Goal: Task Accomplishment & Management: Use online tool/utility

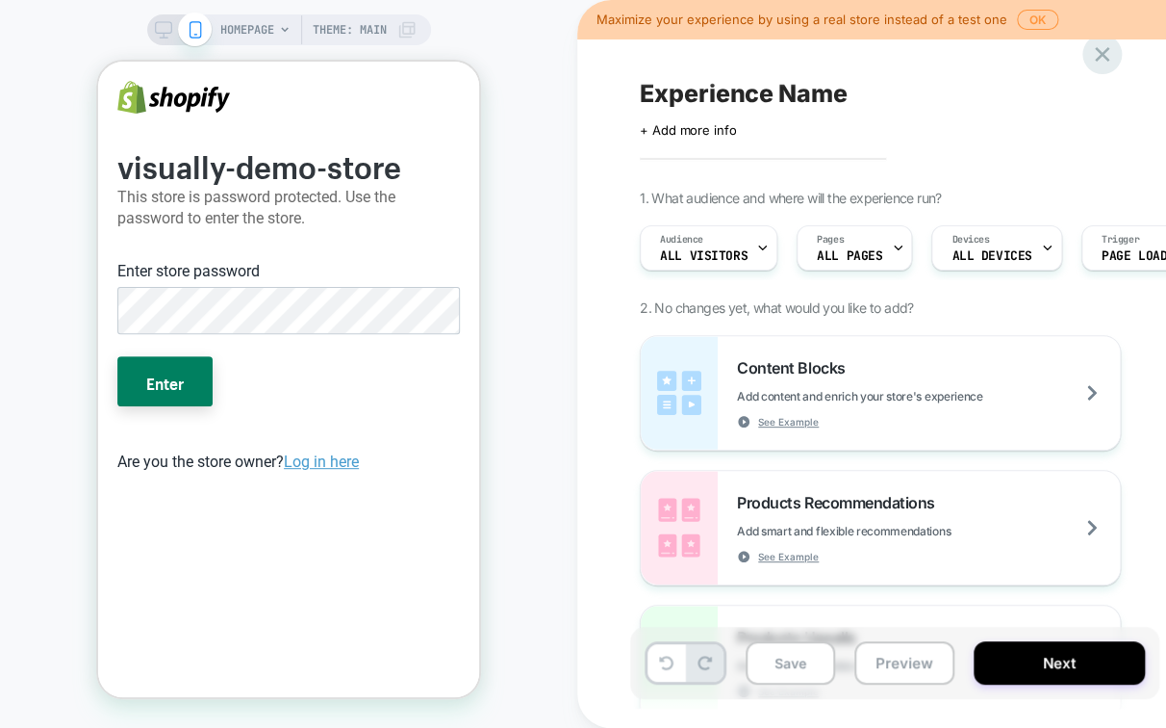
click at [1111, 60] on icon at bounding box center [1102, 54] width 26 height 26
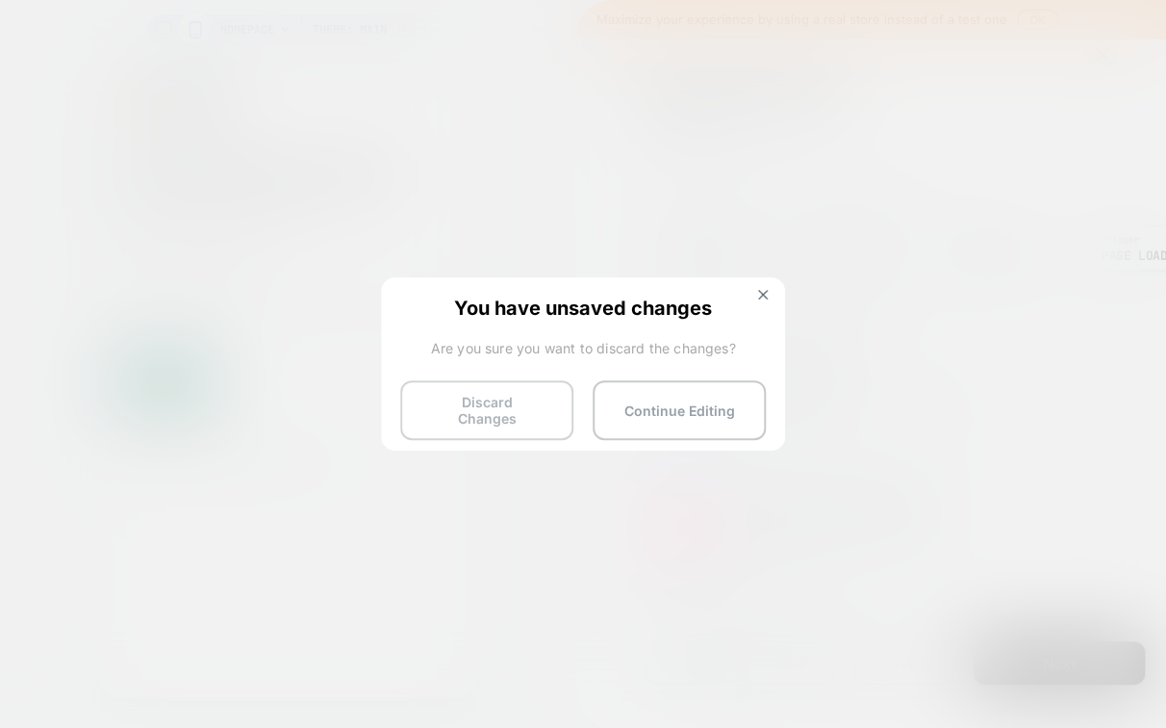
click at [534, 393] on button "Discard Changes" at bounding box center [486, 410] width 173 height 60
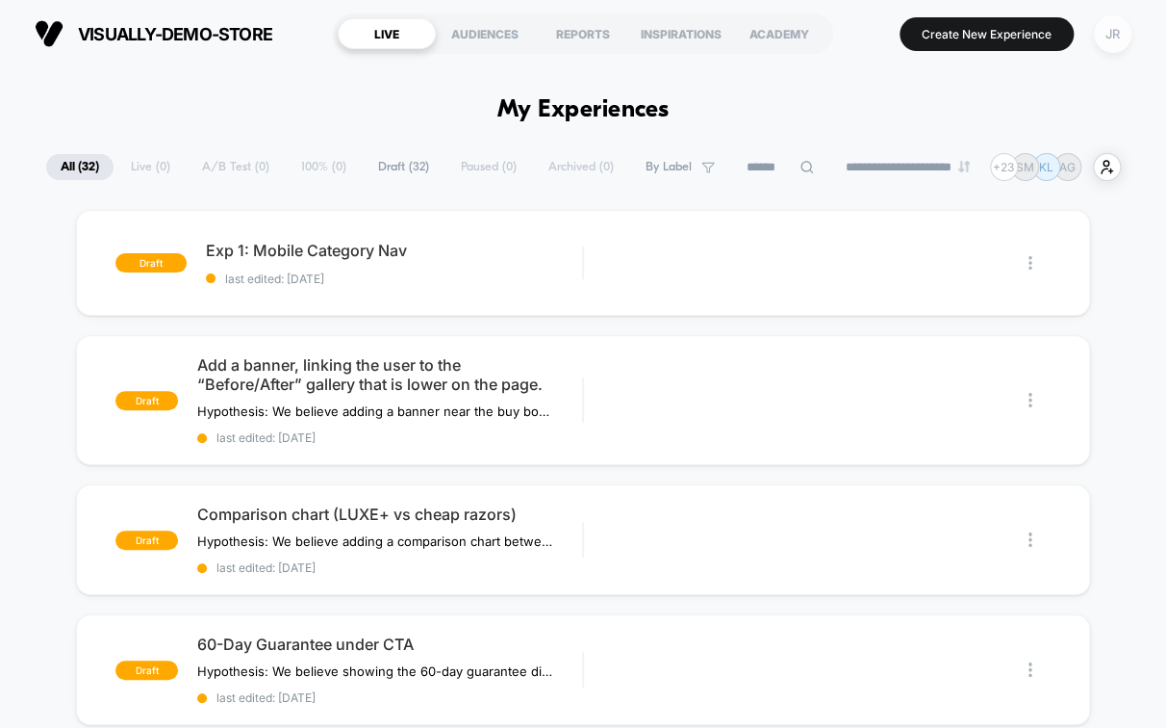
click at [1114, 29] on div "JR" at bounding box center [1113, 34] width 38 height 38
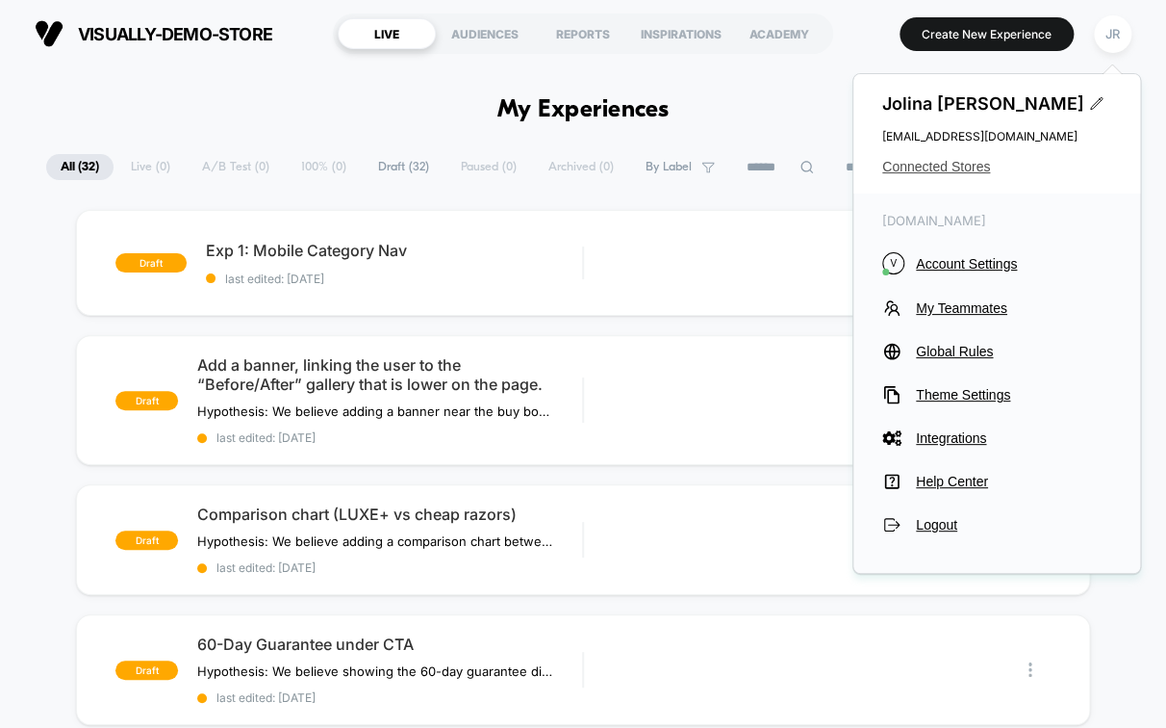
click at [958, 166] on span "Connected Stores" at bounding box center [996, 166] width 229 height 15
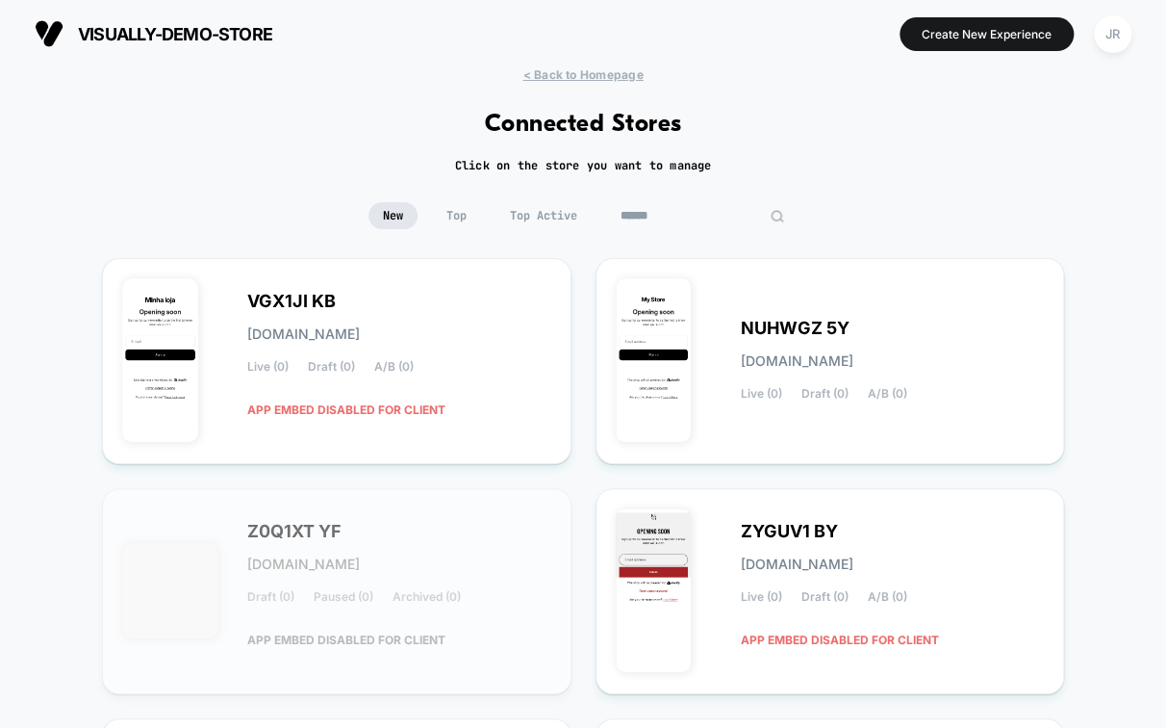
click at [678, 211] on input at bounding box center [702, 215] width 192 height 27
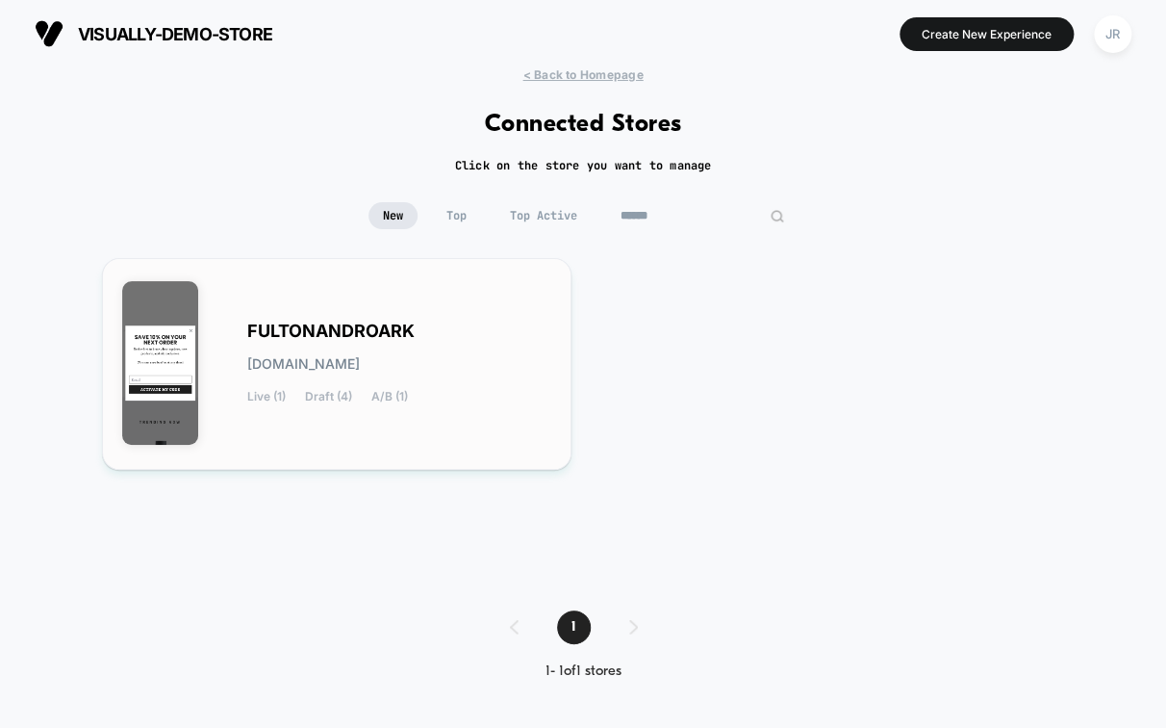
type input "******"
click at [508, 336] on div "FULTONANDROARK fultonandroark.myshopify.com Live (1) Draft (4) A/B (1)" at bounding box center [399, 363] width 304 height 79
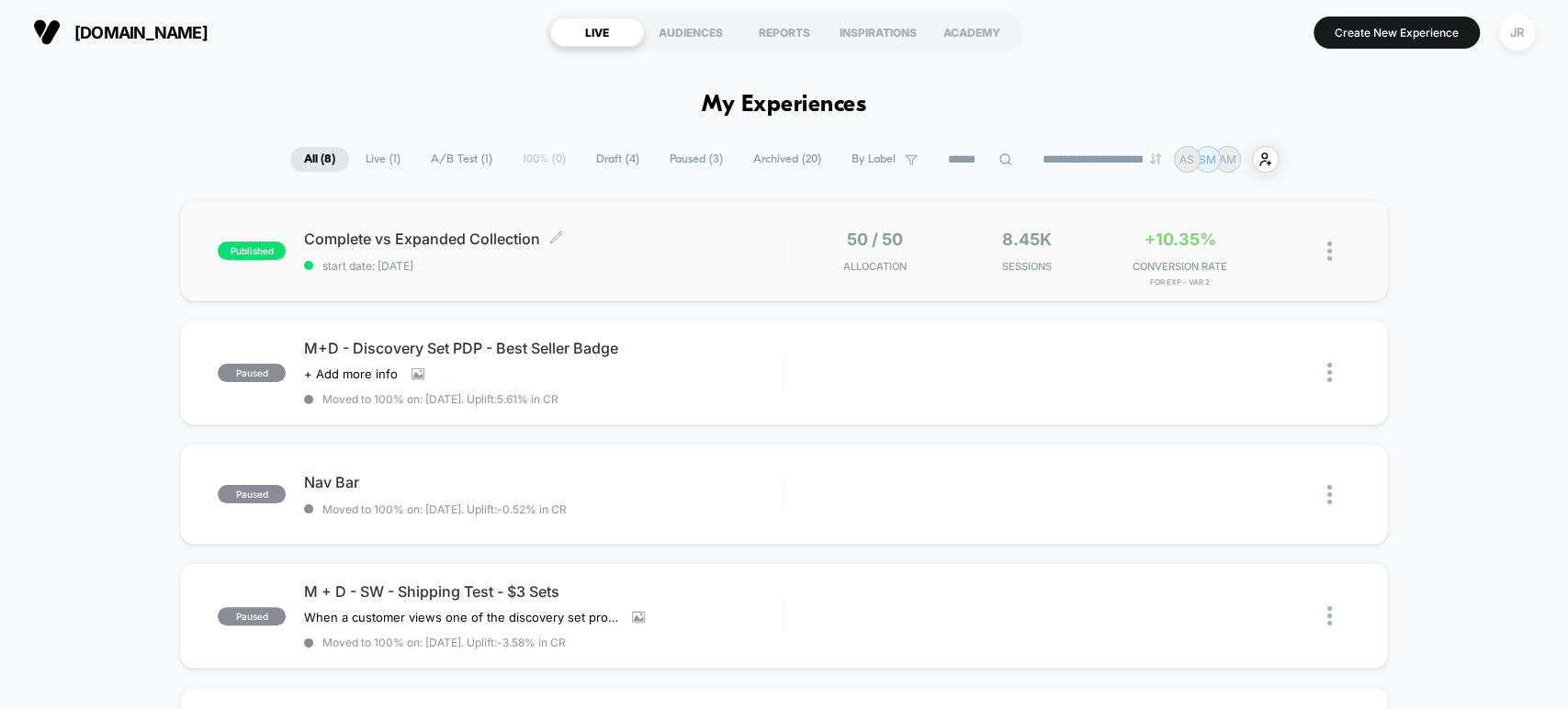
click at [623, 266] on span "start date: 9/17/2025" at bounding box center [543, 265] width 478 height 13
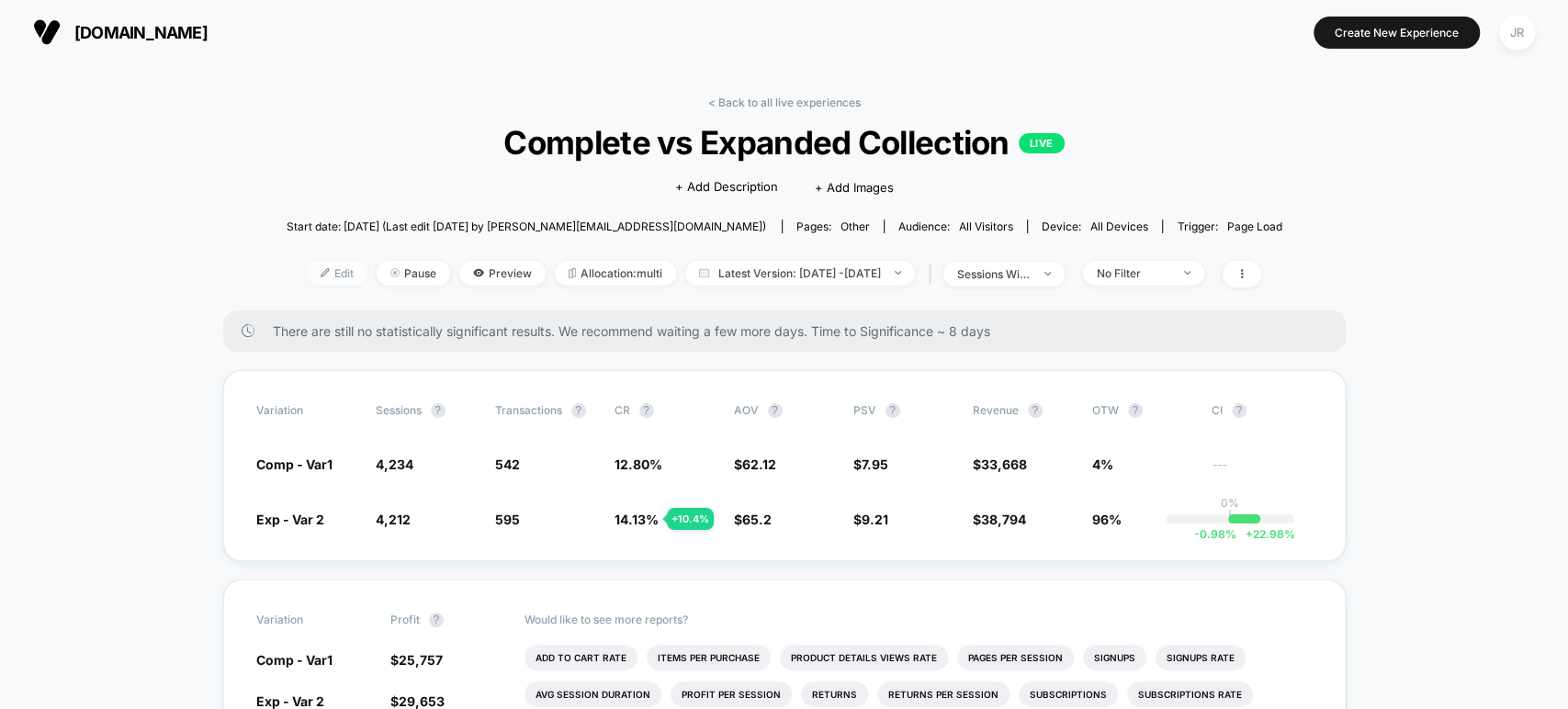
click at [306, 267] on span "Edit" at bounding box center [337, 273] width 61 height 25
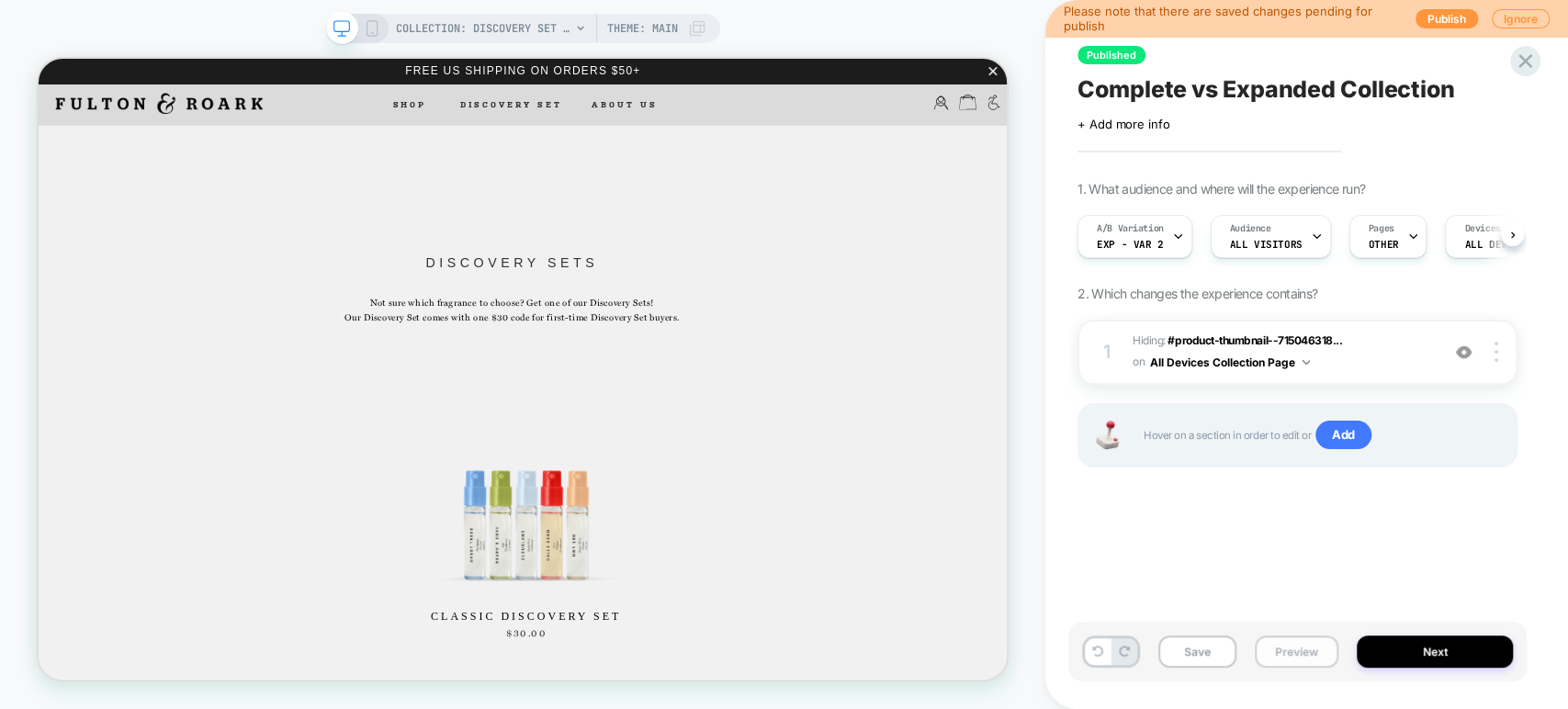
click at [1112, 645] on button "Preview" at bounding box center [1297, 652] width 84 height 32
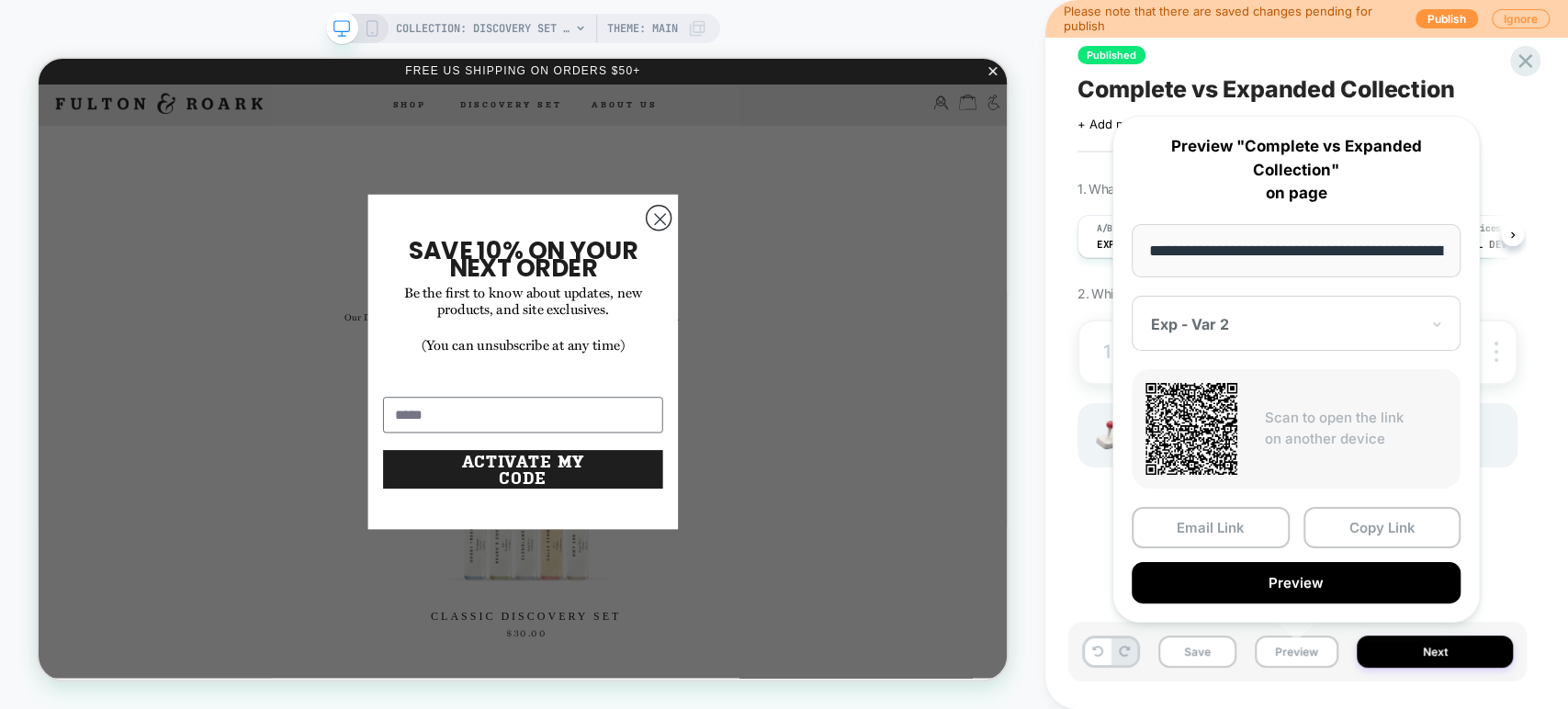
click at [1112, 335] on div "Exp - Var 2" at bounding box center [1296, 323] width 329 height 55
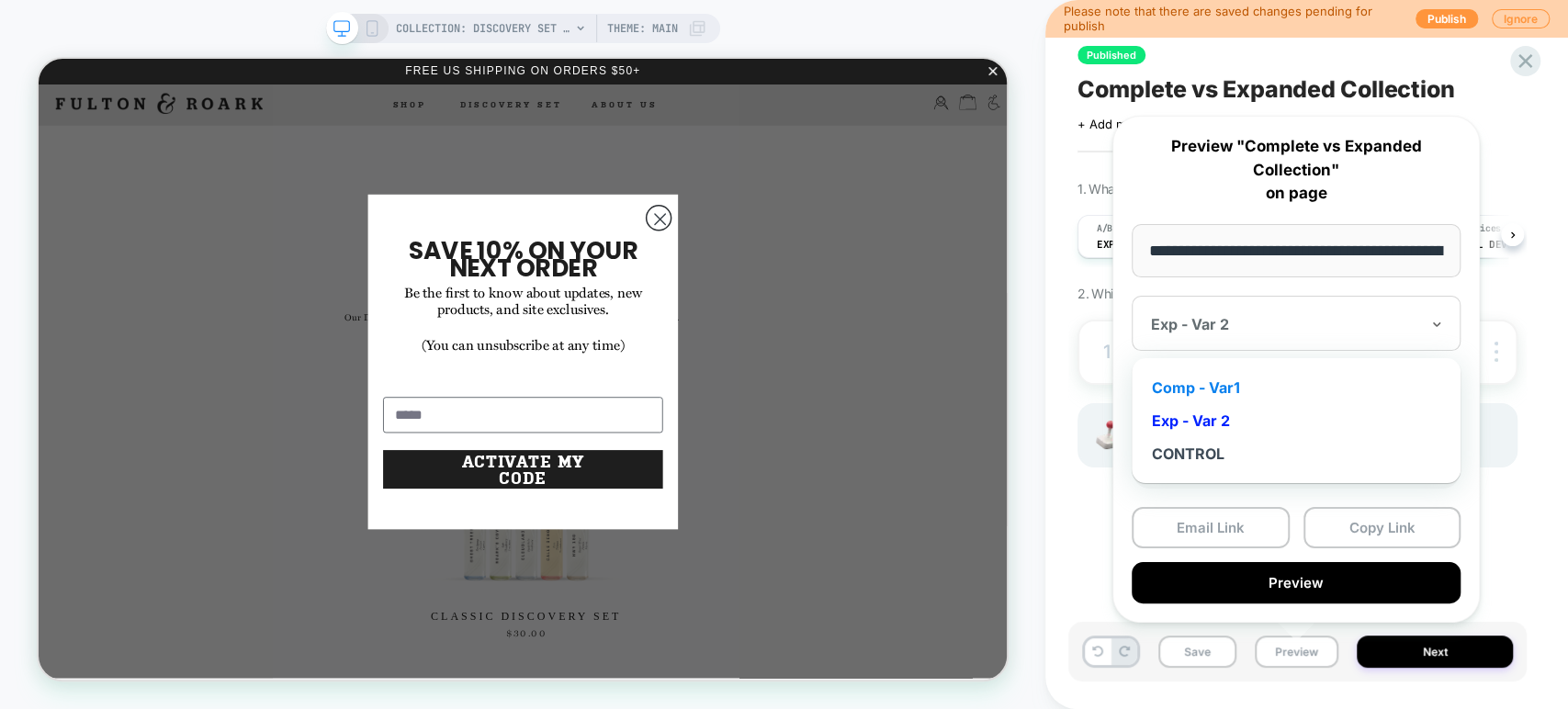
click at [1112, 381] on div "Comp - Var1" at bounding box center [1295, 387] width 310 height 33
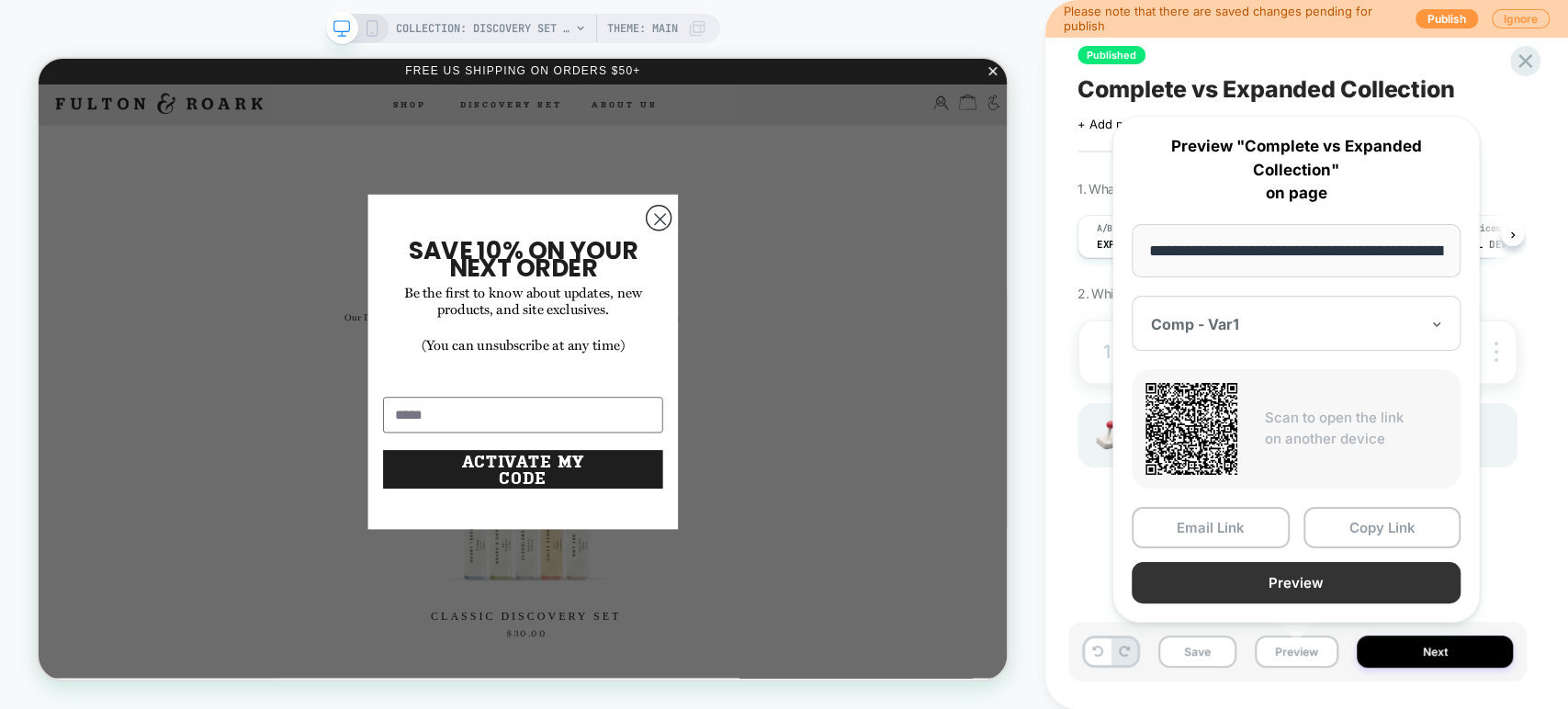
click at [1112, 582] on button "Preview" at bounding box center [1296, 582] width 329 height 41
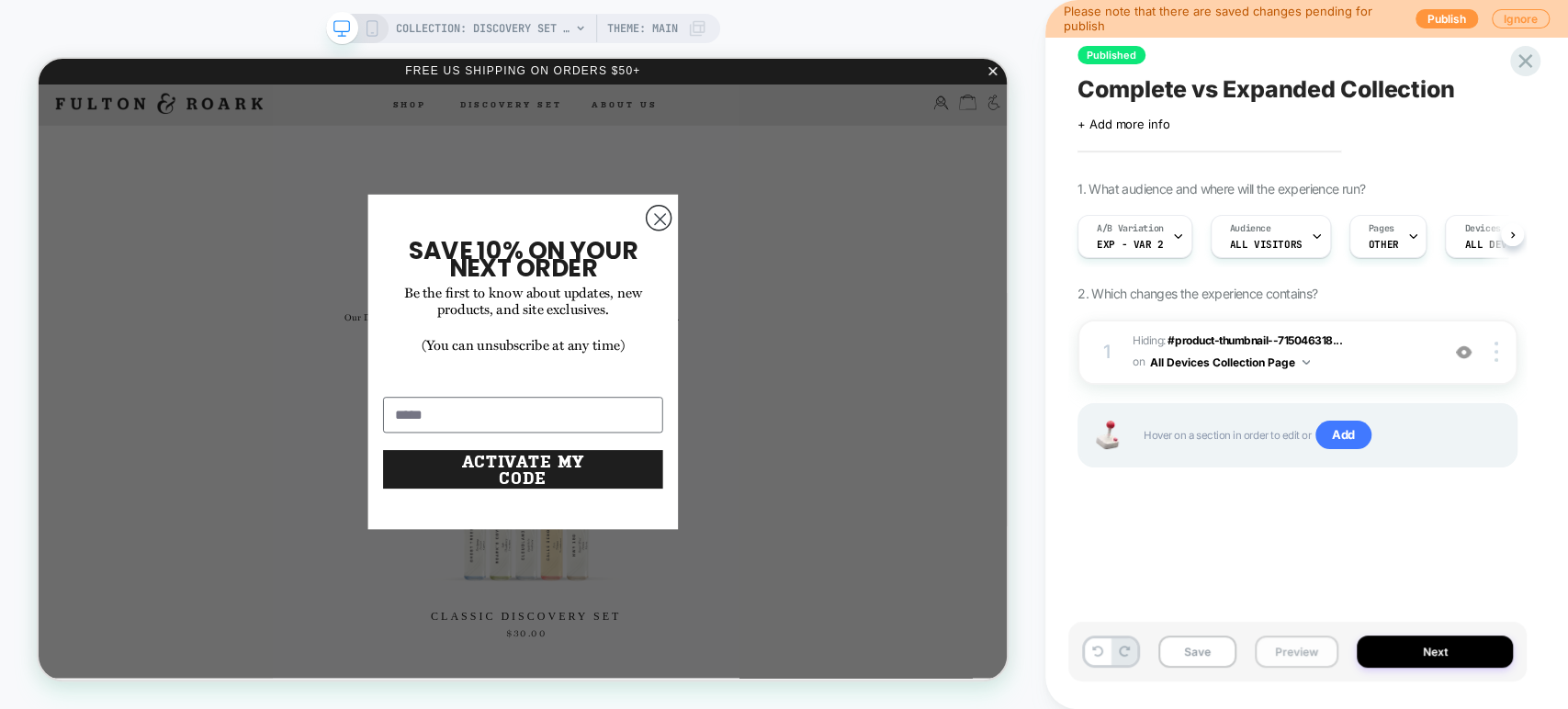
click at [1112, 659] on button "Preview" at bounding box center [1297, 652] width 84 height 32
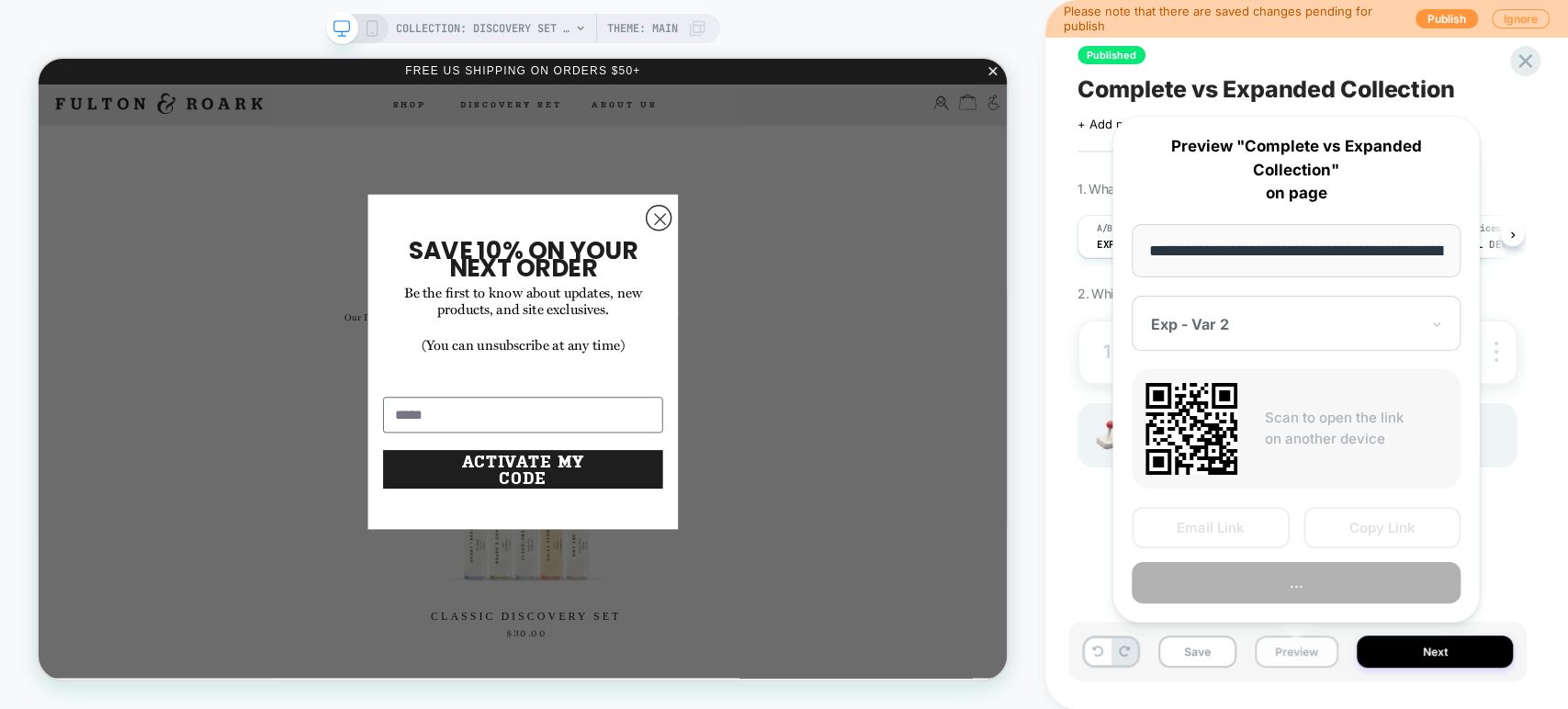
scroll to position [0, 237]
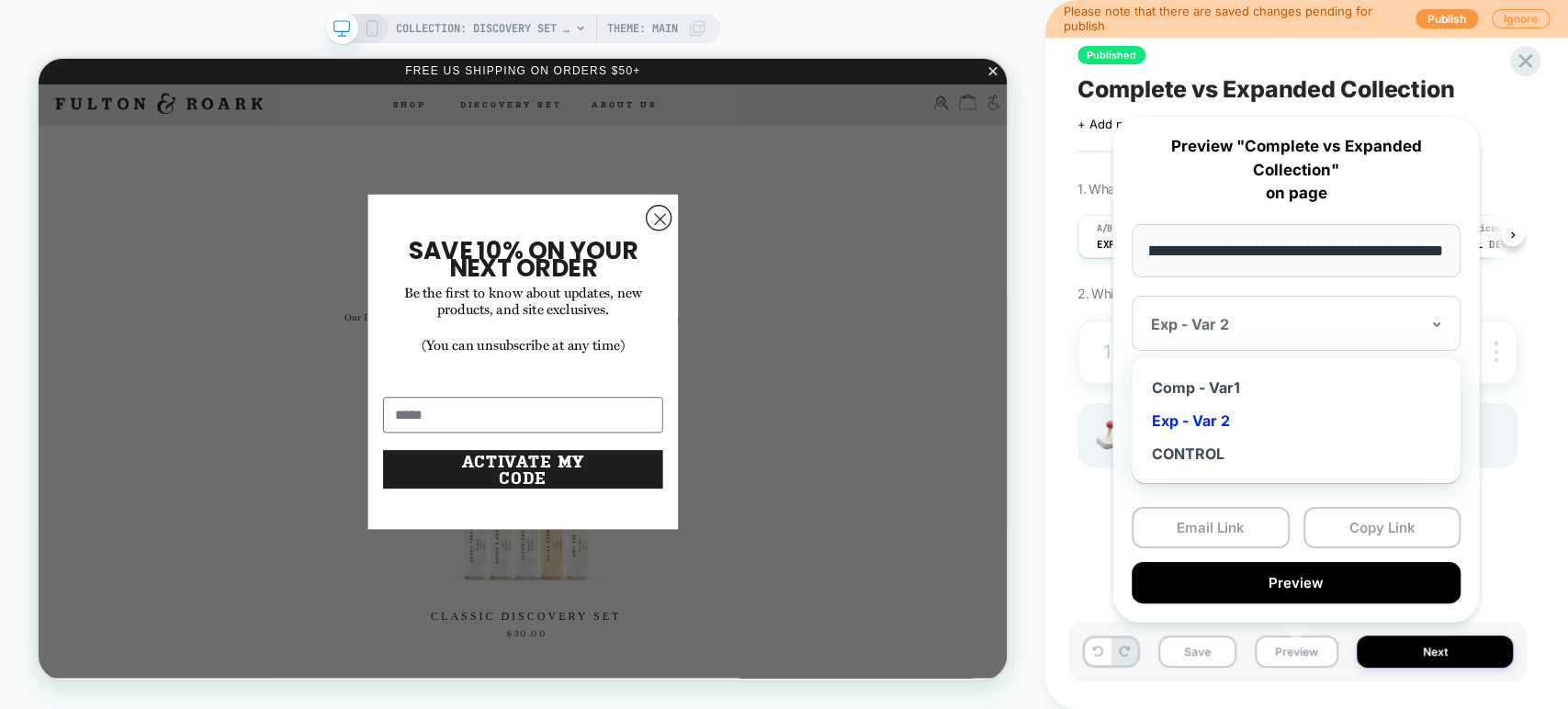
click at [1112, 306] on div "Exp - Var 2" at bounding box center [1296, 323] width 329 height 55
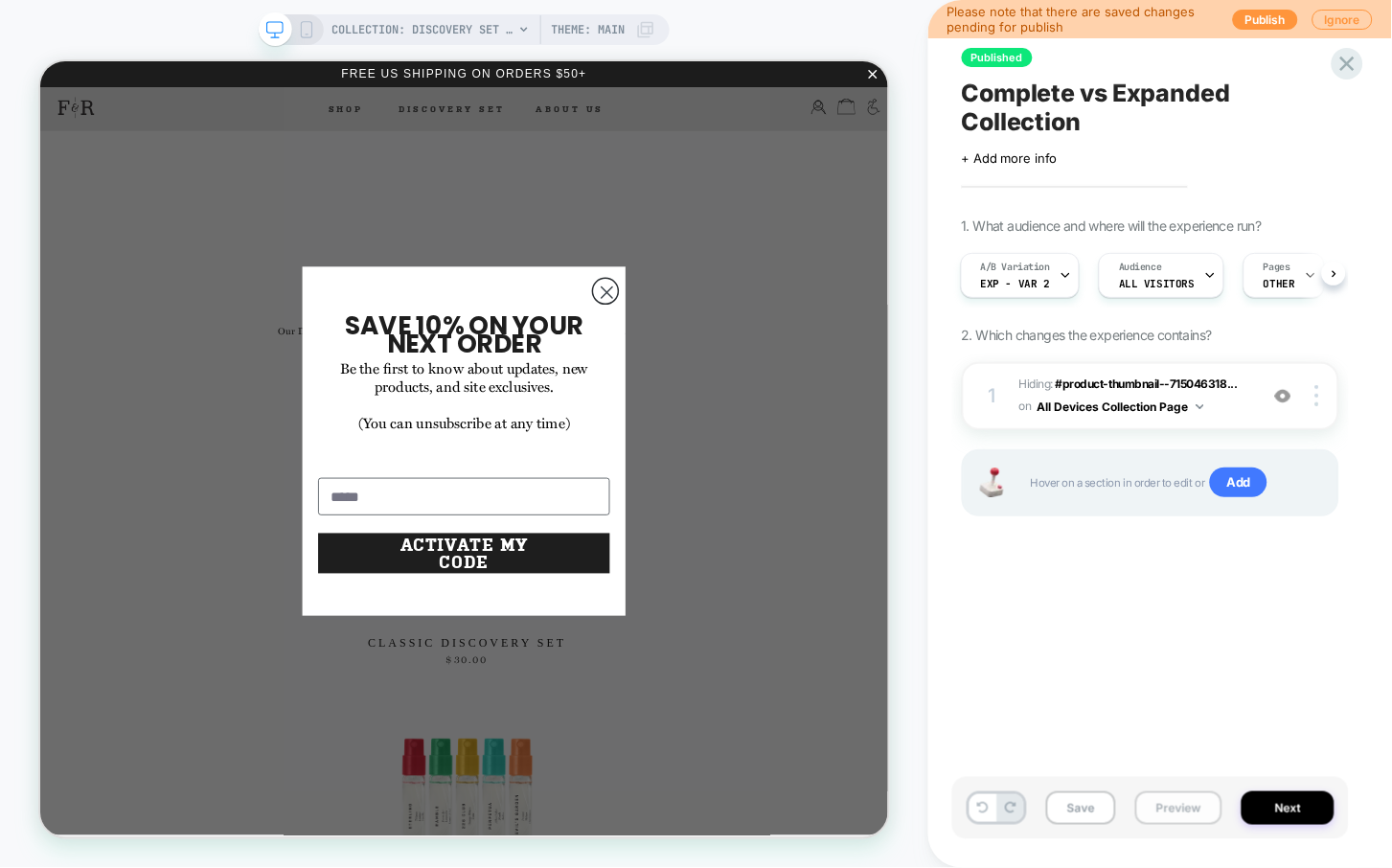
click at [1172, 810] on button "Preview" at bounding box center [1179, 808] width 88 height 34
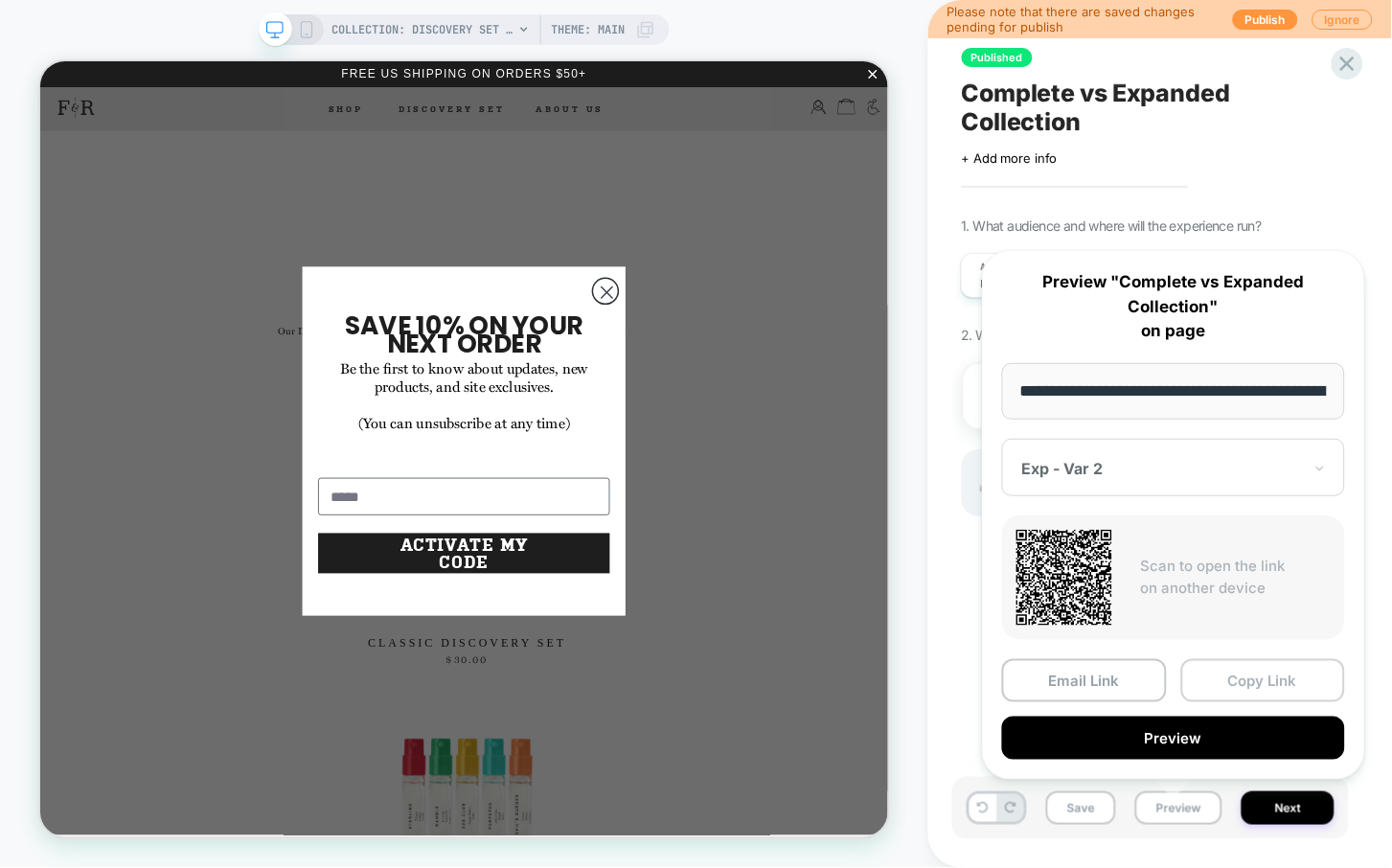
click at [1237, 673] on button "Copy Link" at bounding box center [1265, 680] width 165 height 43
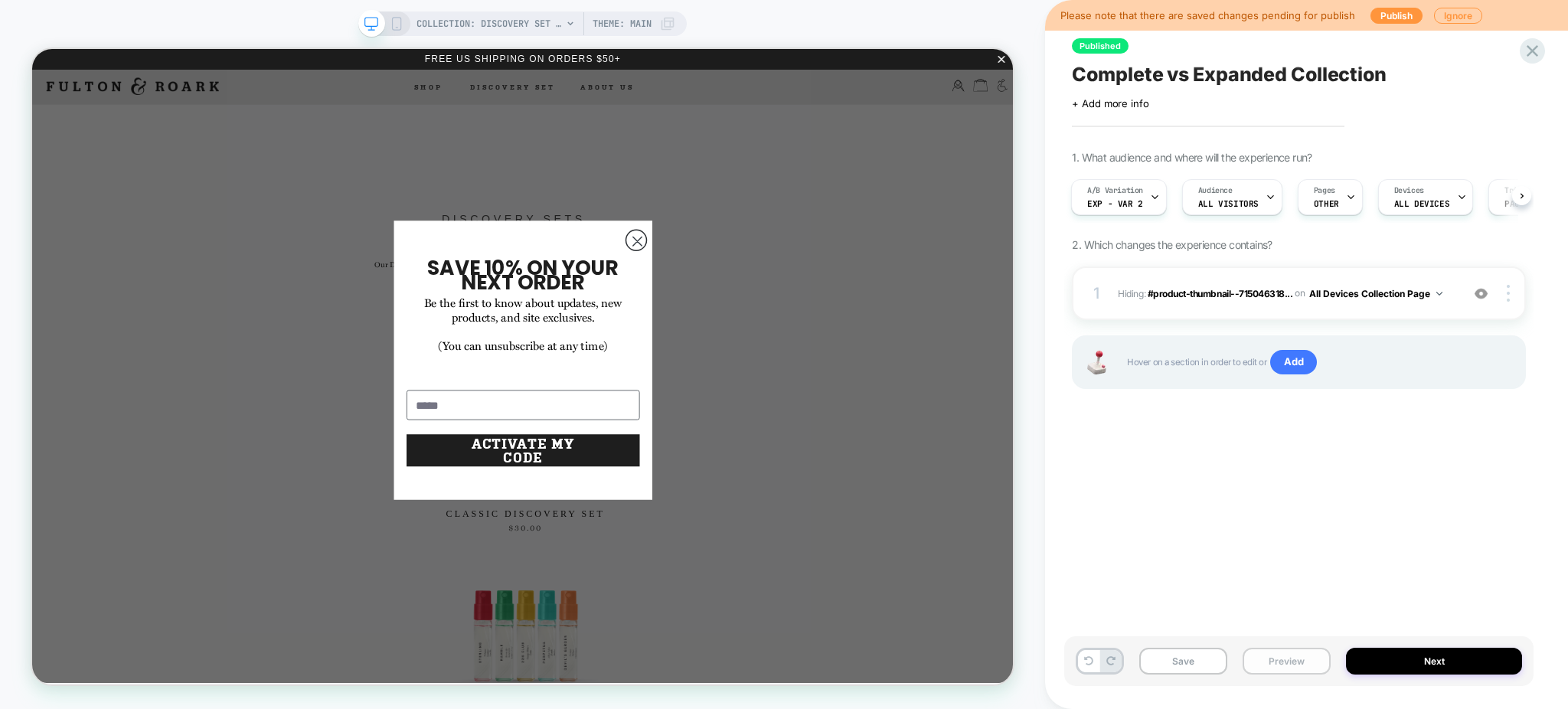
click at [1111, 663] on button "Preview" at bounding box center [1286, 661] width 88 height 27
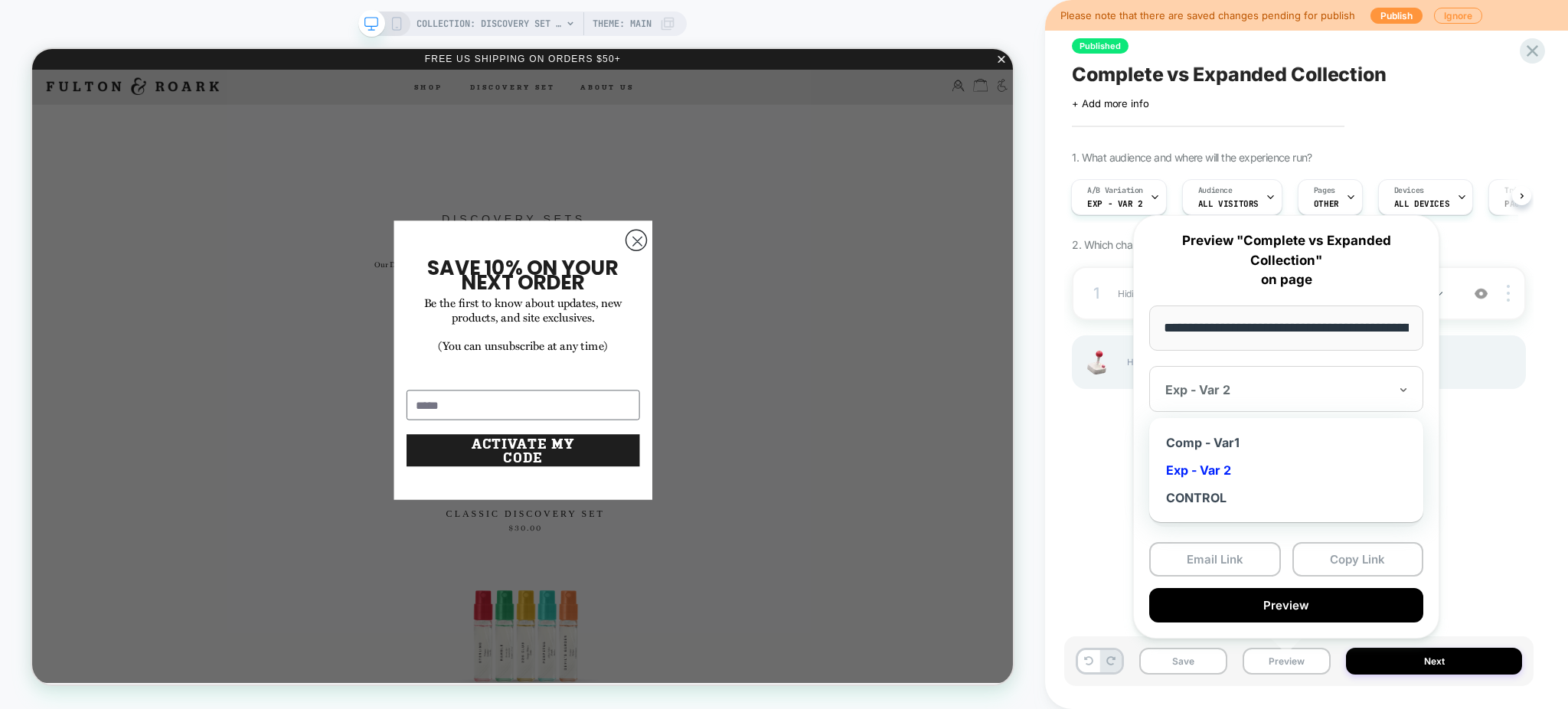
click at [1111, 385] on div at bounding box center [1277, 389] width 224 height 15
click at [1111, 442] on div "Comp - Var1" at bounding box center [1286, 442] width 259 height 28
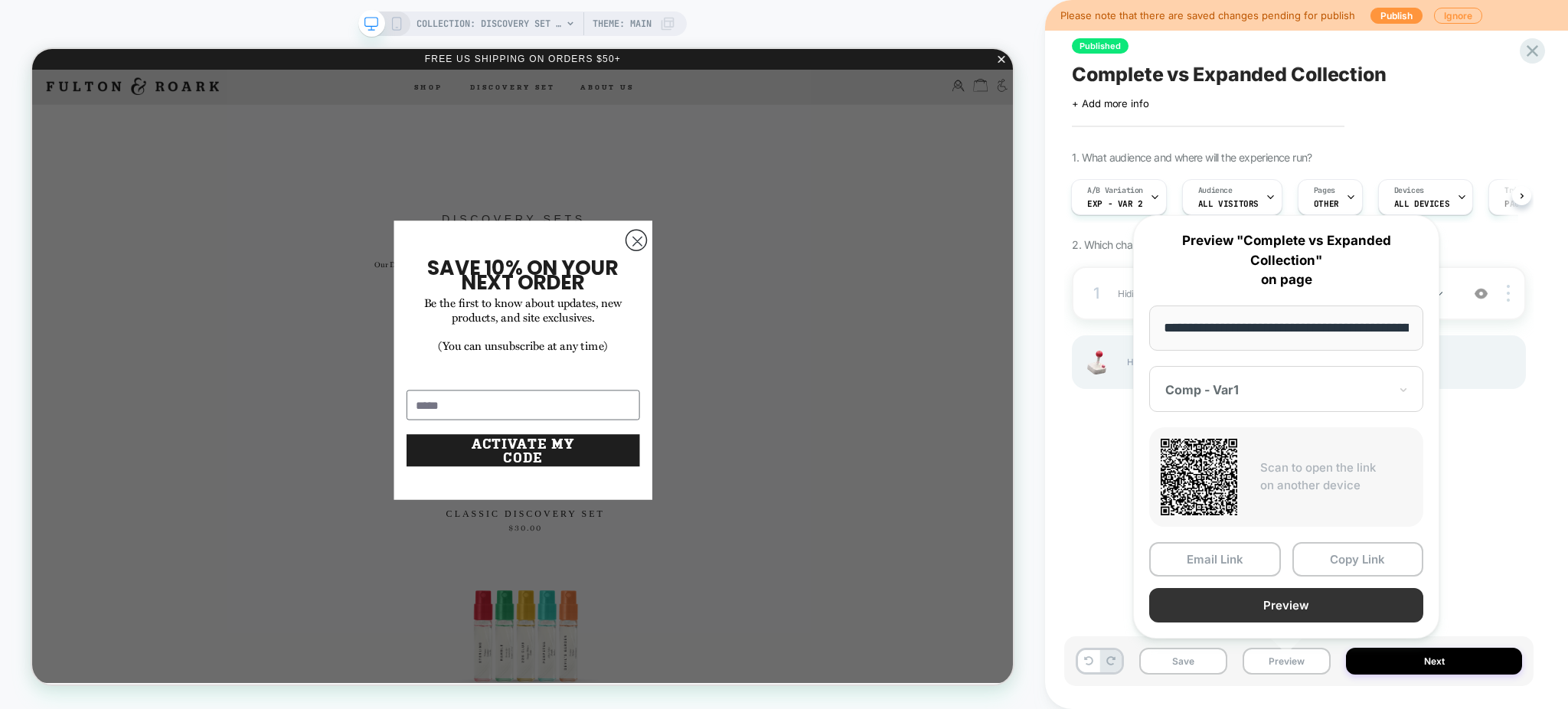
click at [1111, 603] on button "Preview" at bounding box center [1286, 605] width 274 height 34
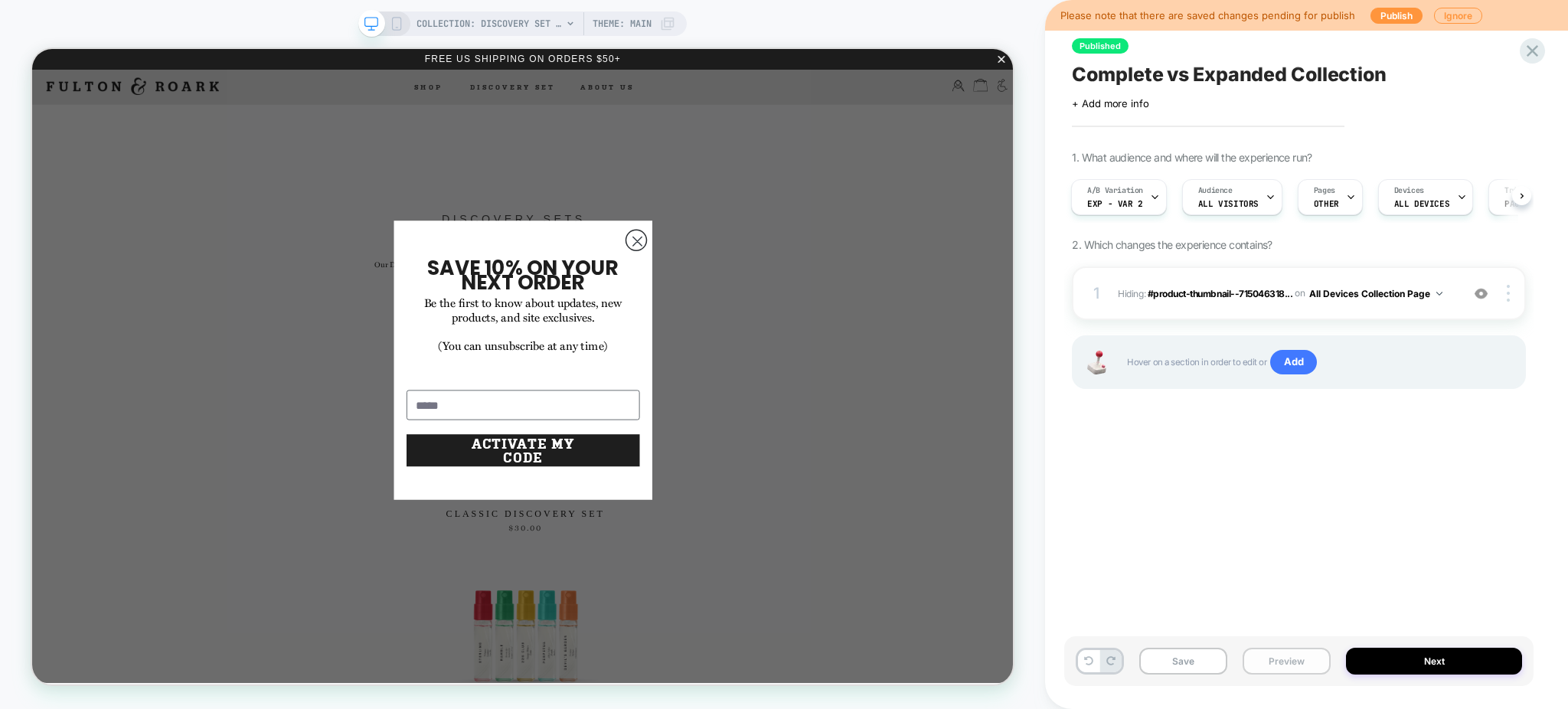
click at [1111, 661] on button "Preview" at bounding box center [1286, 661] width 88 height 27
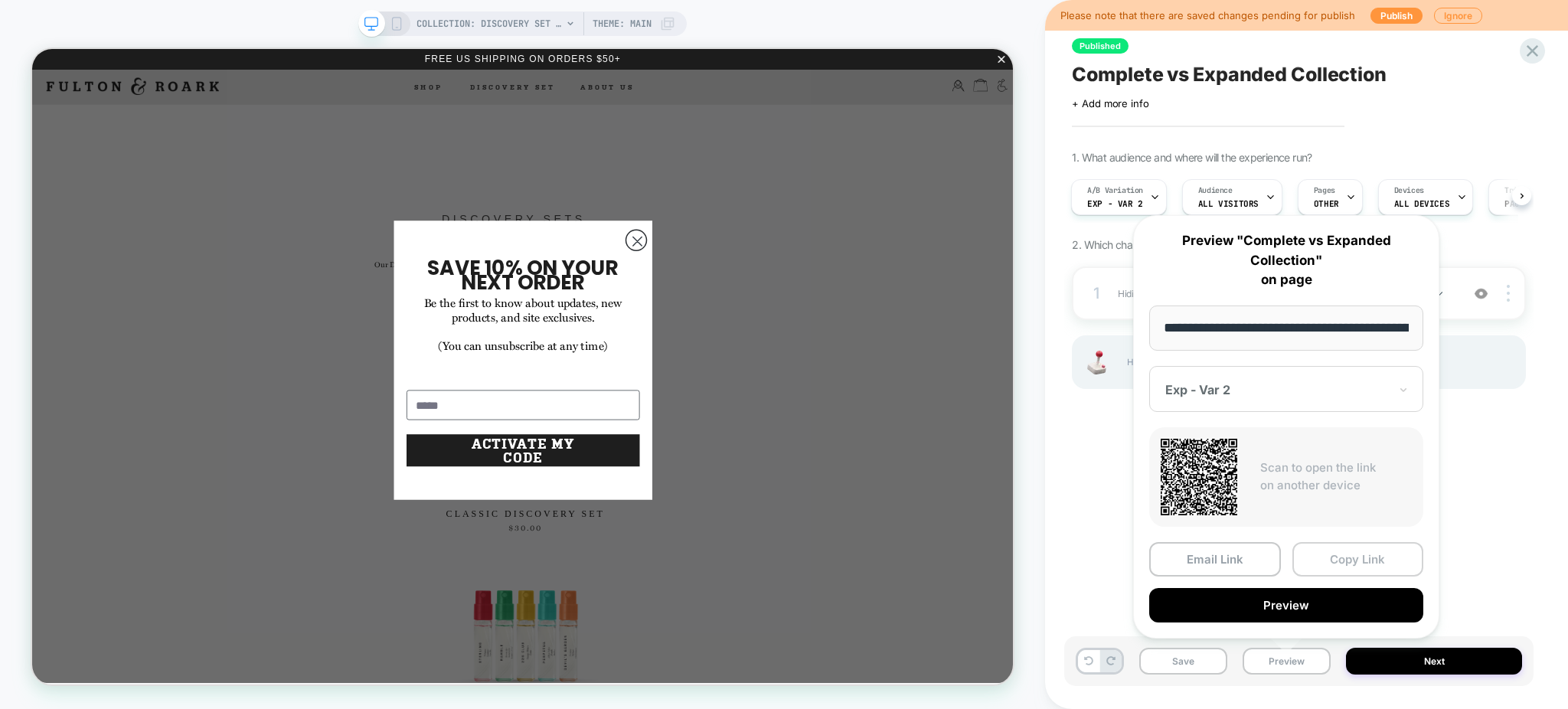
click at [1111, 555] on button "Copy Link" at bounding box center [1358, 559] width 132 height 34
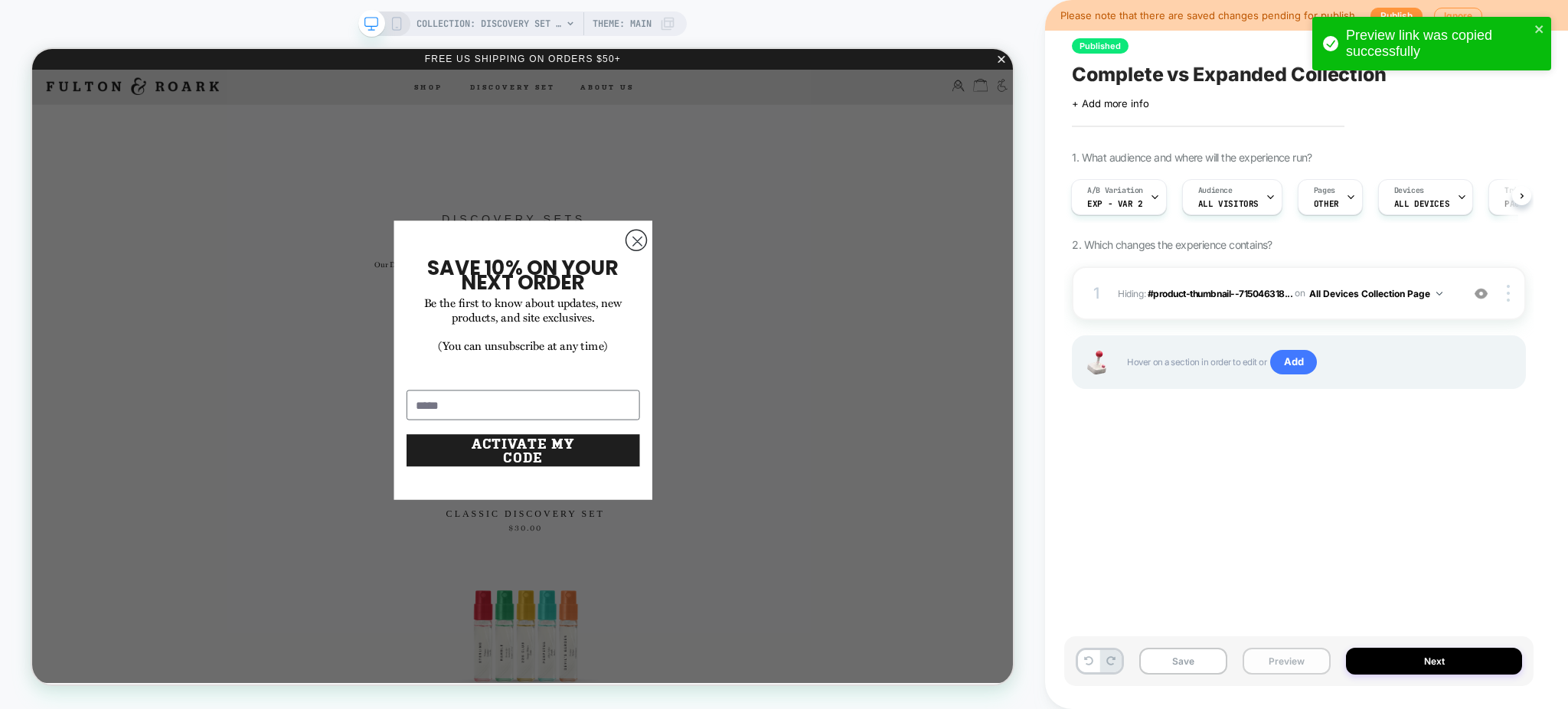
click at [1111, 661] on button "Preview" at bounding box center [1286, 661] width 88 height 27
click at [1111, 669] on button "Preview" at bounding box center [1286, 661] width 88 height 27
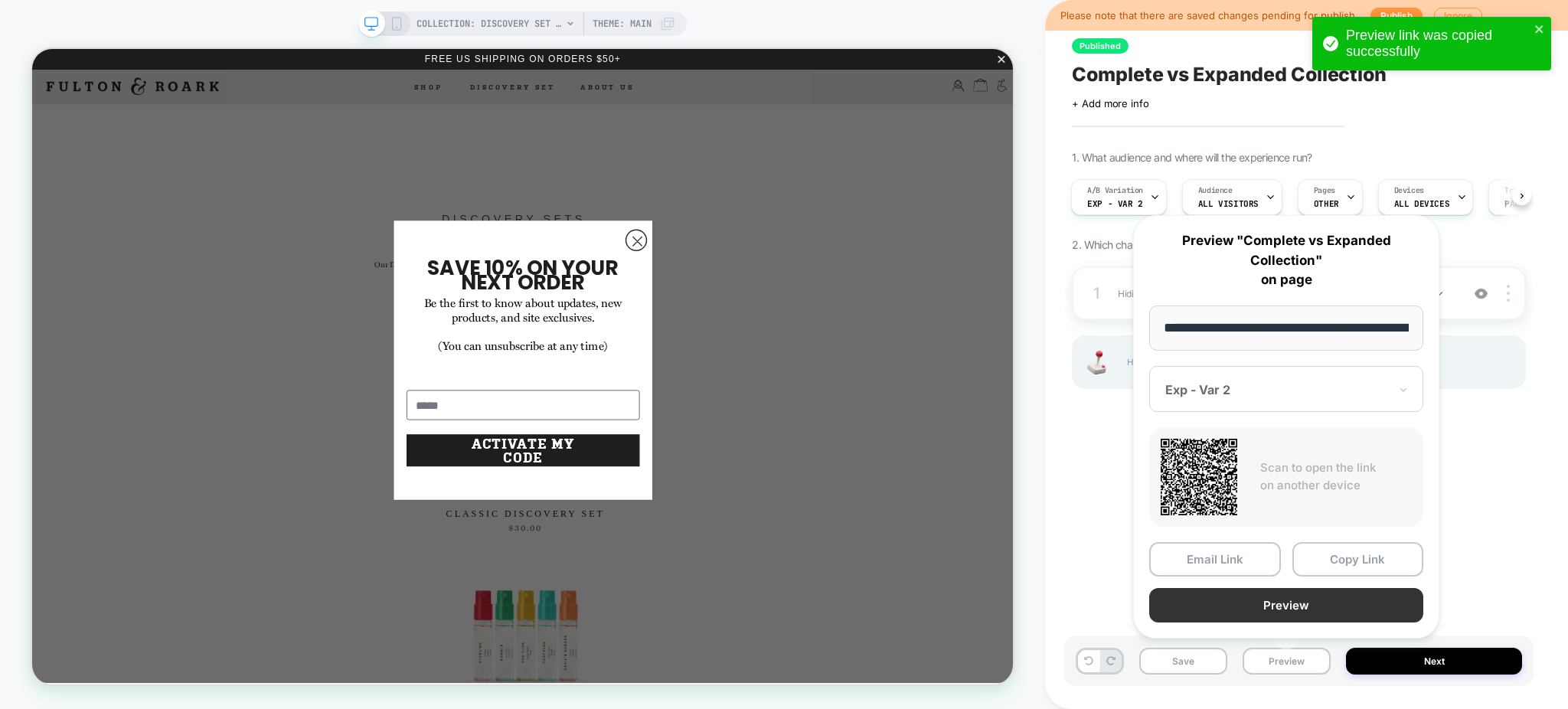
click at [1111, 610] on button "Preview" at bounding box center [1286, 605] width 274 height 34
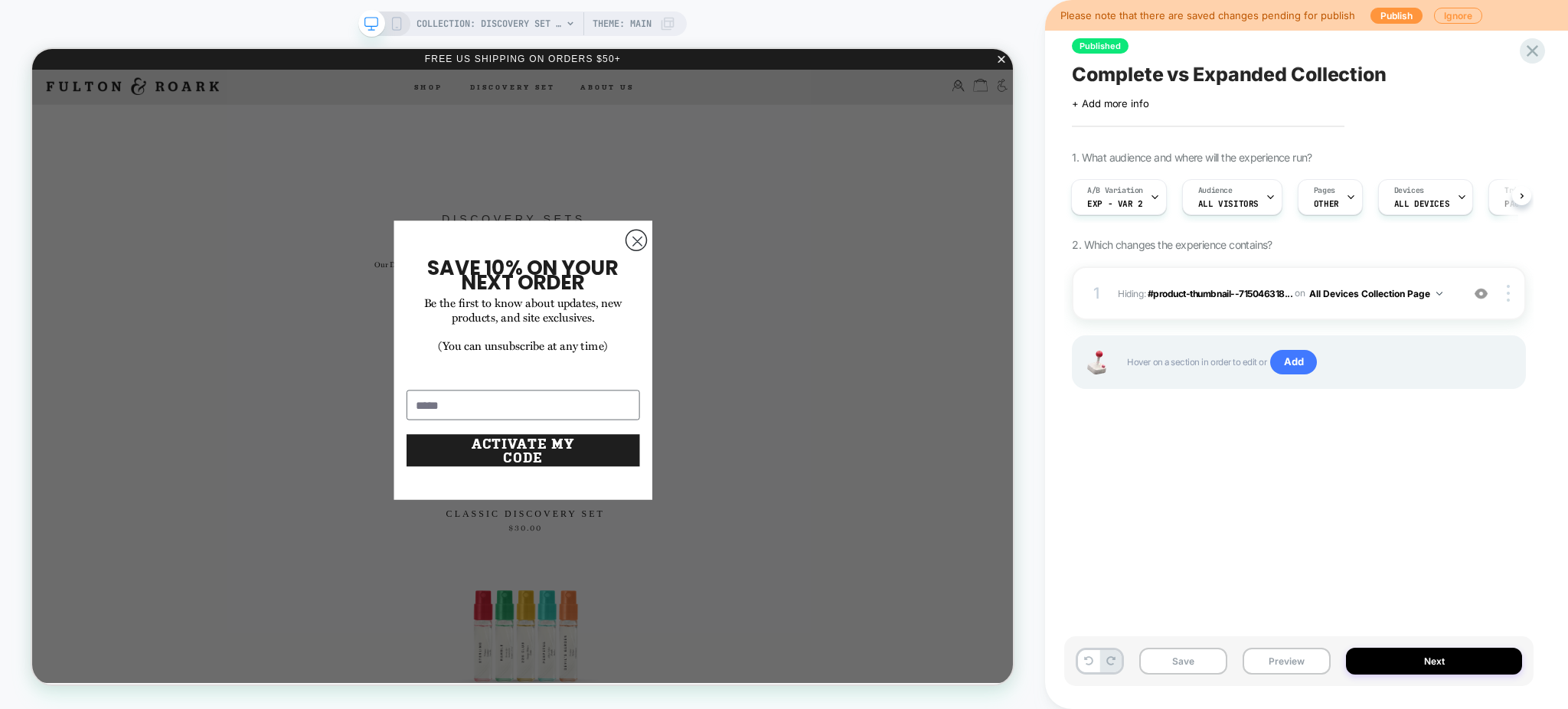
click at [1111, 70] on span "Complete vs Expanded Collection" at bounding box center [1229, 74] width 315 height 23
click at [1111, 70] on textarea "**********" at bounding box center [1274, 75] width 404 height 24
click at [1111, 656] on button "Preview" at bounding box center [1286, 661] width 88 height 27
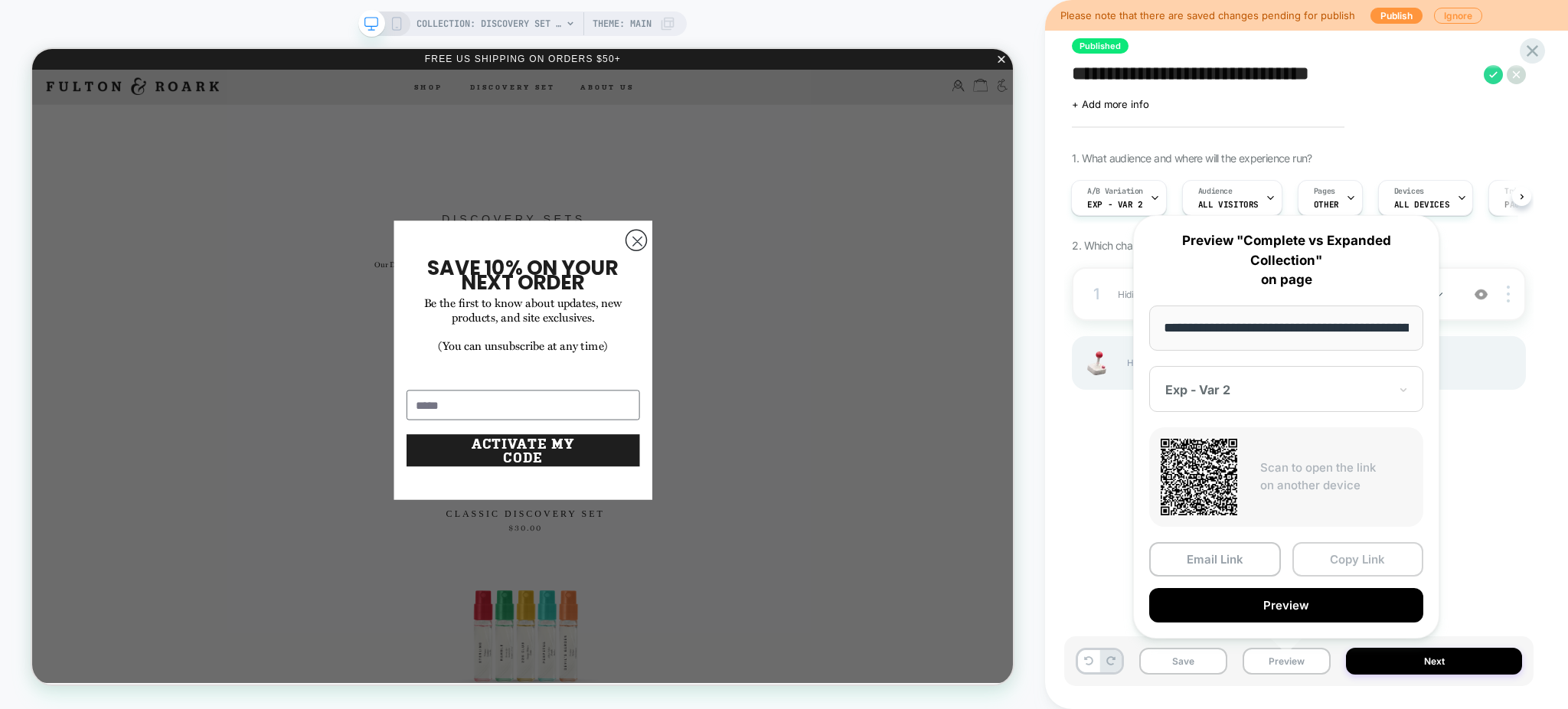
click at [1111, 557] on button "Copy Link" at bounding box center [1358, 559] width 132 height 34
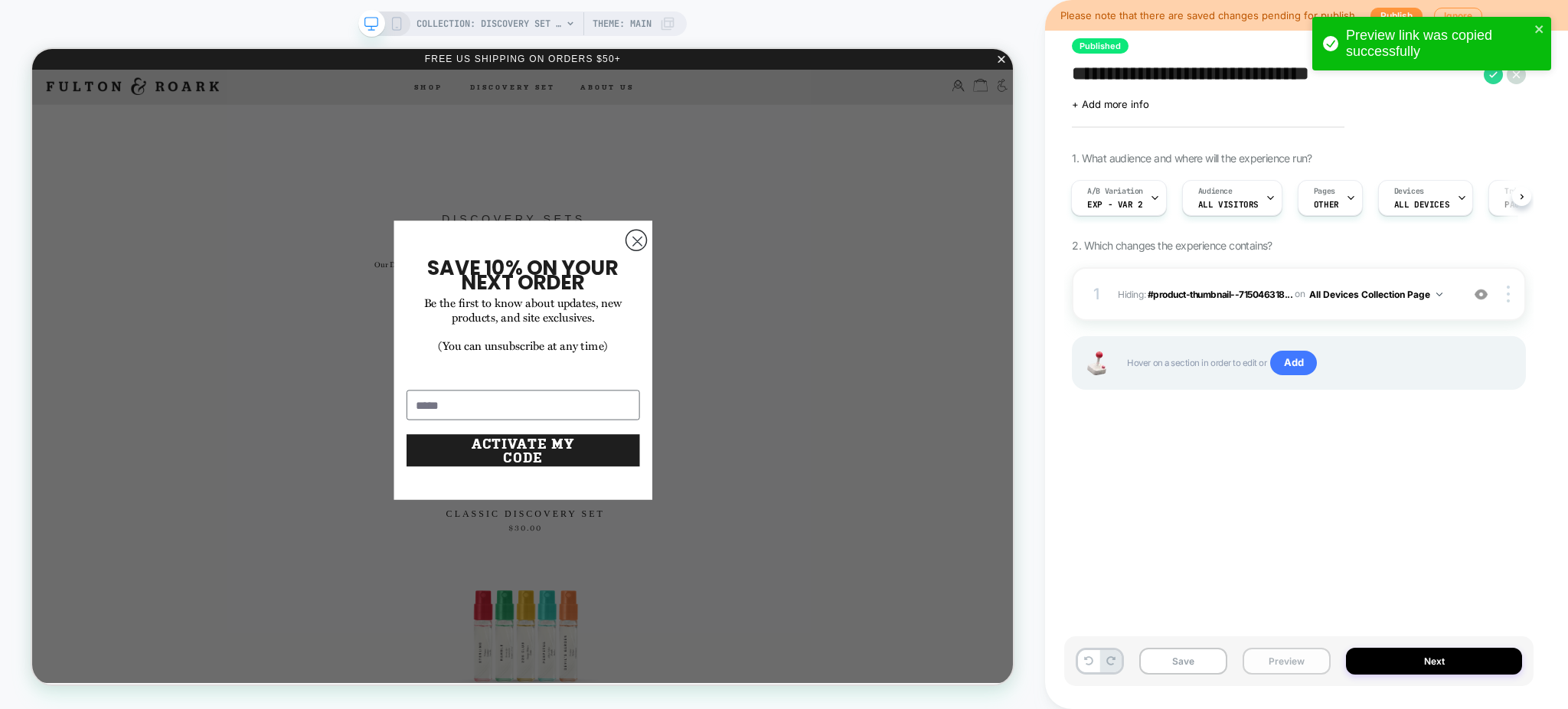
click at [1111, 653] on button "Preview" at bounding box center [1286, 661] width 88 height 27
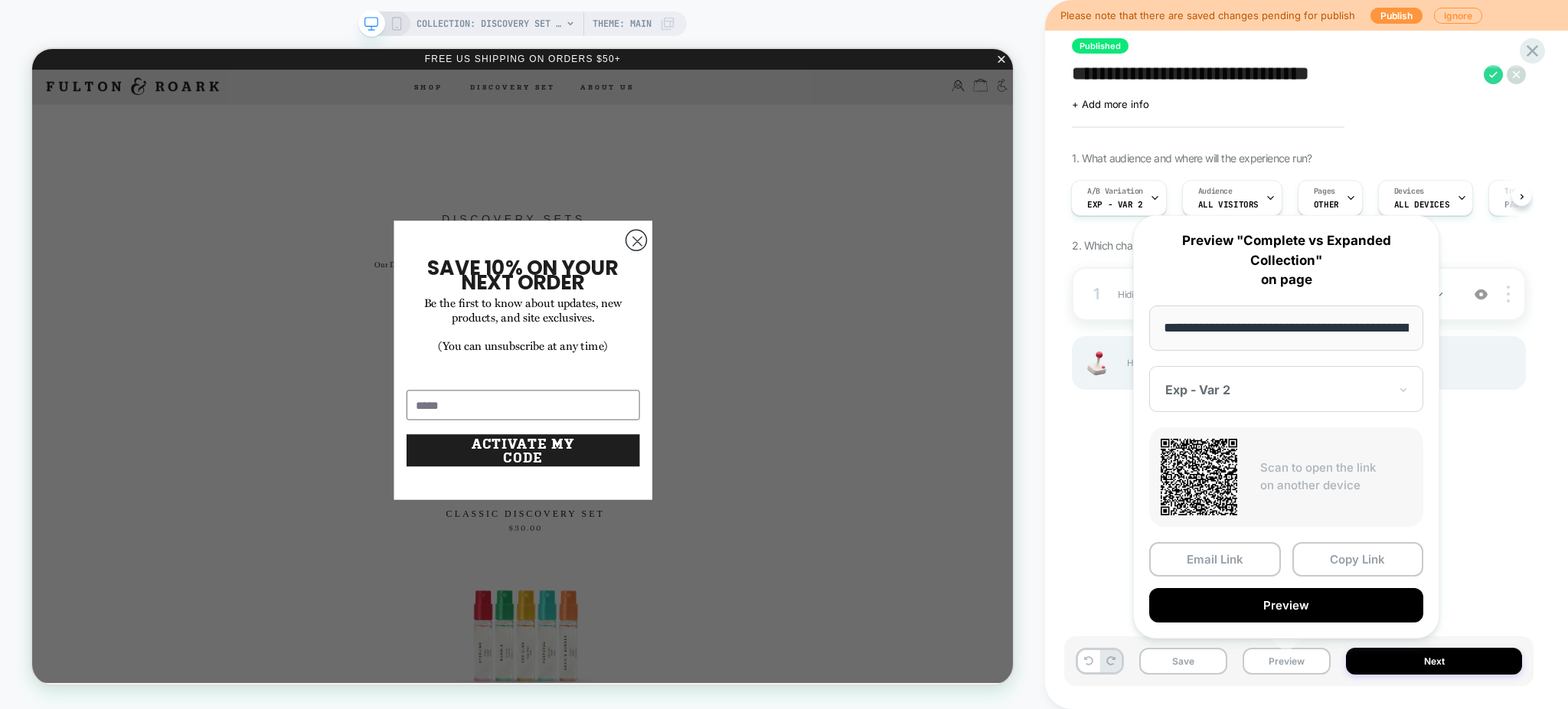
click at [1111, 397] on div at bounding box center [1277, 389] width 224 height 15
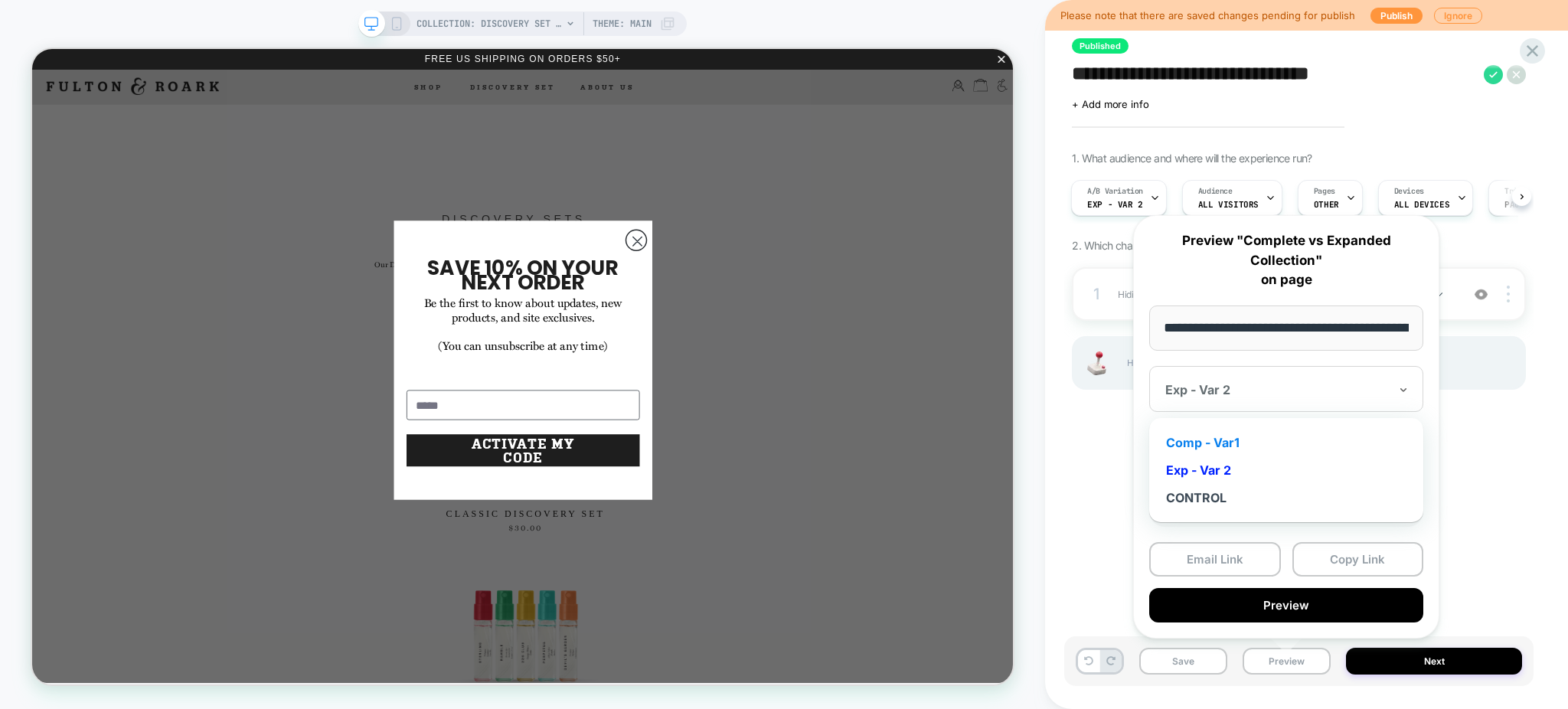
click at [1111, 438] on div "Comp - Var1" at bounding box center [1286, 442] width 259 height 28
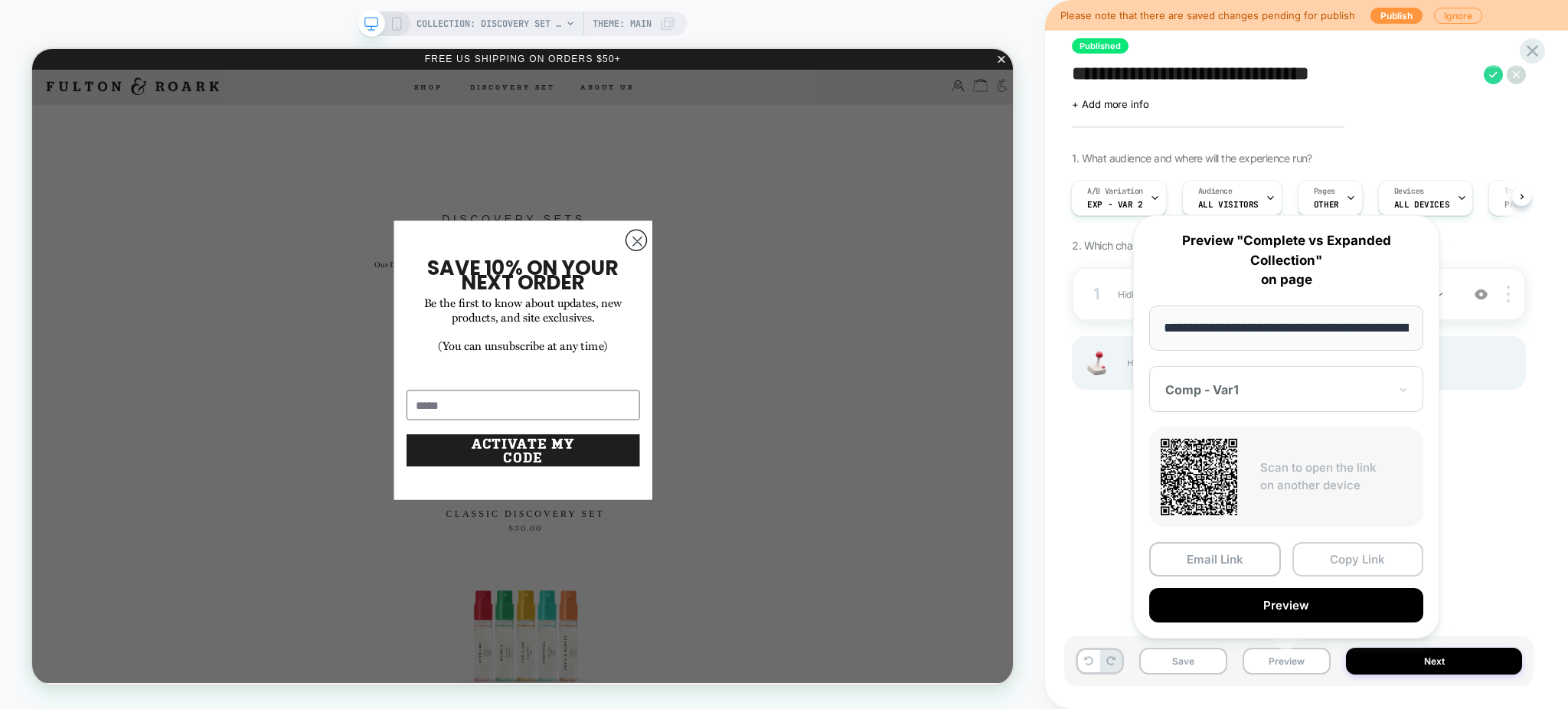
click at [1111, 552] on button "Copy Link" at bounding box center [1358, 559] width 132 height 34
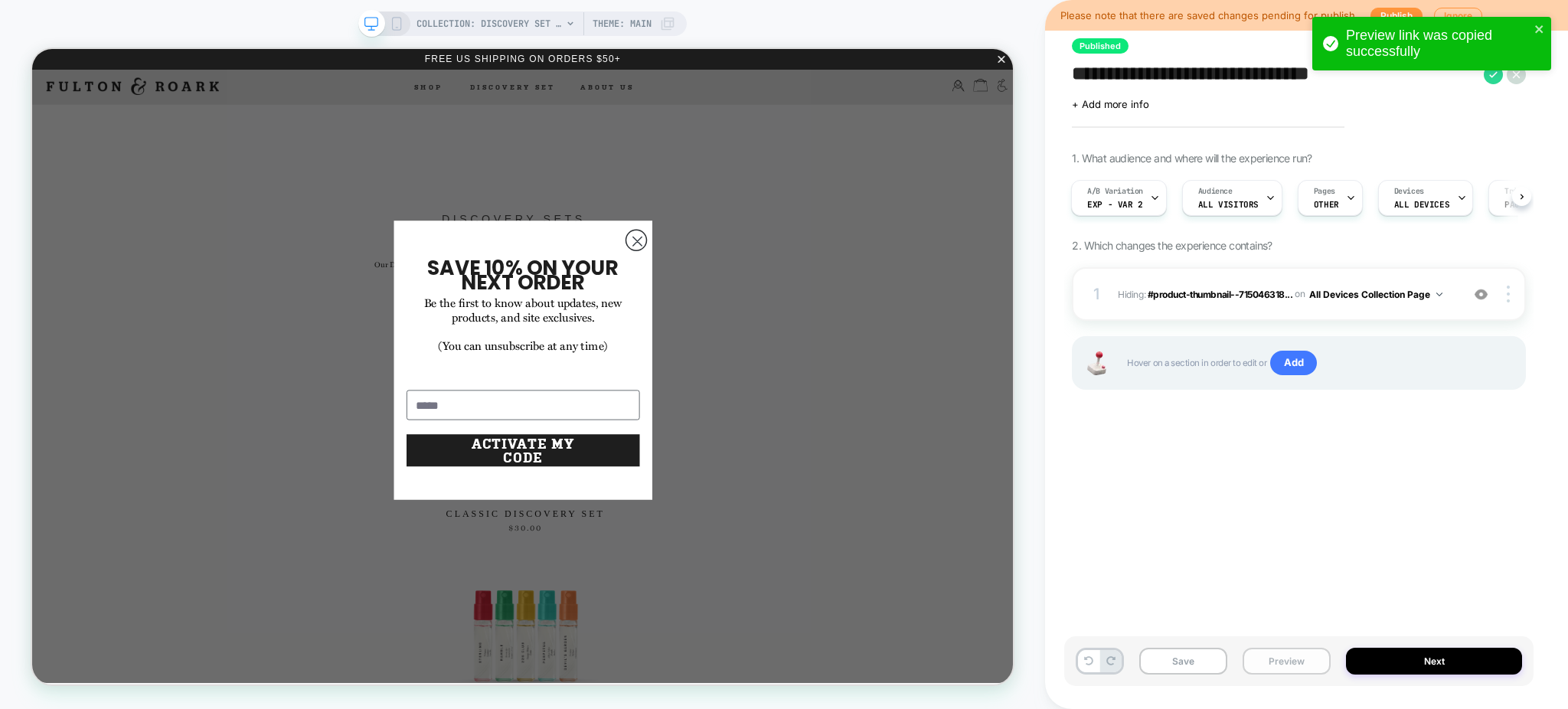
click at [1111, 665] on button "Preview" at bounding box center [1286, 661] width 88 height 27
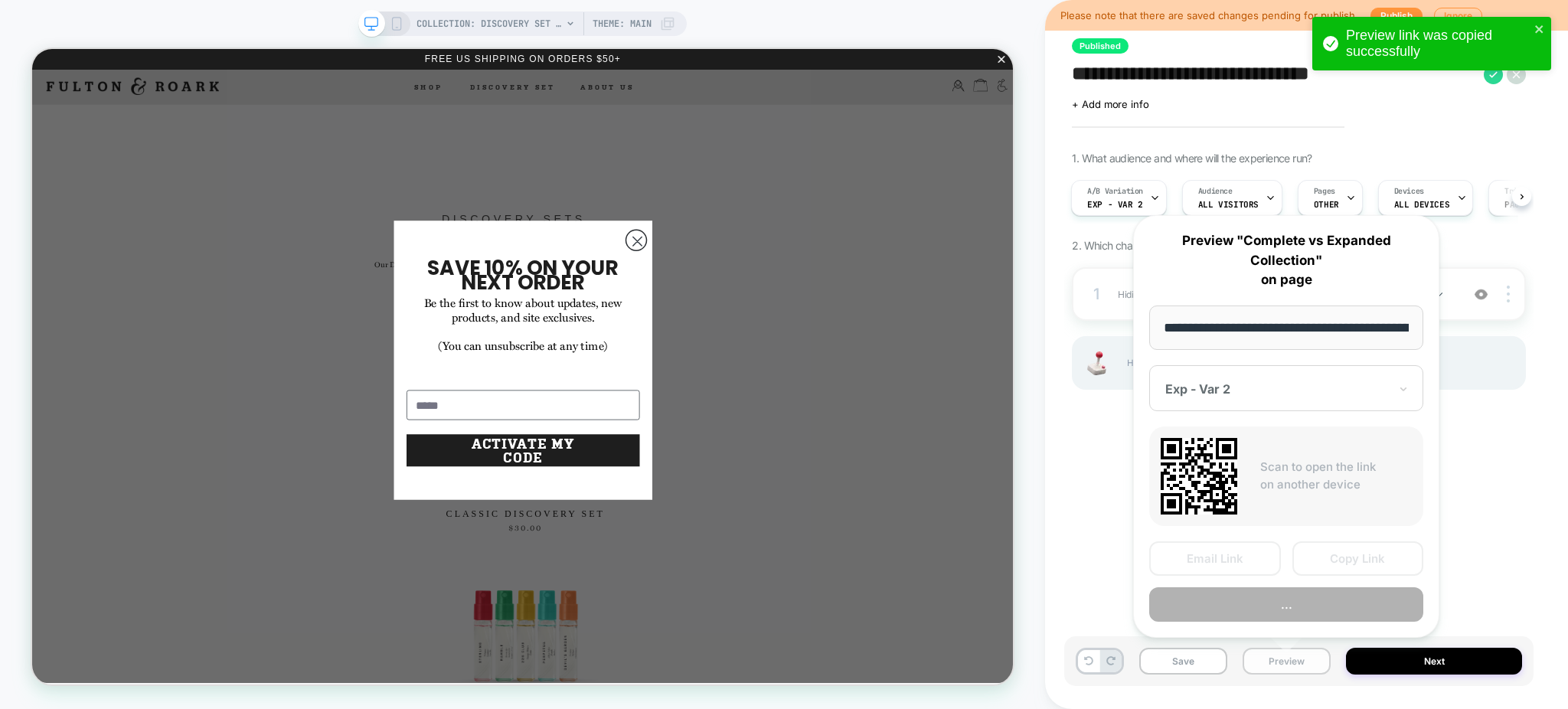
scroll to position [0, 198]
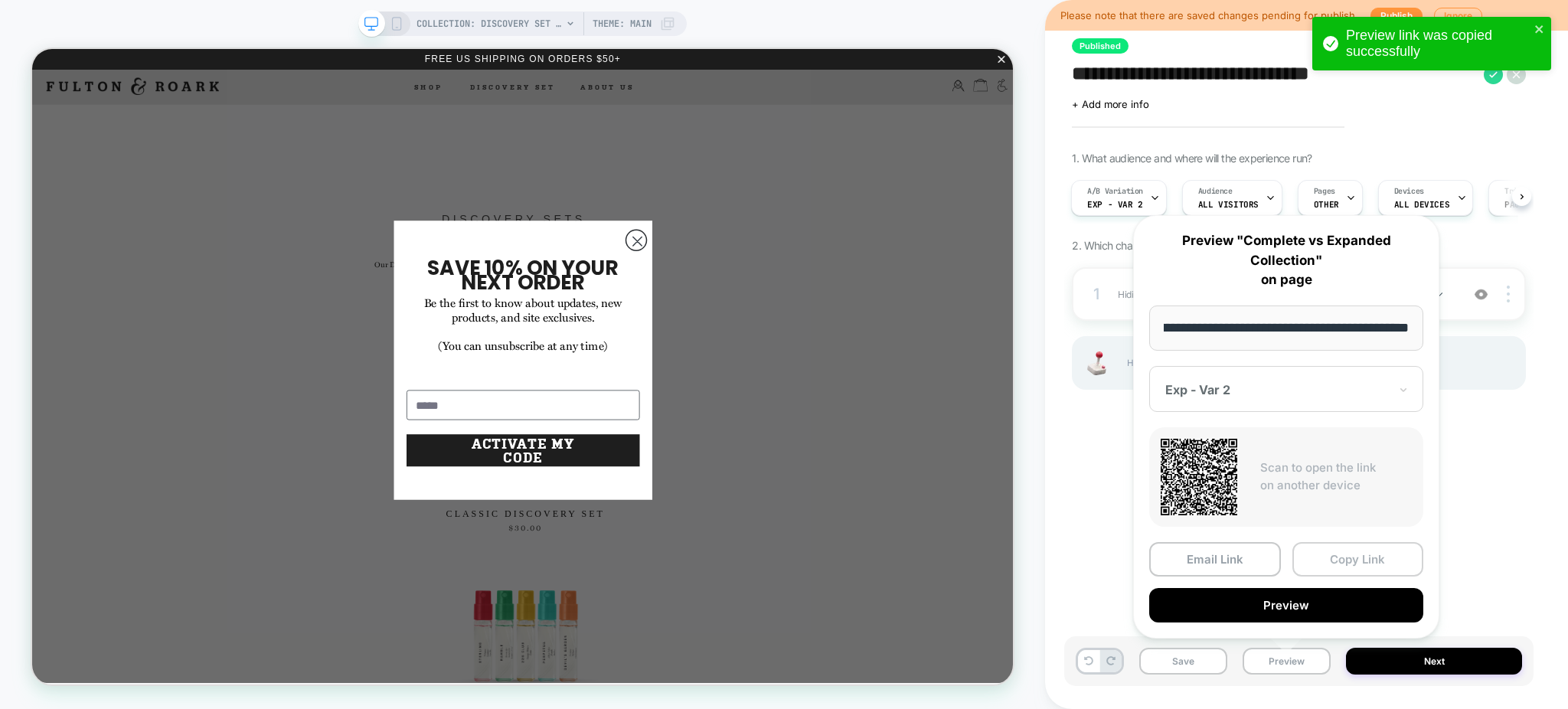
click at [1111, 553] on button "Copy Link" at bounding box center [1358, 559] width 132 height 34
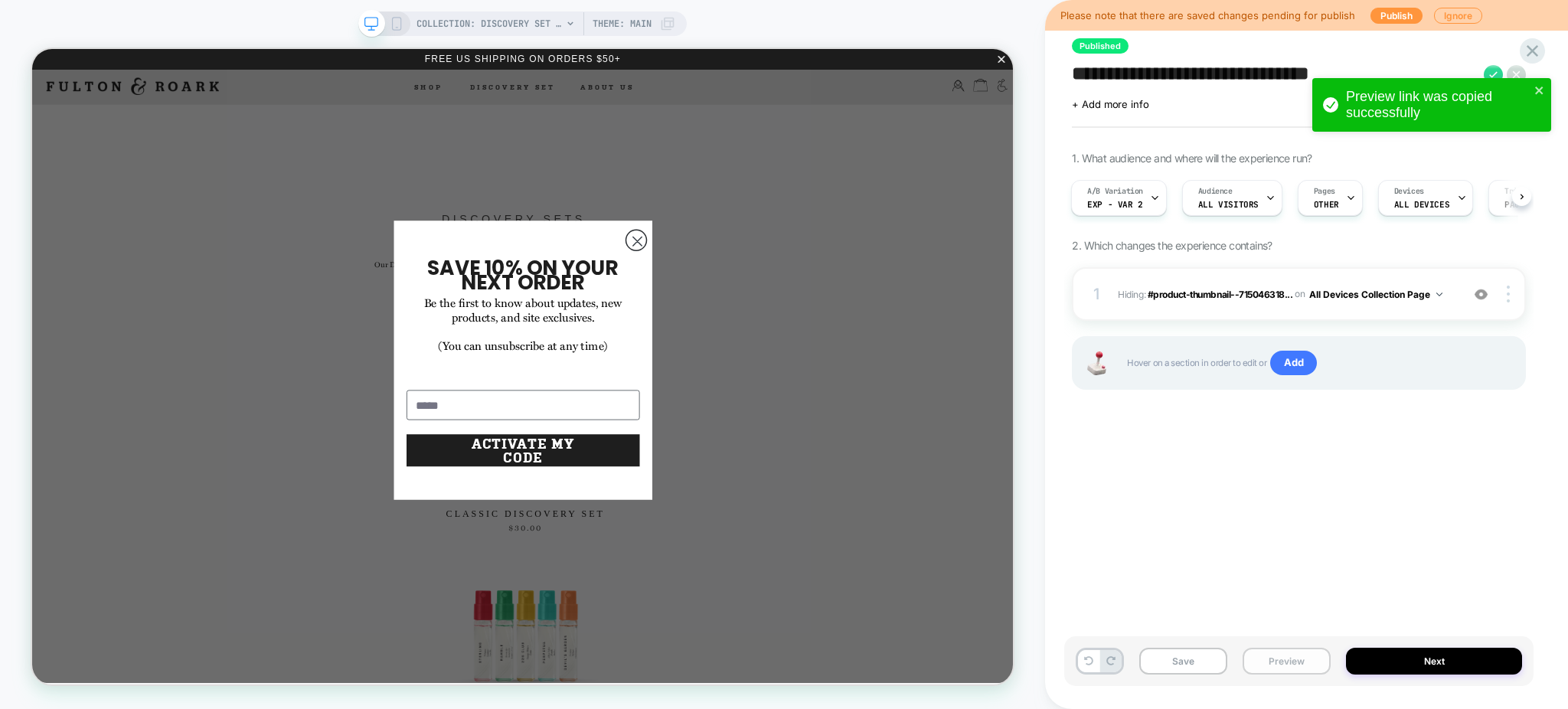
click at [1111, 661] on button "Preview" at bounding box center [1286, 661] width 88 height 27
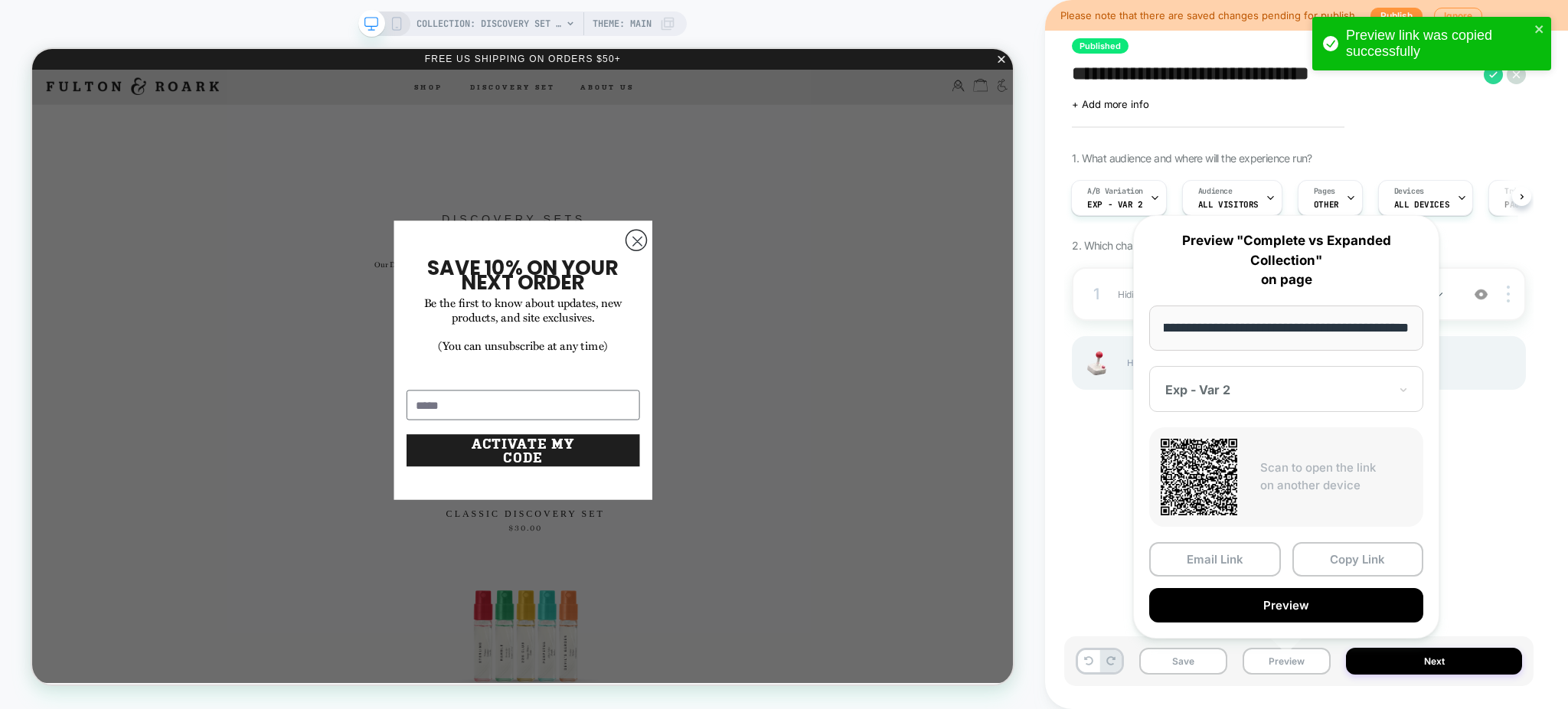
scroll to position [0, 0]
click at [1111, 117] on div "**********" at bounding box center [1299, 354] width 469 height 679
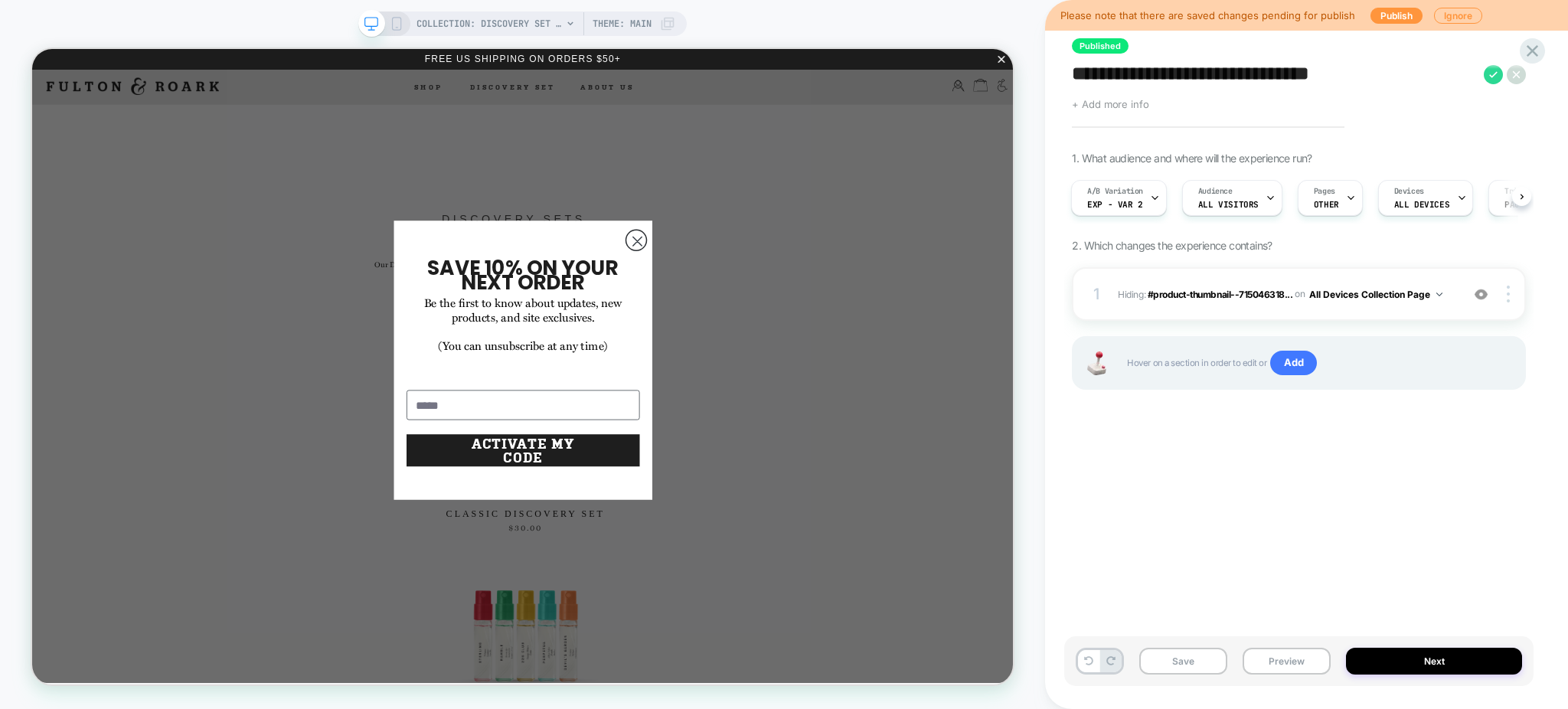
click at [1111, 103] on span "+ Add more info" at bounding box center [1110, 103] width 76 height 12
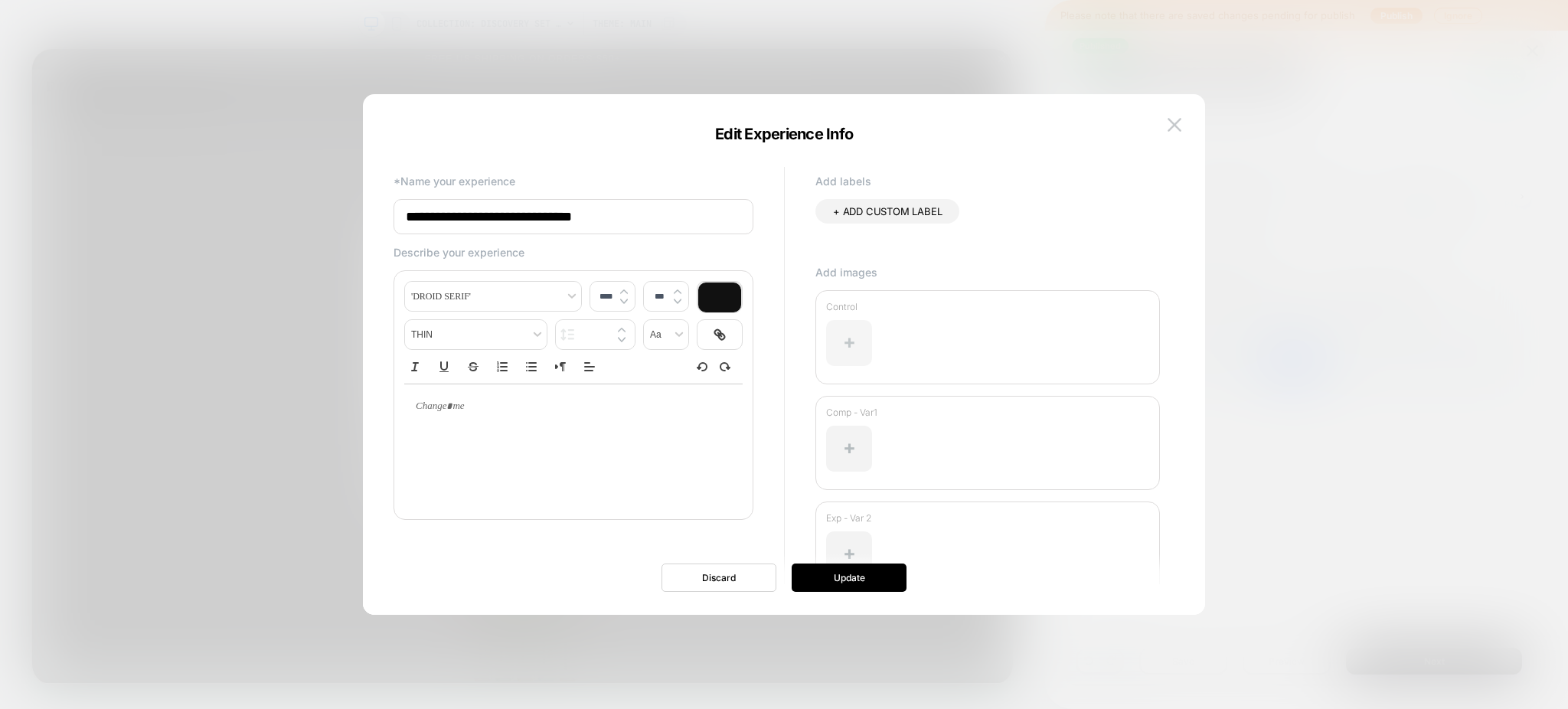
click at [852, 341] on div at bounding box center [849, 343] width 46 height 46
click at [844, 346] on div at bounding box center [849, 343] width 46 height 46
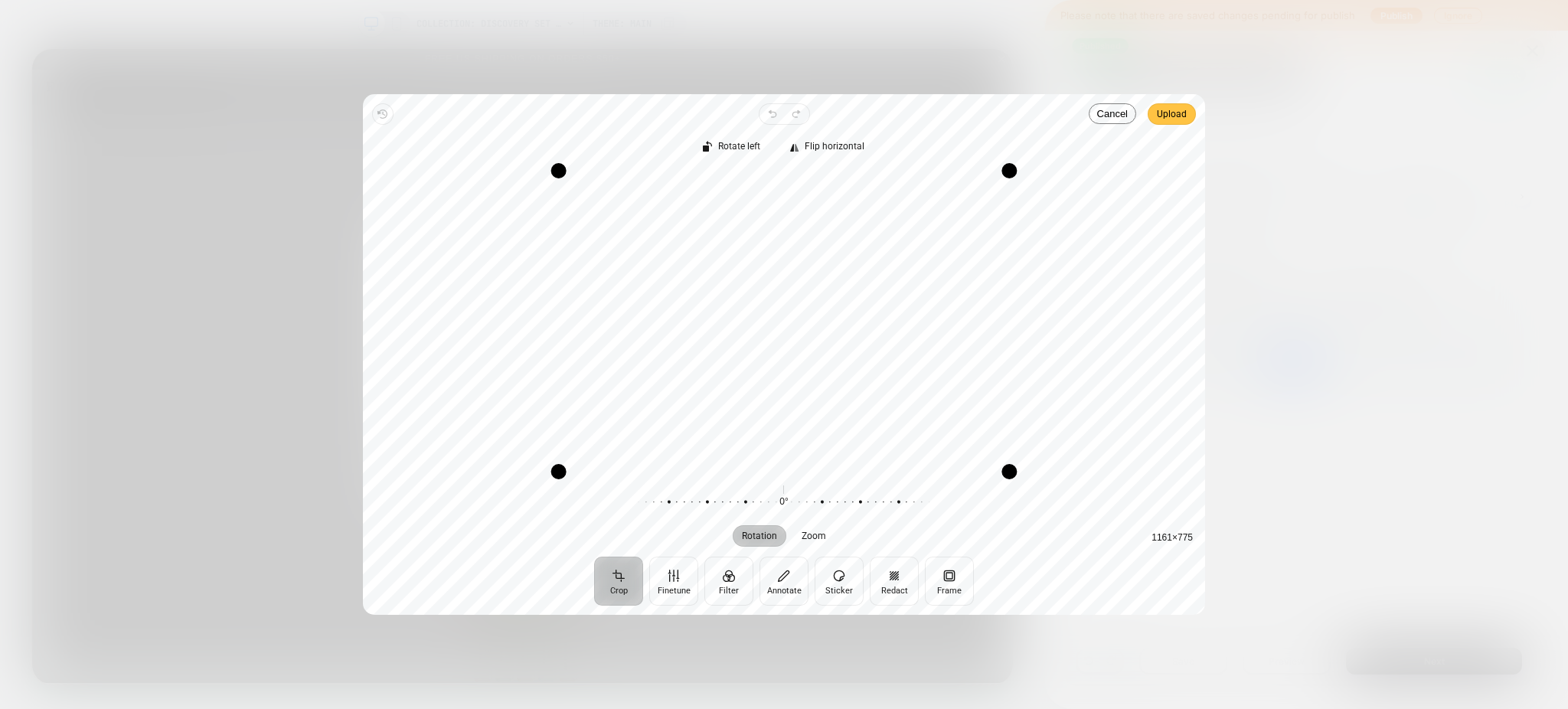
click at [1111, 111] on span "Upload" at bounding box center [1172, 114] width 30 height 18
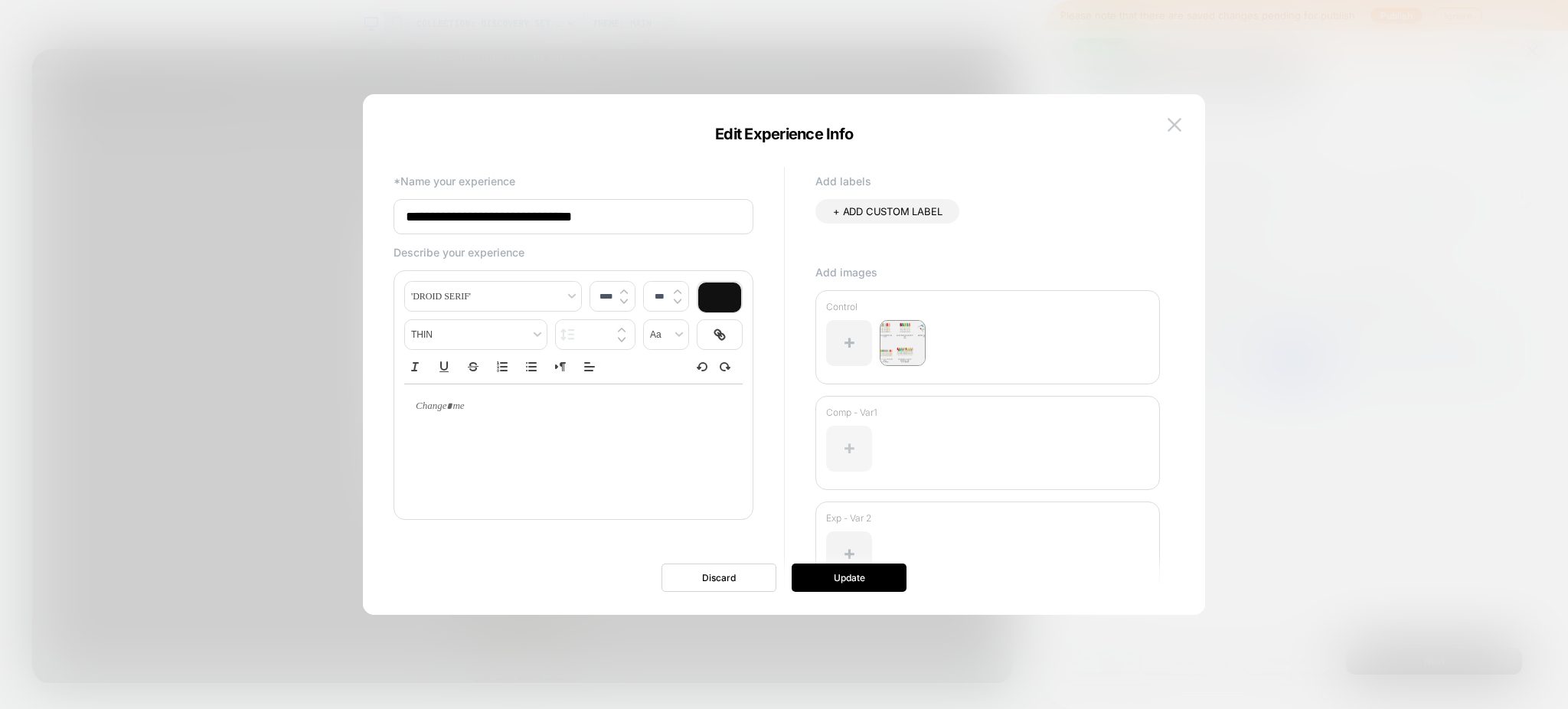
click at [856, 453] on div at bounding box center [849, 449] width 46 height 46
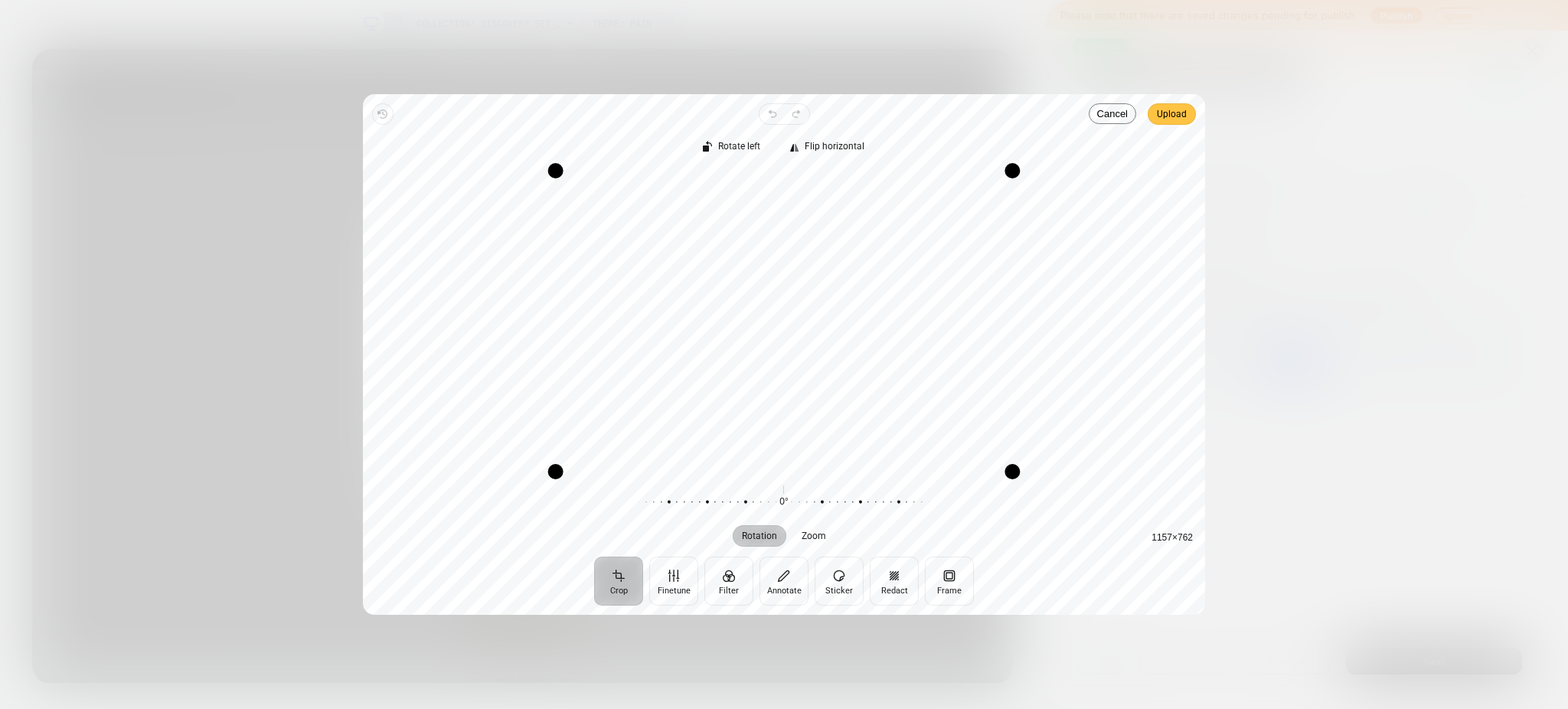
click at [1111, 119] on span "Upload" at bounding box center [1172, 114] width 30 height 18
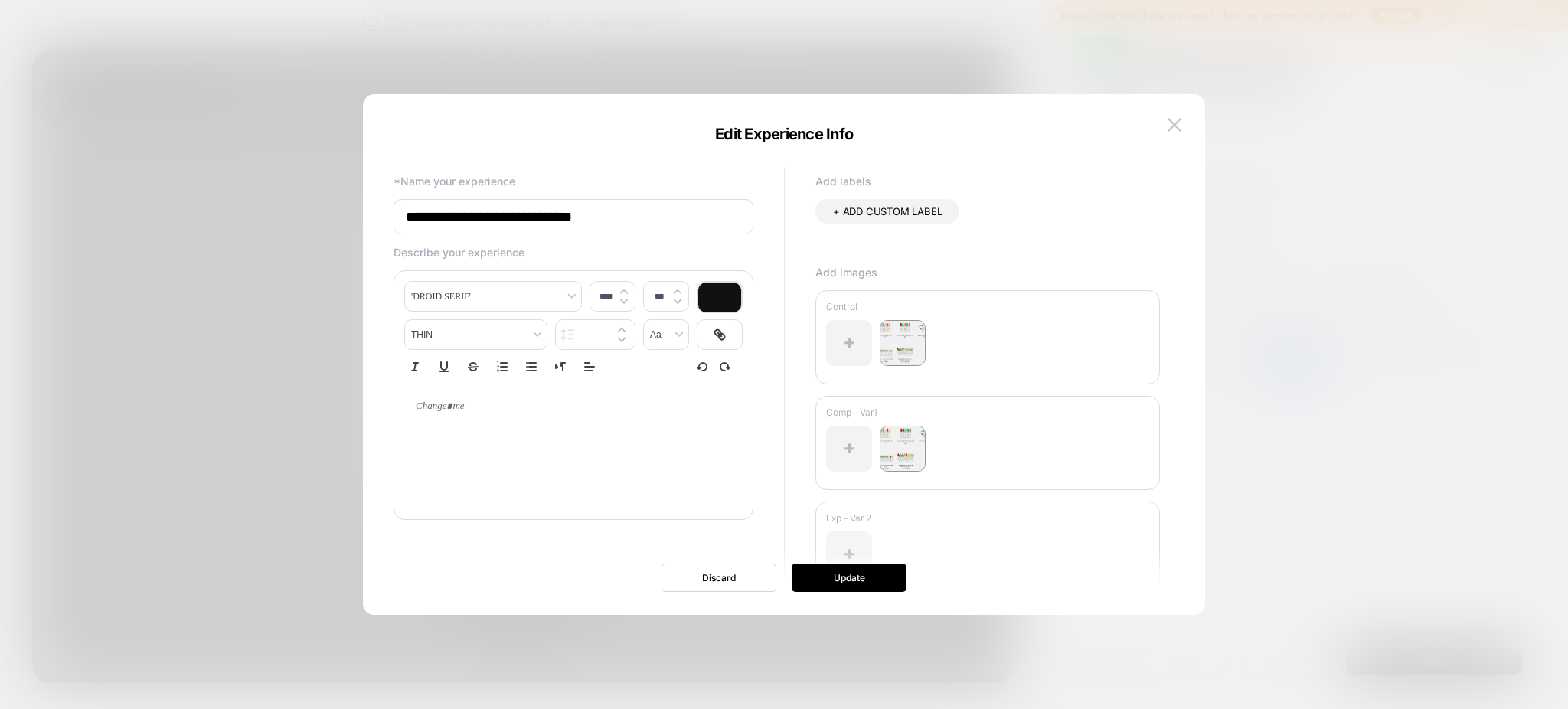
click at [851, 542] on div at bounding box center [849, 555] width 46 height 46
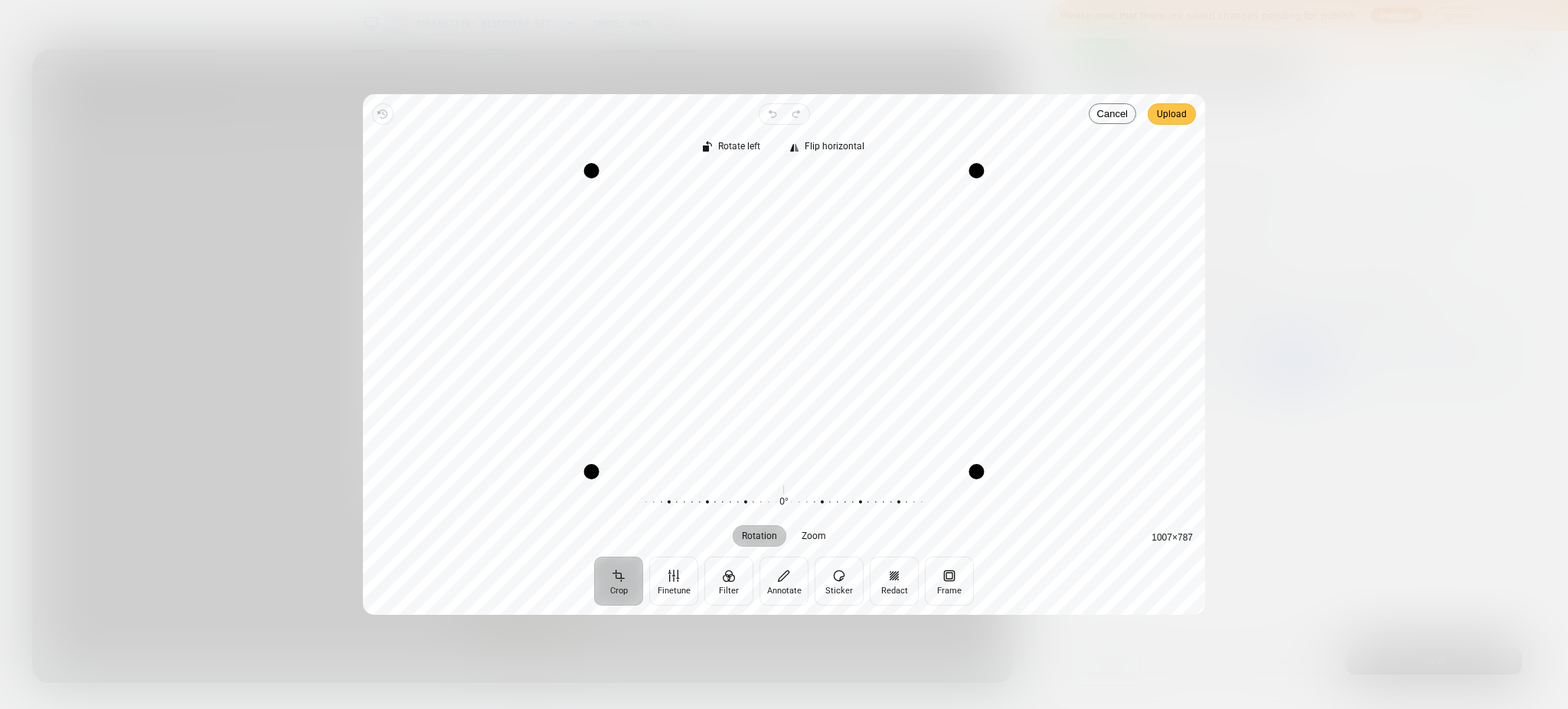
click at [1111, 108] on span "Upload" at bounding box center [1172, 114] width 30 height 18
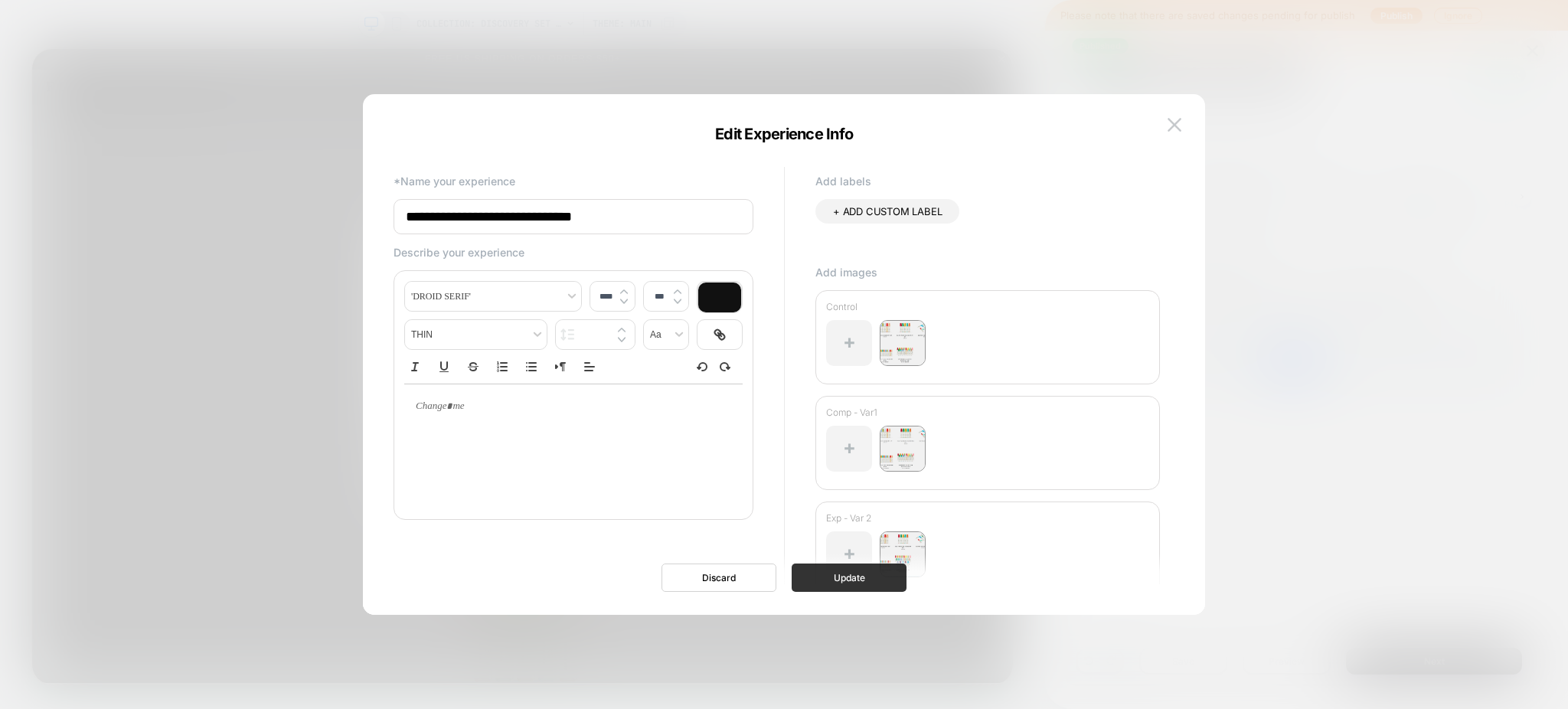
click at [863, 575] on button "Update" at bounding box center [849, 578] width 115 height 29
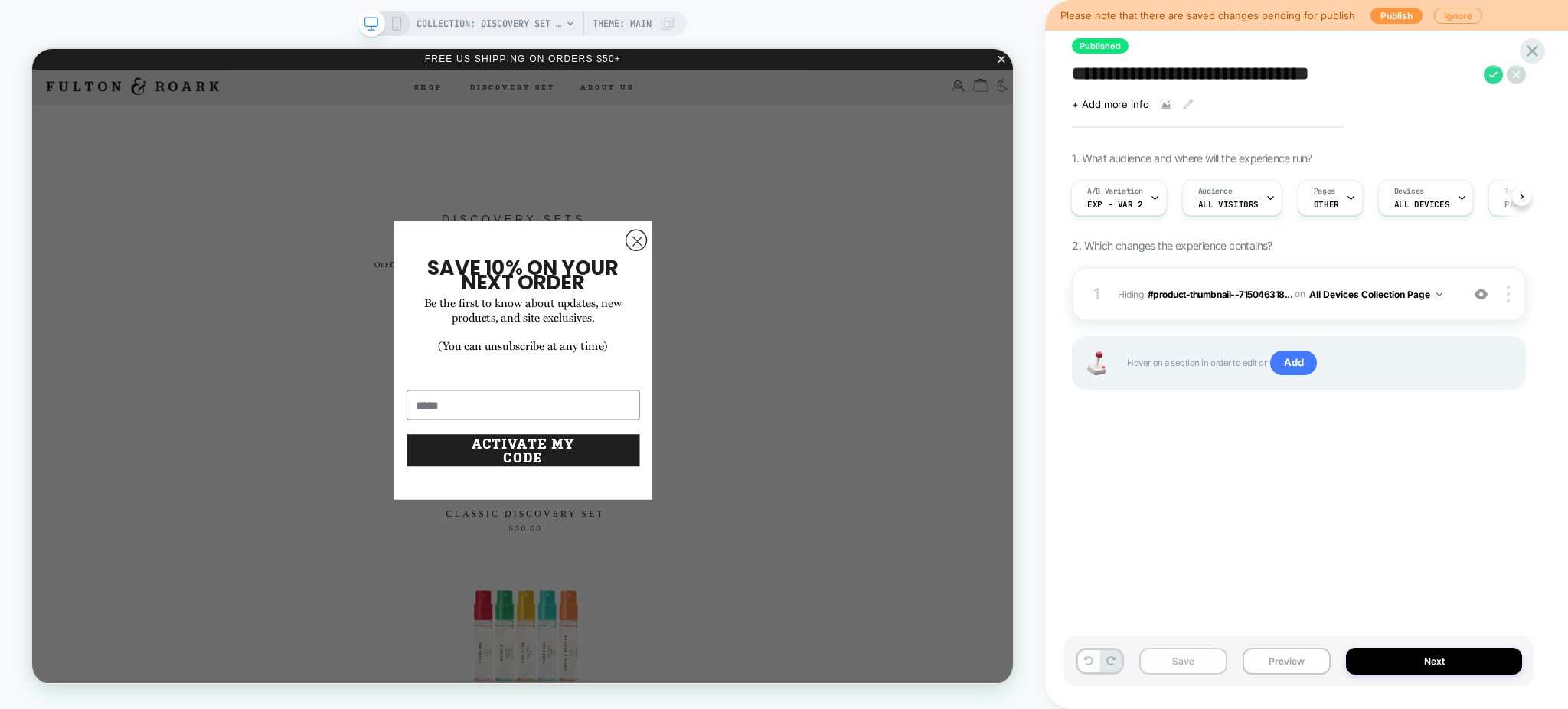
click at [1111, 656] on button "Save" at bounding box center [1183, 661] width 88 height 27
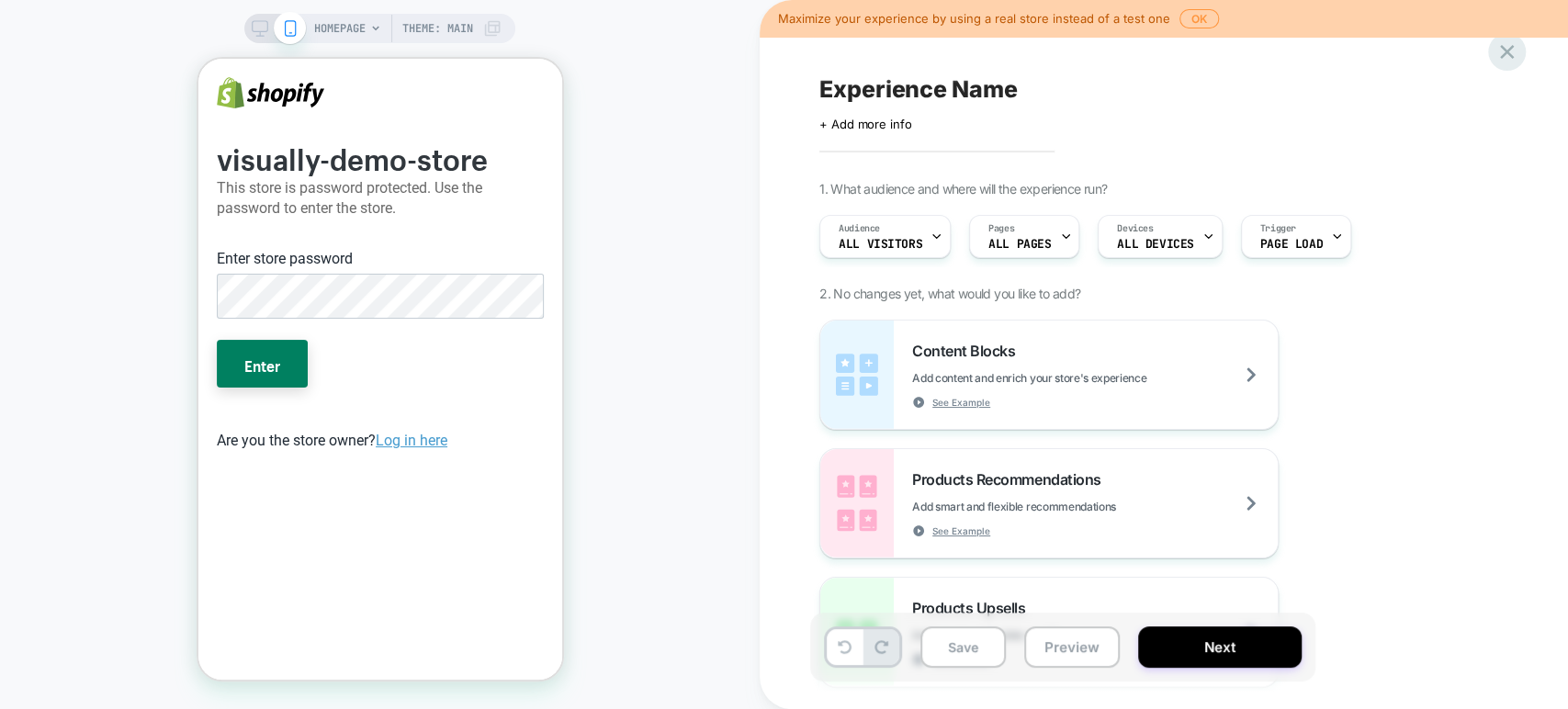
click at [1500, 47] on icon at bounding box center [1507, 52] width 13 height 13
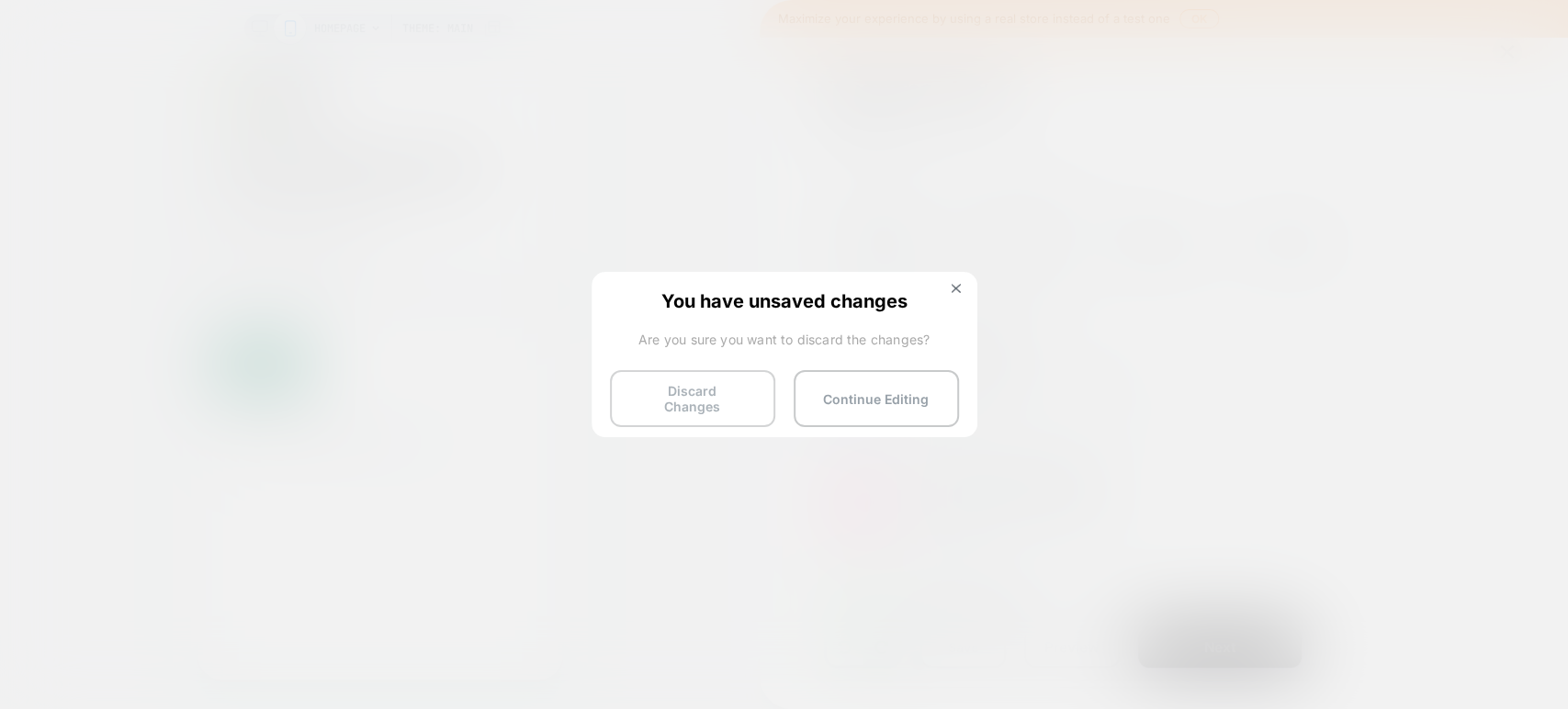
click at [691, 377] on button "Discard Changes" at bounding box center [692, 399] width 165 height 57
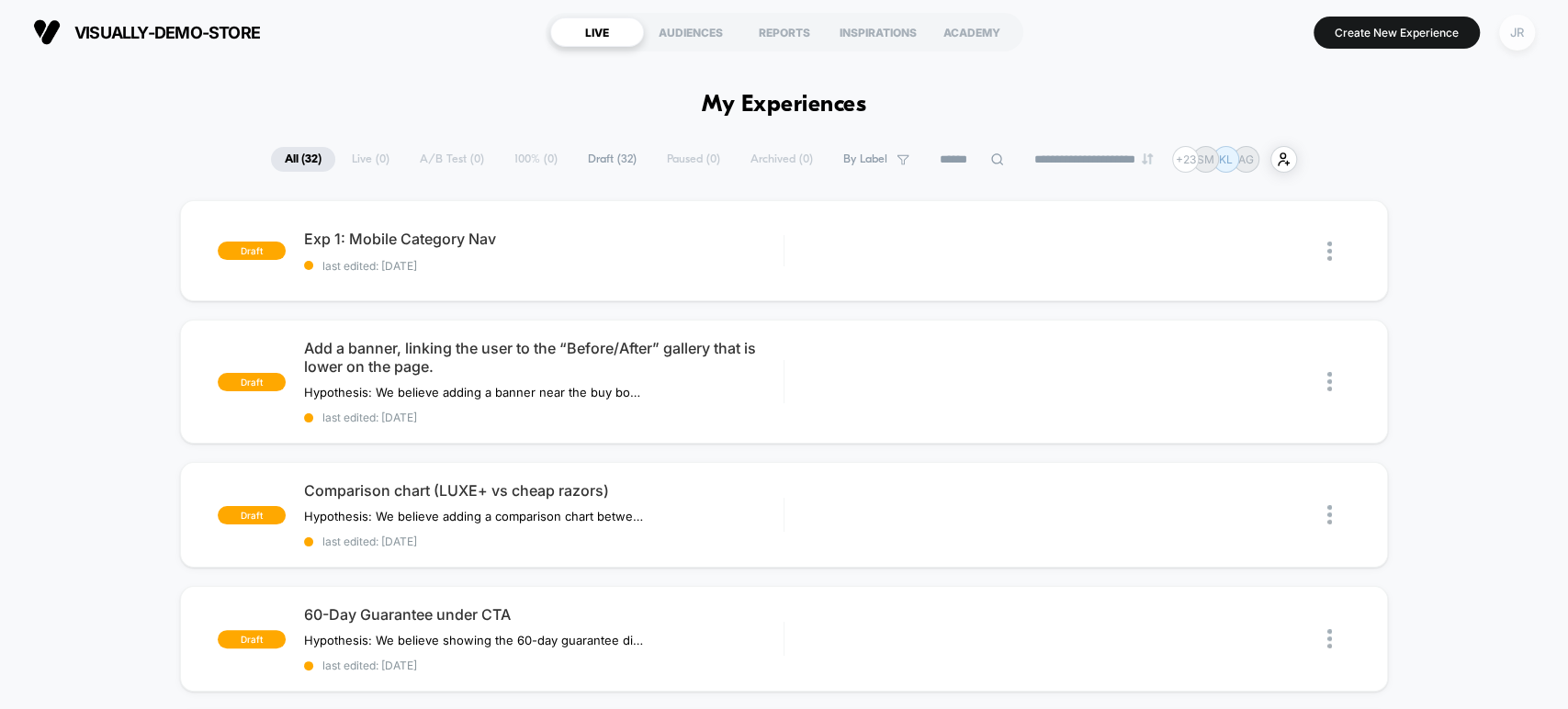
click at [1516, 33] on div "JR" at bounding box center [1517, 32] width 36 height 36
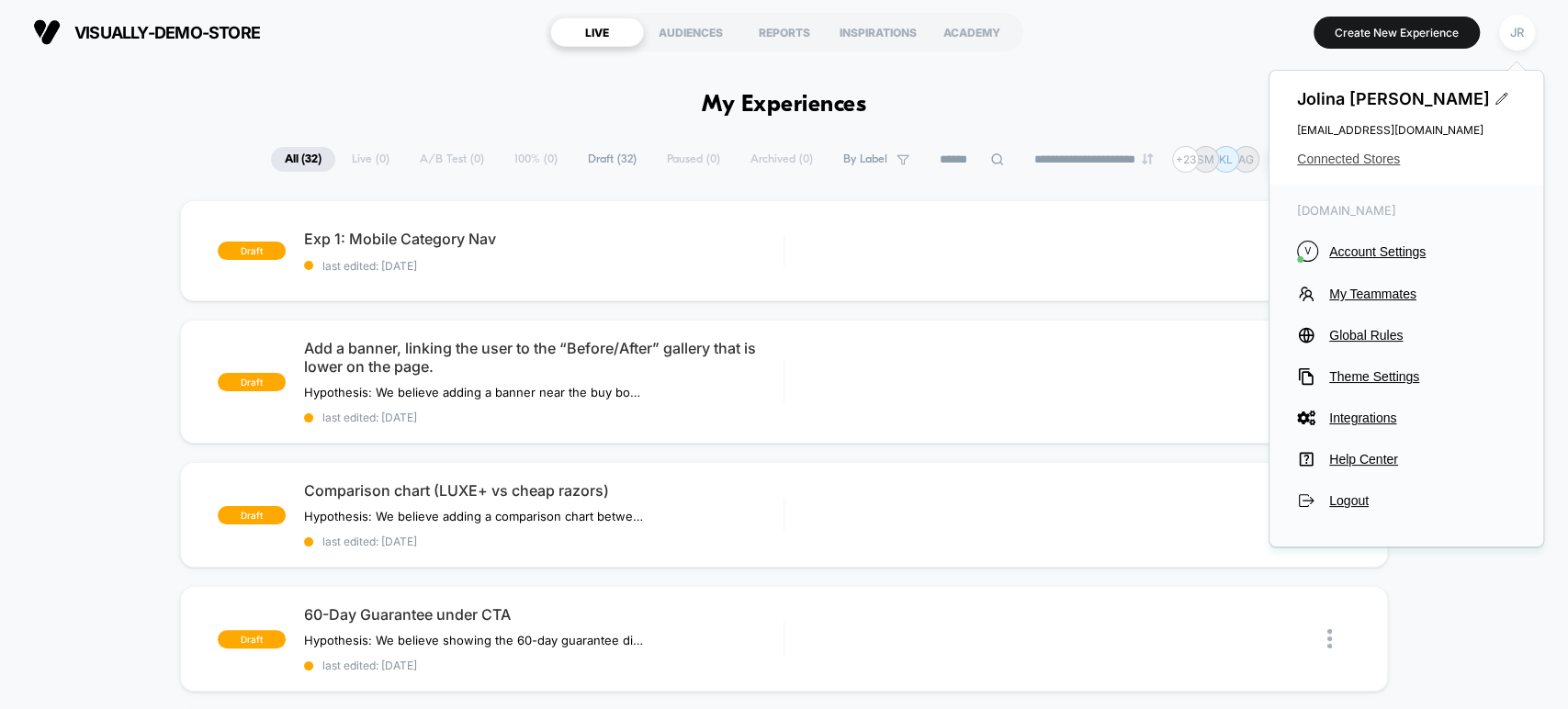
click at [1383, 156] on span "Connected Stores" at bounding box center [1406, 158] width 219 height 14
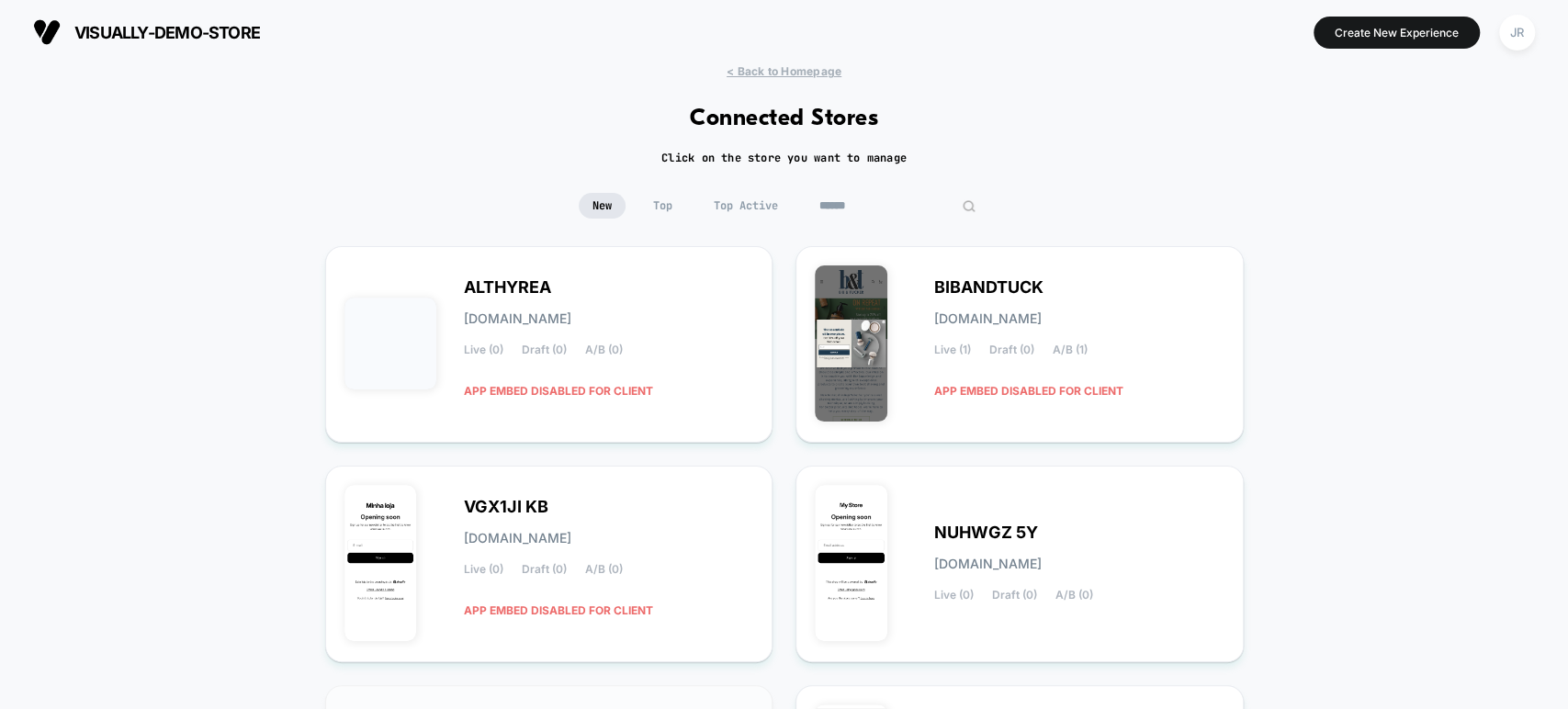
click at [910, 200] on input at bounding box center [897, 205] width 183 height 26
paste input "**********"
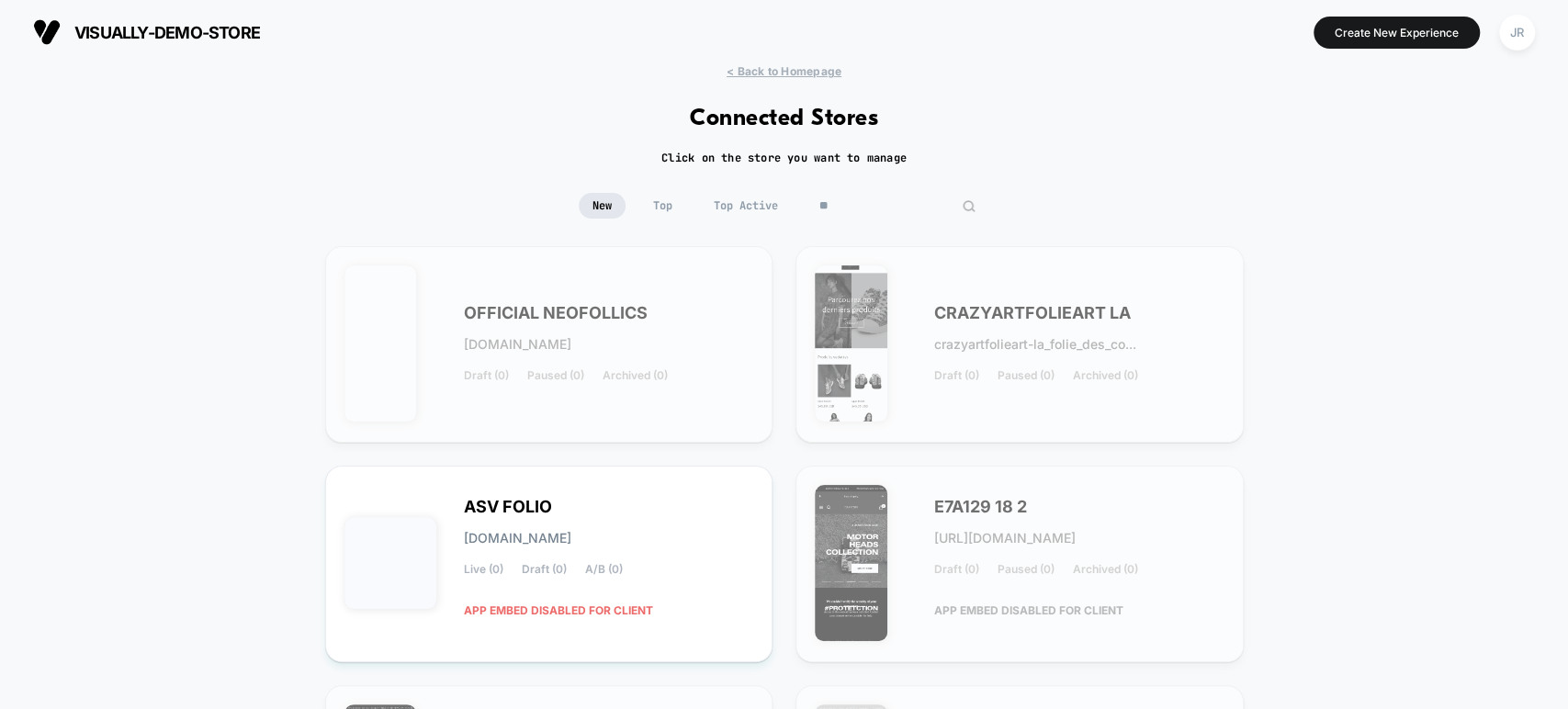
type input "*"
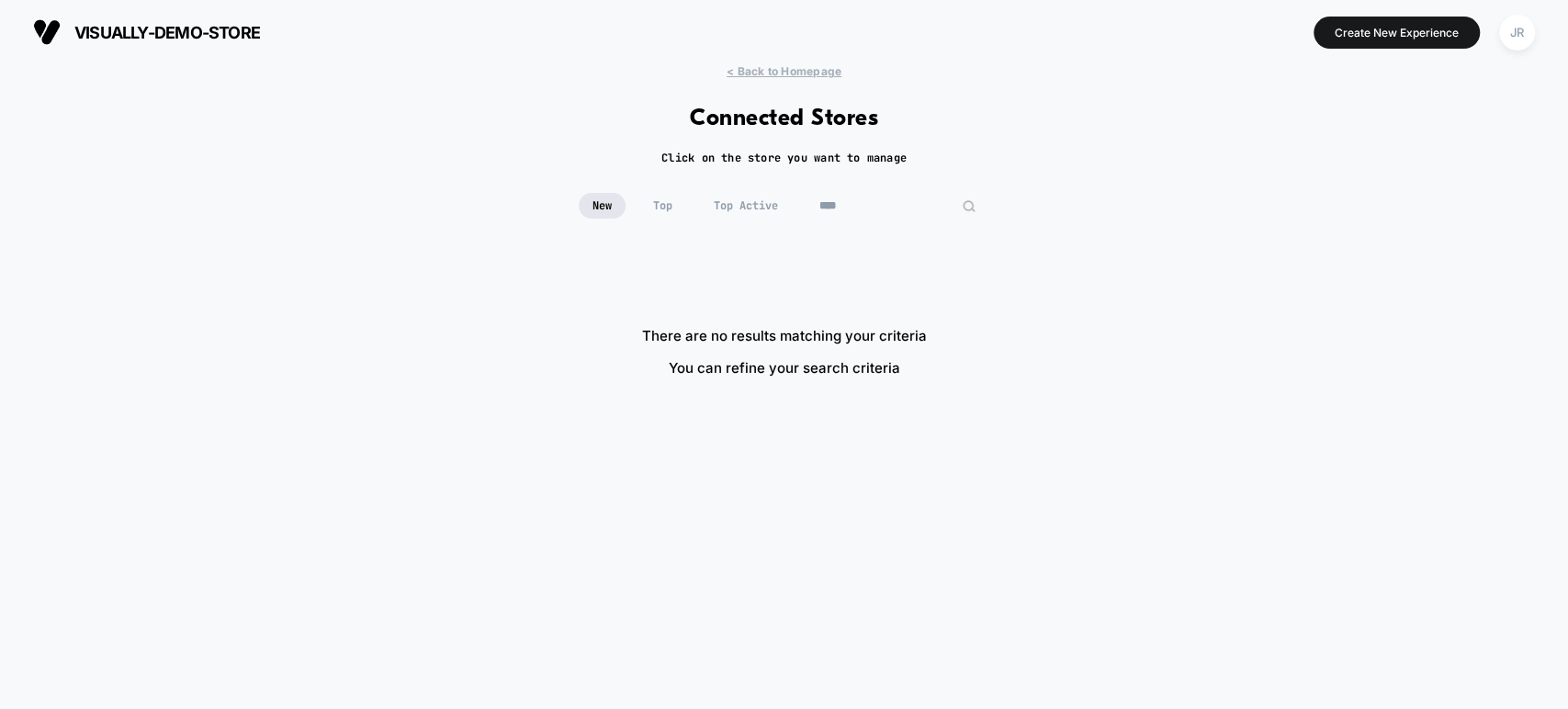
type input "***"
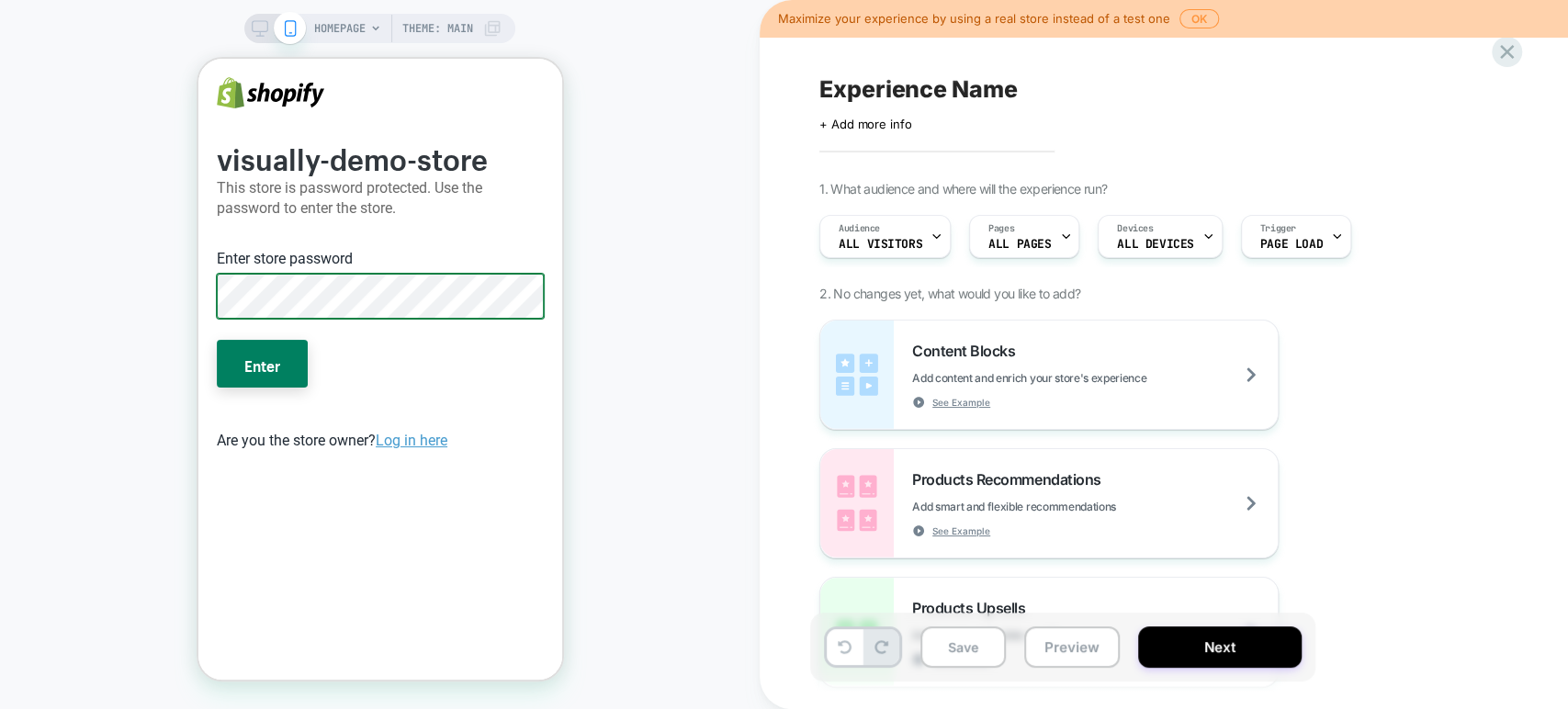
click at [216, 340] on button "Enter" at bounding box center [261, 364] width 91 height 48
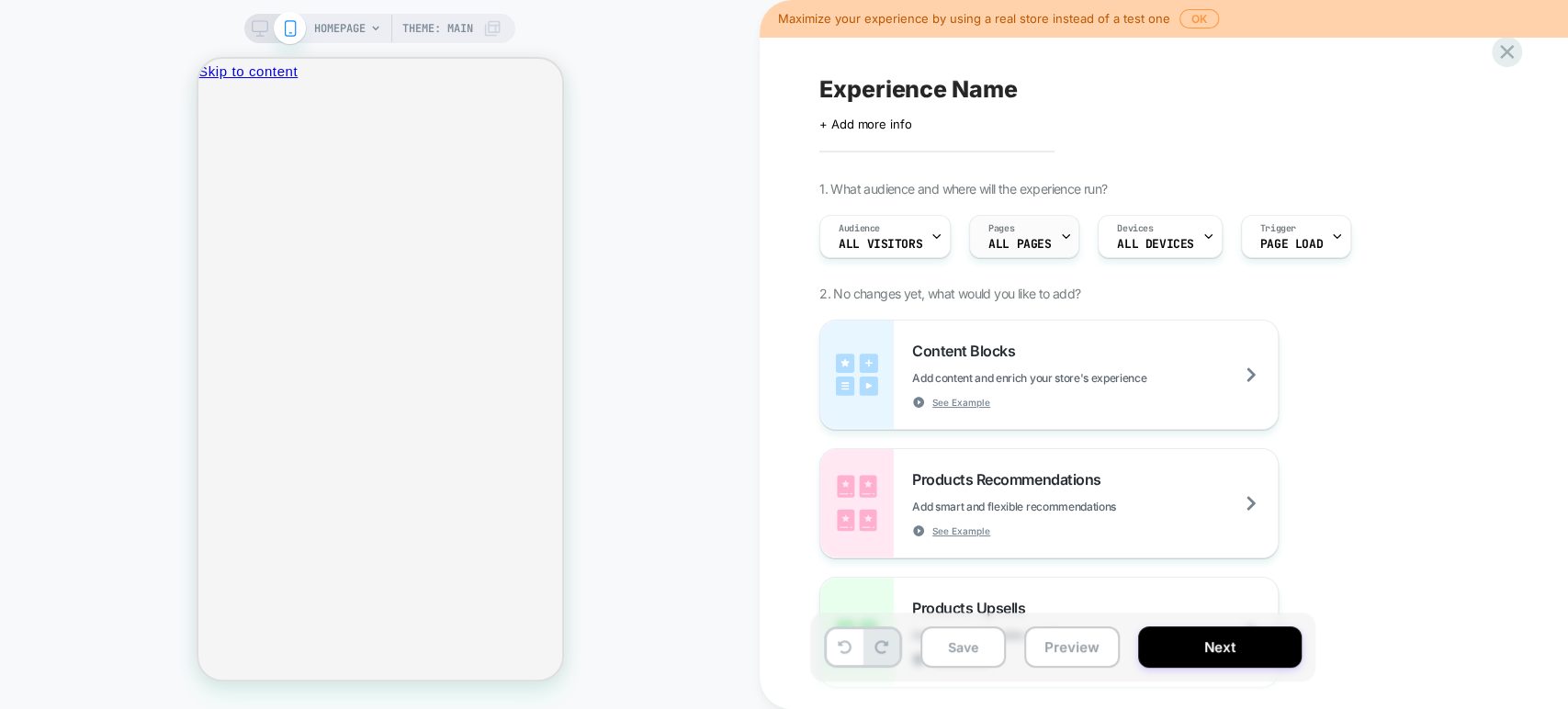
click at [1060, 240] on icon at bounding box center [1066, 237] width 12 height 12
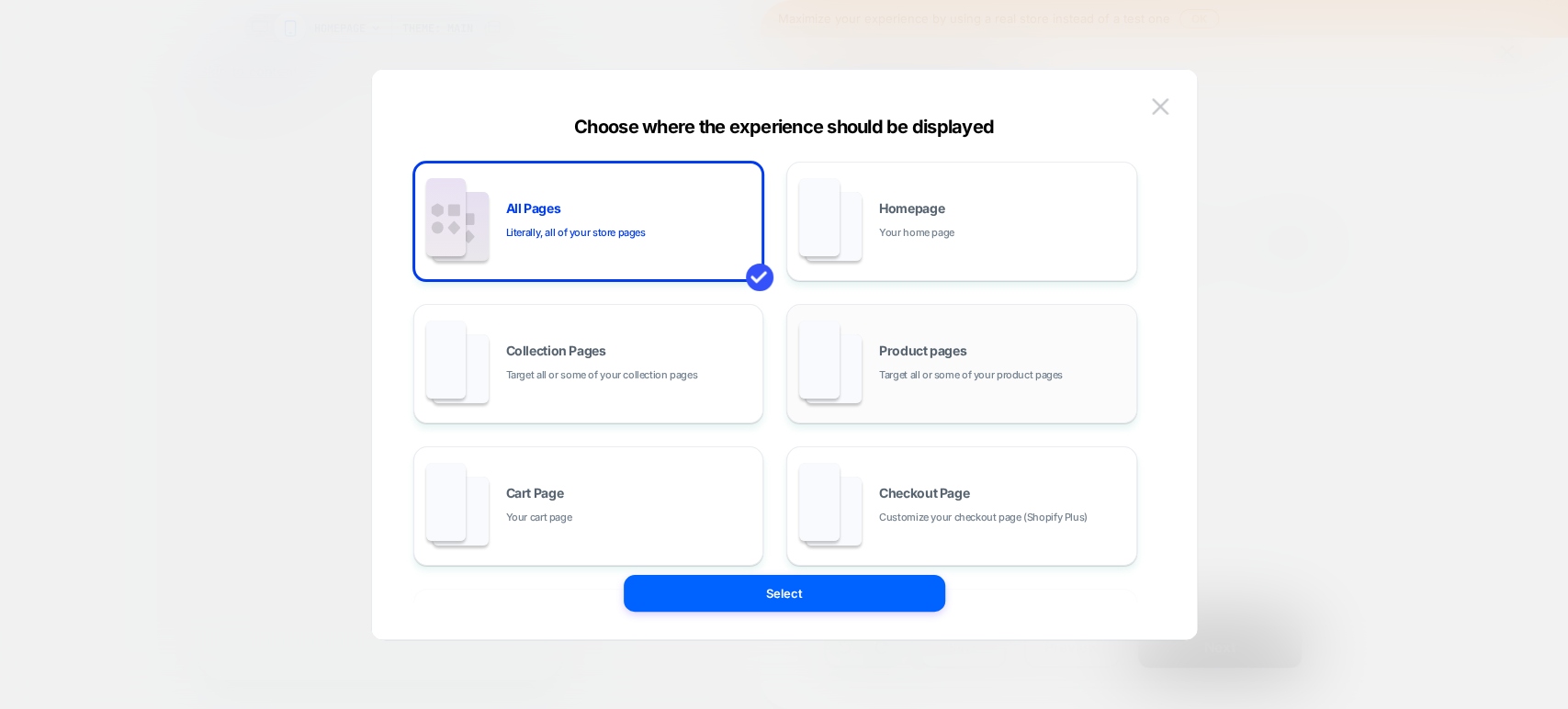
click at [954, 358] on div "Product pages Target all or some of your product pages" at bounding box center [1003, 364] width 248 height 39
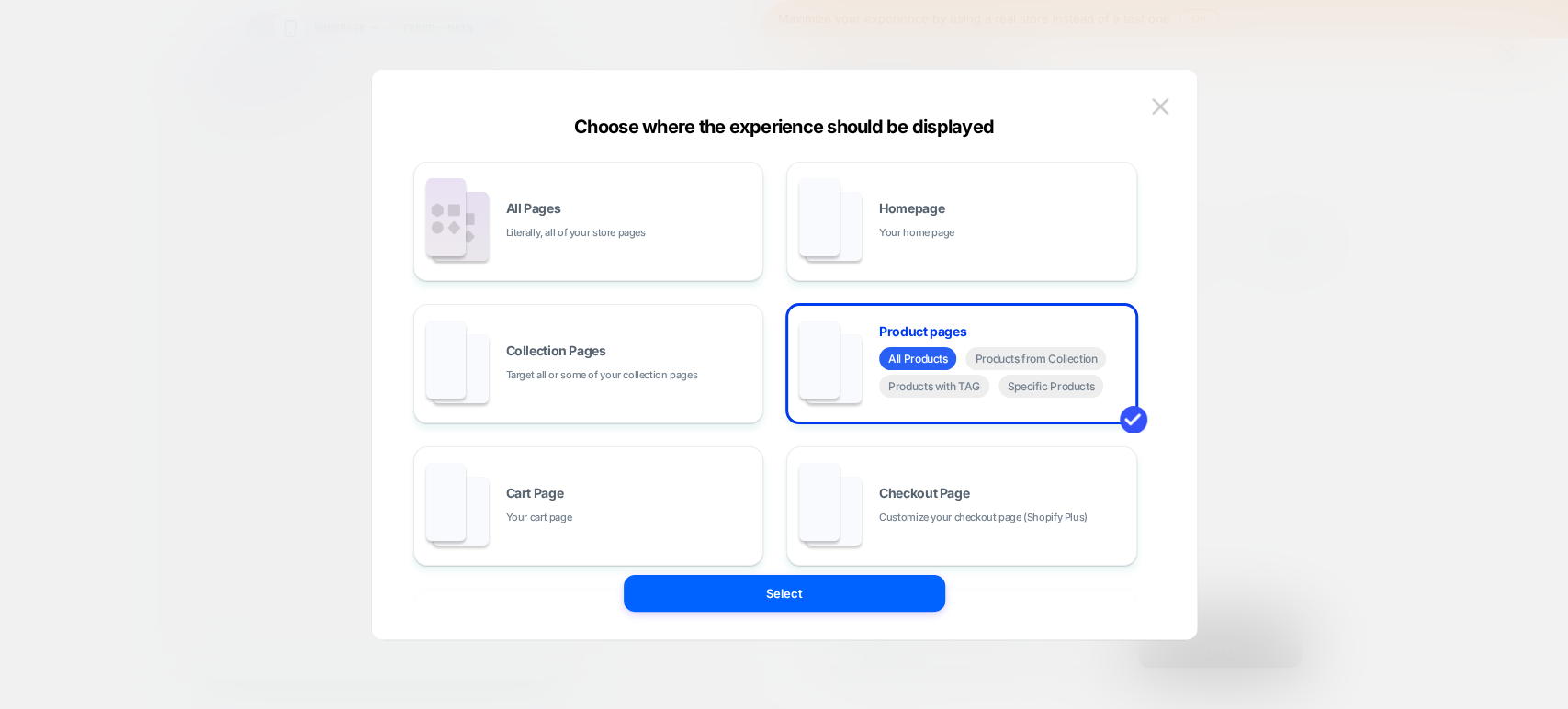
click at [1043, 394] on span "Specific Products" at bounding box center [1051, 386] width 106 height 23
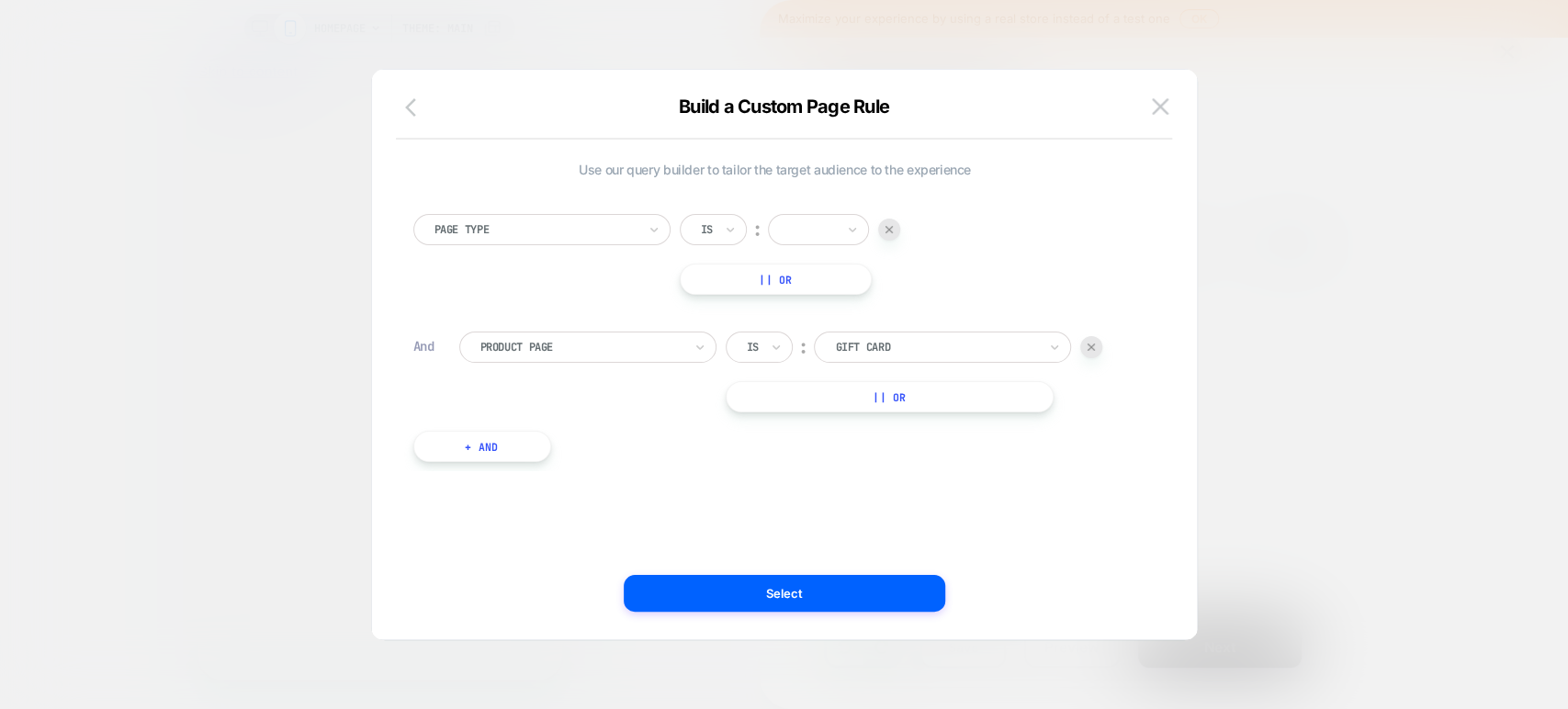
click at [408, 102] on icon "button" at bounding box center [415, 107] width 22 height 22
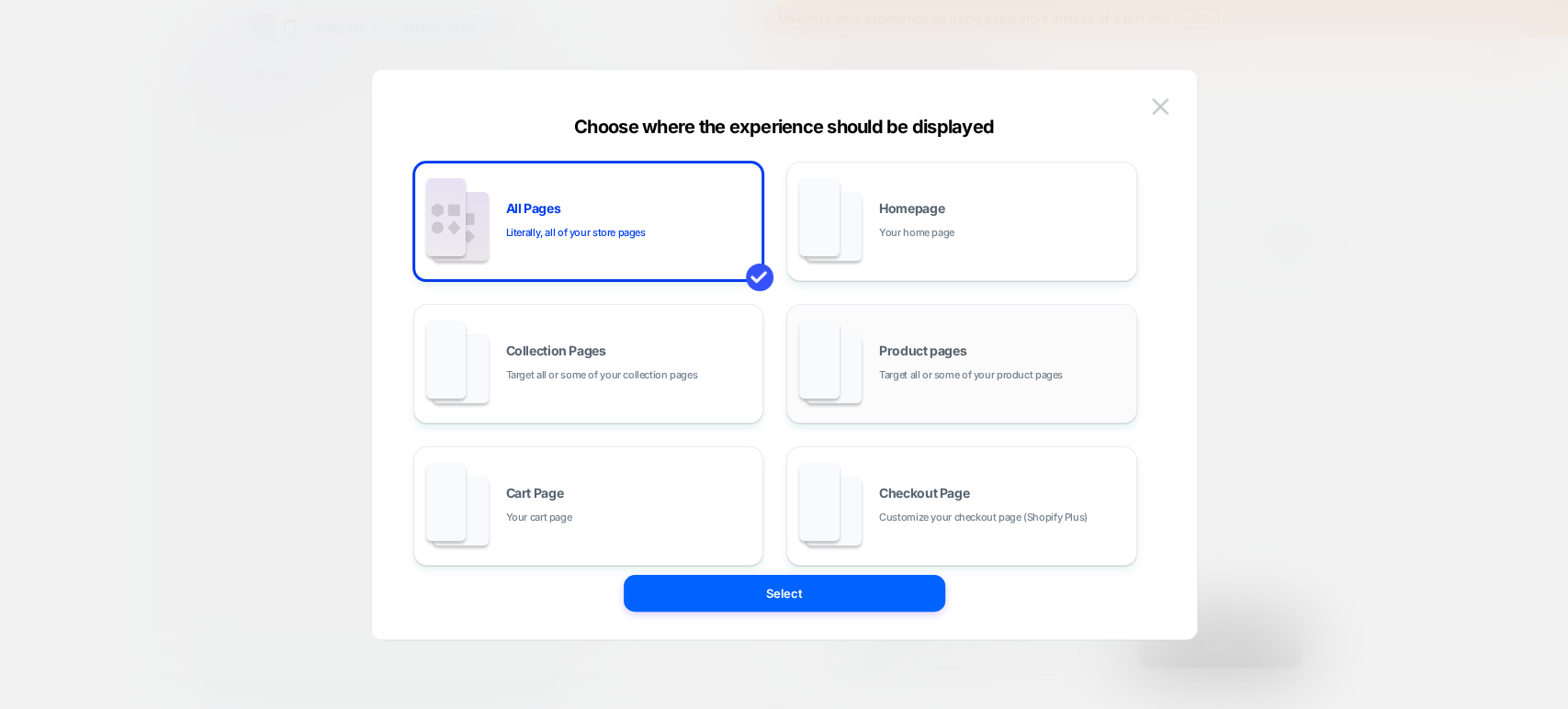
click at [1086, 367] on div "Product pages Target all or some of your product pages" at bounding box center [1003, 364] width 248 height 39
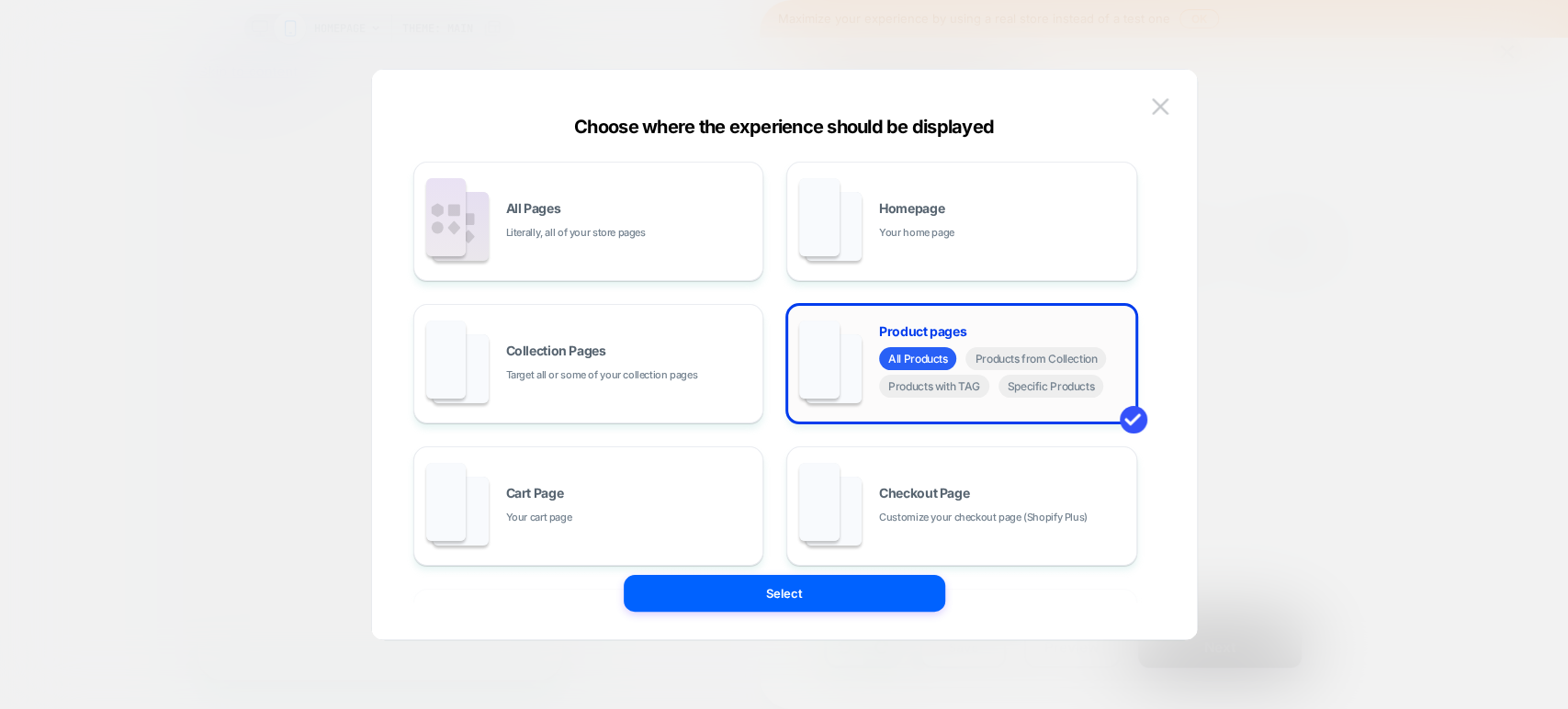
click at [1086, 367] on span "Products from Collection" at bounding box center [1035, 359] width 140 height 23
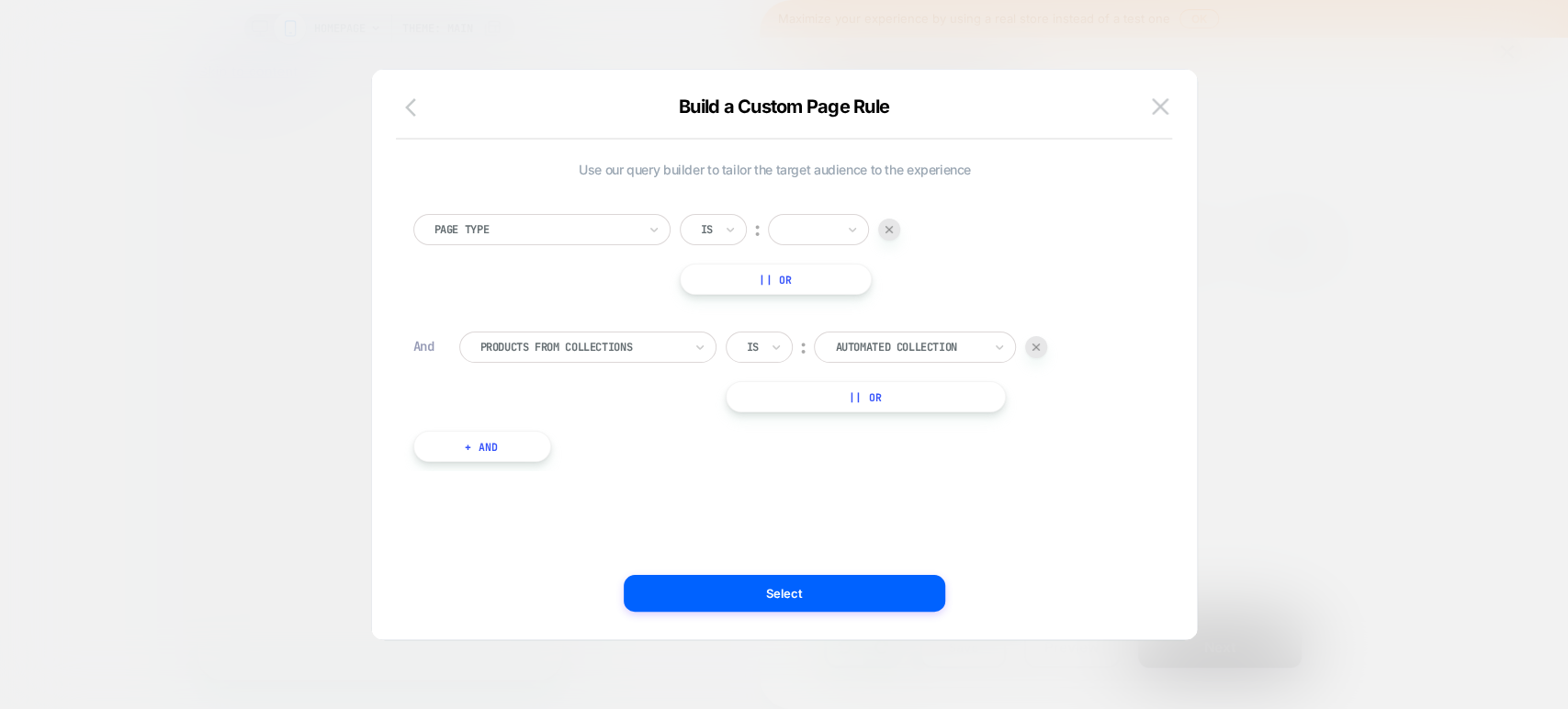
click at [410, 109] on icon "button" at bounding box center [415, 107] width 22 height 22
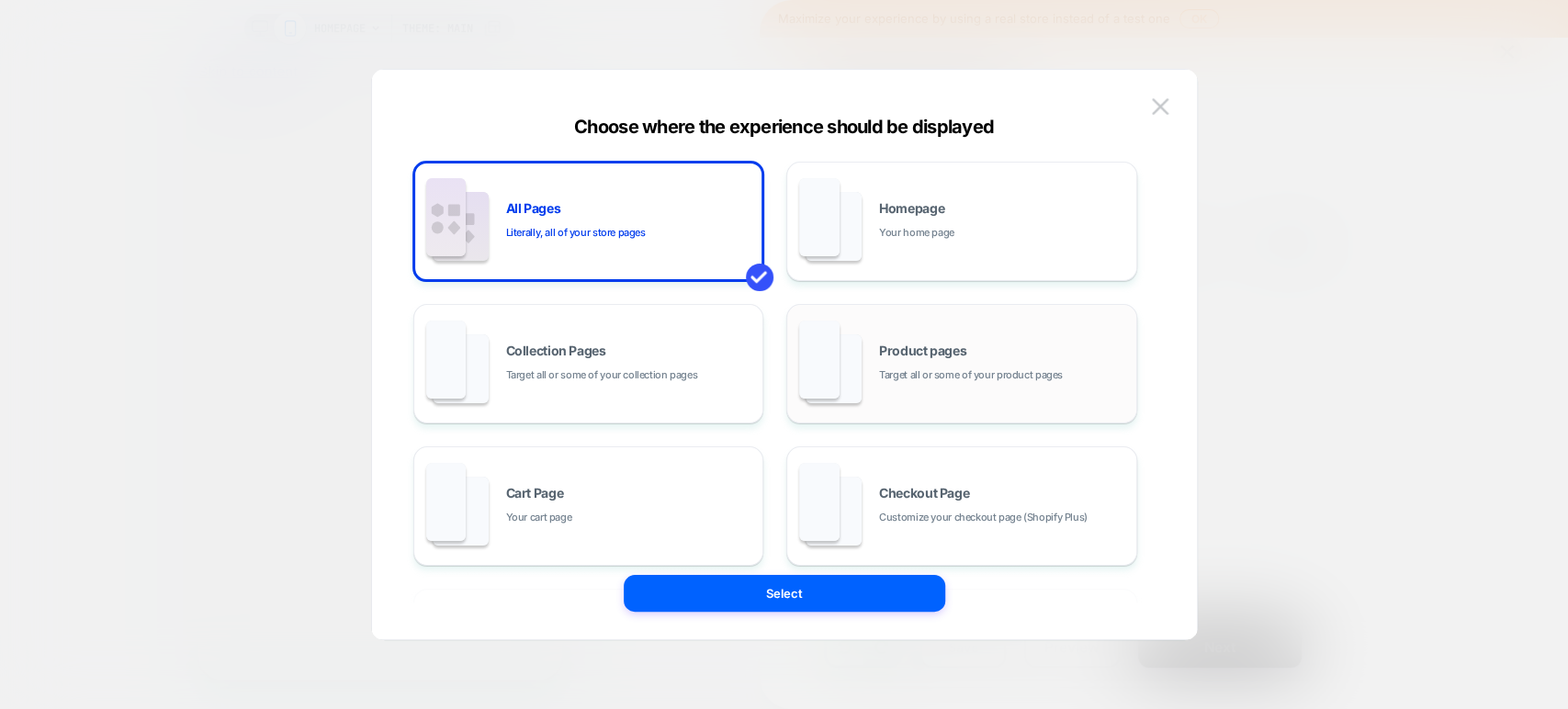
click at [1080, 356] on div "Product pages Target all or some of your product pages" at bounding box center [1003, 364] width 248 height 39
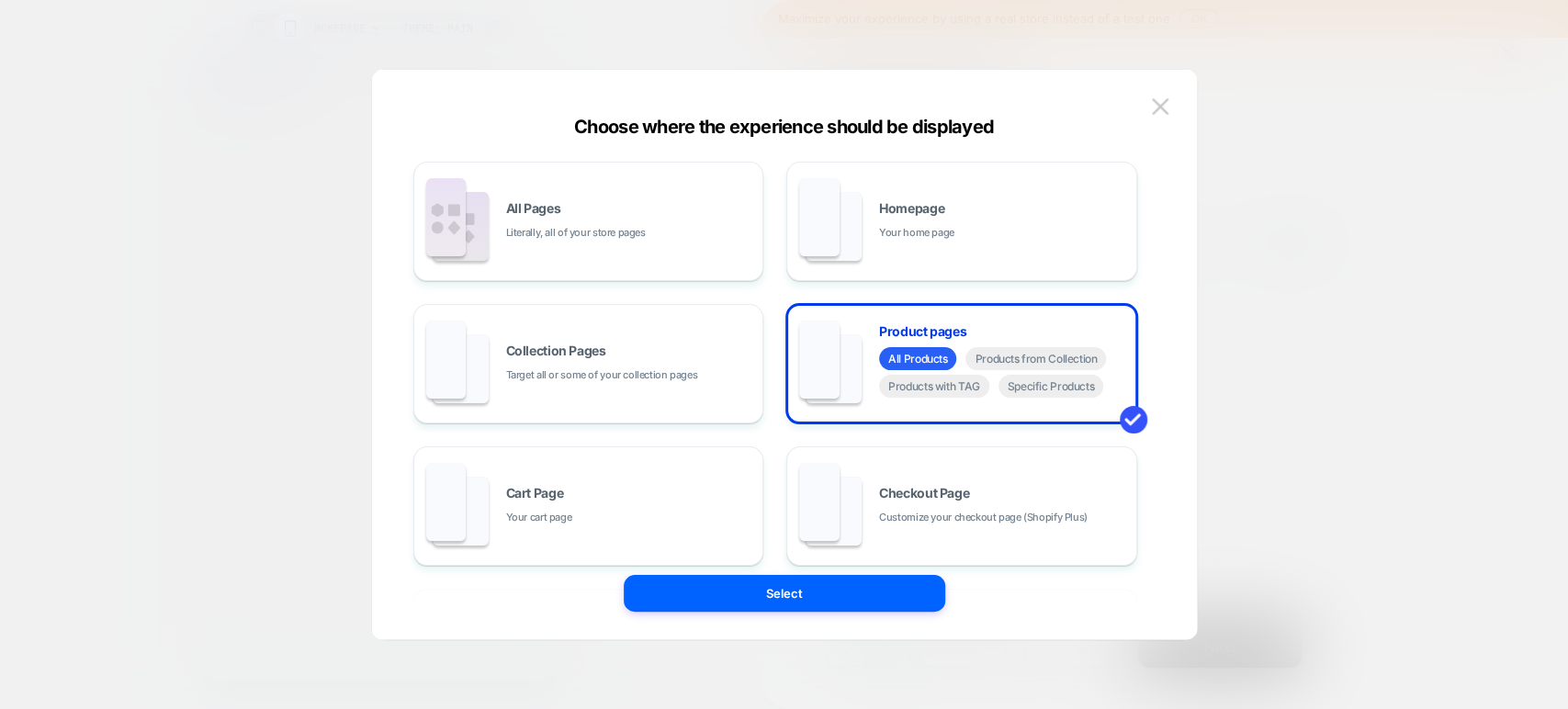
click at [1263, 708] on div at bounding box center [784, 709] width 1568 height 0
click at [1166, 106] on img at bounding box center [1160, 106] width 16 height 15
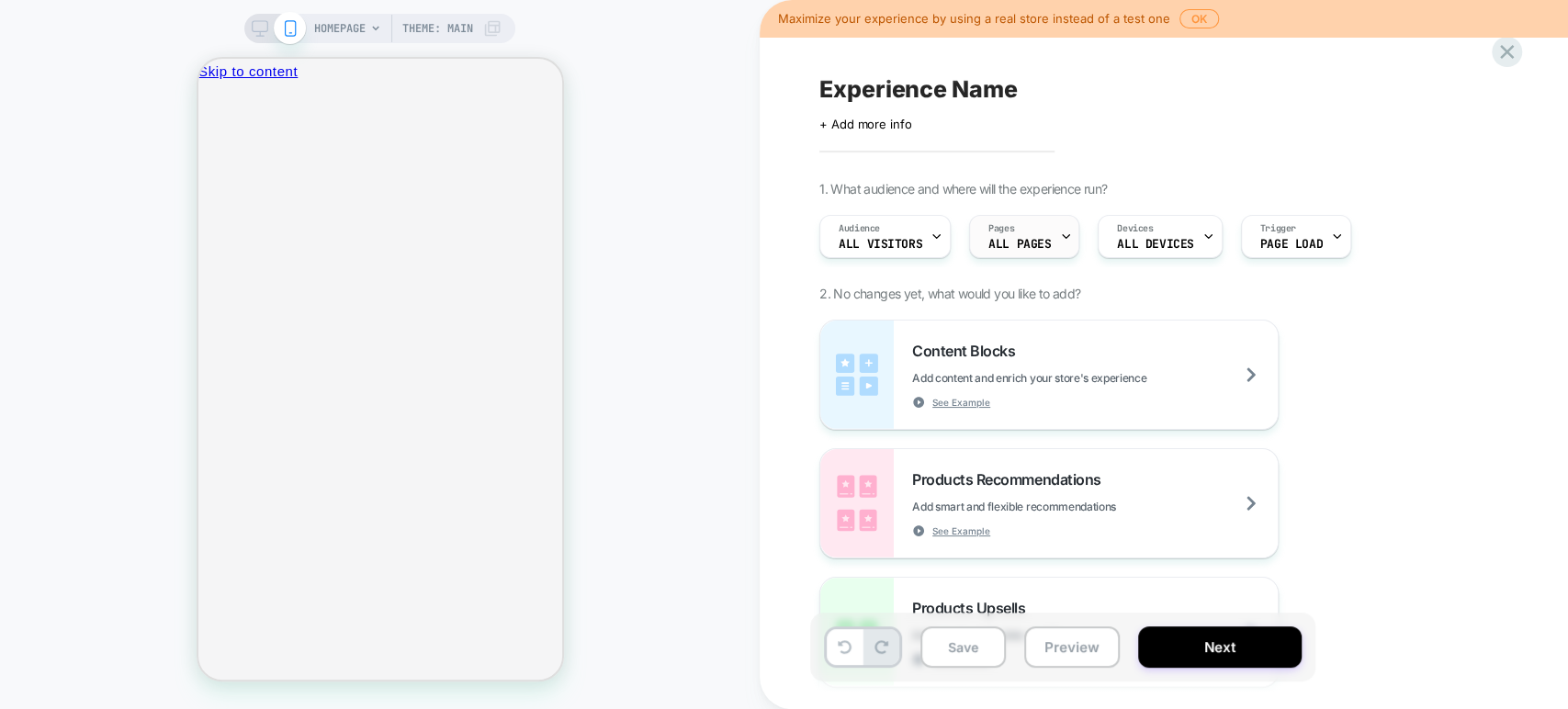
click at [1038, 249] on span "ALL PAGES" at bounding box center [1019, 243] width 62 height 12
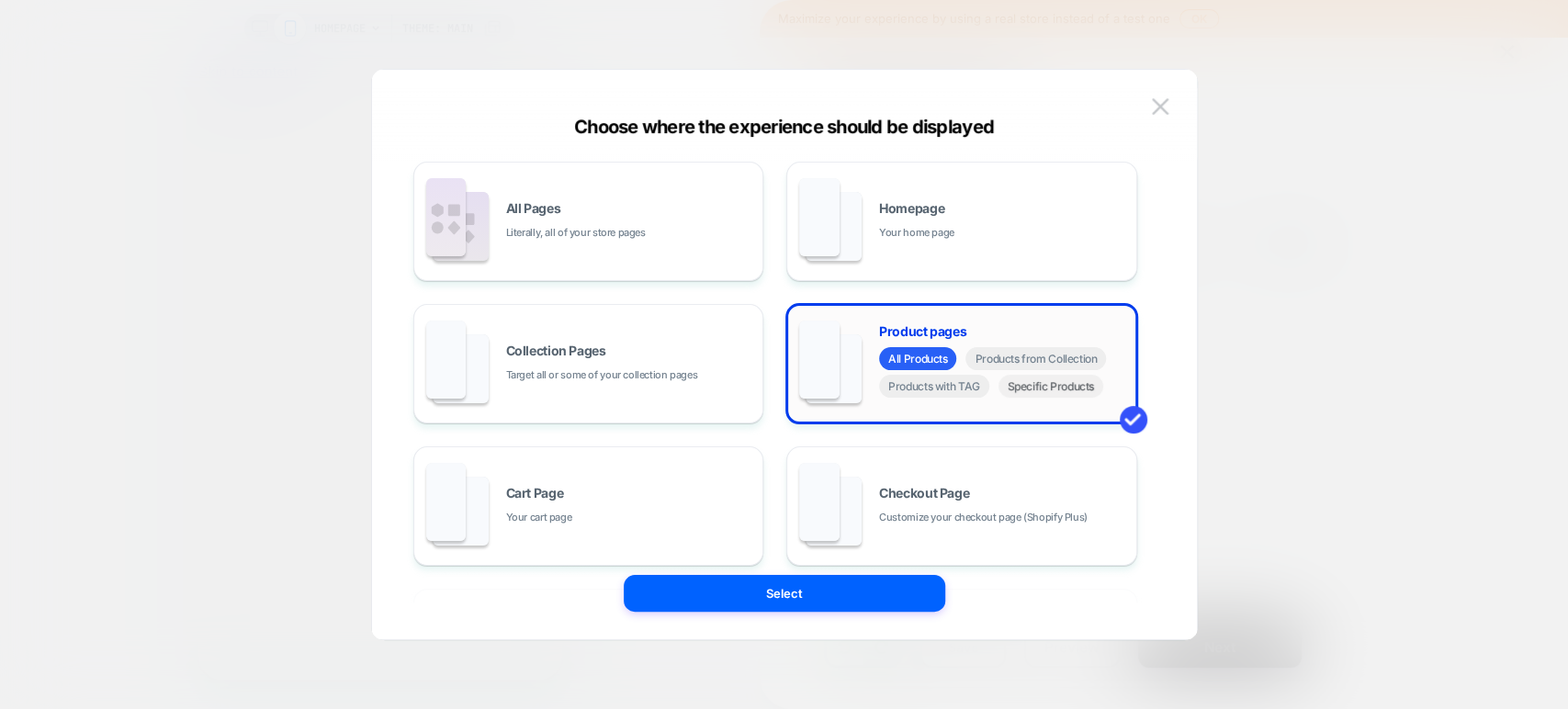
click at [1058, 394] on span "Specific Products" at bounding box center [1051, 386] width 106 height 23
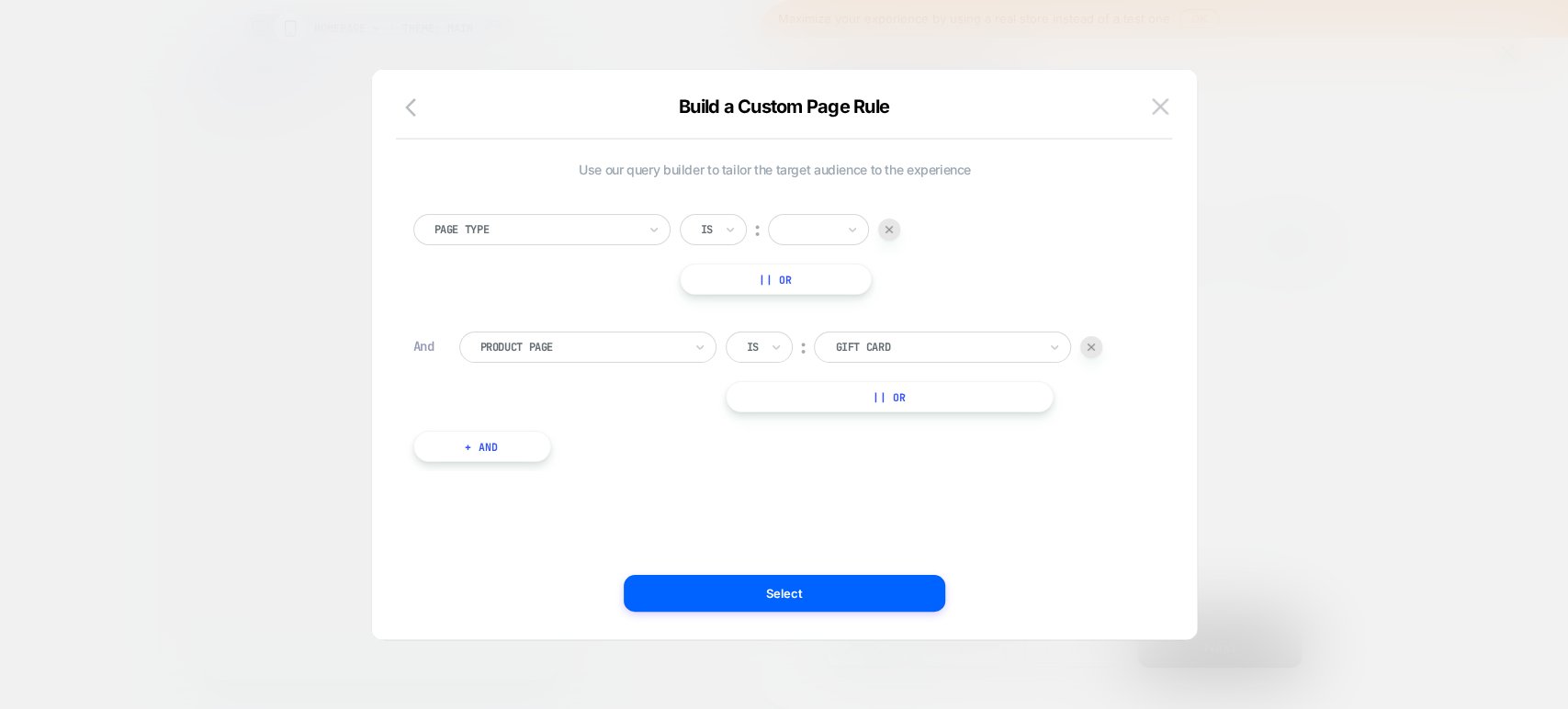
click at [646, 232] on div "Page Type" at bounding box center [541, 229] width 257 height 31
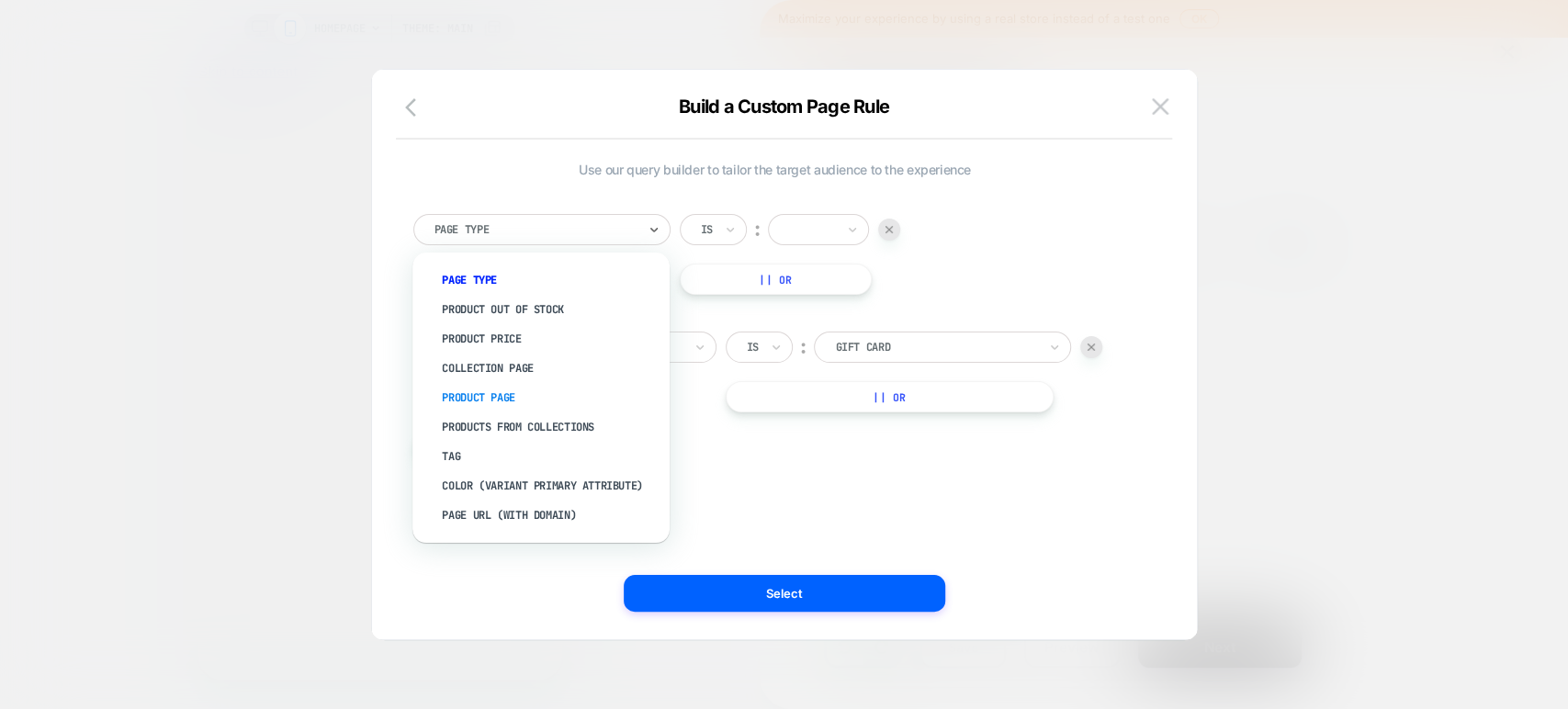
click at [565, 392] on div "Product Page" at bounding box center [550, 397] width 239 height 30
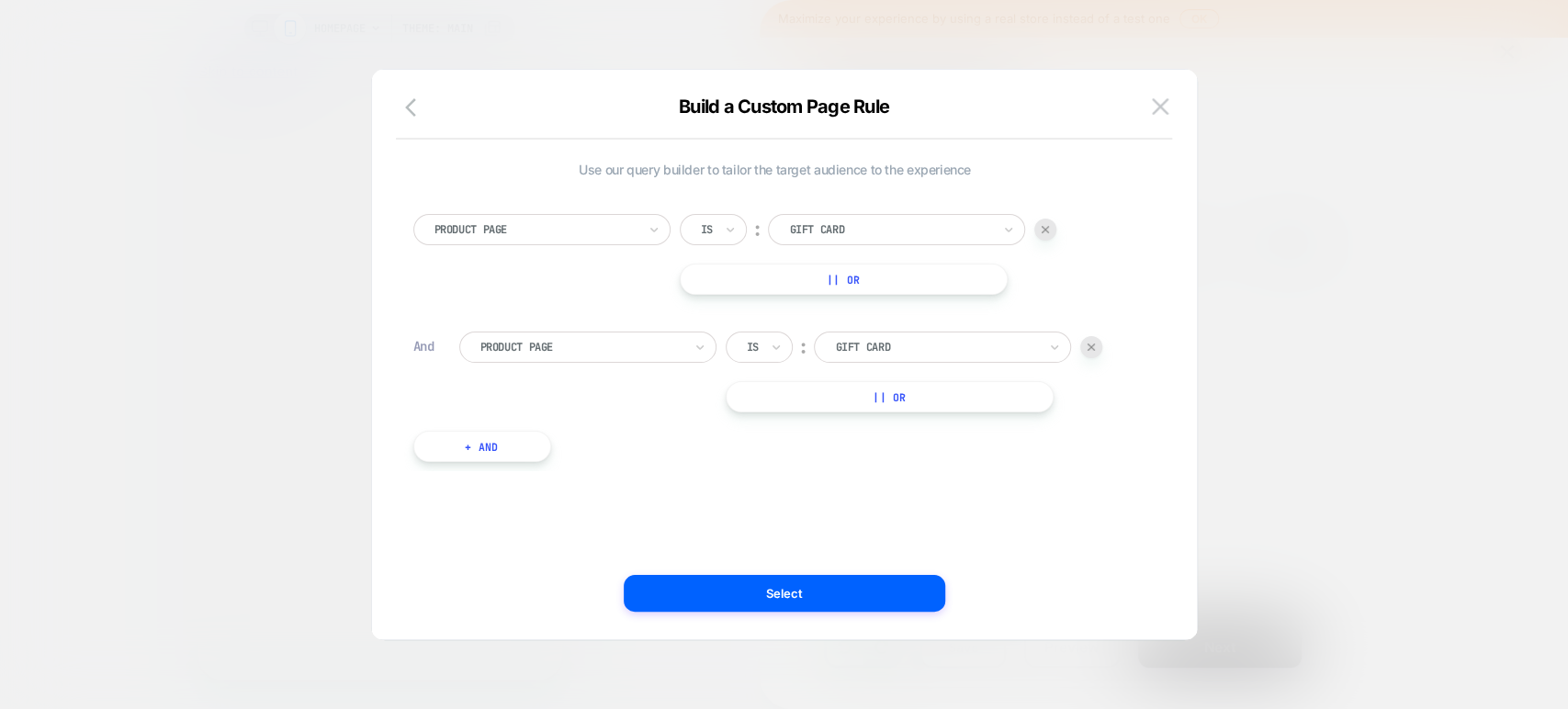
click at [1094, 344] on img at bounding box center [1091, 347] width 8 height 8
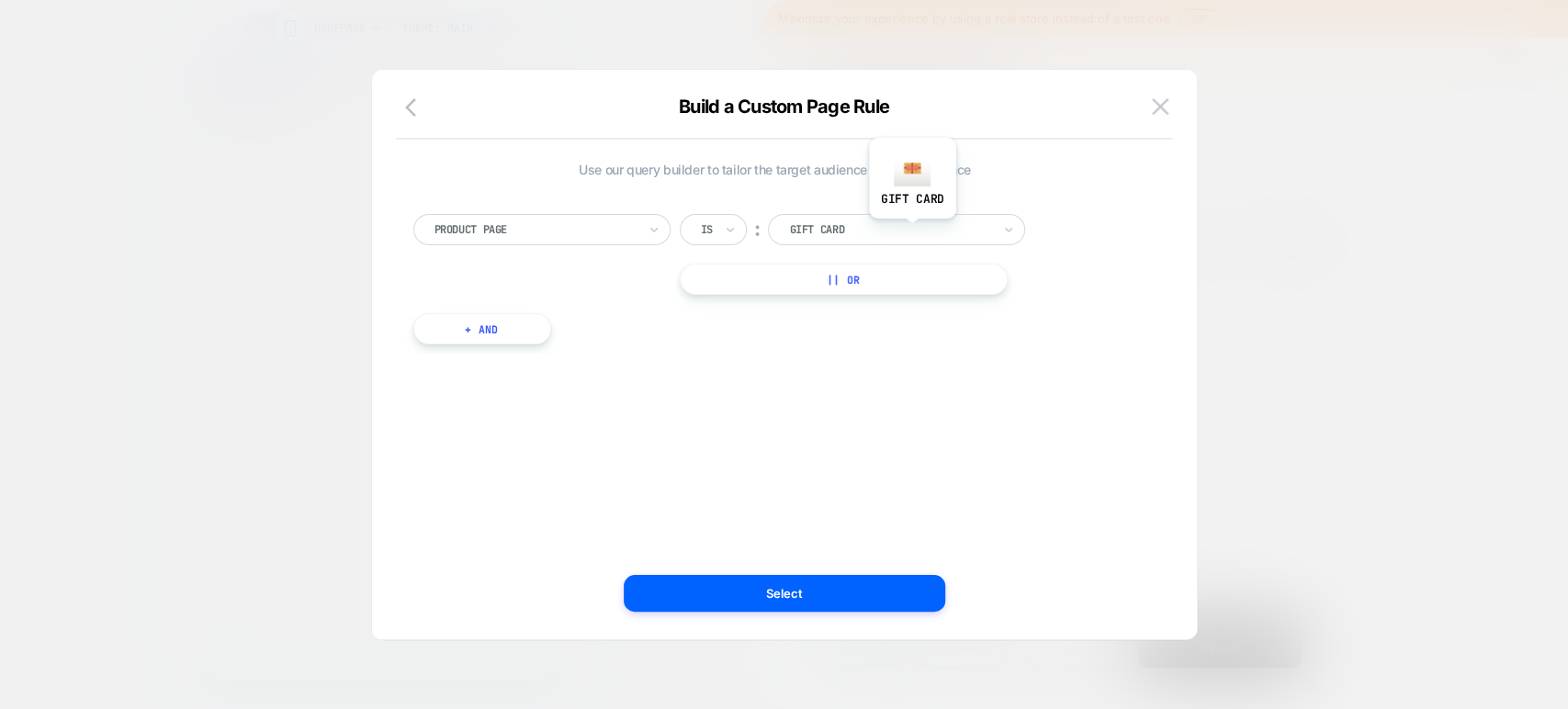
click at [911, 232] on div at bounding box center [890, 229] width 202 height 16
click at [943, 221] on div at bounding box center [890, 229] width 202 height 16
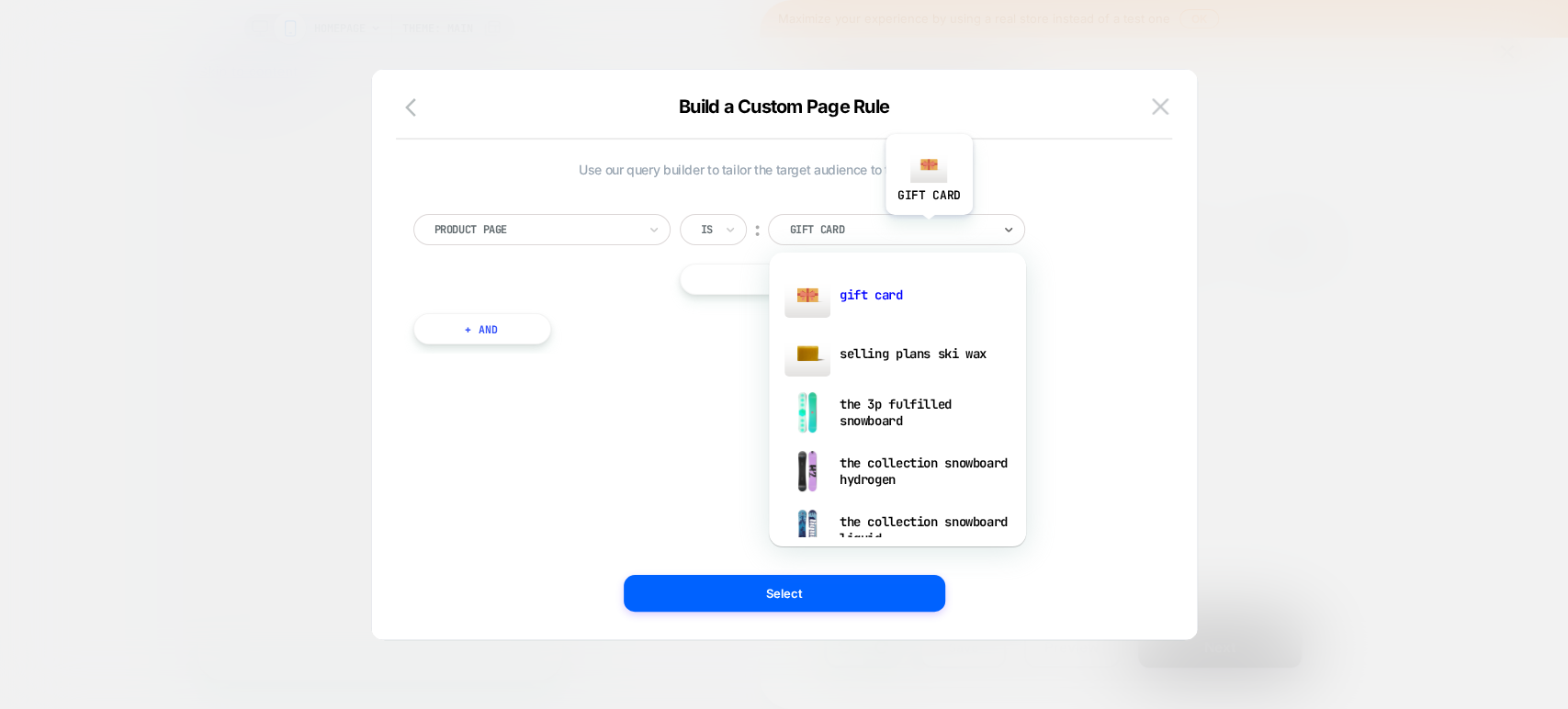
click at [928, 227] on div at bounding box center [890, 229] width 202 height 16
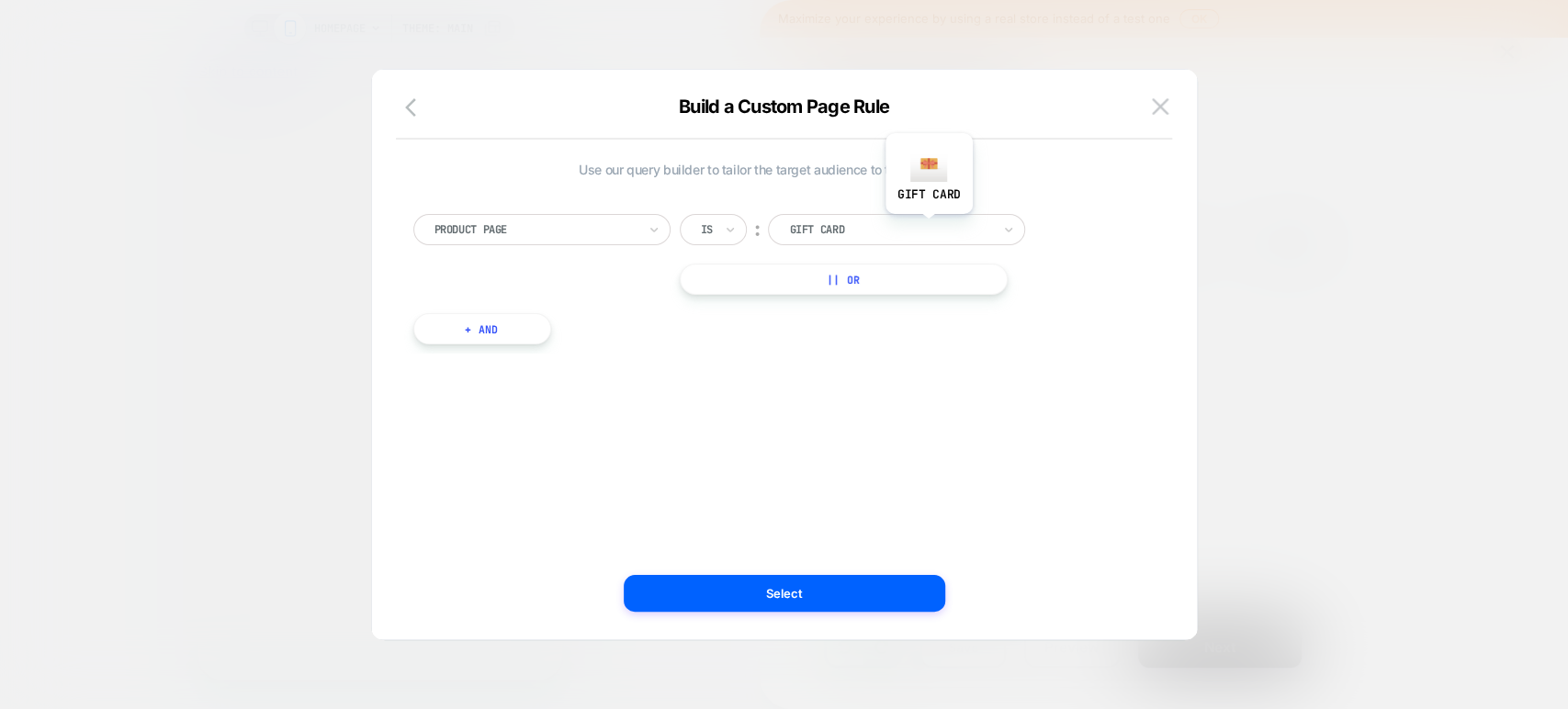
click at [928, 227] on div at bounding box center [890, 229] width 202 height 16
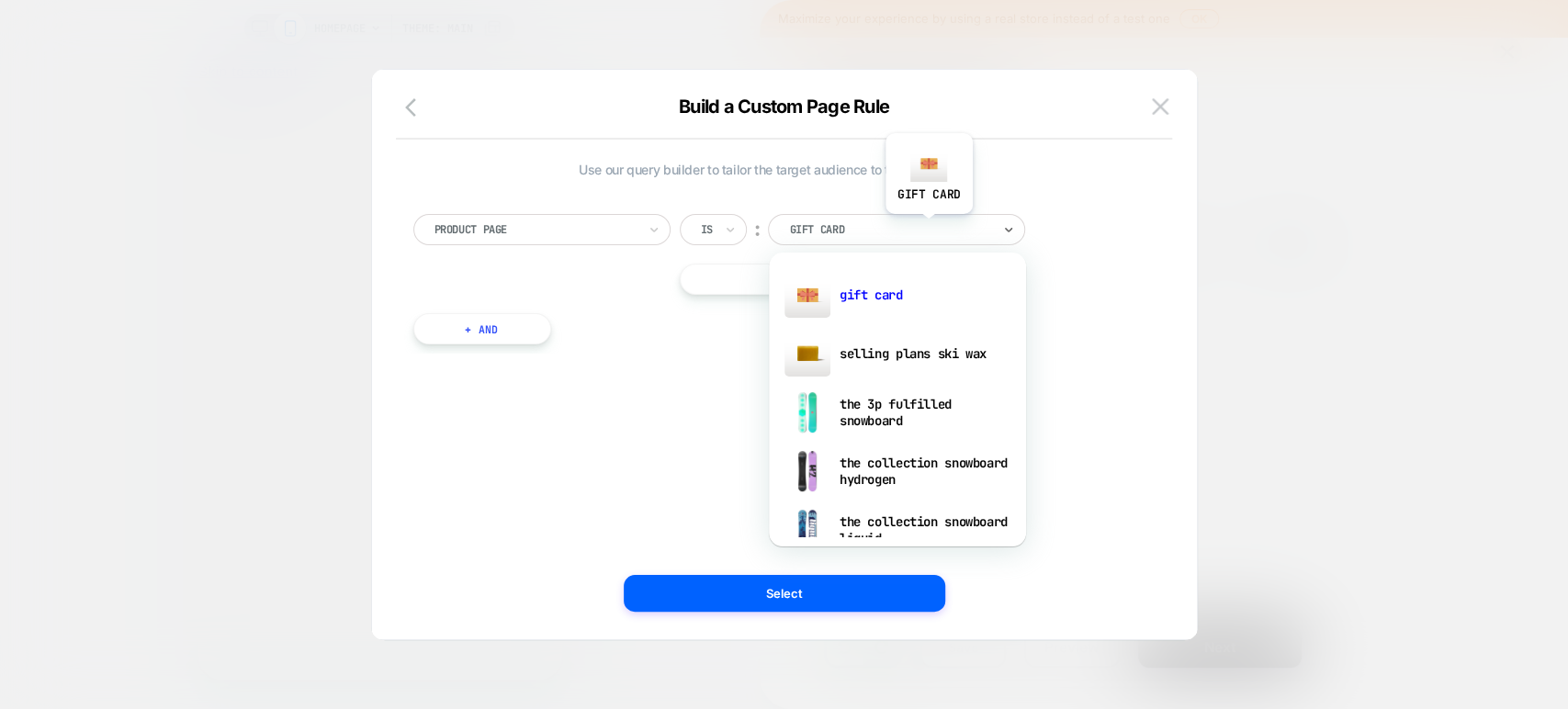
click at [928, 227] on div at bounding box center [890, 229] width 202 height 16
click at [876, 413] on div "the 3p fulfilled snowboard" at bounding box center [897, 412] width 239 height 59
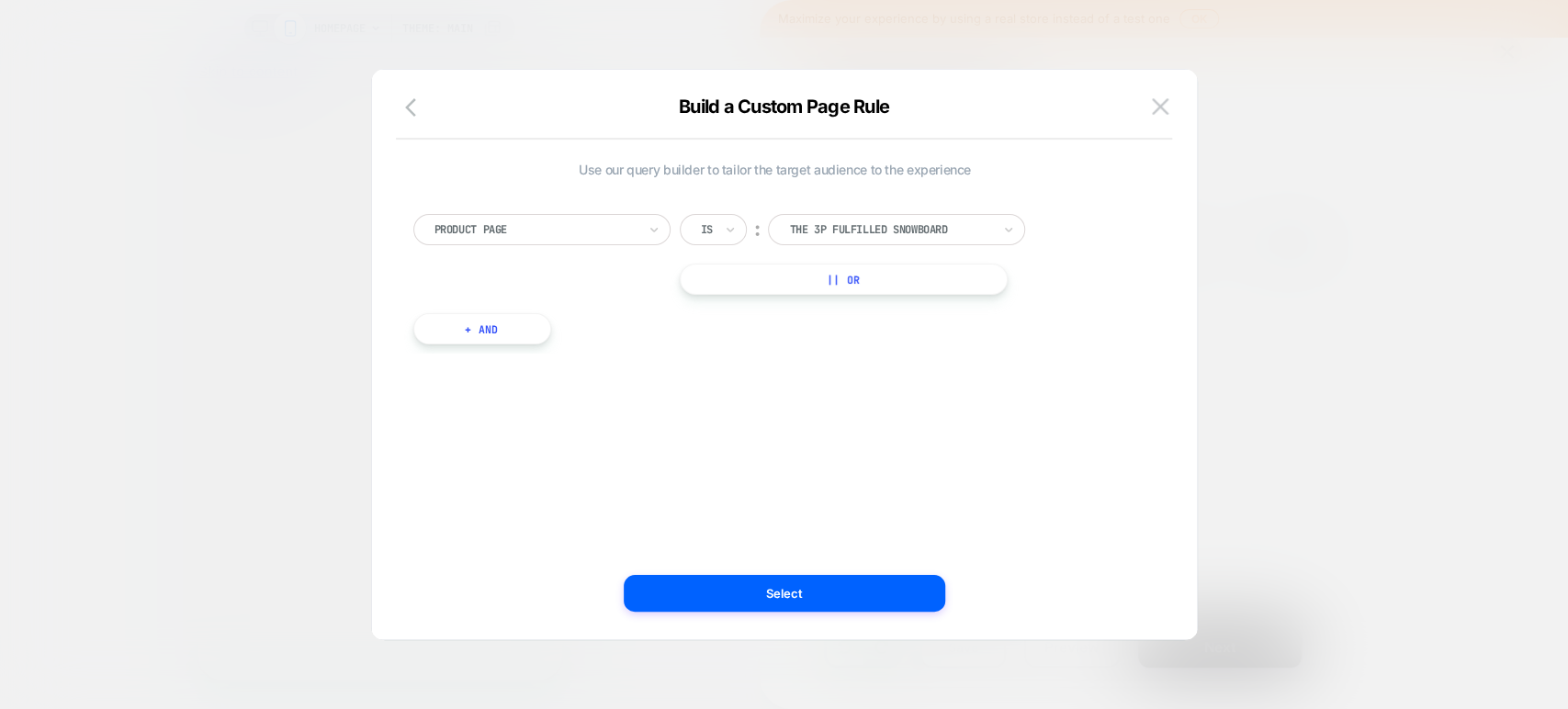
click at [1240, 708] on div at bounding box center [784, 709] width 1568 height 0
click at [1173, 100] on button at bounding box center [1160, 106] width 28 height 28
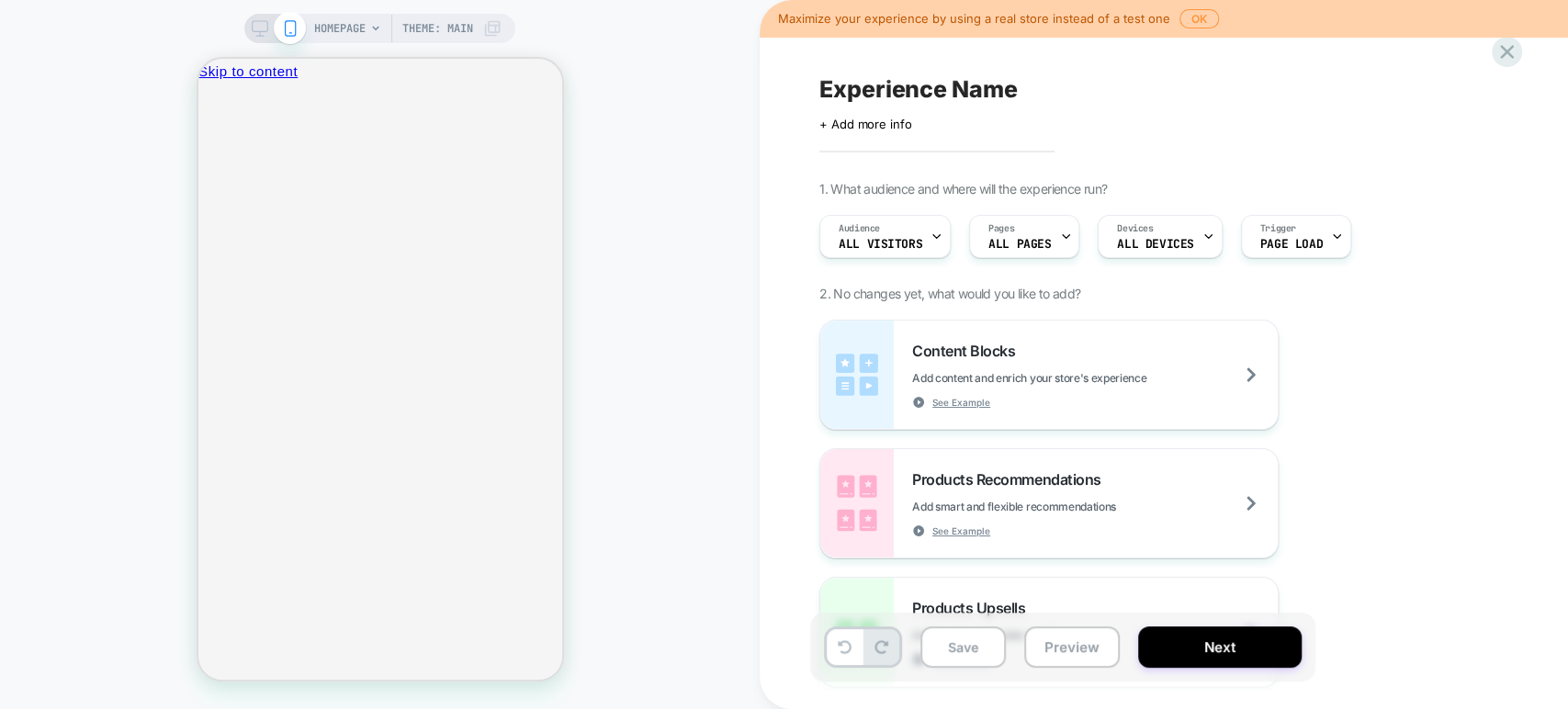
click at [1173, 100] on div "Experience Name" at bounding box center [1154, 89] width 671 height 28
click at [1501, 47] on icon at bounding box center [1507, 52] width 13 height 13
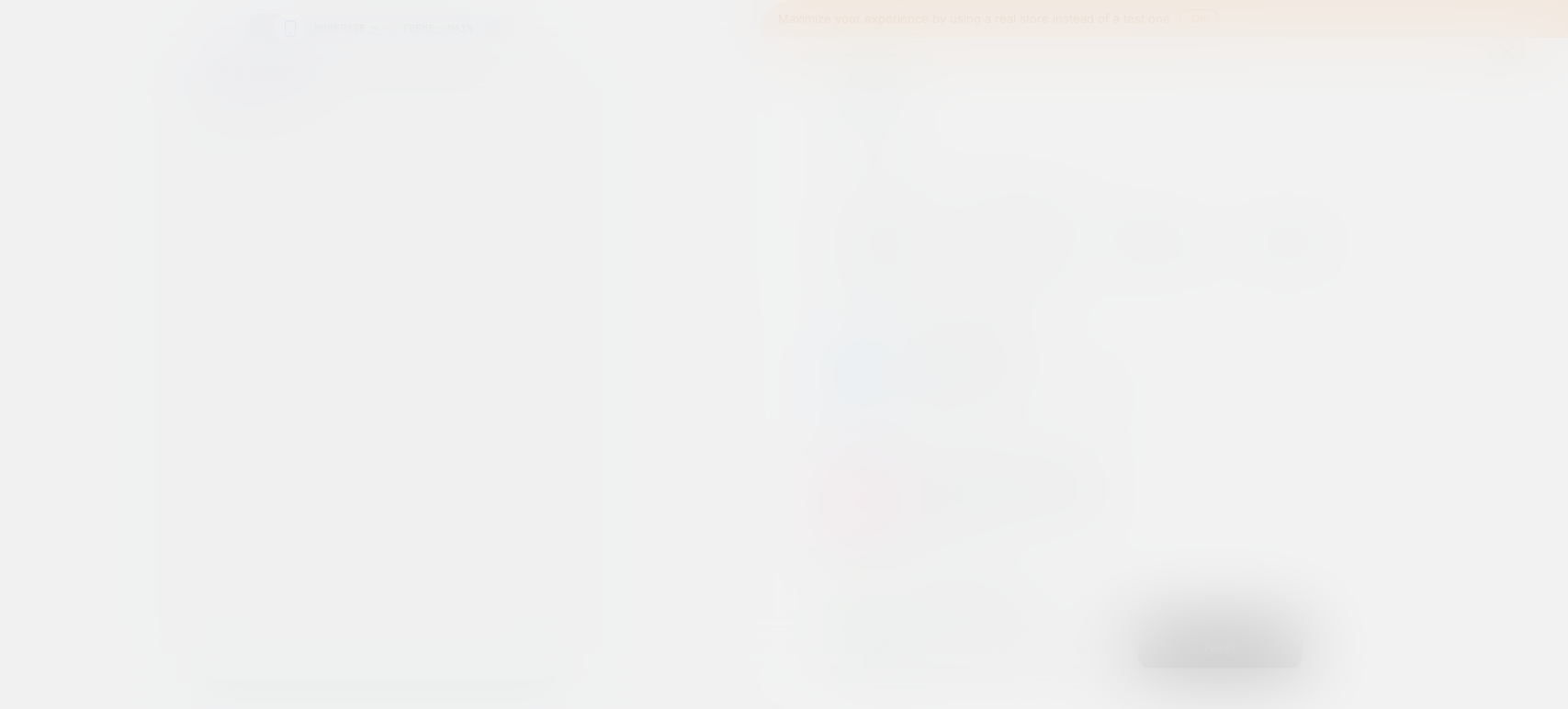
click at [1501, 47] on div at bounding box center [784, 354] width 1568 height 709
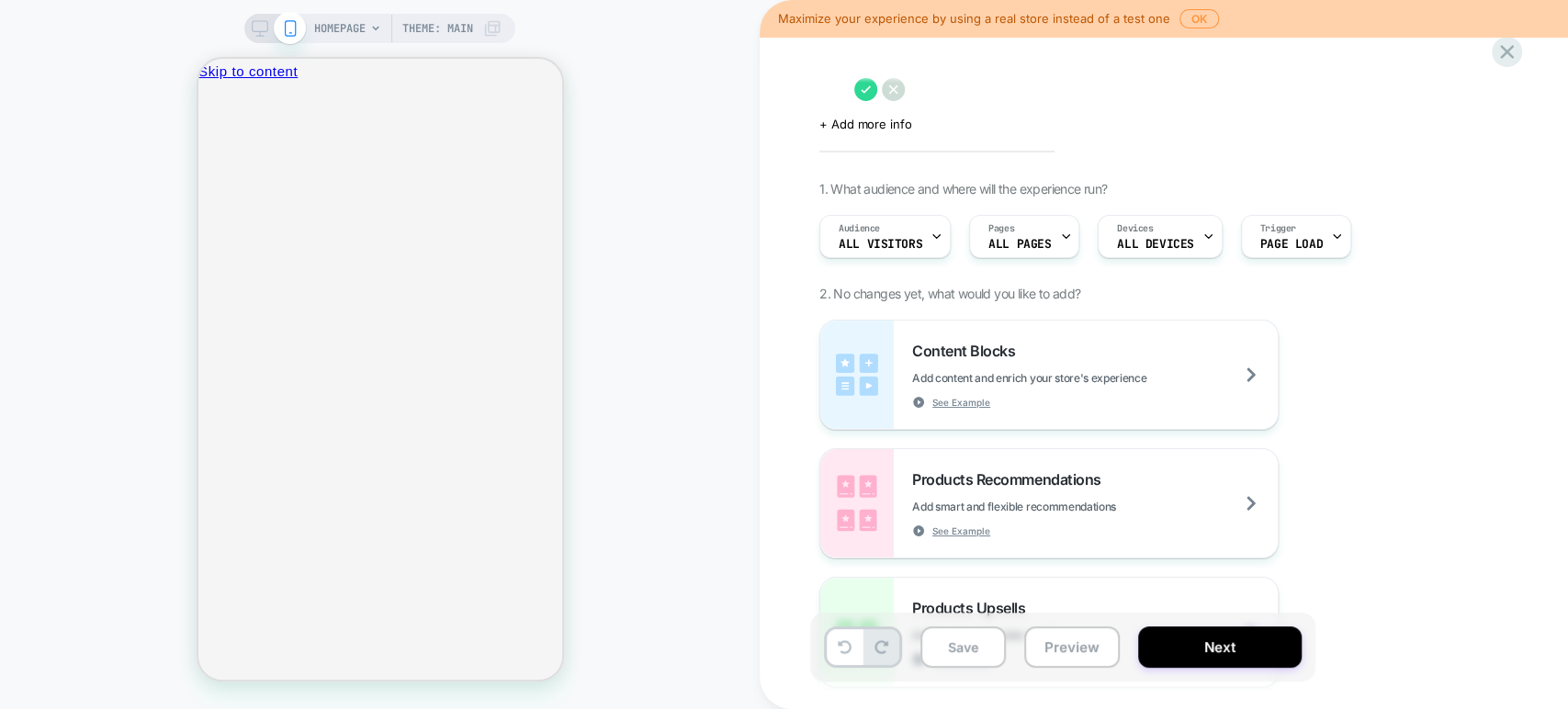
click at [1524, 54] on div "Click to edit experience details + Add more info 1. What audience and where wil…" at bounding box center [1163, 354] width 808 height 709
click at [1514, 50] on icon at bounding box center [1507, 52] width 25 height 25
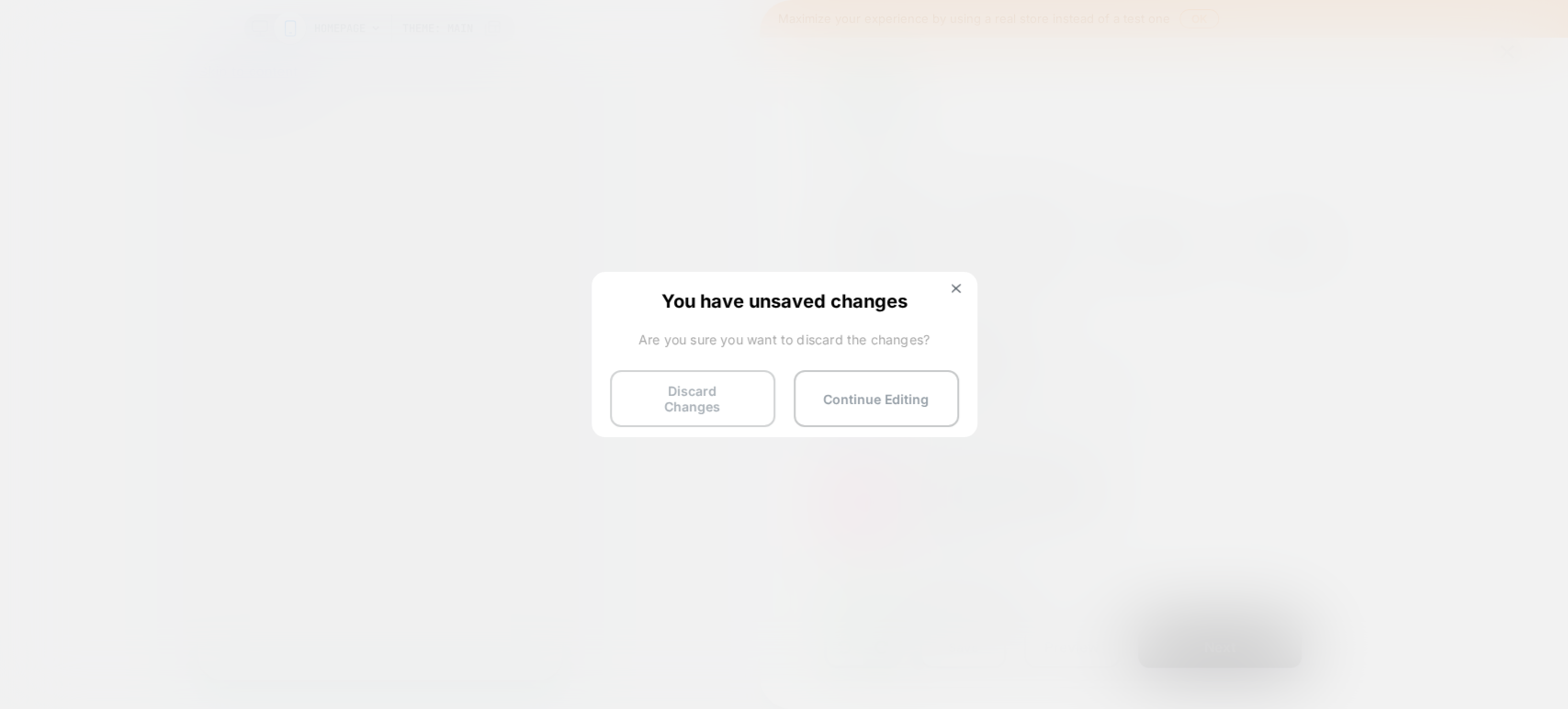
click at [699, 397] on button "Discard Changes" at bounding box center [692, 399] width 165 height 57
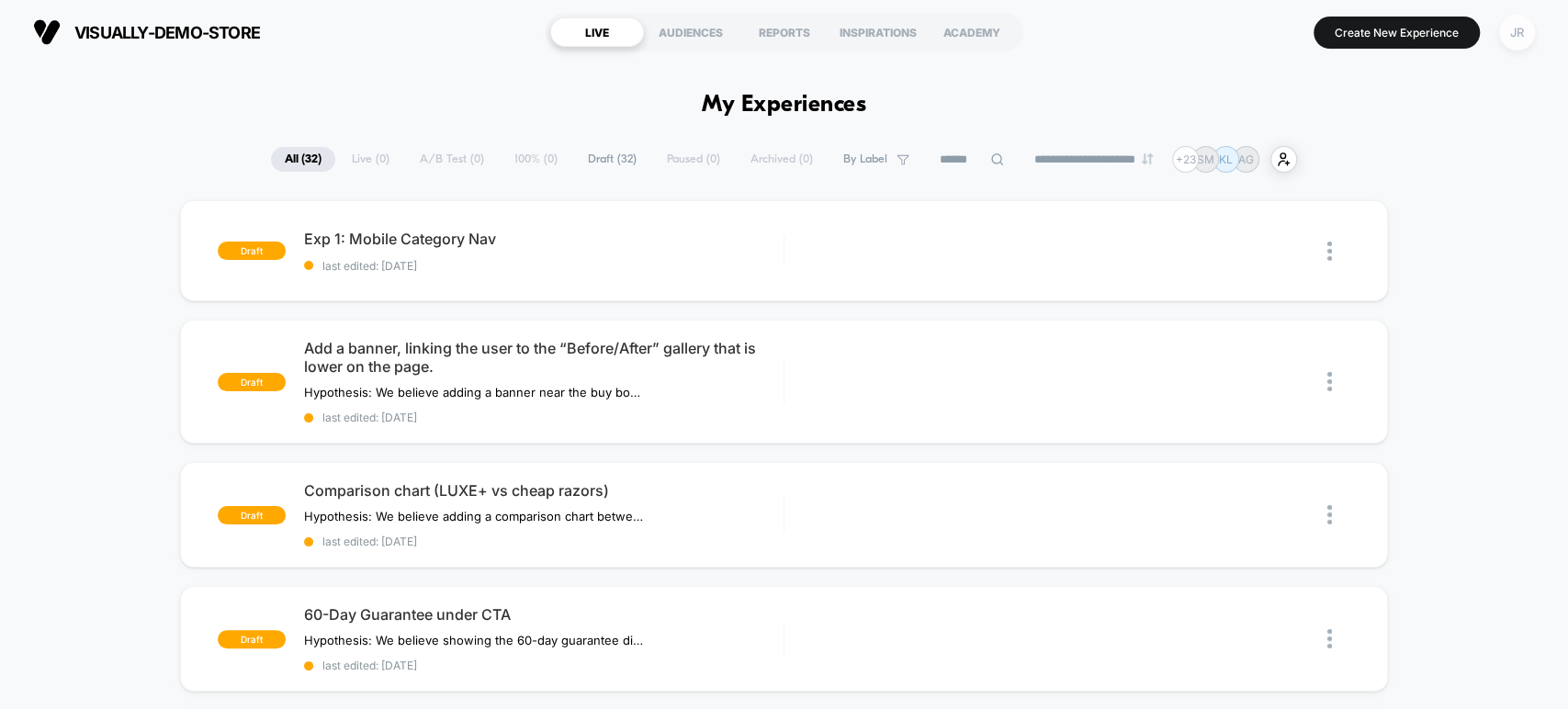
click at [1525, 38] on div "JR" at bounding box center [1517, 32] width 36 height 36
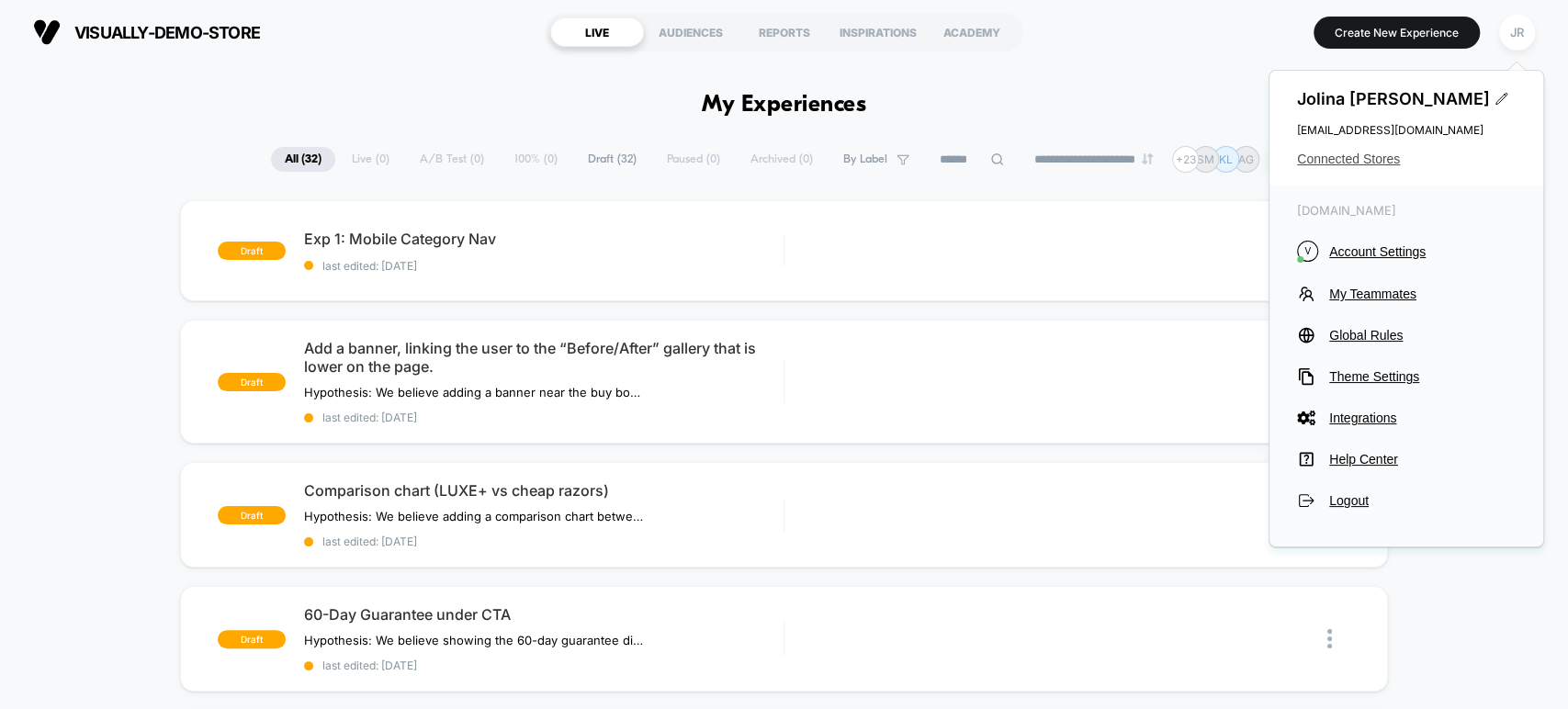
click at [1374, 159] on span "Connected Stores" at bounding box center [1406, 158] width 219 height 14
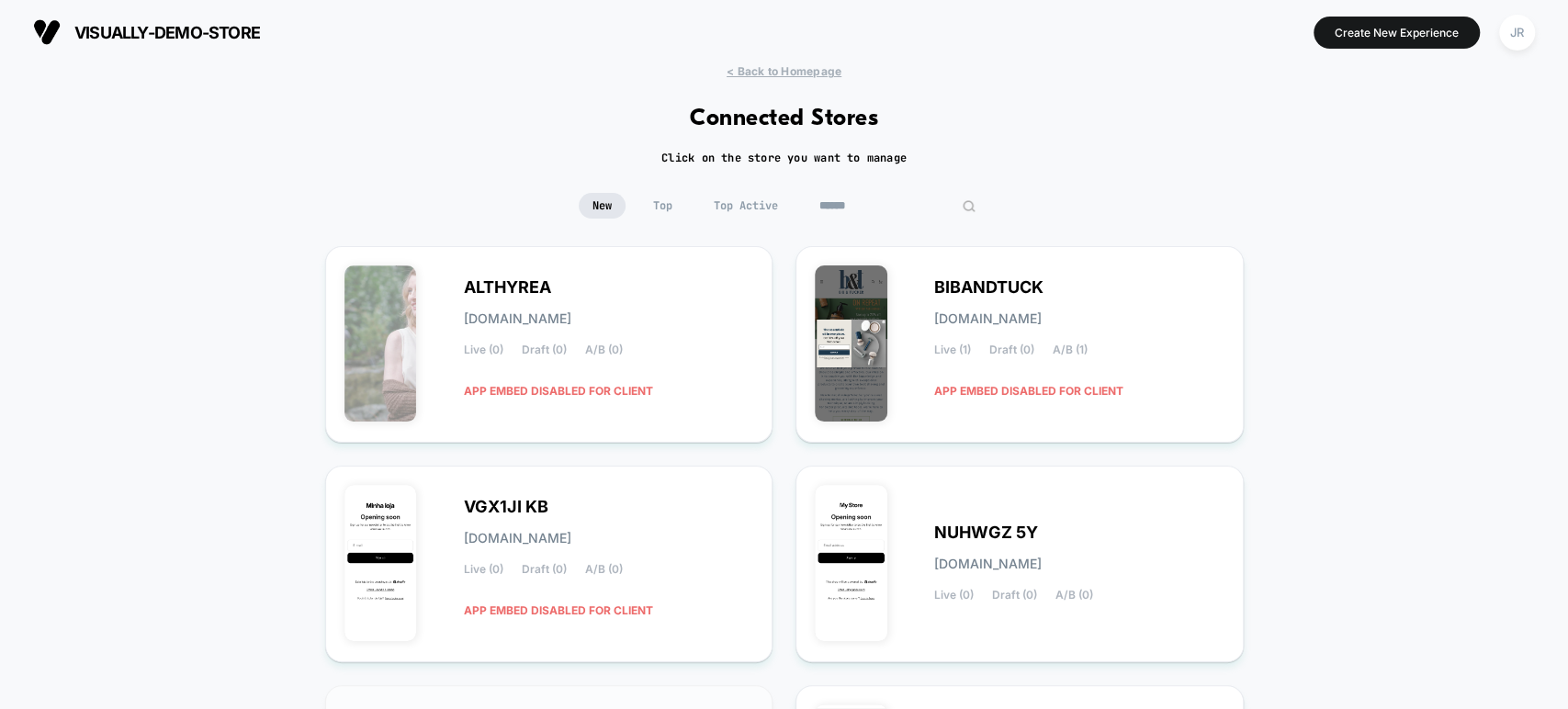
click at [889, 209] on input at bounding box center [897, 205] width 183 height 26
paste input "**********"
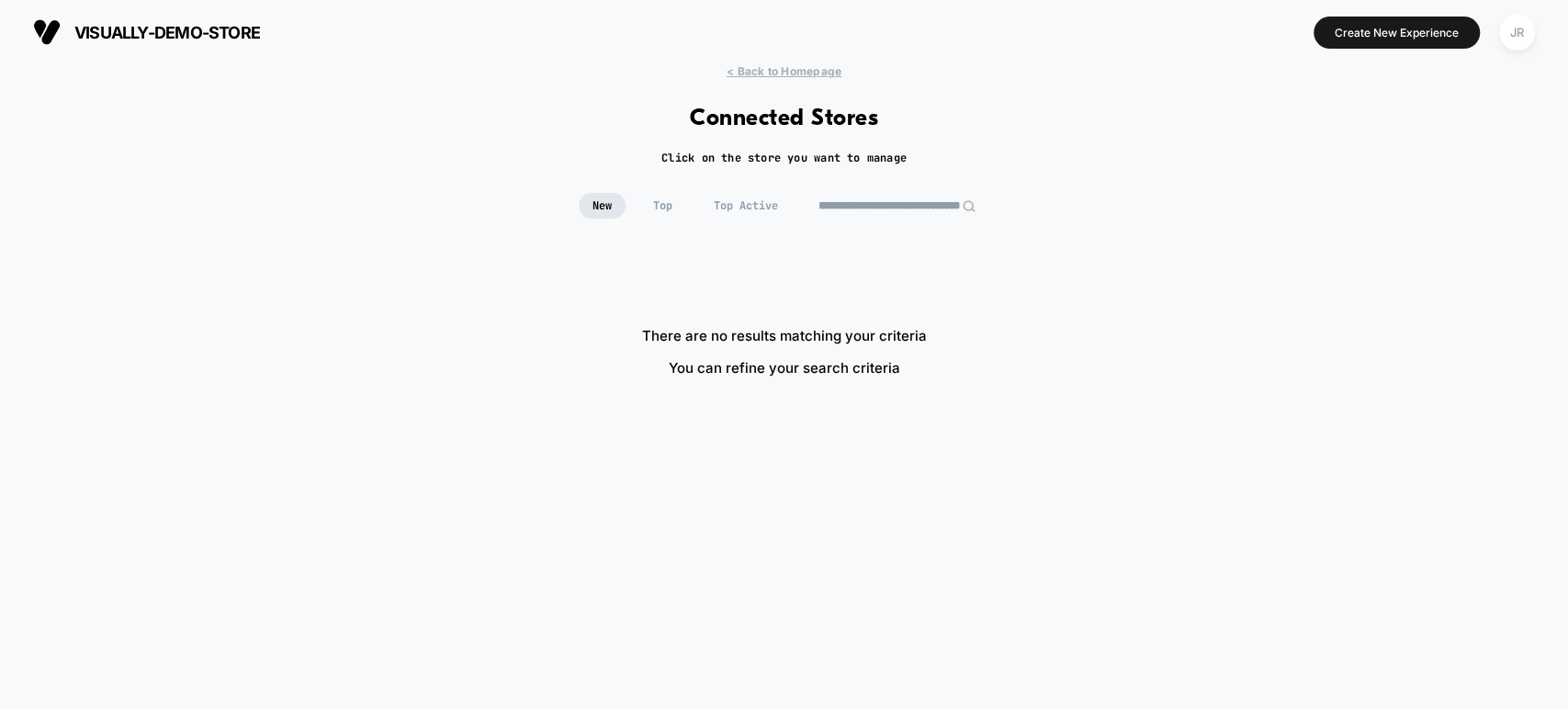
scroll to position [0, 303]
drag, startPoint x: 825, startPoint y: 202, endPoint x: 986, endPoint y: 204, distance: 161.0
click at [986, 204] on input "**********" at bounding box center [897, 205] width 183 height 26
click at [922, 206] on input "**********" at bounding box center [897, 205] width 183 height 26
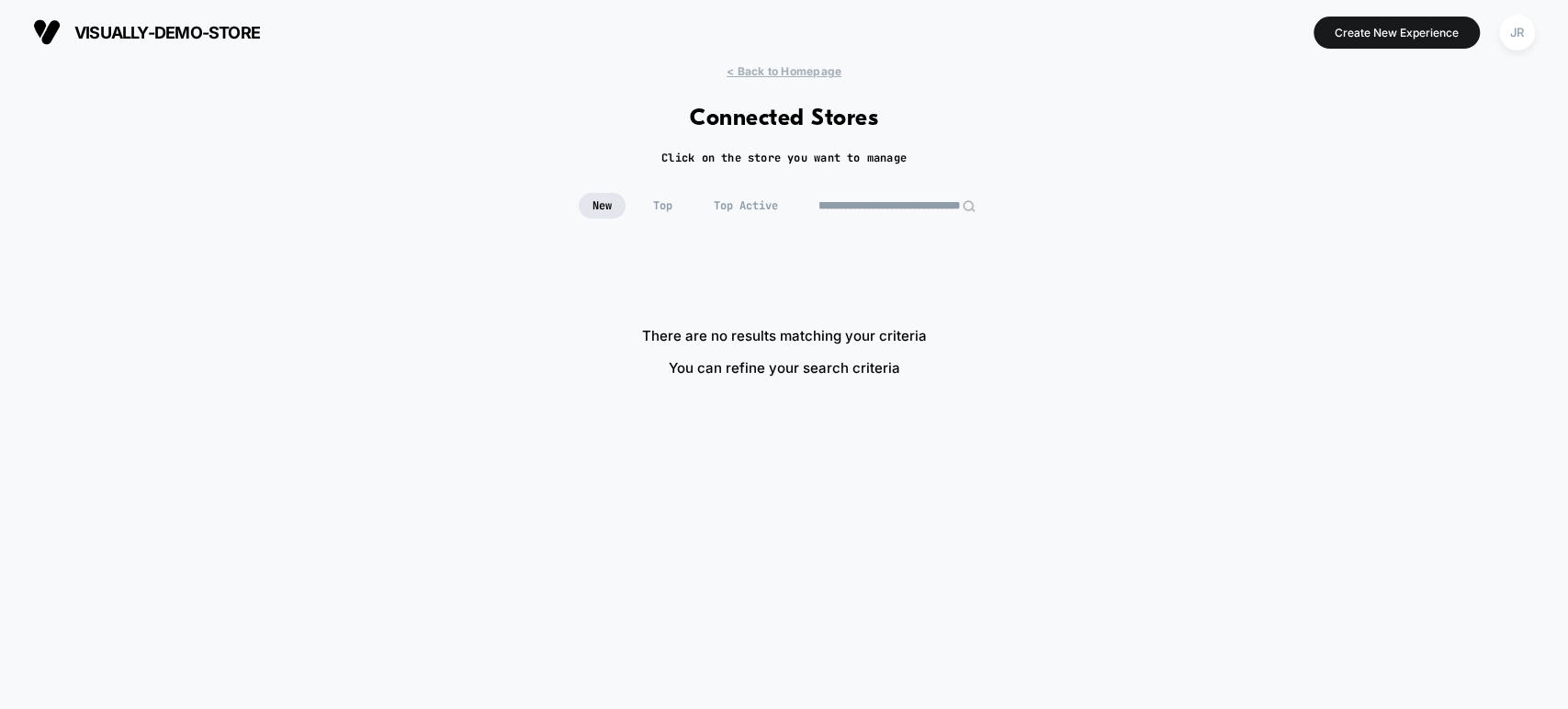
click at [922, 206] on input "**********" at bounding box center [897, 205] width 183 height 26
paste input
click at [896, 208] on input "**********" at bounding box center [897, 205] width 183 height 26
drag, startPoint x: 896, startPoint y: 208, endPoint x: 801, endPoint y: 208, distance: 95.0
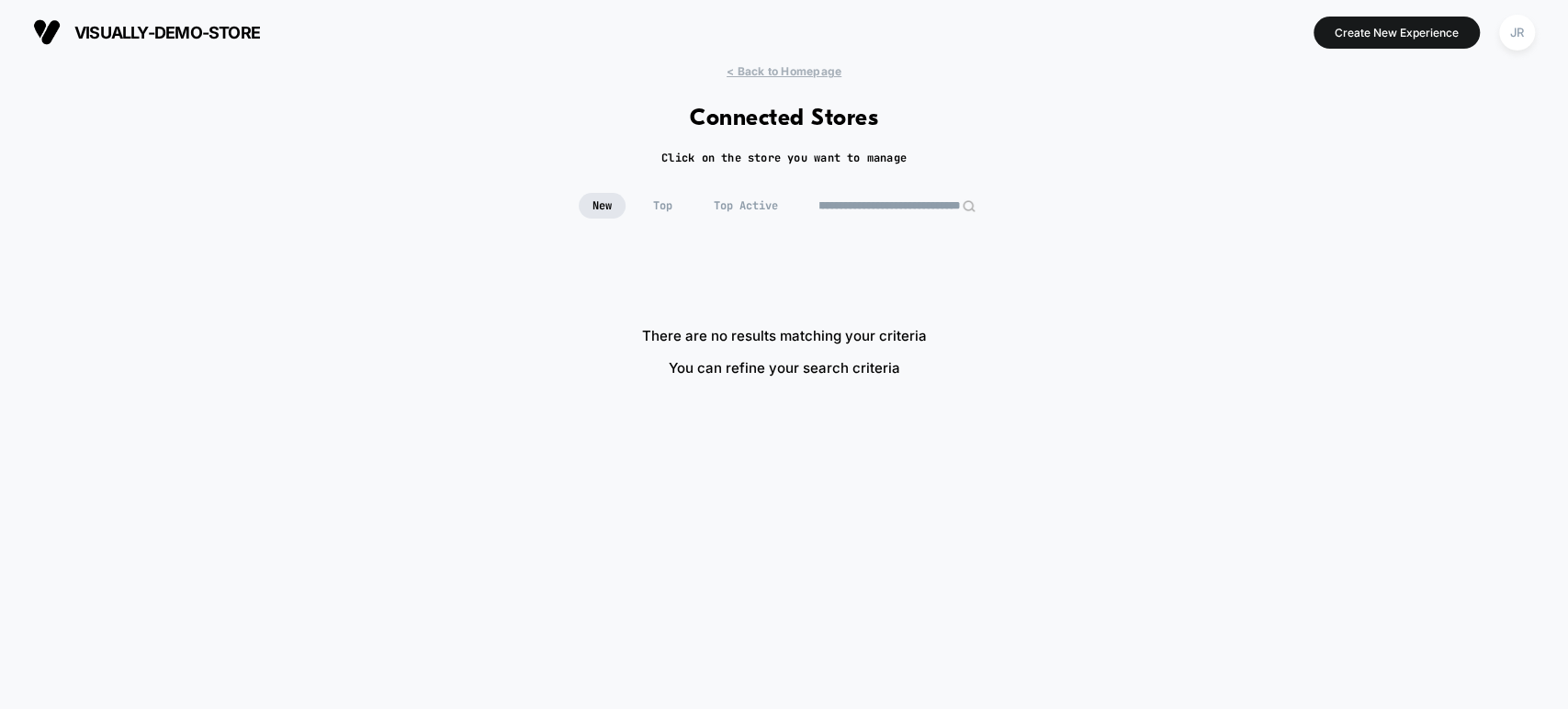
click at [810, 208] on input "**********" at bounding box center [897, 205] width 183 height 26
drag, startPoint x: 801, startPoint y: 208, endPoint x: 792, endPoint y: 207, distance: 9.1
click at [792, 207] on div "**********" at bounding box center [784, 205] width 319 height 26
click at [889, 206] on input "**********" at bounding box center [897, 205] width 92 height 26
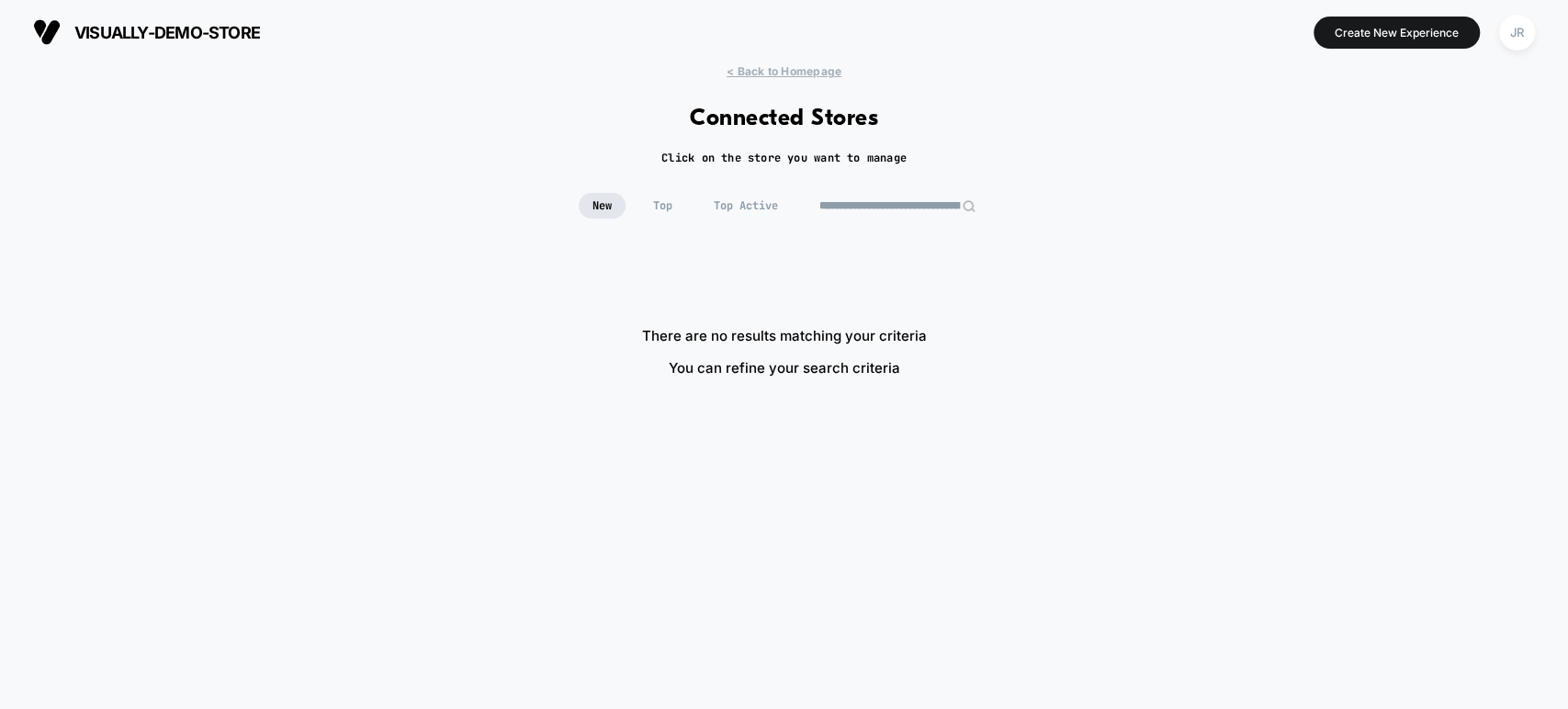
drag, startPoint x: 872, startPoint y: 205, endPoint x: 893, endPoint y: 205, distance: 21.0
click at [882, 205] on input "**********" at bounding box center [897, 205] width 183 height 26
drag, startPoint x: 893, startPoint y: 205, endPoint x: 930, endPoint y: 204, distance: 37.0
click at [930, 204] on input "**********" at bounding box center [897, 205] width 183 height 26
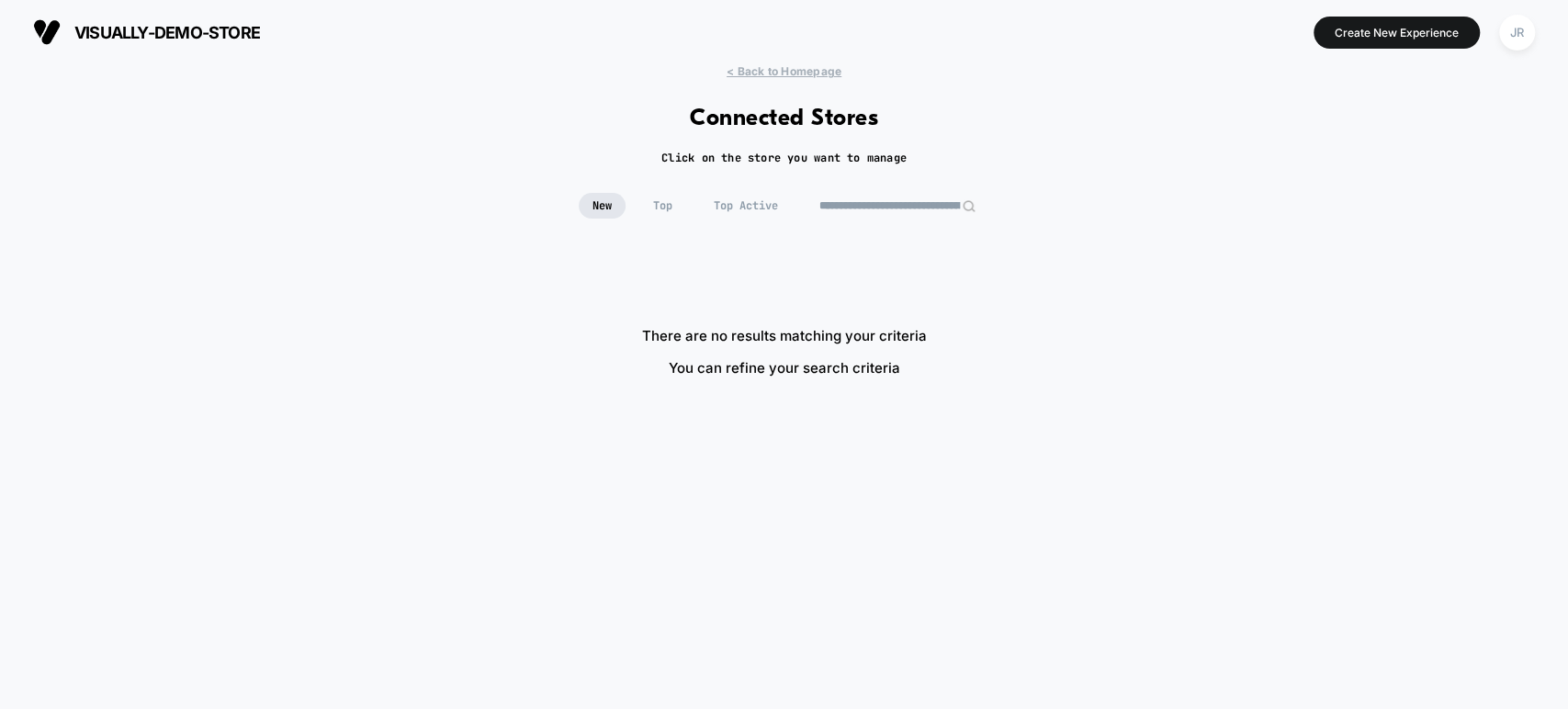
click at [911, 206] on input "**********" at bounding box center [897, 205] width 183 height 26
type input "*"
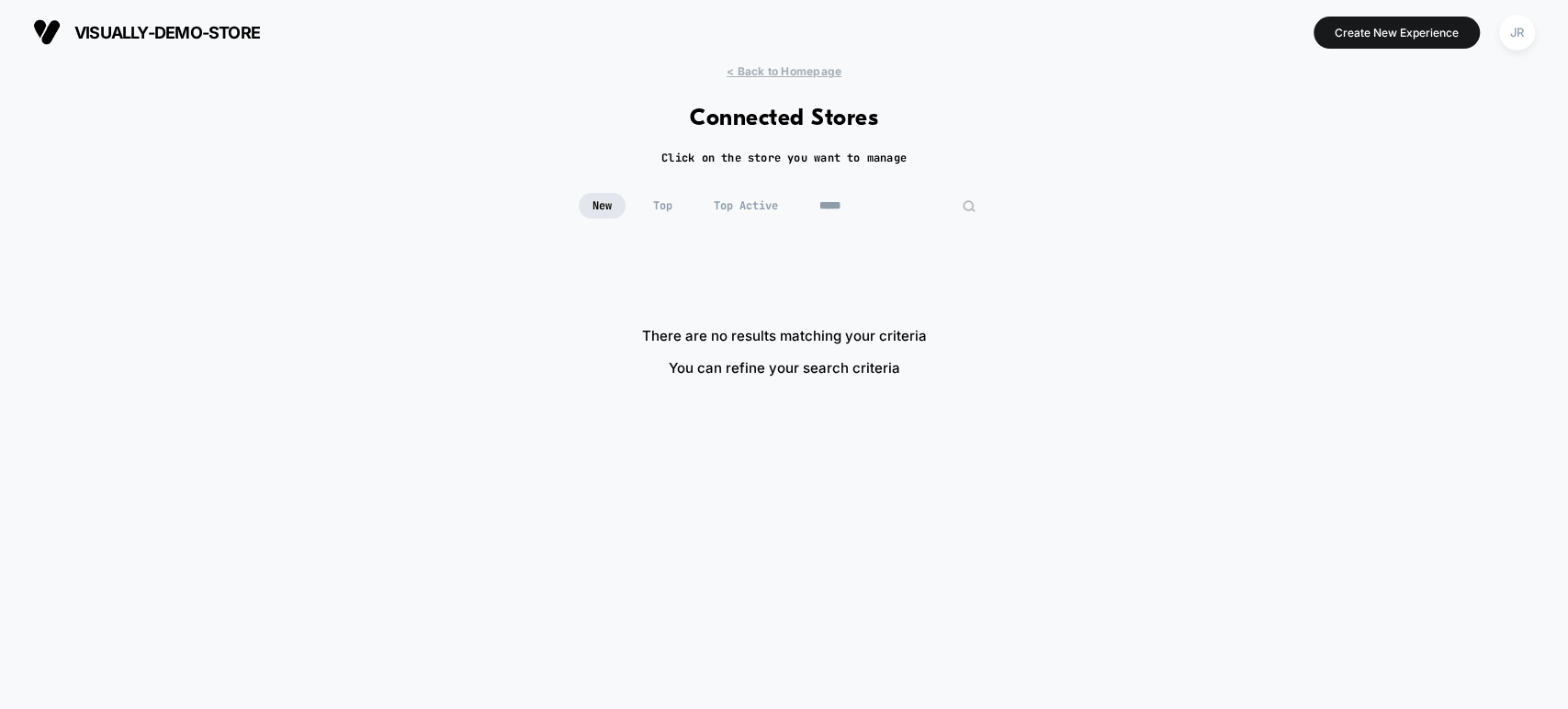
type input "*****"
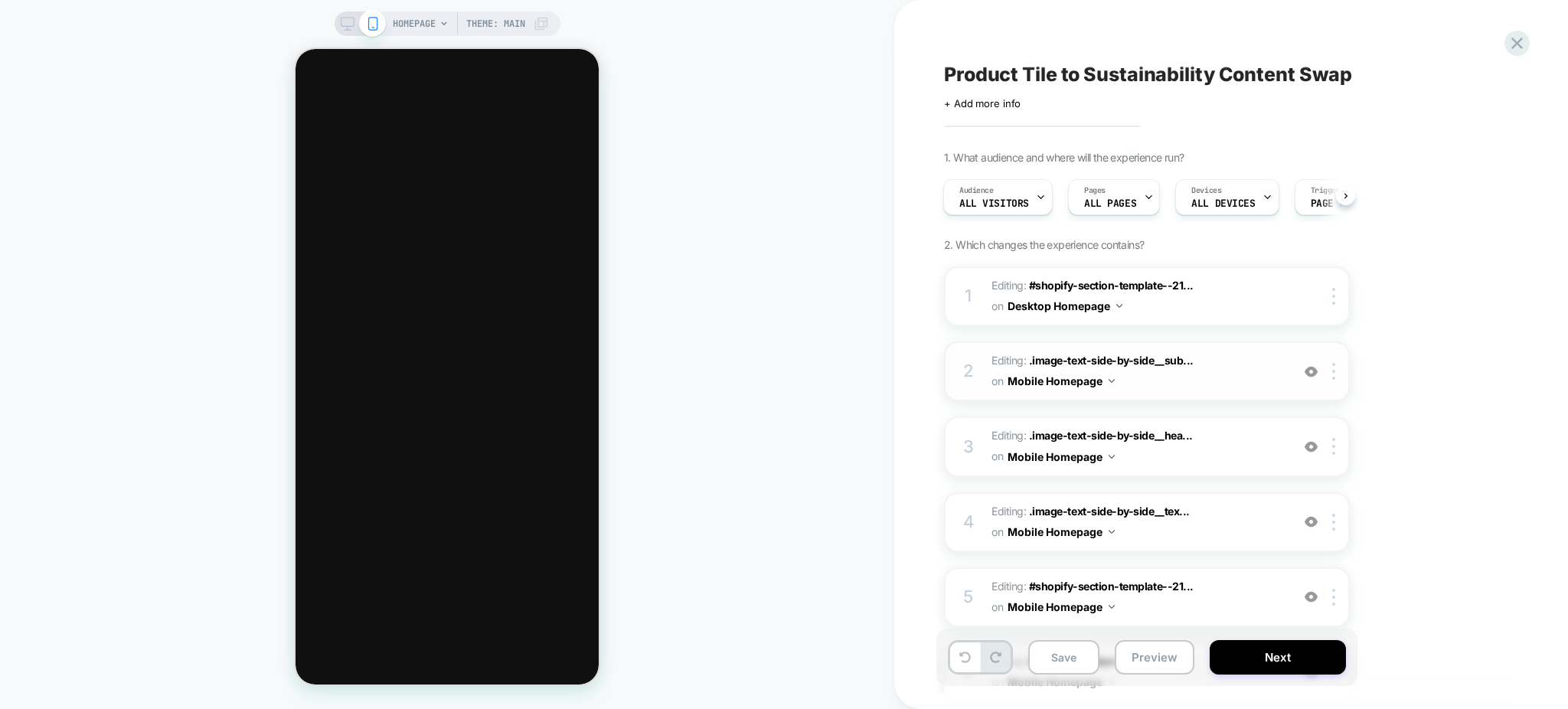
click at [1235, 364] on span "Editing : .image-text-side-by-side__sub... .image-text-side-by-side__subtitle o…" at bounding box center [1137, 372] width 292 height 41
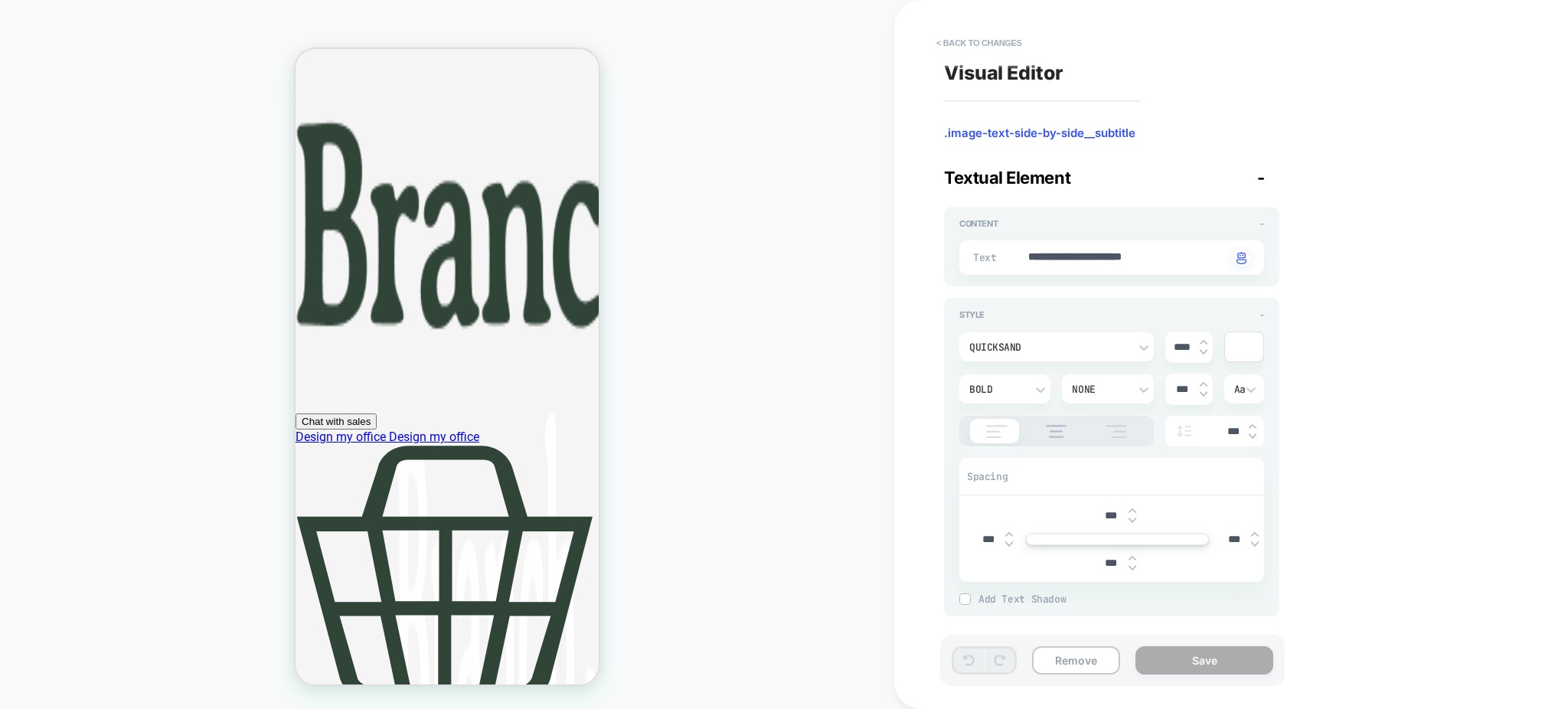
scroll to position [5, 0]
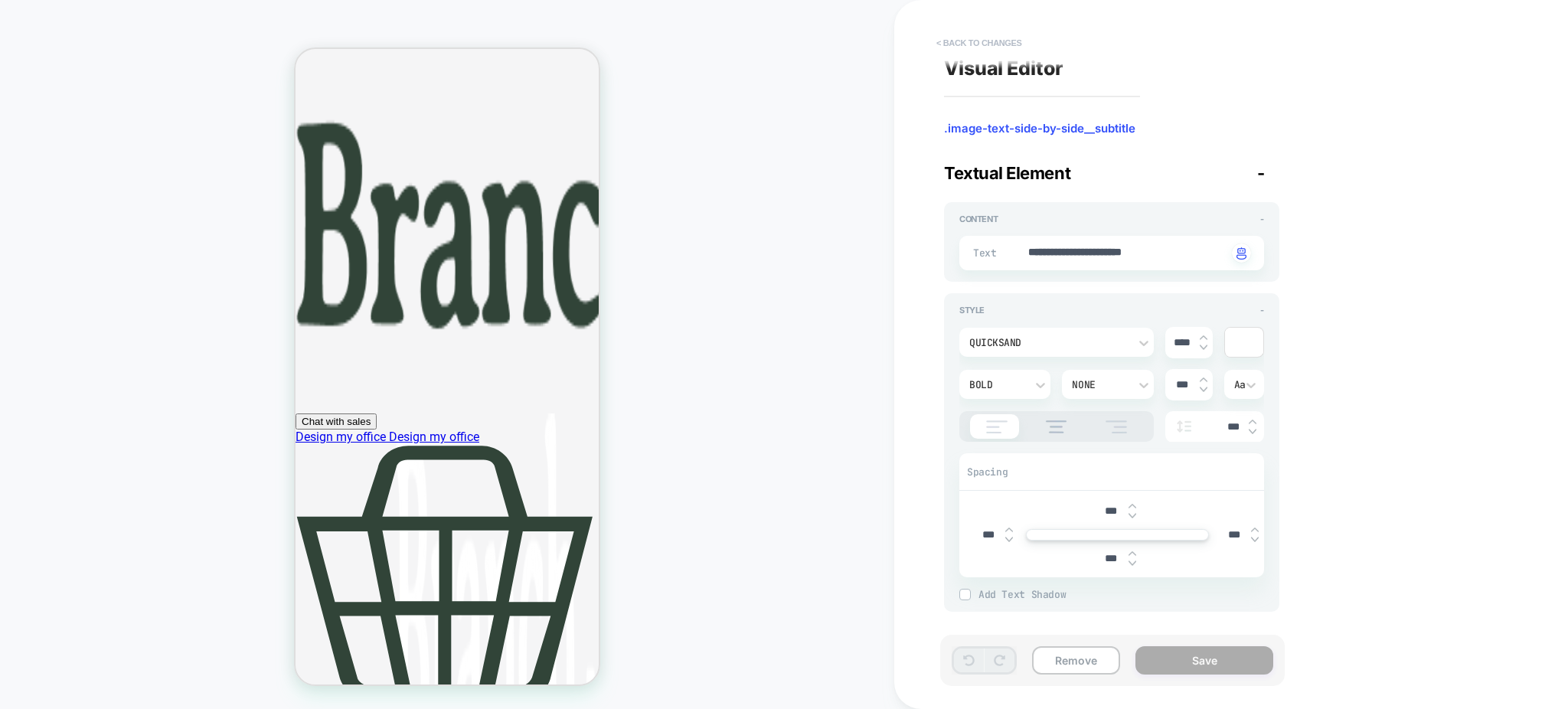
click at [948, 41] on button "< Back to changes" at bounding box center [979, 42] width 101 height 25
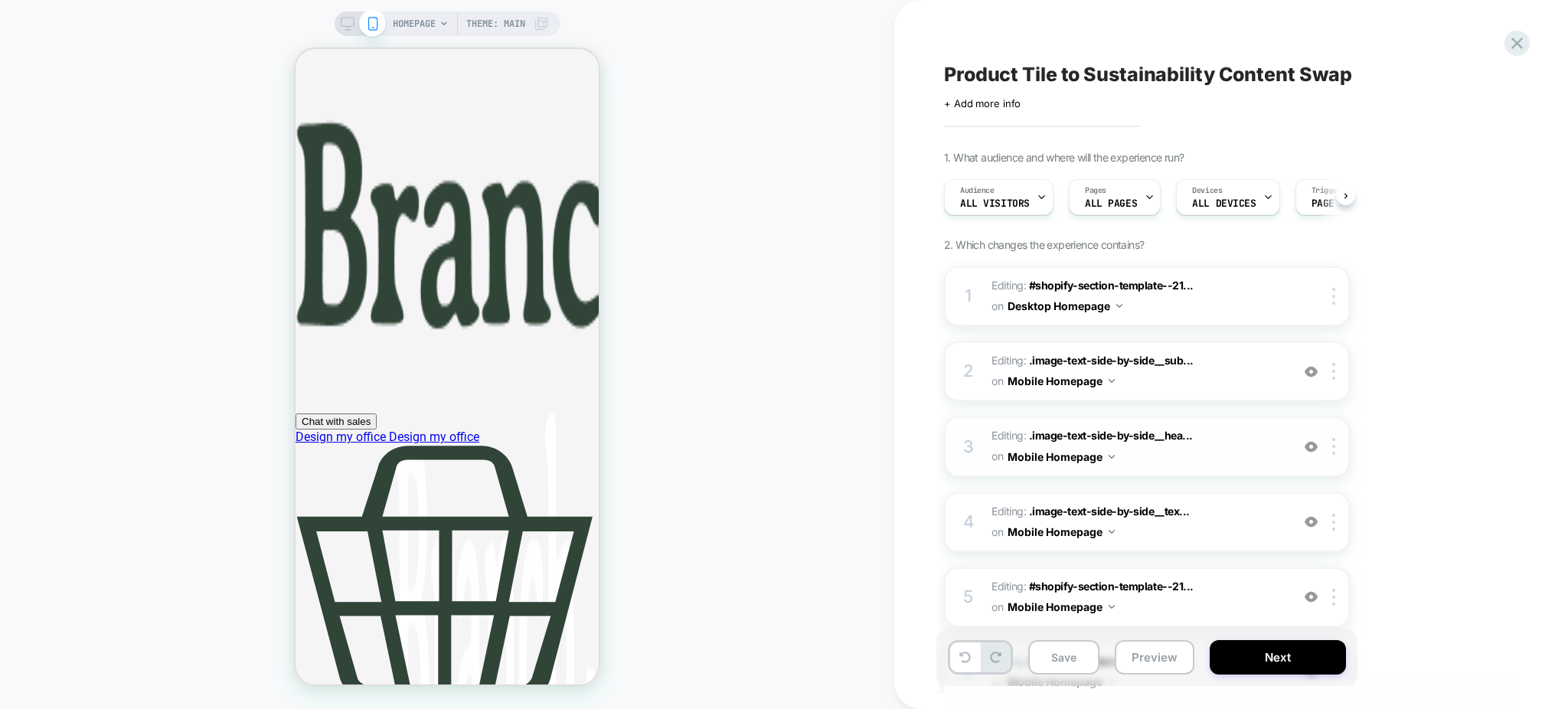
scroll to position [0, 1]
click at [352, 20] on div at bounding box center [360, 23] width 39 height 14
click at [346, 19] on icon at bounding box center [347, 23] width 14 height 14
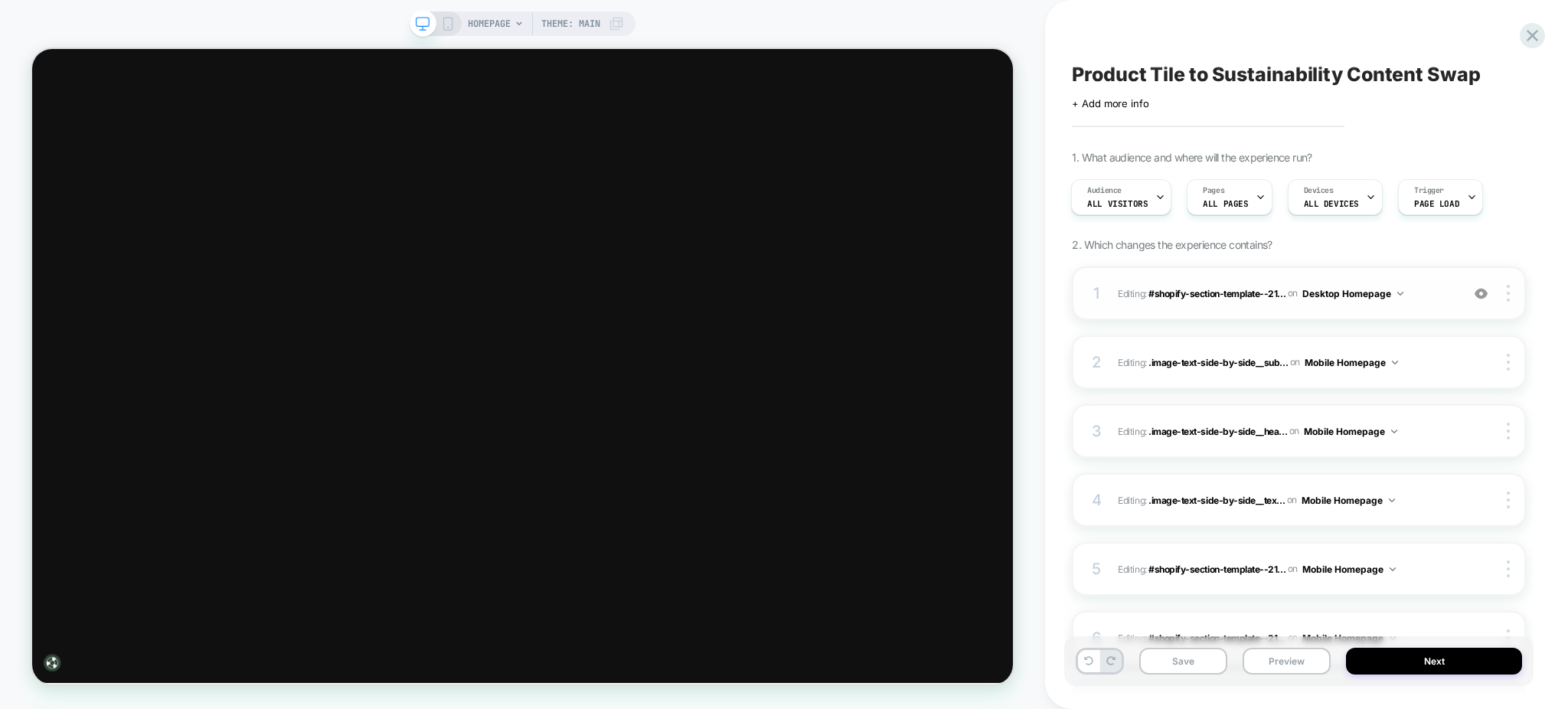
click at [1434, 287] on span "Editing : #shopify-section-template--21... #shopify-section-template--212387175…" at bounding box center [1286, 294] width 336 height 19
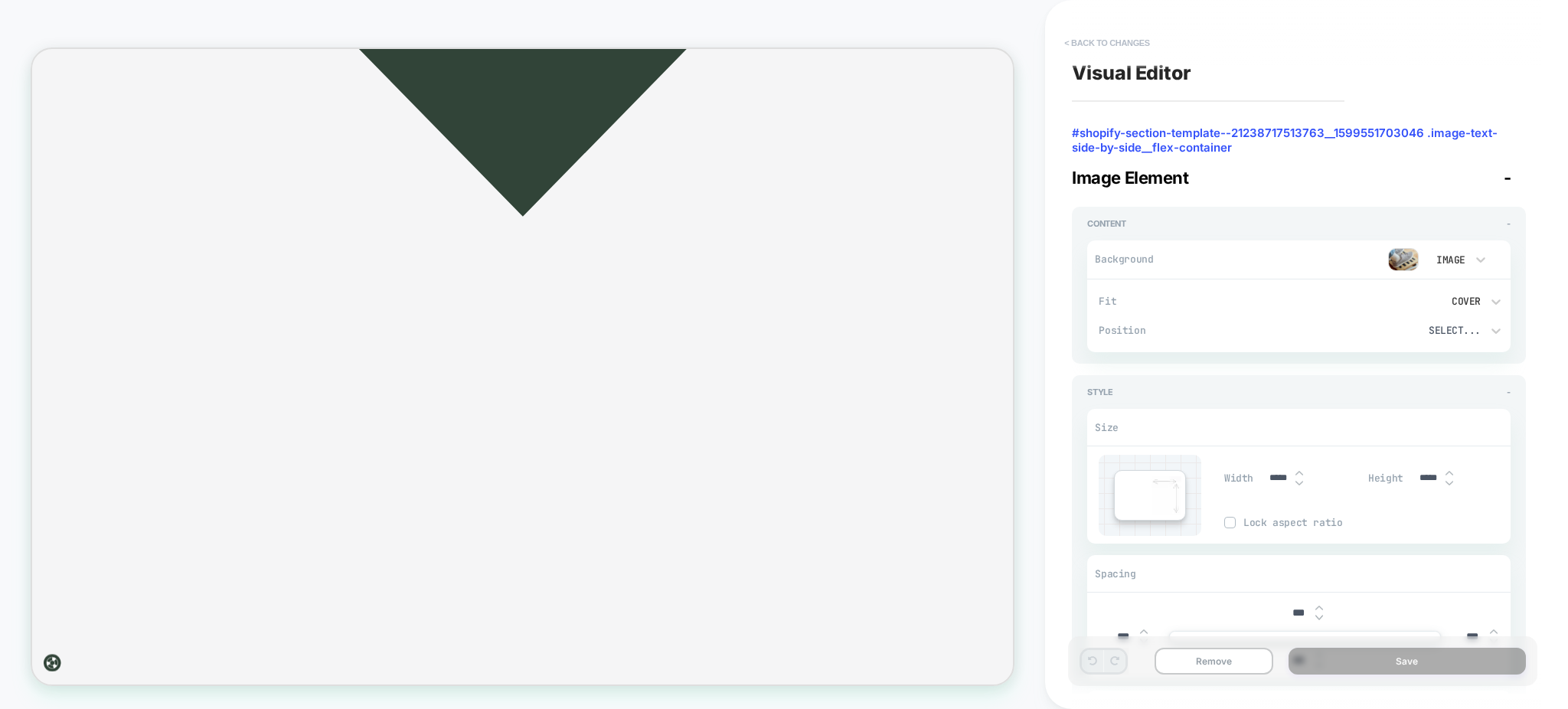
click at [1074, 43] on button "< Back to changes" at bounding box center [1107, 42] width 101 height 25
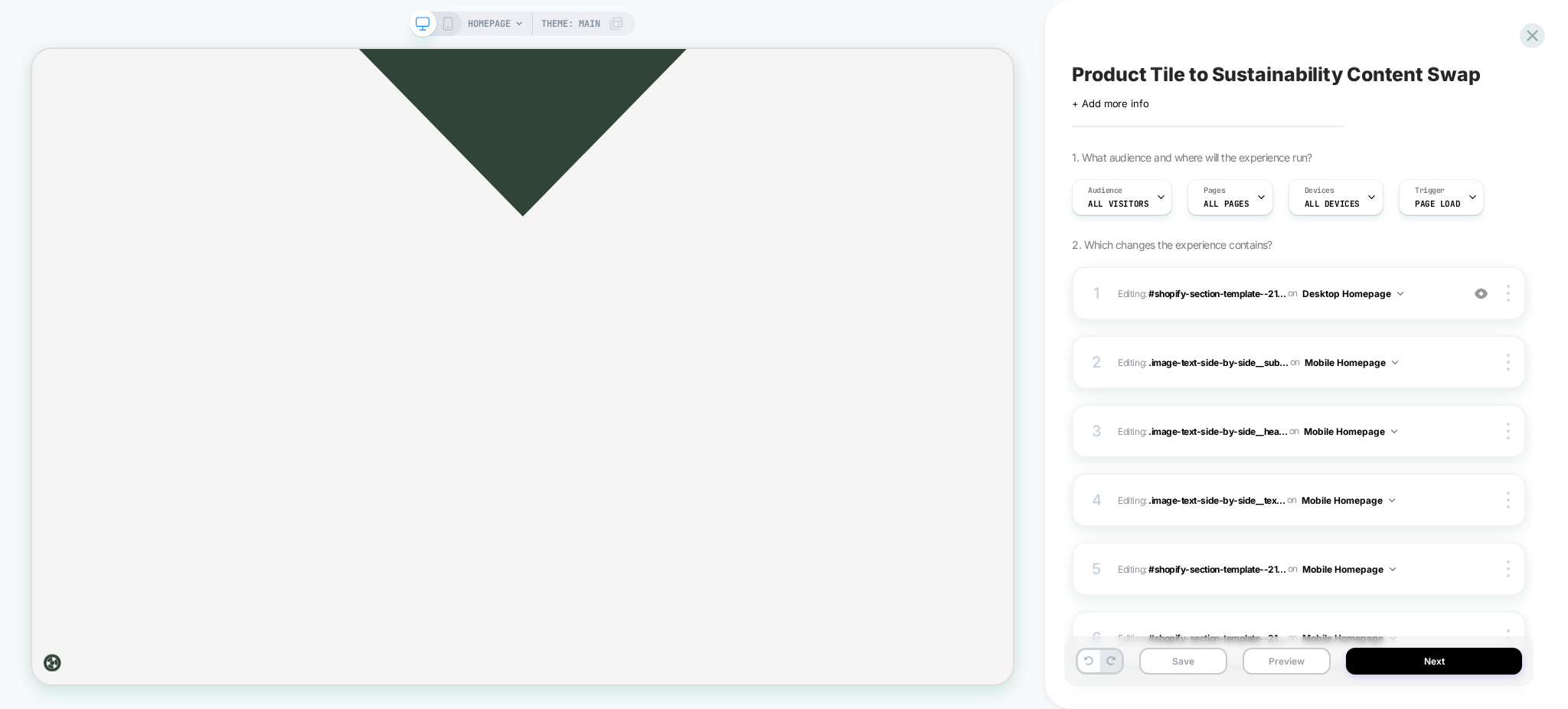
scroll to position [0, 1]
click at [1415, 295] on span "Editing : #shopify-section-template--21... #shopify-section-template--212387175…" at bounding box center [1286, 294] width 336 height 19
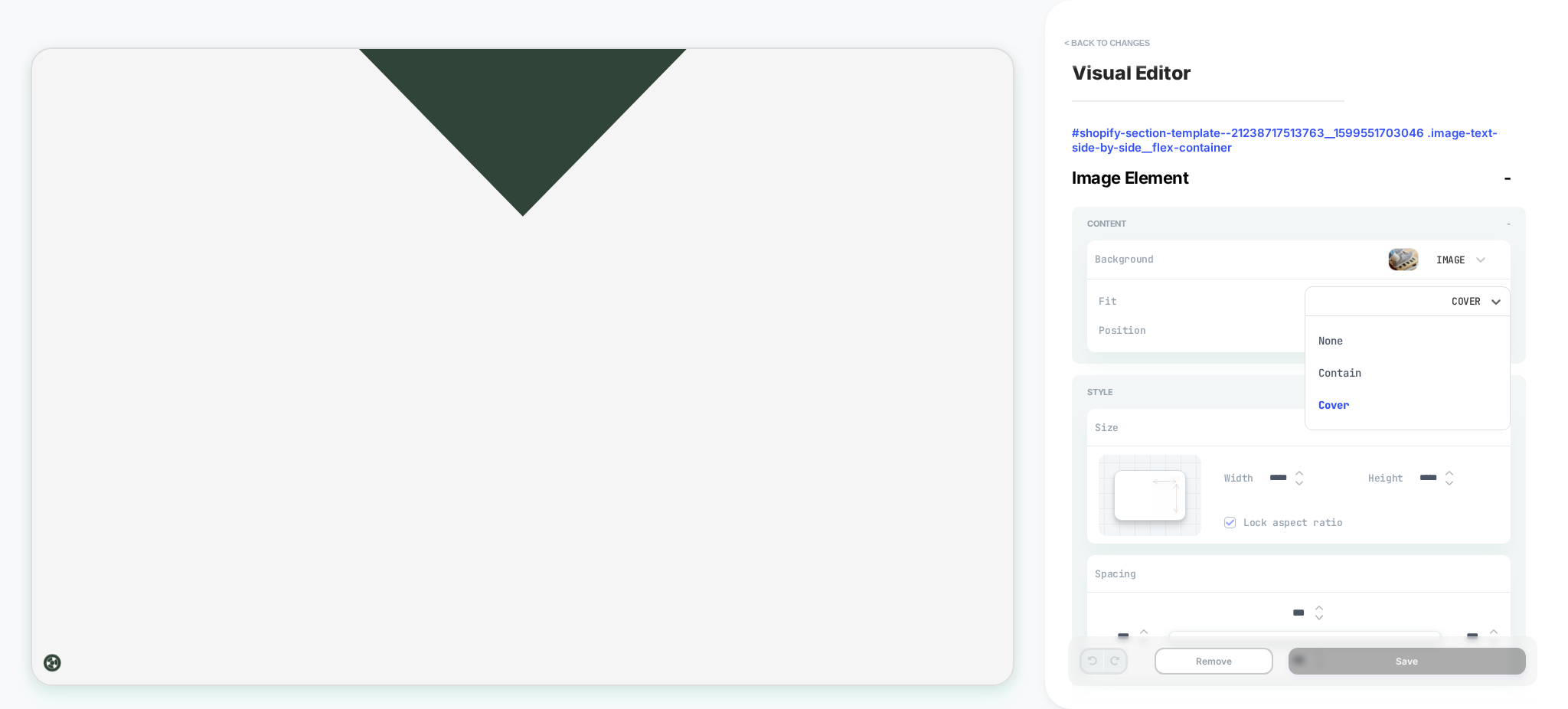
scroll to position [2537, 0]
click at [1331, 214] on div at bounding box center [784, 354] width 1568 height 709
click at [1067, 40] on button "< Back to changes" at bounding box center [1107, 42] width 101 height 25
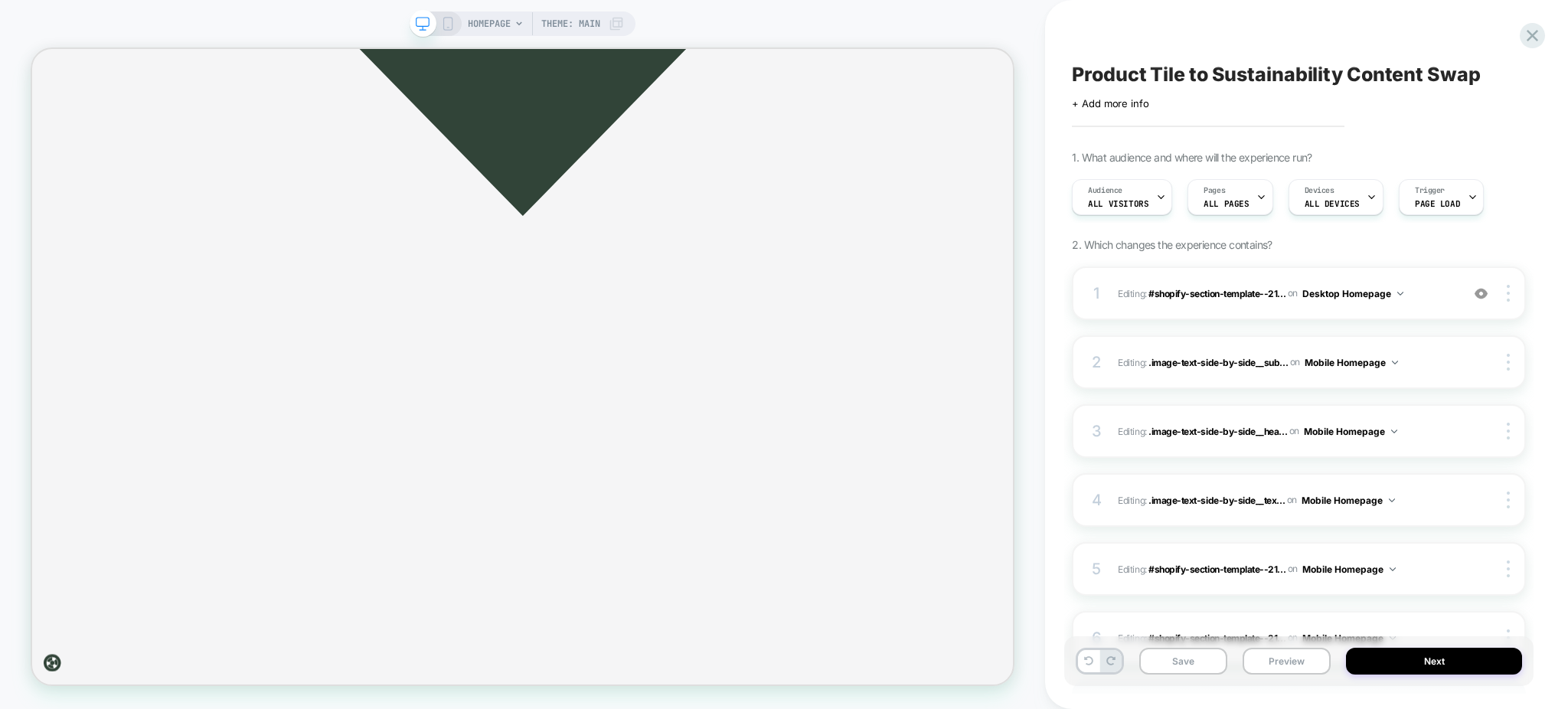
scroll to position [0, 1]
click at [1278, 656] on button "Preview" at bounding box center [1286, 661] width 88 height 27
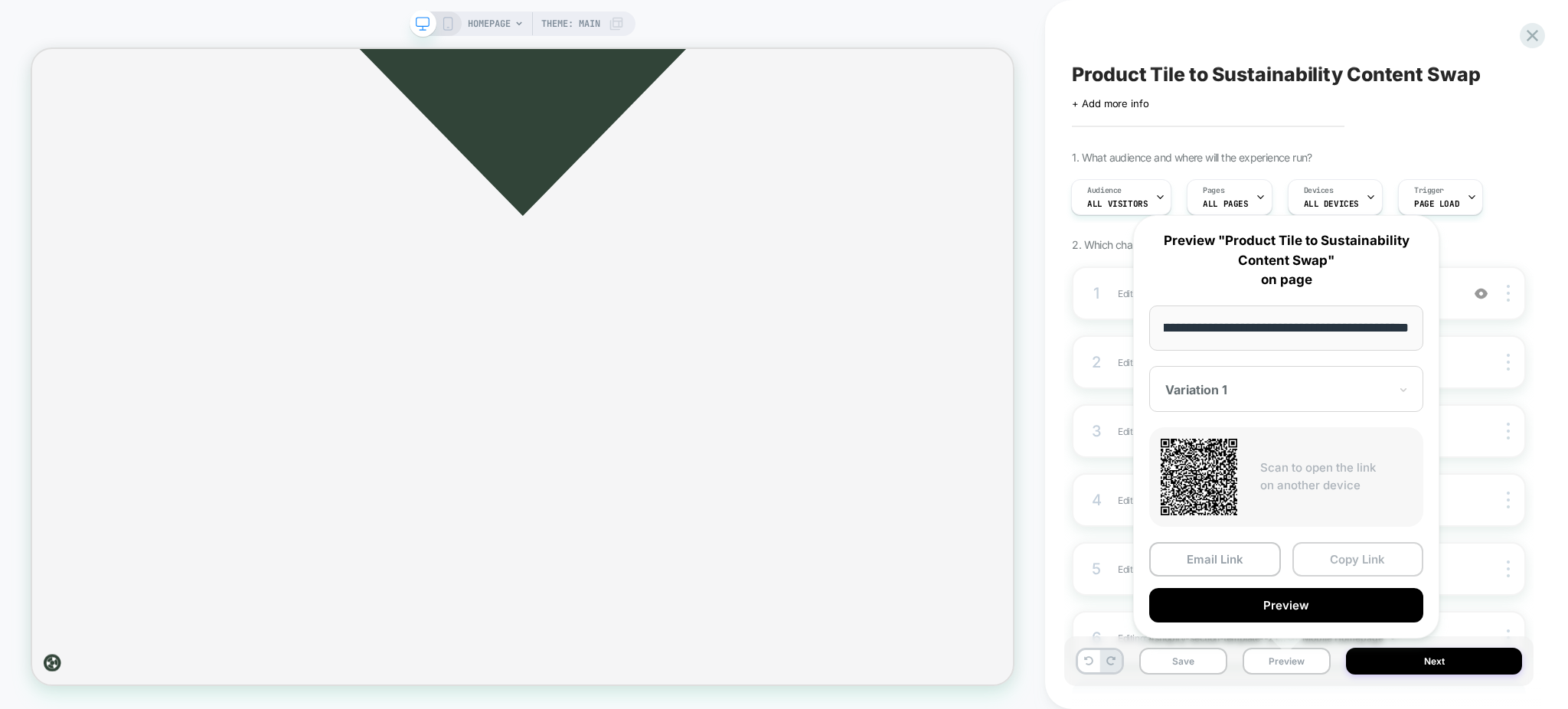
scroll to position [0, 0]
click at [1321, 560] on button "Copy Link" at bounding box center [1358, 559] width 132 height 34
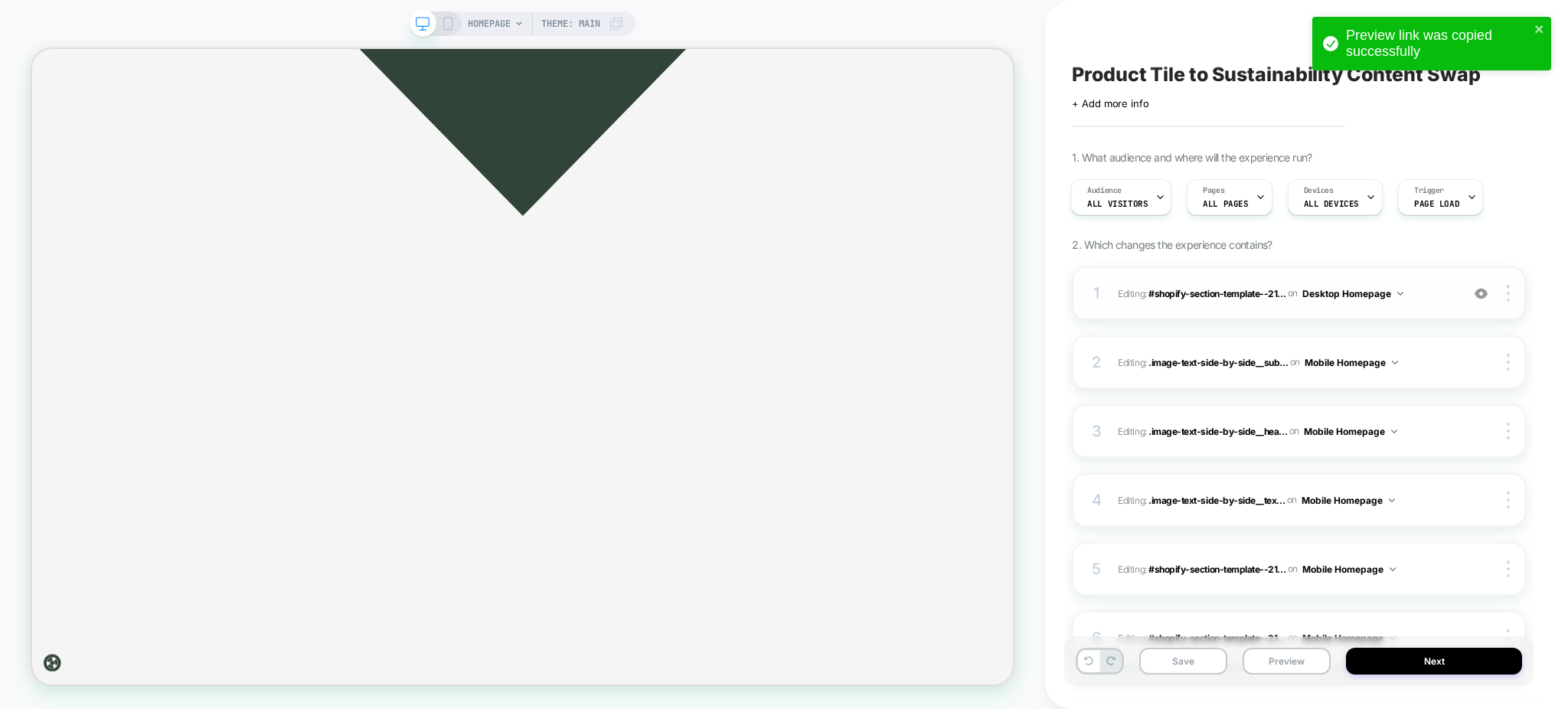
click at [1421, 301] on span "Editing : #shopify-section-template--21... #shopify-section-template--212387175…" at bounding box center [1286, 294] width 336 height 19
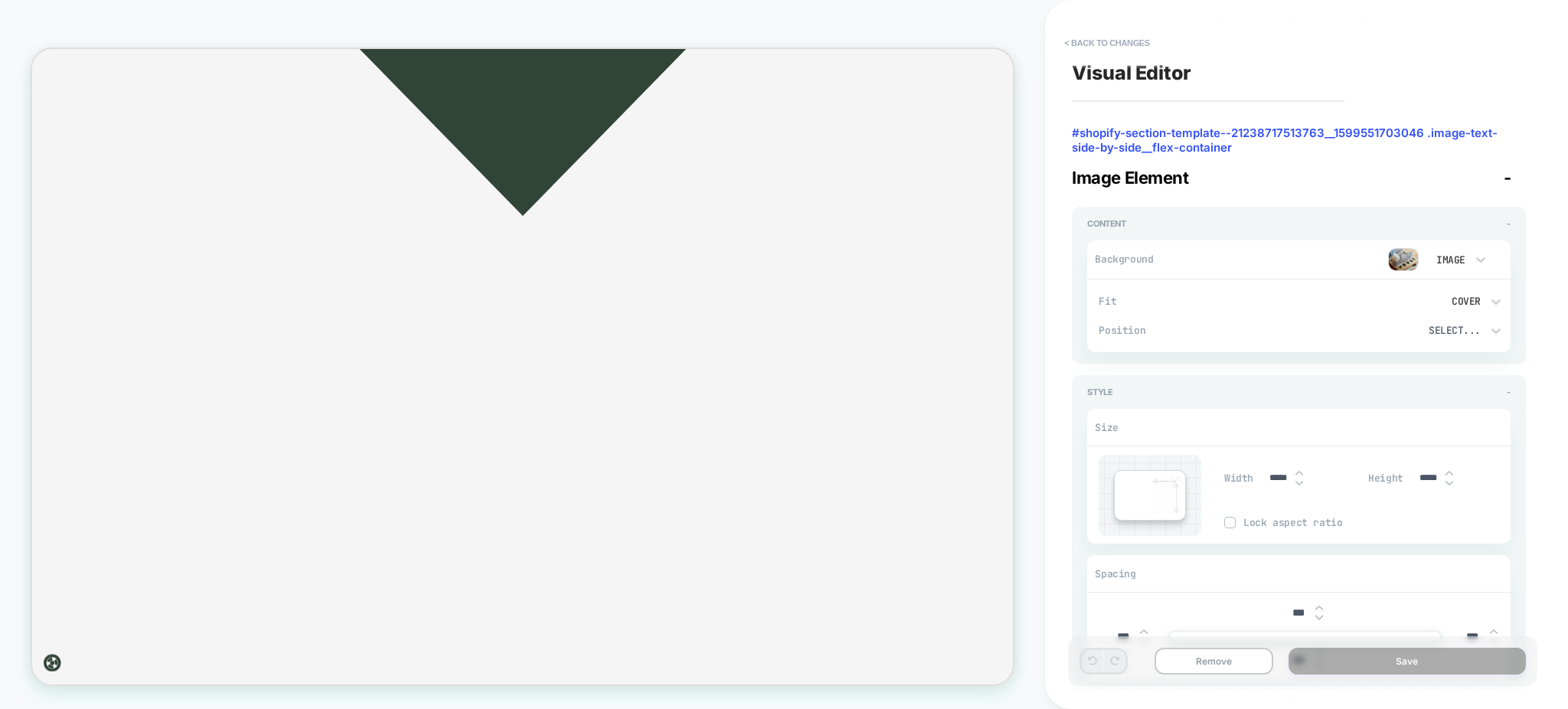
click at [1406, 254] on img at bounding box center [1403, 259] width 30 height 23
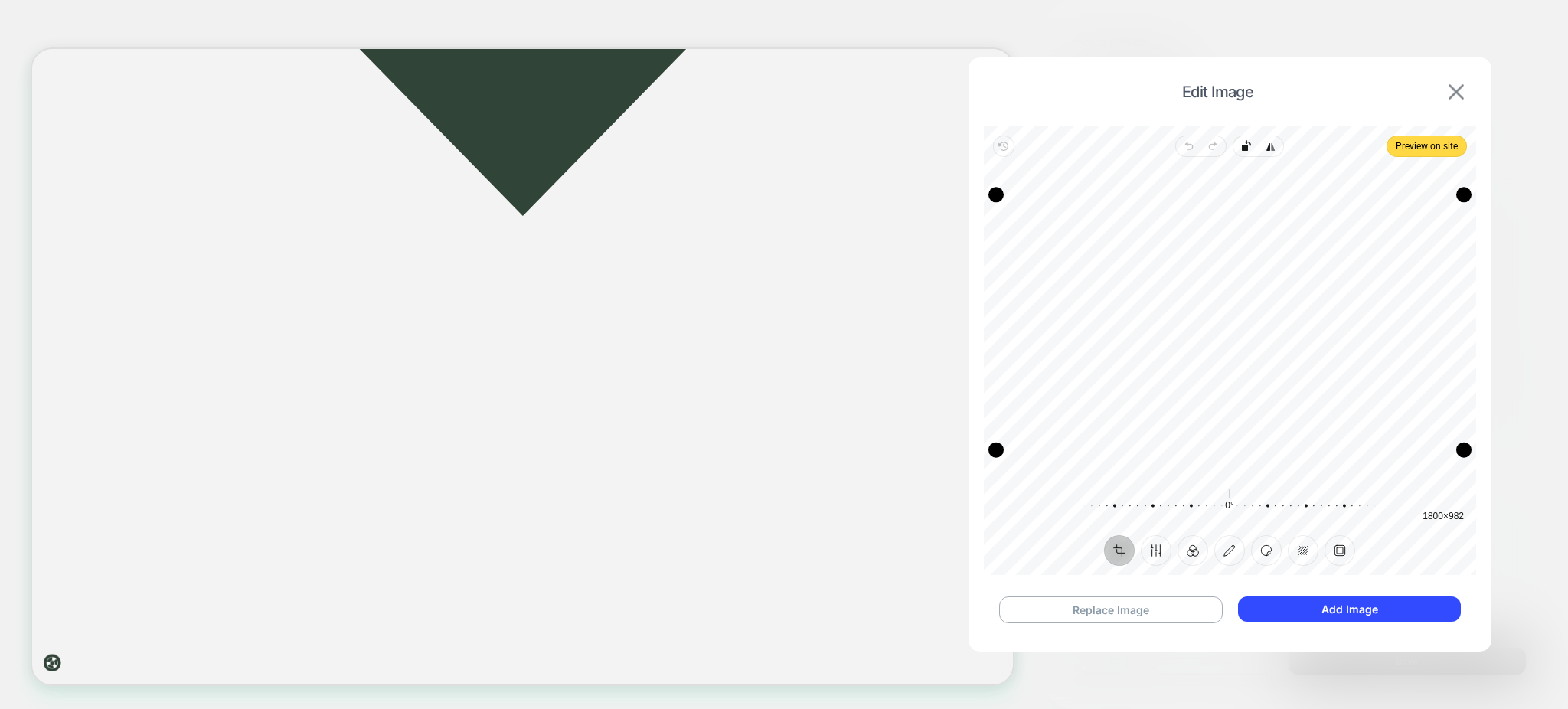
click at [1465, 92] on button at bounding box center [1456, 92] width 25 height 17
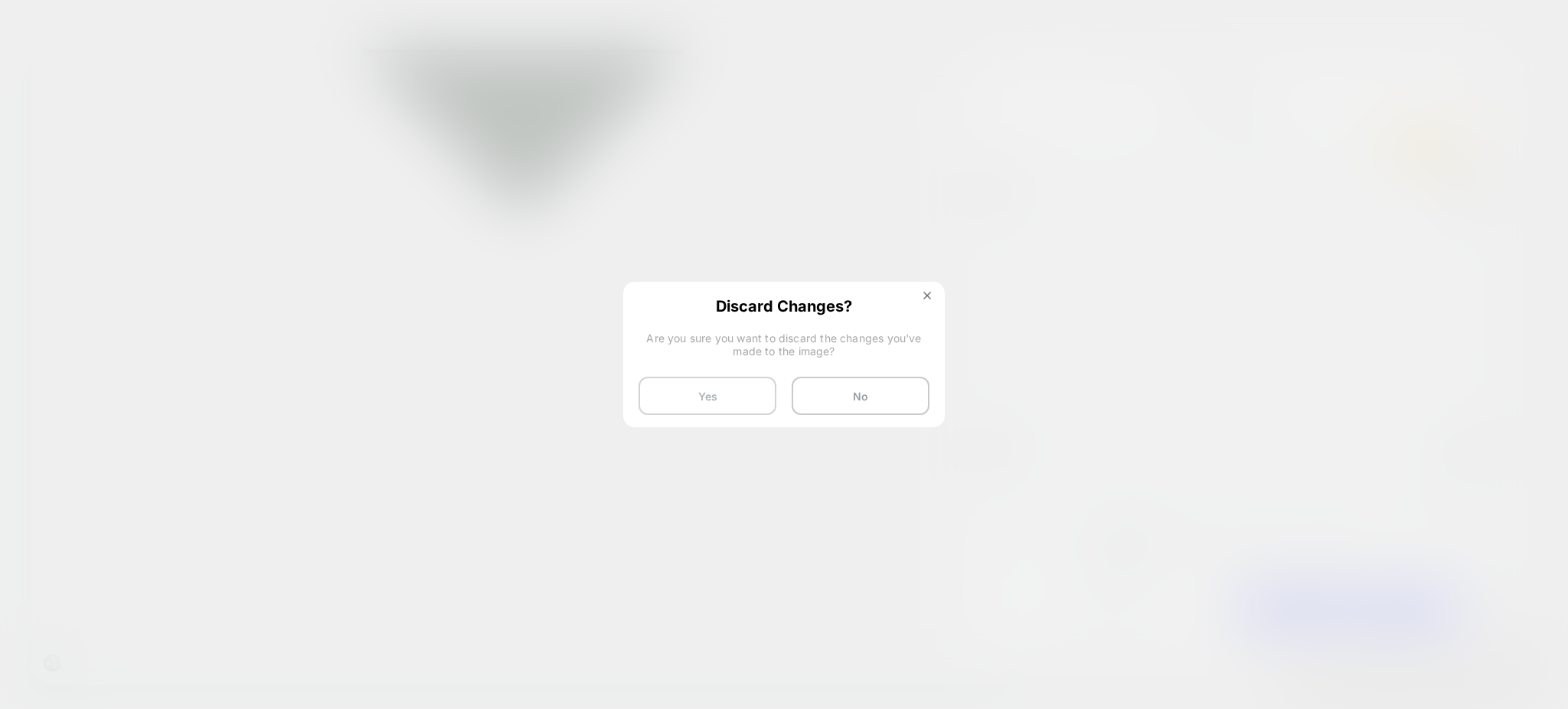
click at [735, 398] on button "Yes" at bounding box center [707, 395] width 138 height 38
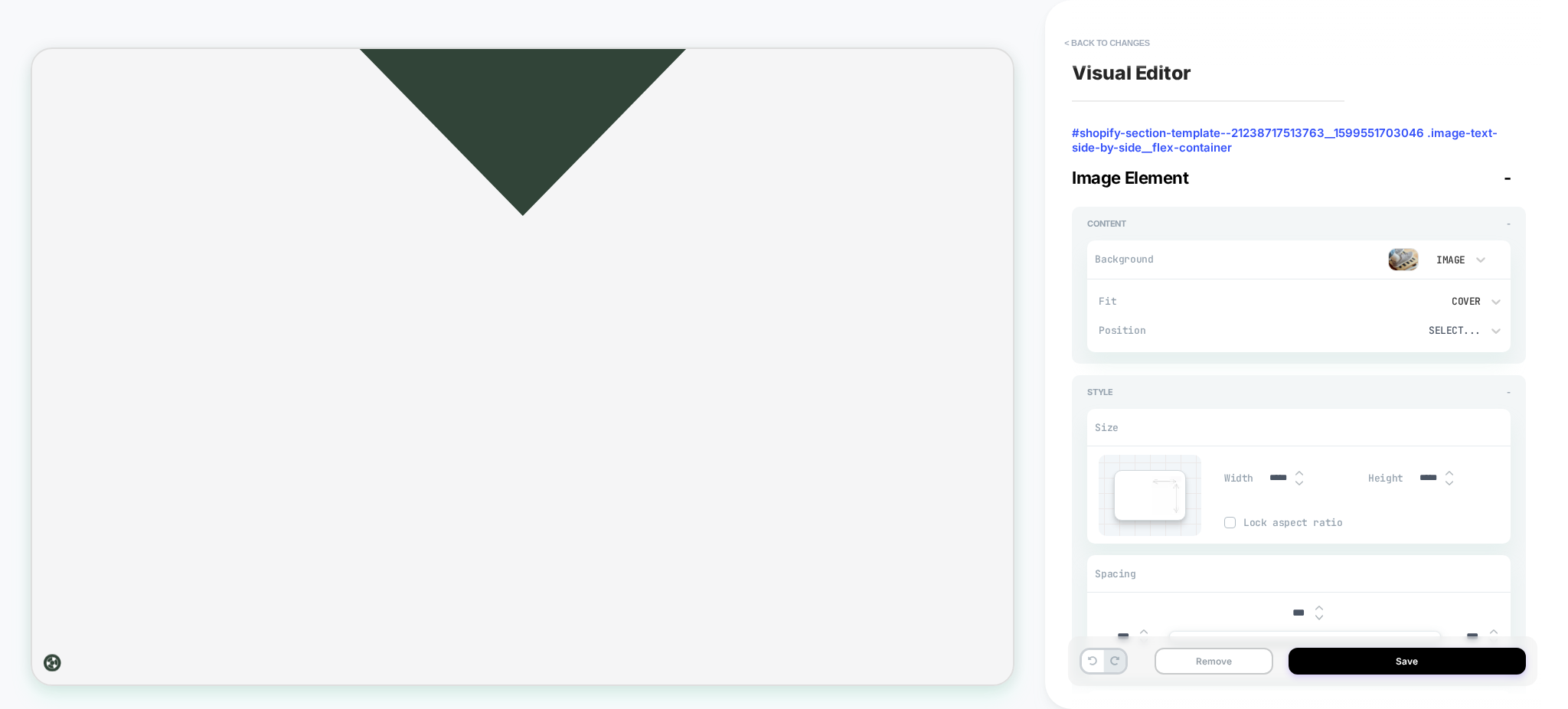
click at [1083, 38] on button "< Back to changes" at bounding box center [1107, 42] width 101 height 25
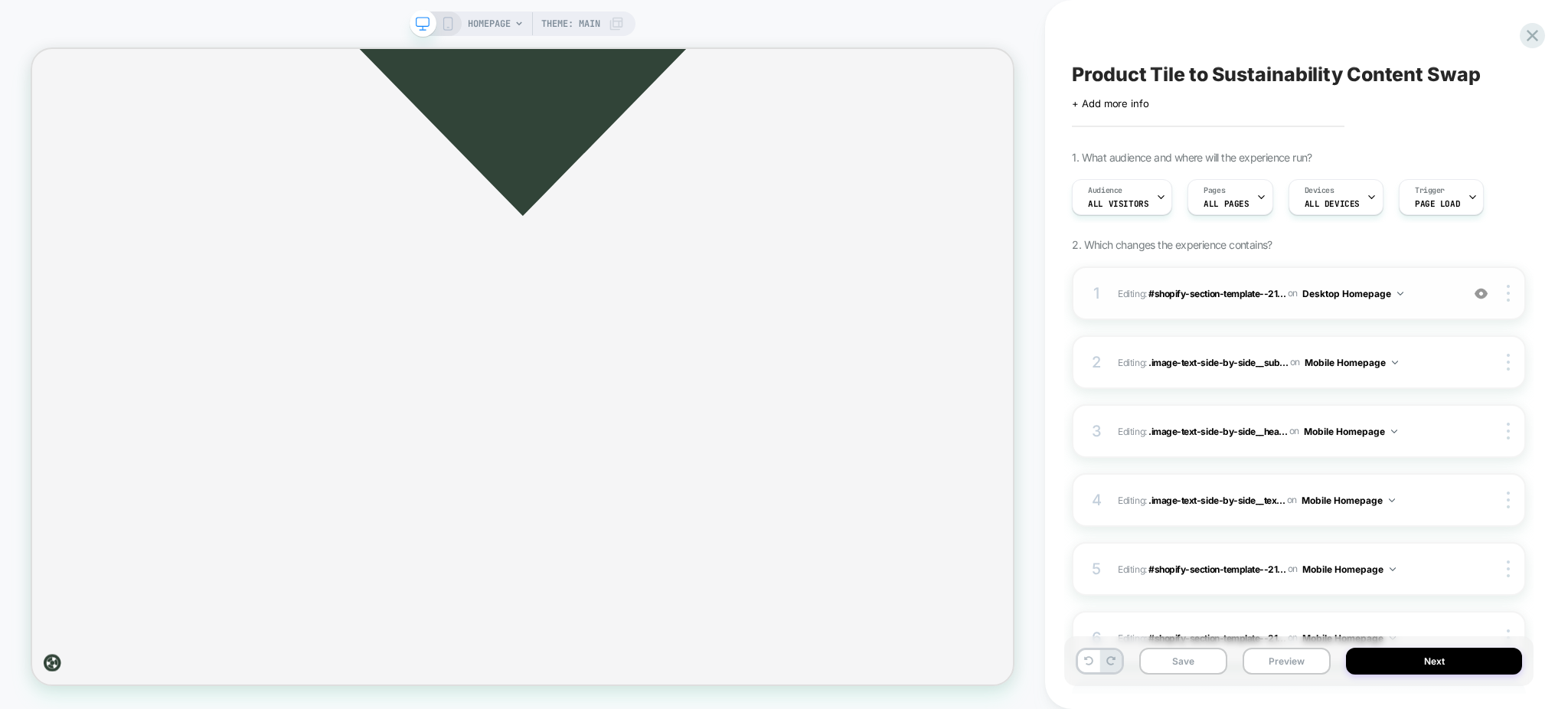
scroll to position [0, 1]
click at [1425, 303] on span "Editing : #shopify-section-template--21... #shopify-section-template--212387175…" at bounding box center [1286, 294] width 336 height 19
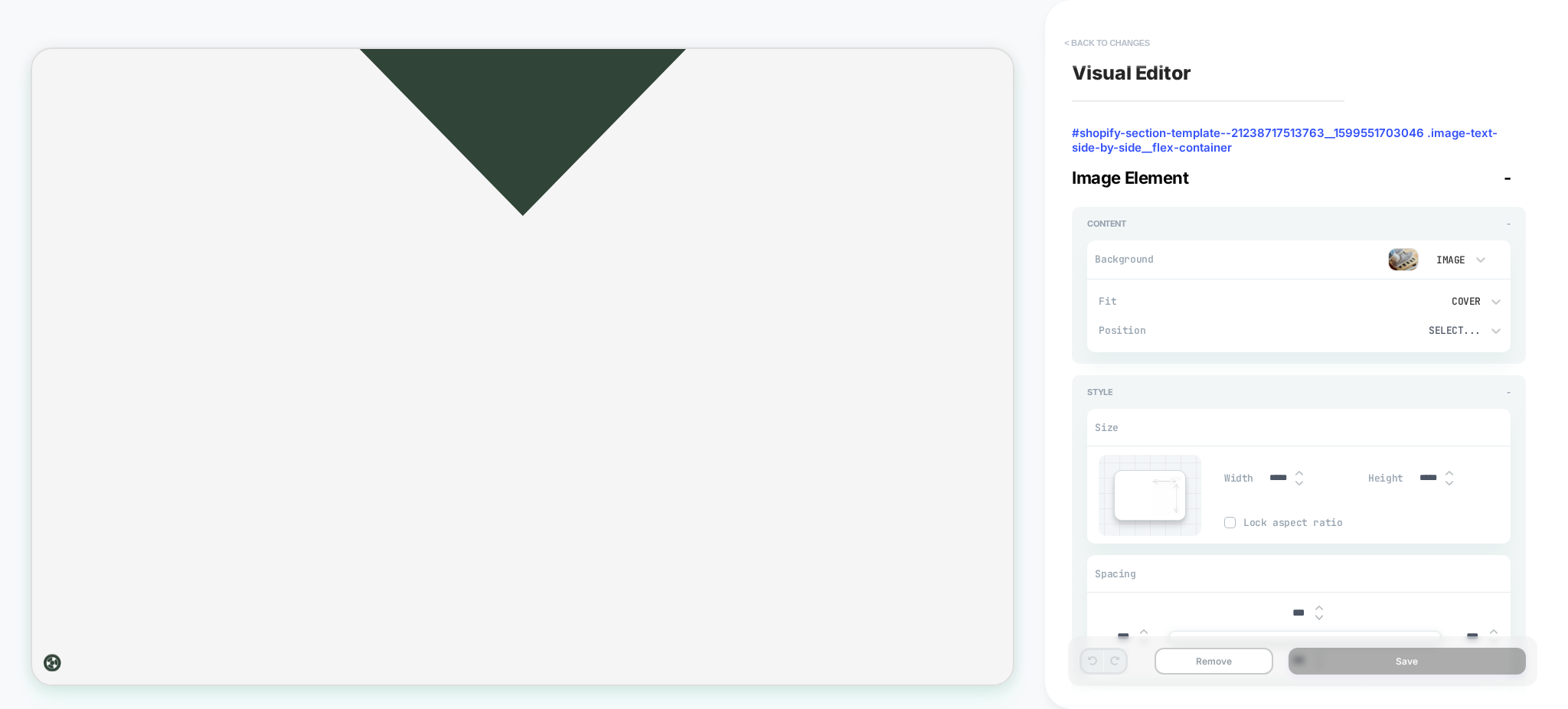
click at [1076, 43] on button "< Back to changes" at bounding box center [1107, 42] width 101 height 25
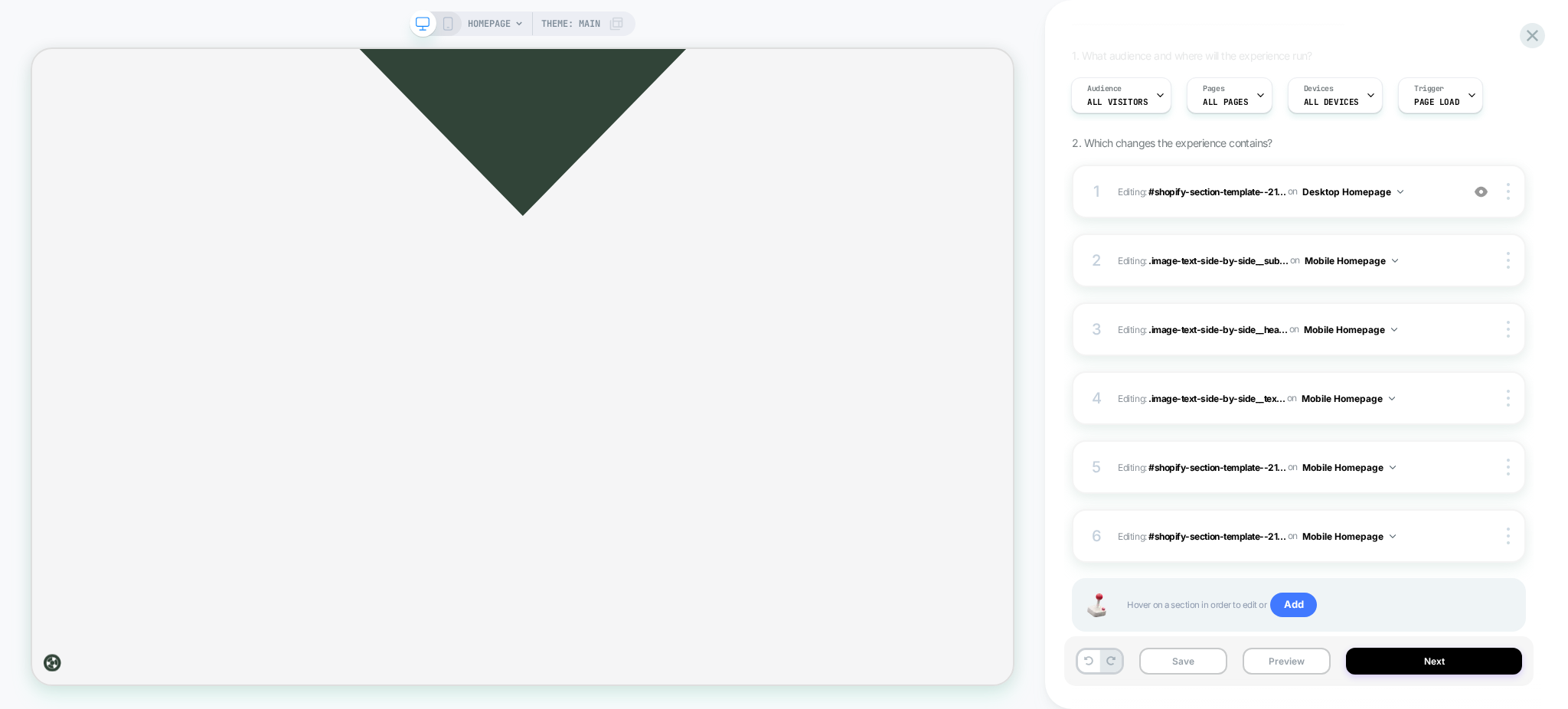
scroll to position [0, 0]
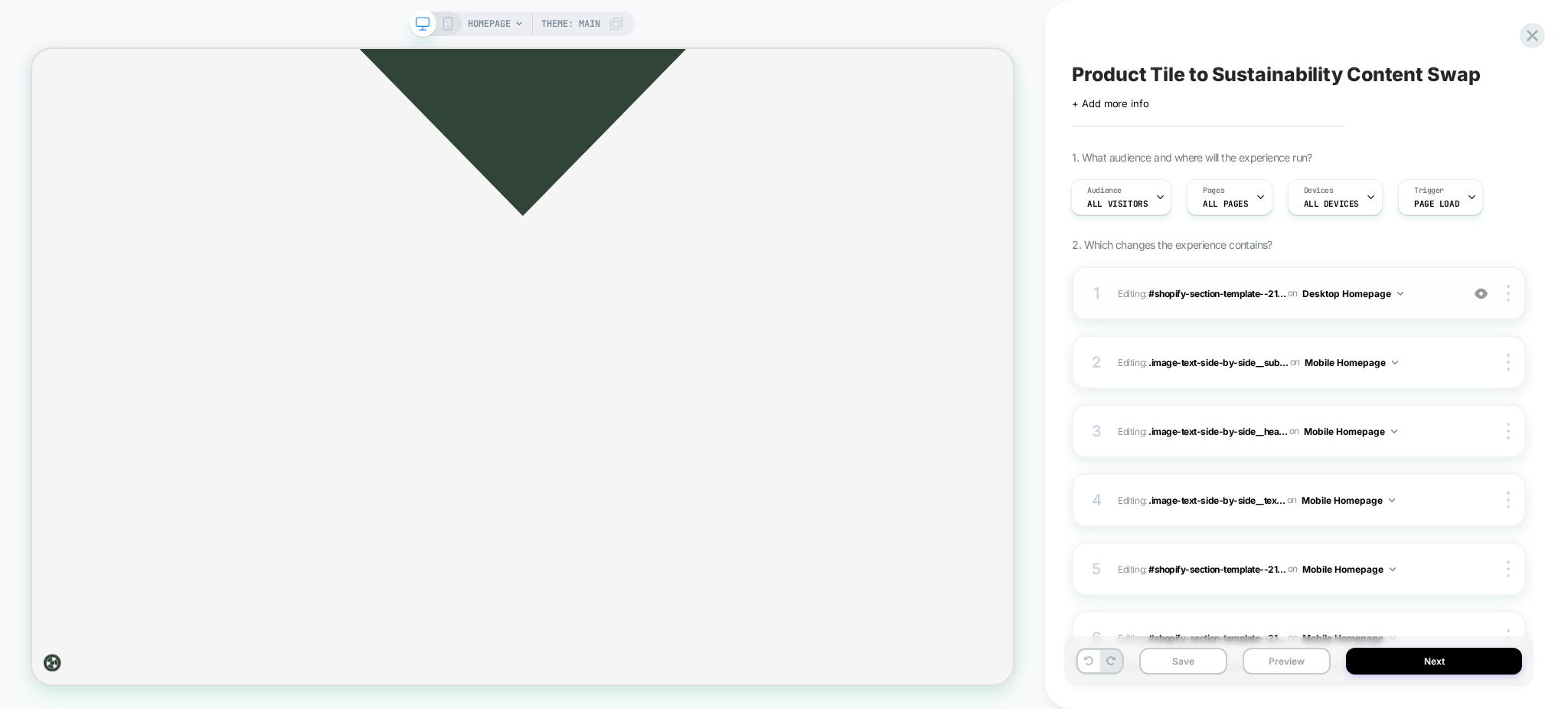
click at [1418, 299] on span "Editing : #shopify-section-template--21... #shopify-section-template--212387175…" at bounding box center [1286, 294] width 336 height 19
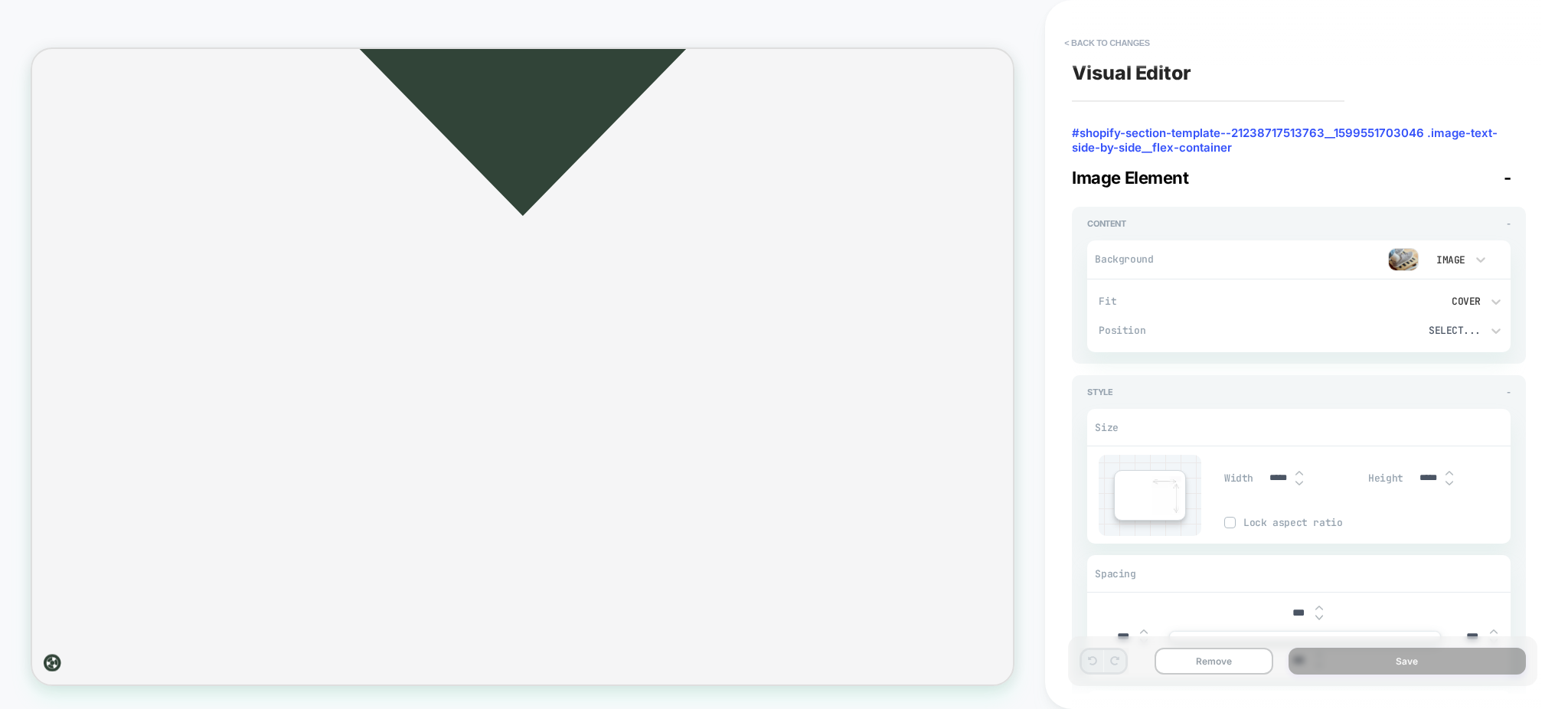
click at [1085, 35] on button "< Back to changes" at bounding box center [1107, 42] width 101 height 25
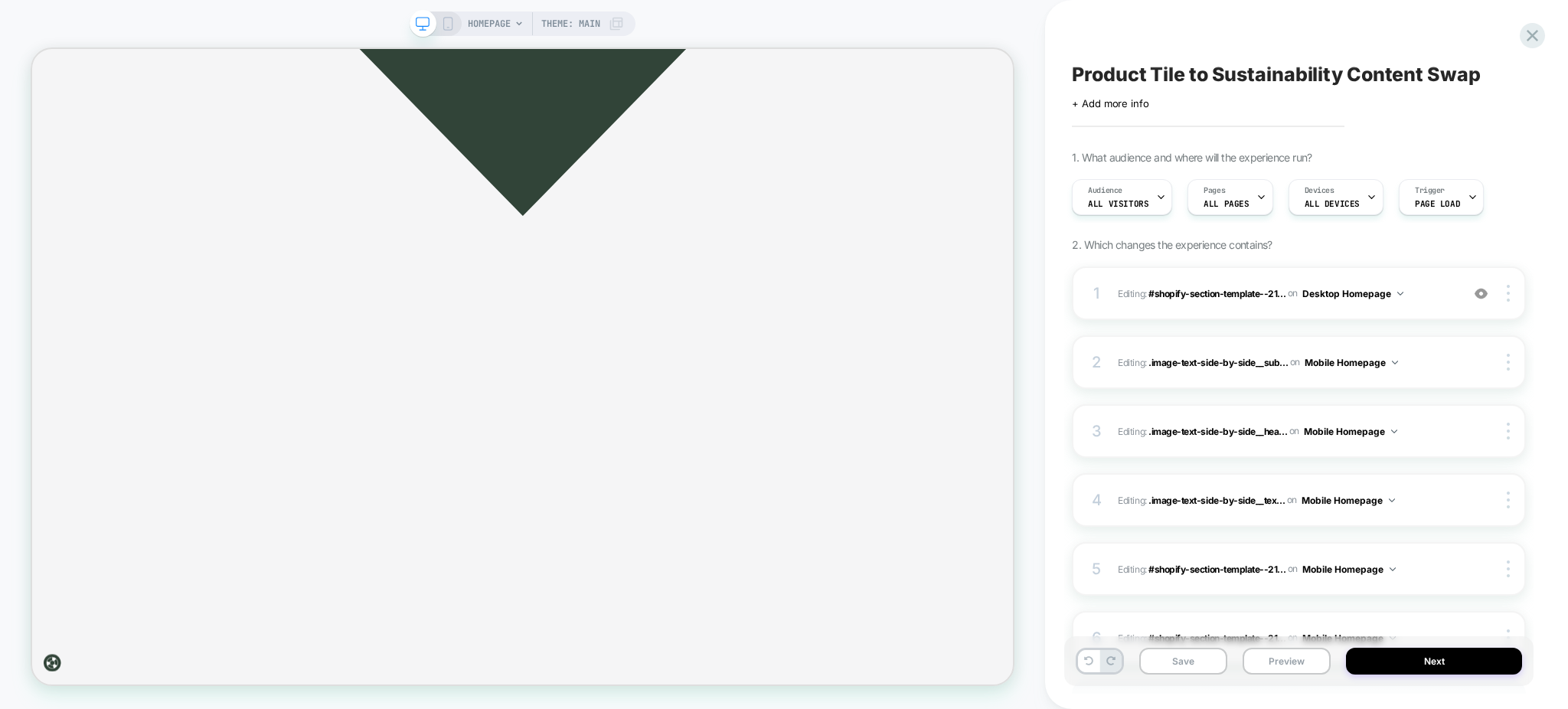
scroll to position [0, 1]
click at [1422, 302] on span "Editing : #shopify-section-template--21... #shopify-section-template--212387175…" at bounding box center [1286, 294] width 336 height 19
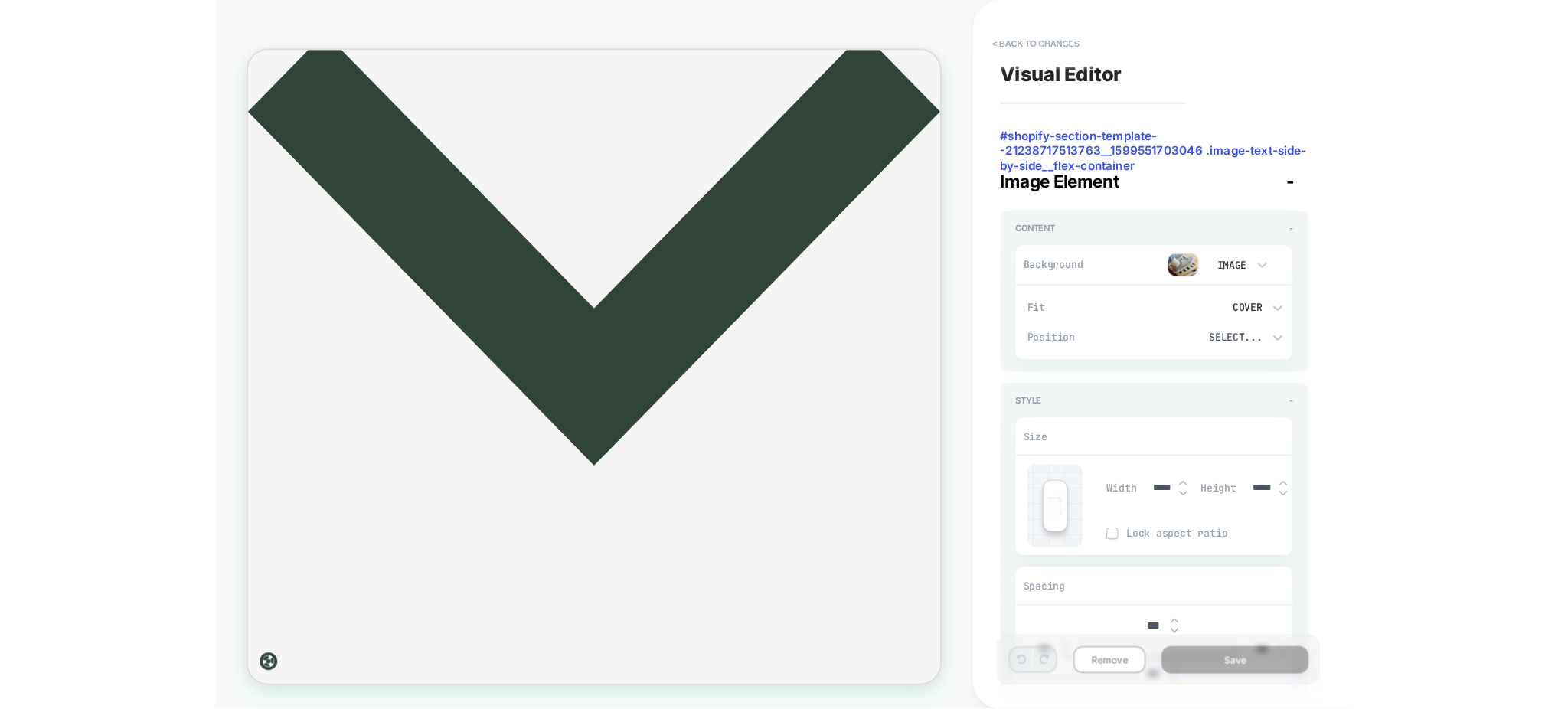
scroll to position [2469, 0]
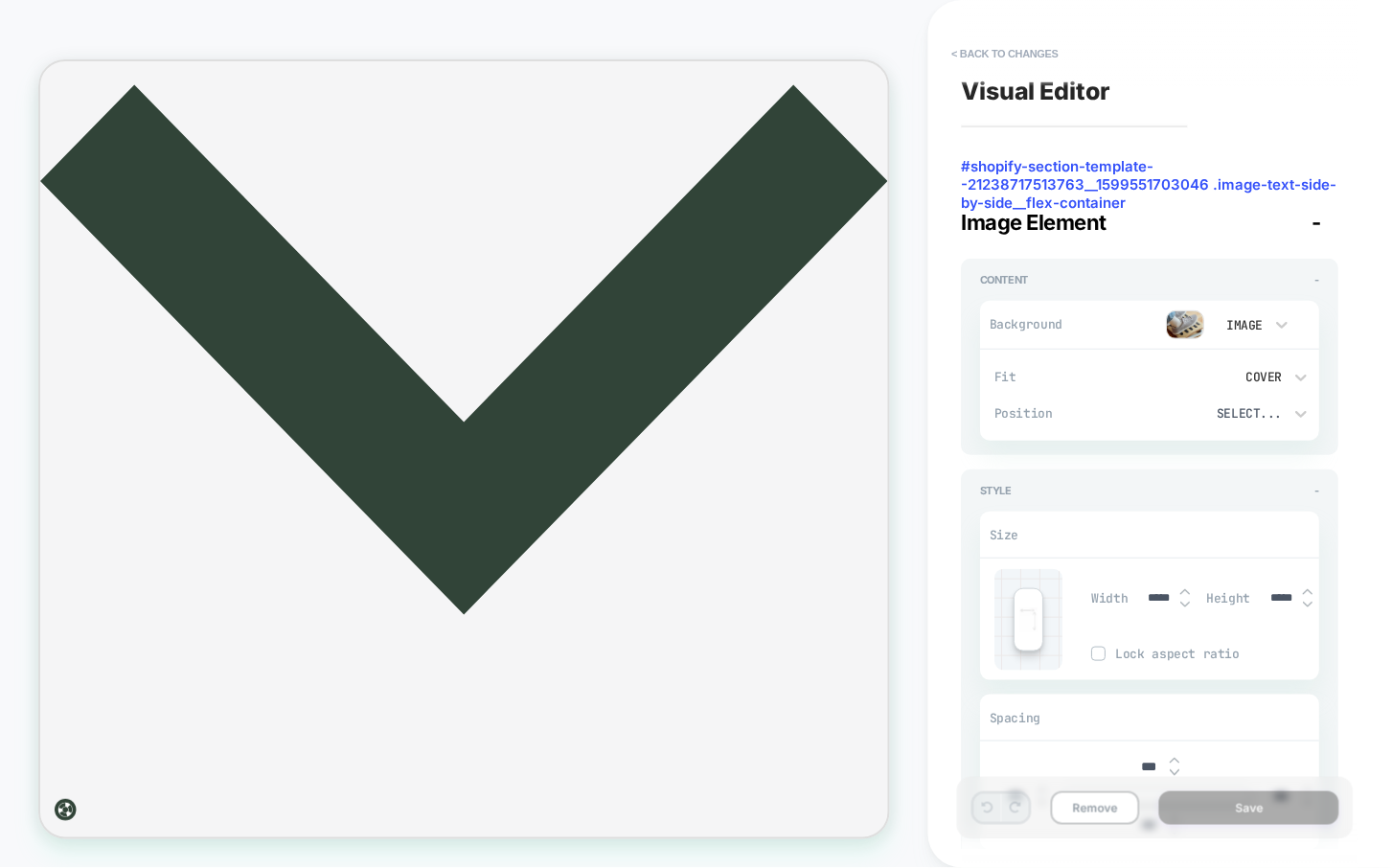
type textarea "*"
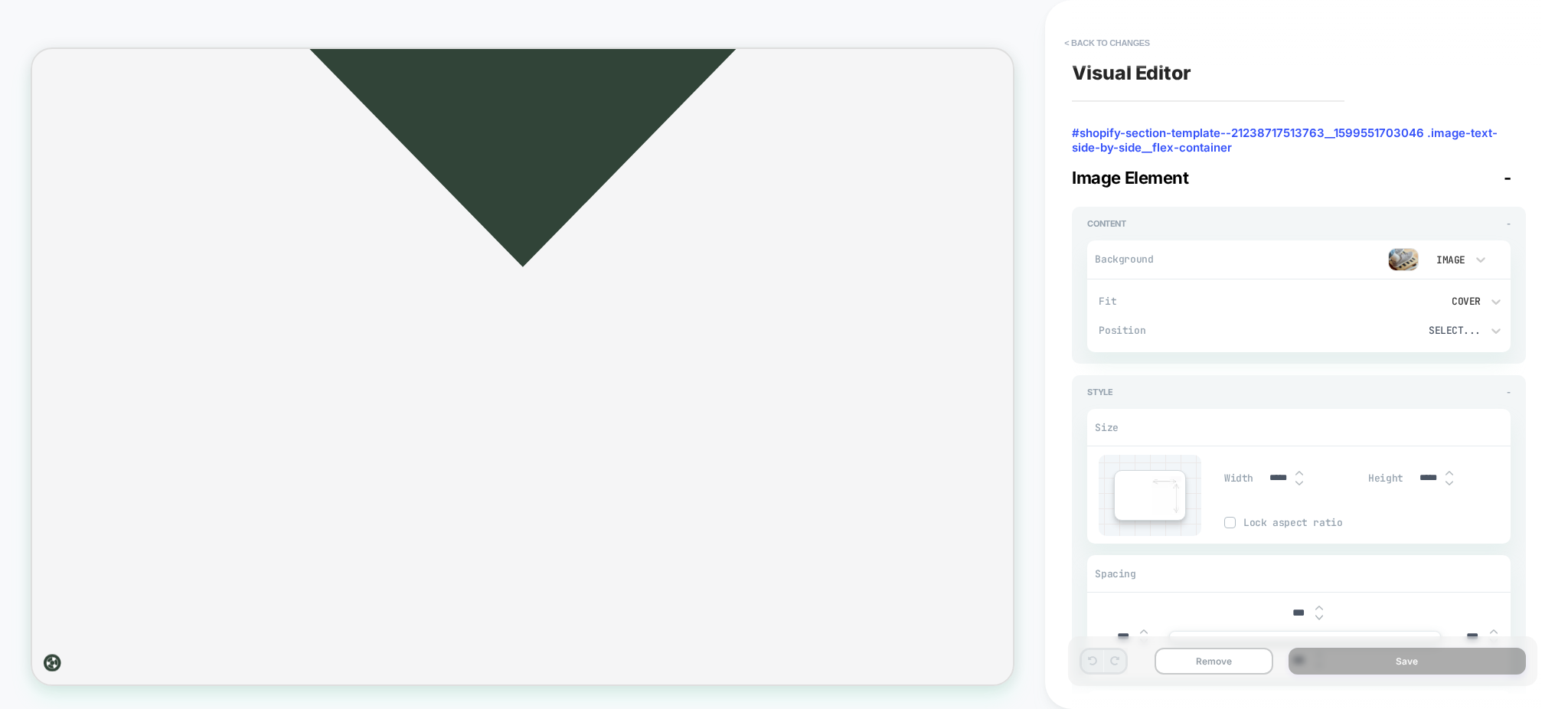
scroll to position [2537, 0]
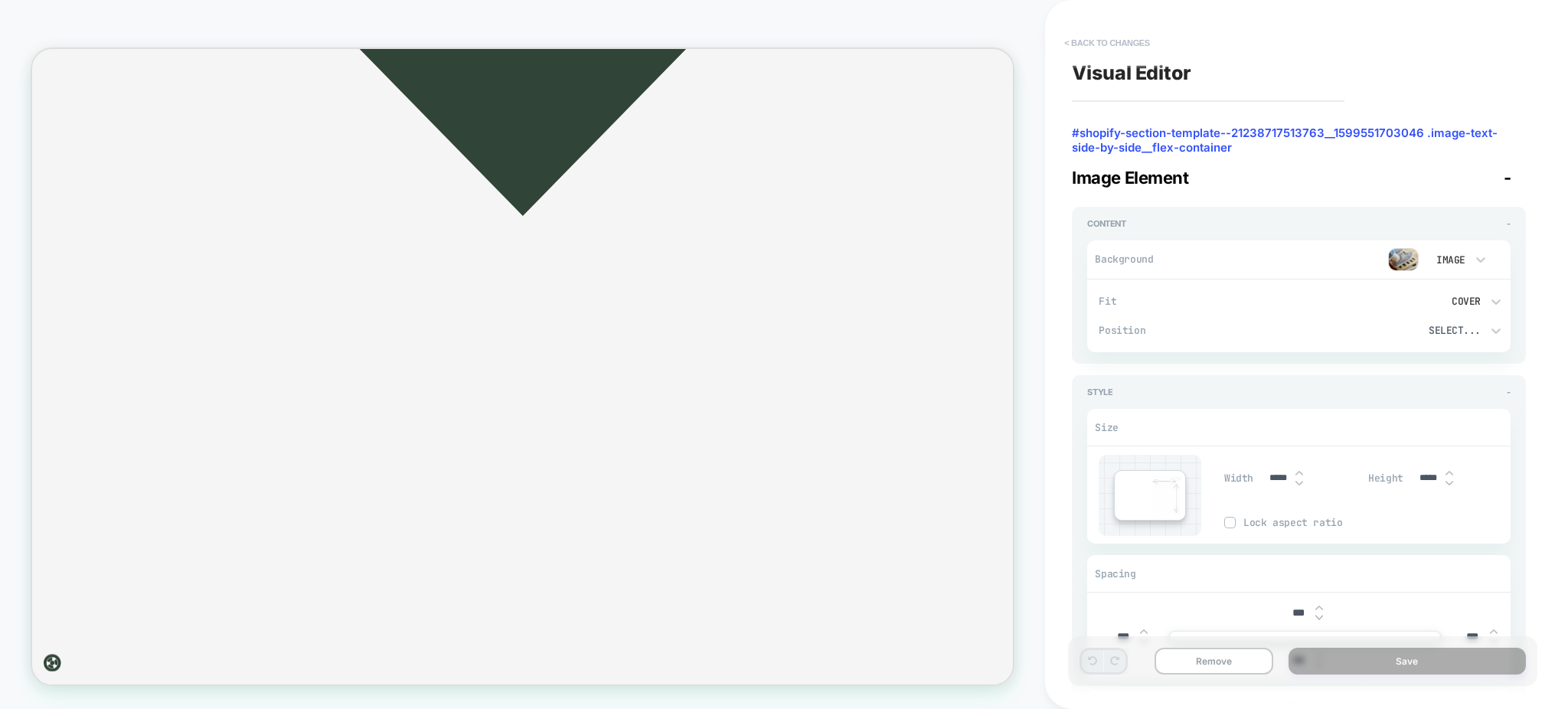
click at [1073, 38] on button "< Back to changes" at bounding box center [1107, 42] width 101 height 25
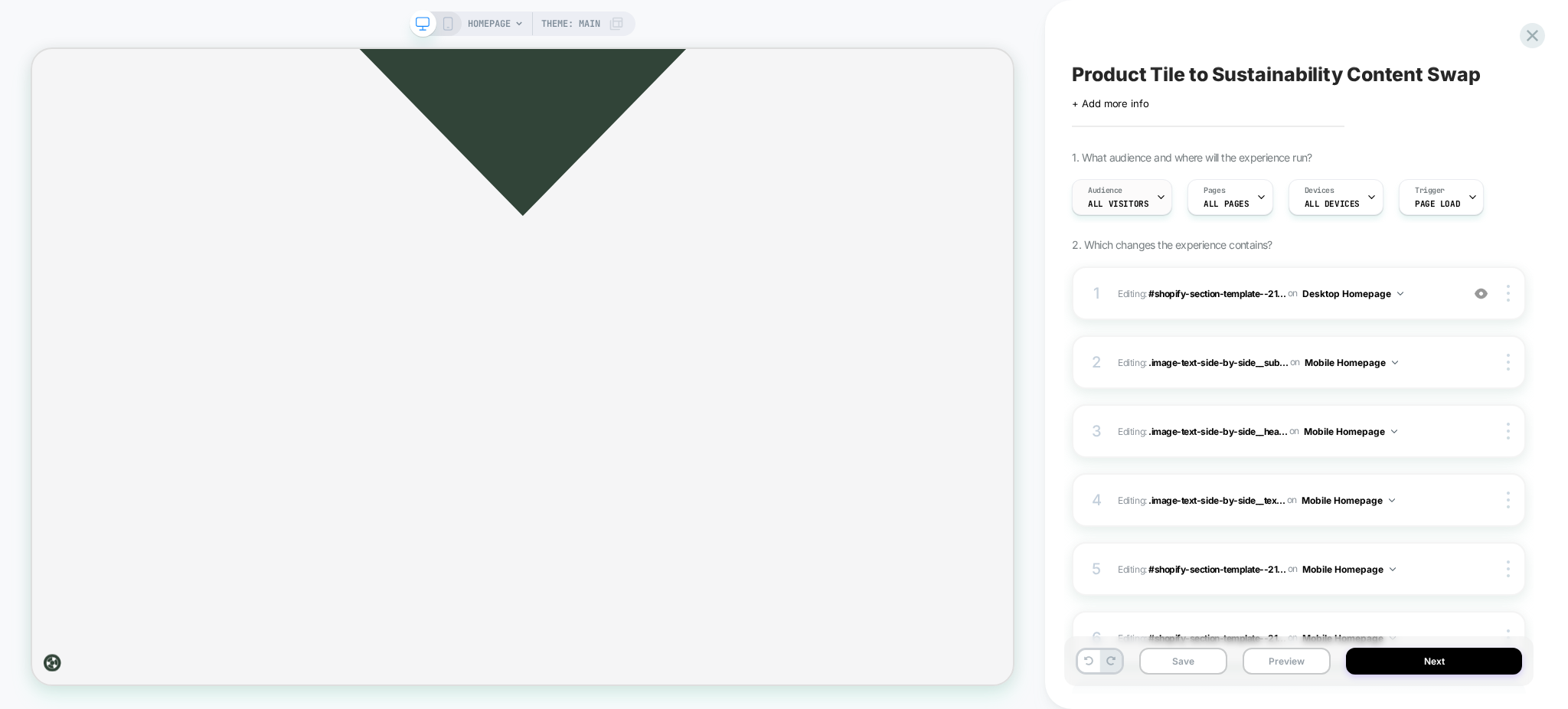
scroll to position [0, 1]
click at [1415, 365] on span "Editing : .image-text-side-by-side__sub... .image-text-side-by-side__subtitle o…" at bounding box center [1286, 363] width 336 height 19
click at [438, 21] on div at bounding box center [435, 23] width 39 height 14
click at [447, 21] on icon at bounding box center [447, 23] width 14 height 14
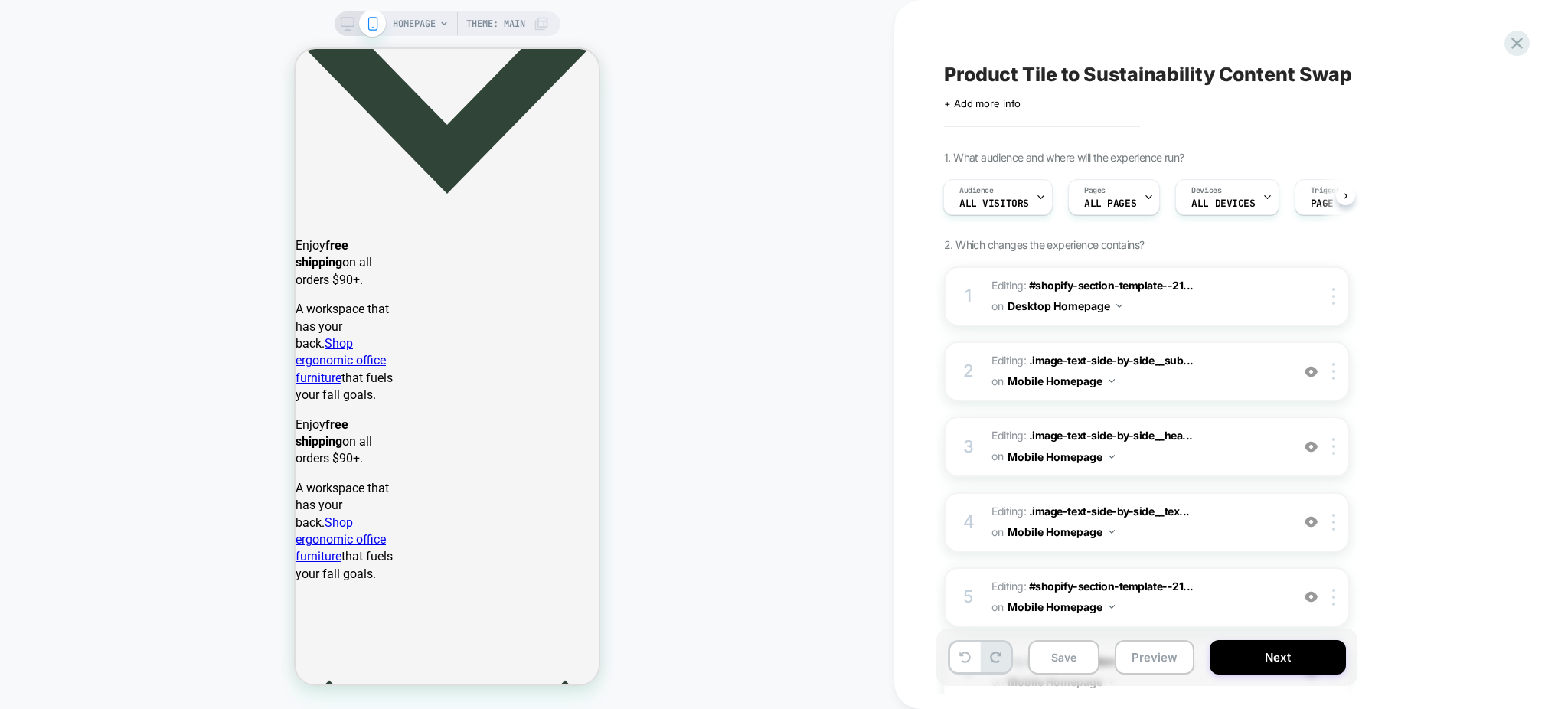
scroll to position [715, 0]
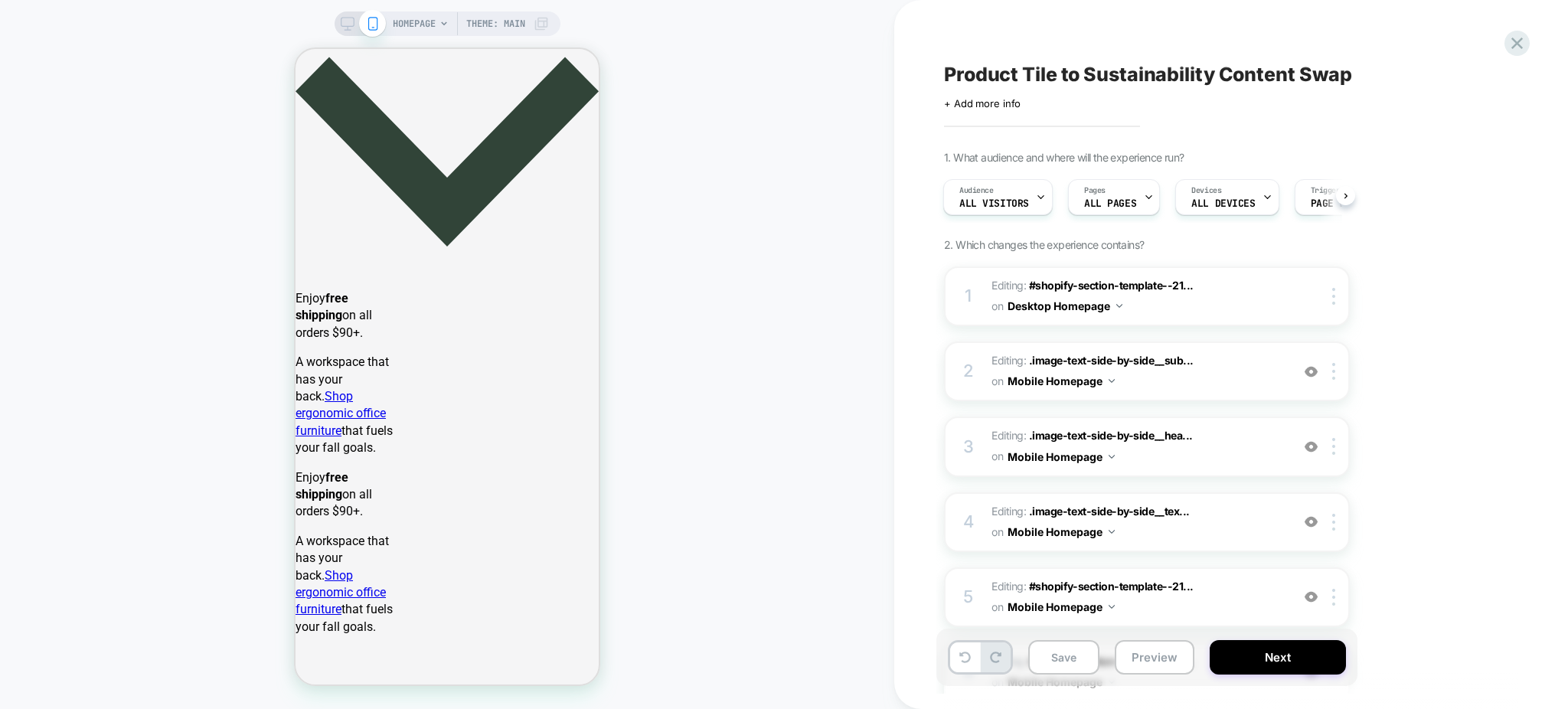
click at [341, 21] on icon at bounding box center [347, 23] width 14 height 14
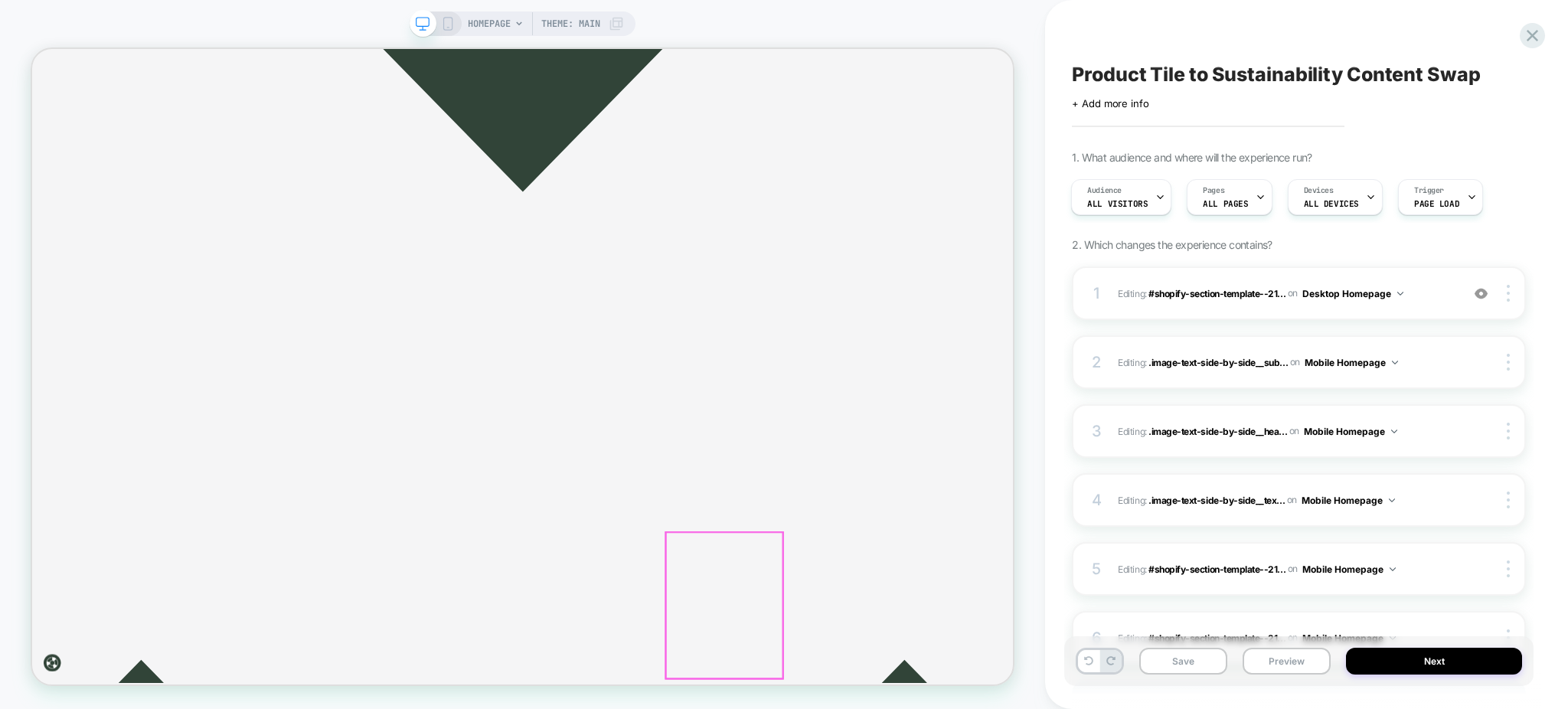
scroll to position [2553, 0]
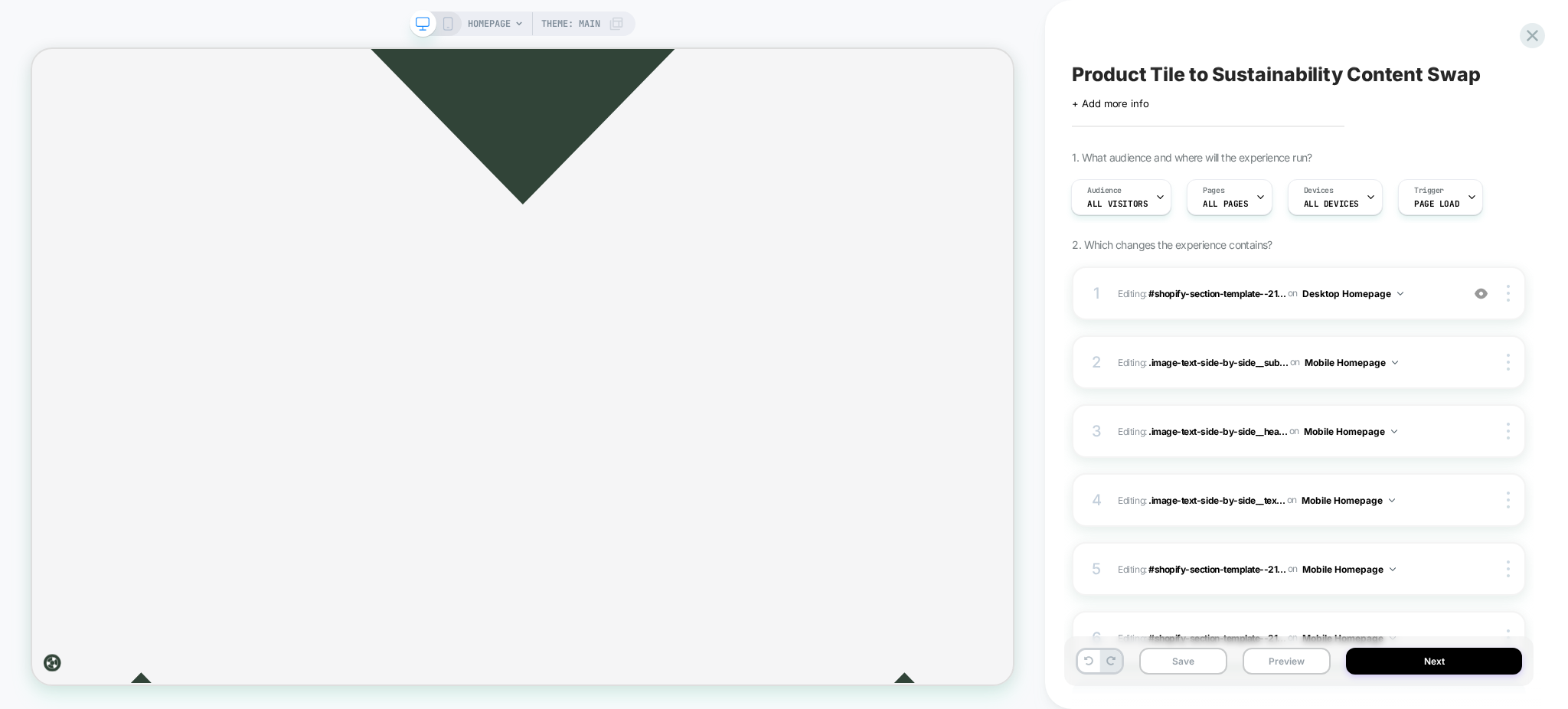
click at [441, 24] on icon at bounding box center [447, 23] width 14 height 14
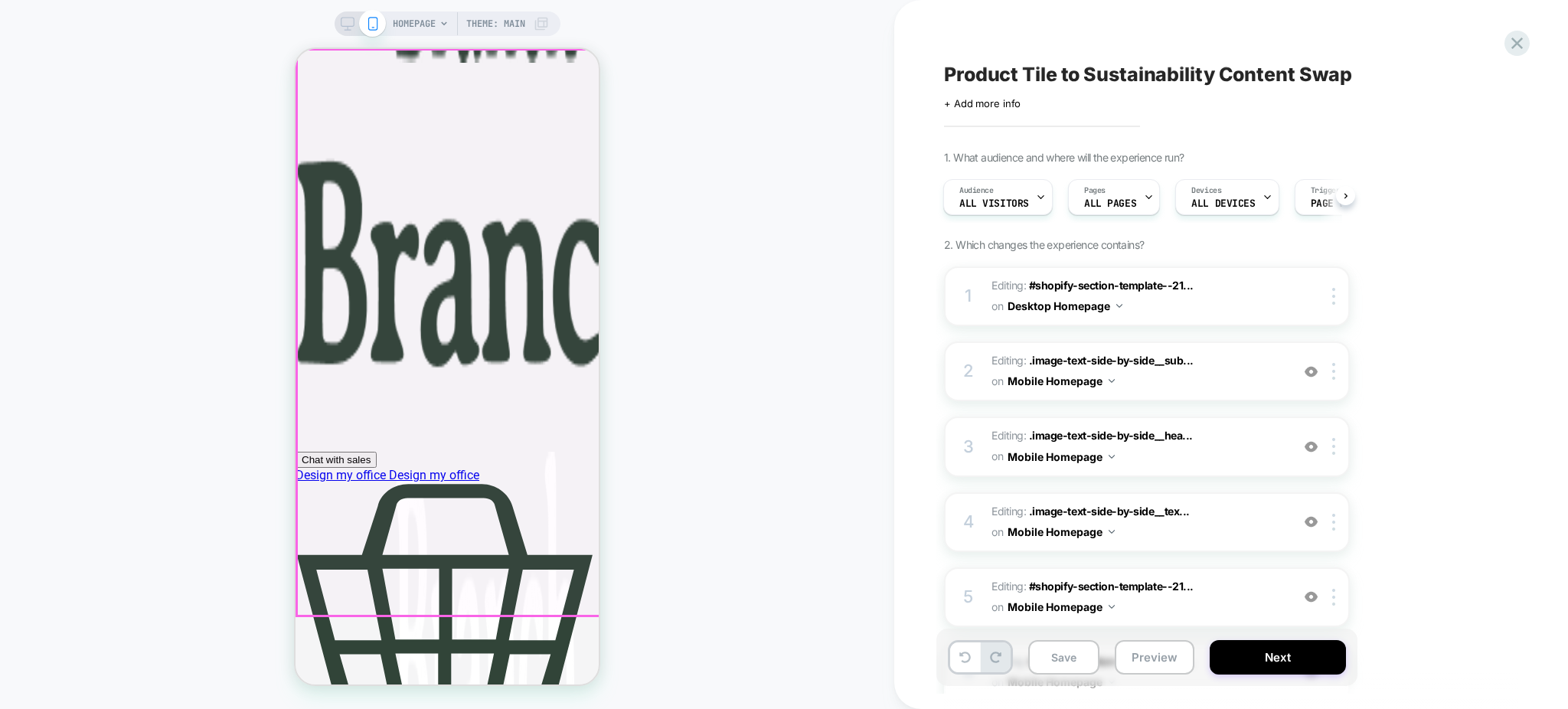
scroll to position [3165, 0]
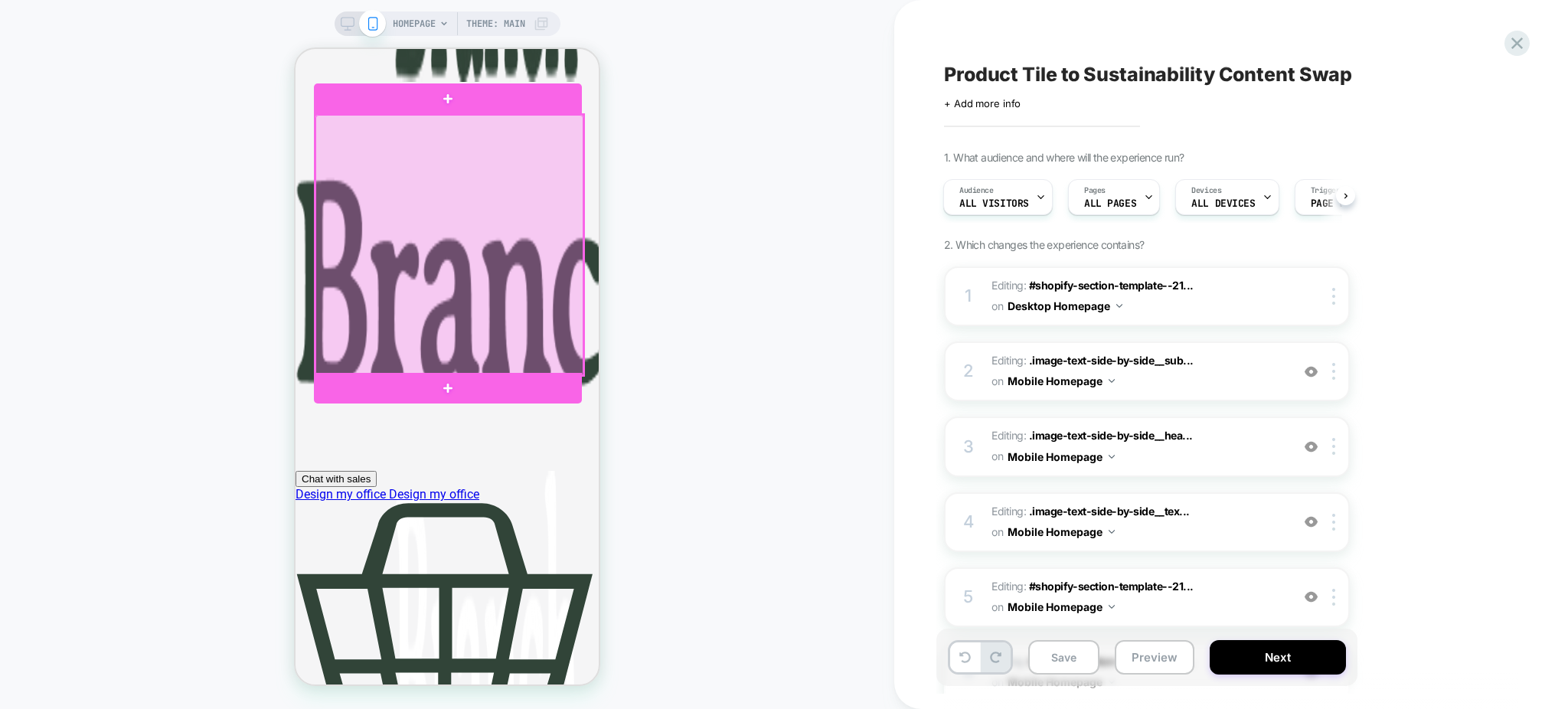
drag, startPoint x: 205, startPoint y: 201, endPoint x: 723, endPoint y: 122, distance: 524.0
click at [723, 122] on div "HOMEPAGE Theme: MAIN" at bounding box center [447, 354] width 894 height 679
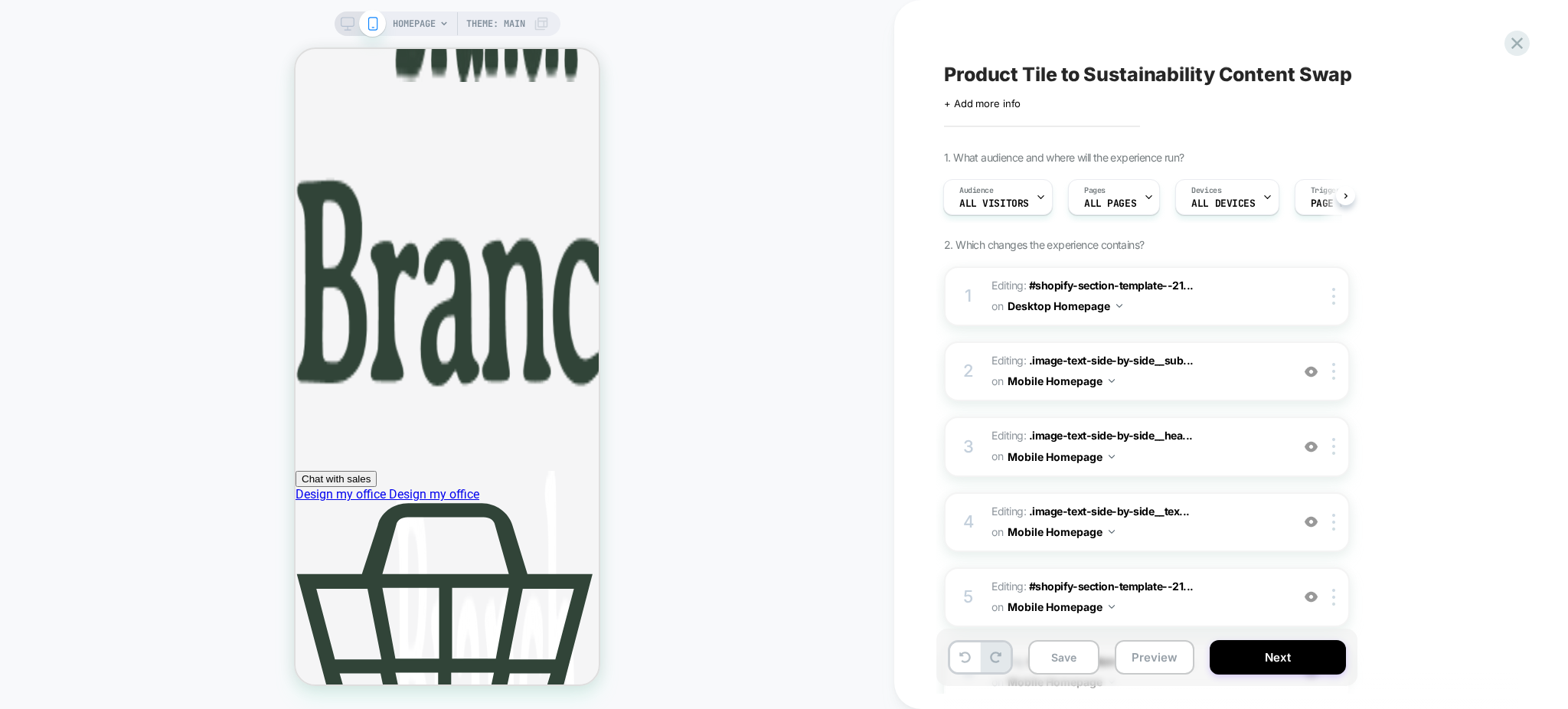
click at [350, 22] on icon at bounding box center [347, 23] width 14 height 14
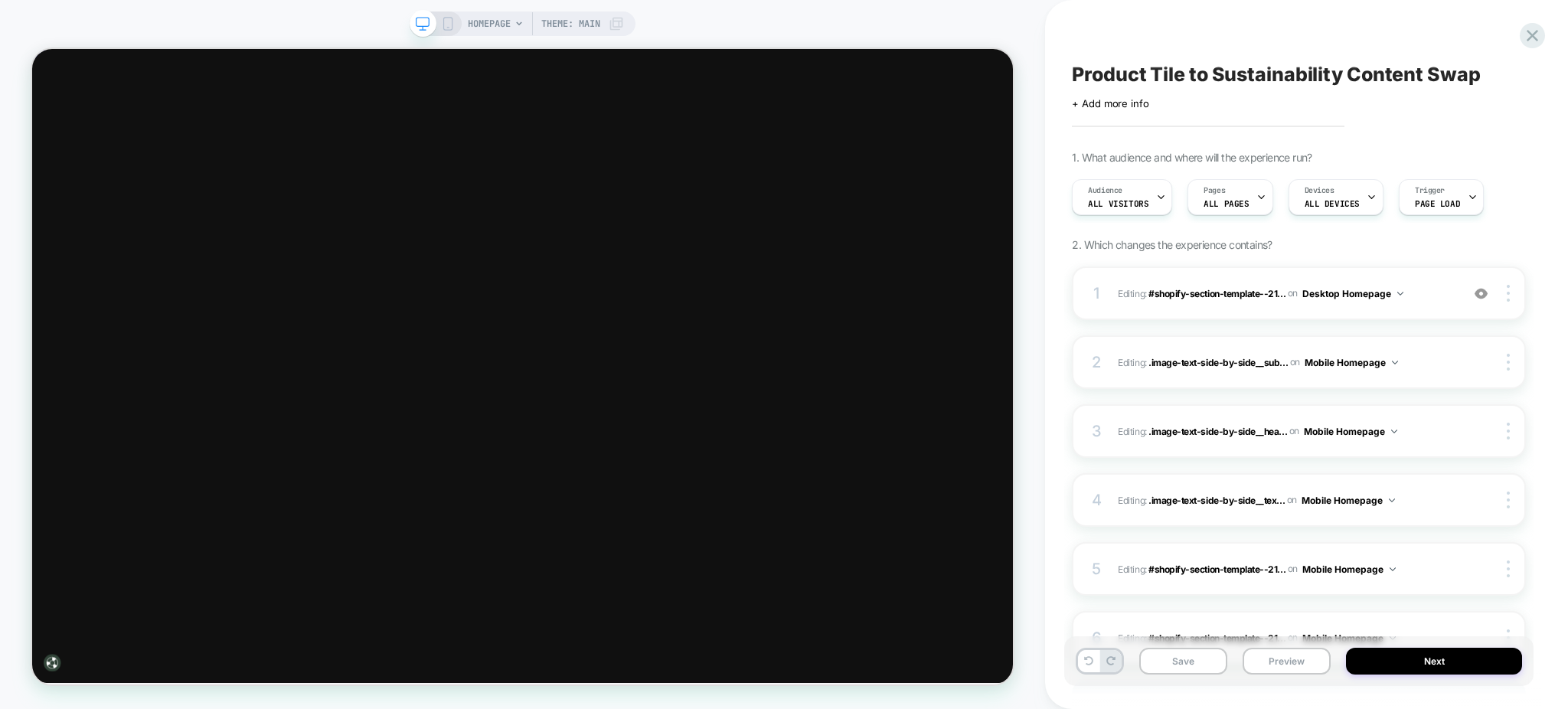
scroll to position [0, 1]
click at [1278, 668] on button "Preview" at bounding box center [1286, 661] width 88 height 27
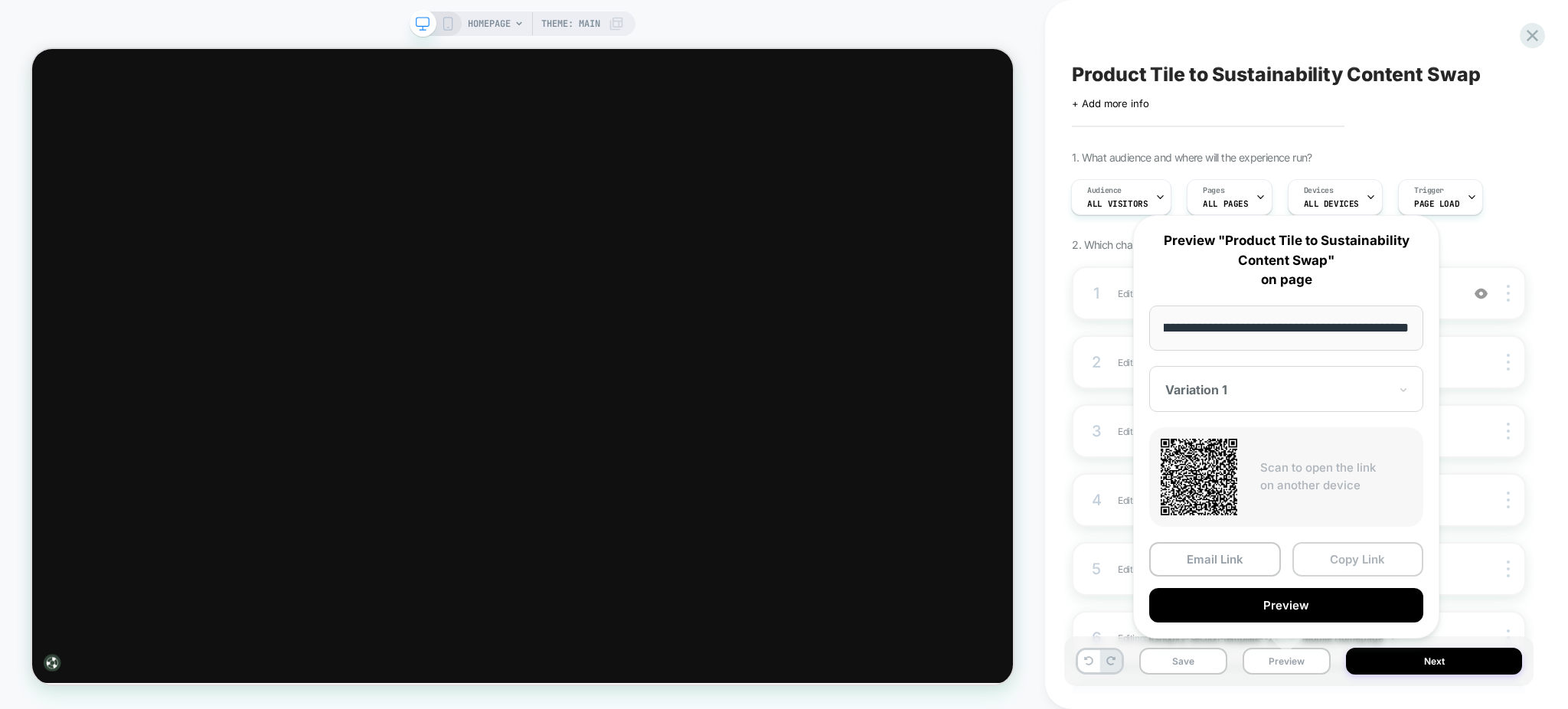
scroll to position [0, 0]
click at [1341, 556] on button "Copy Link" at bounding box center [1358, 559] width 132 height 34
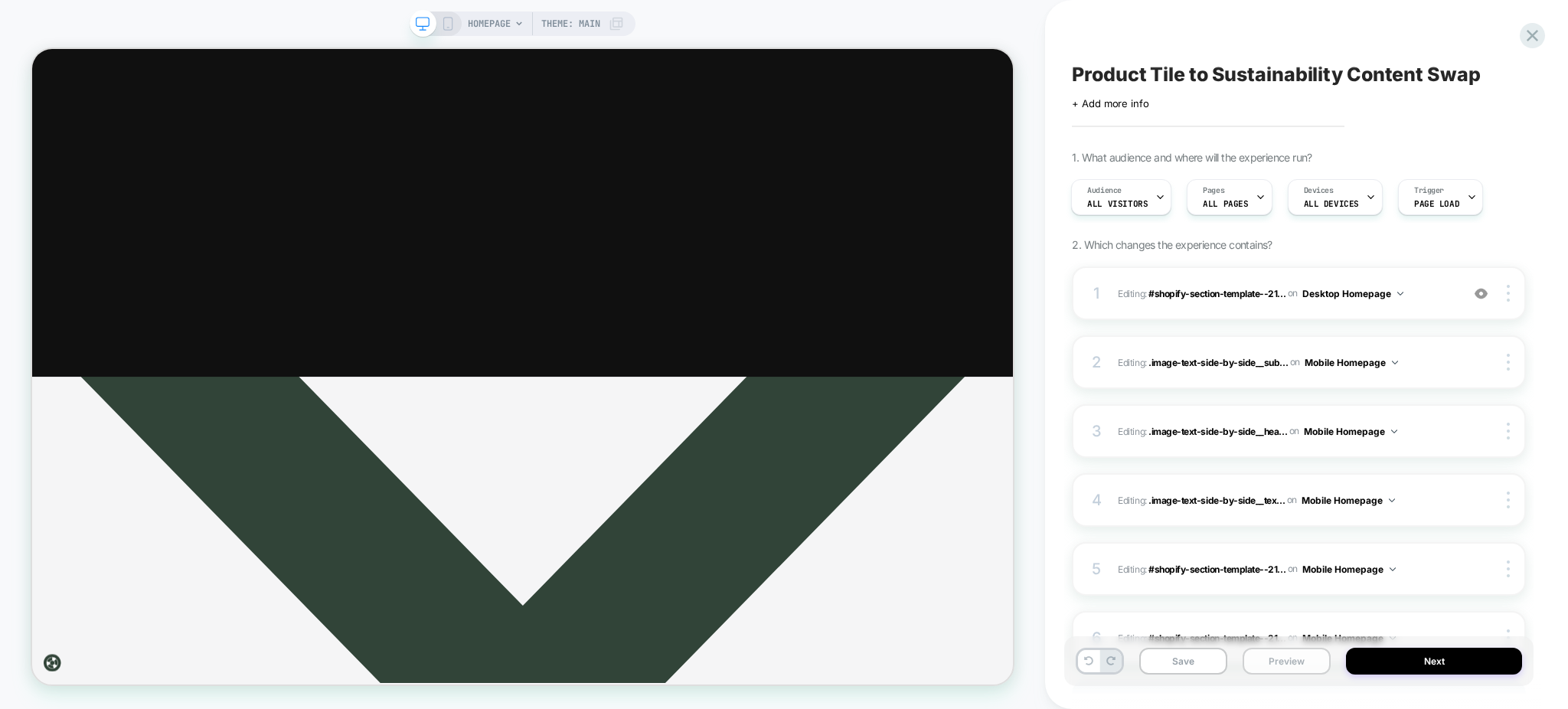
click at [1274, 659] on button "Preview" at bounding box center [1286, 661] width 88 height 27
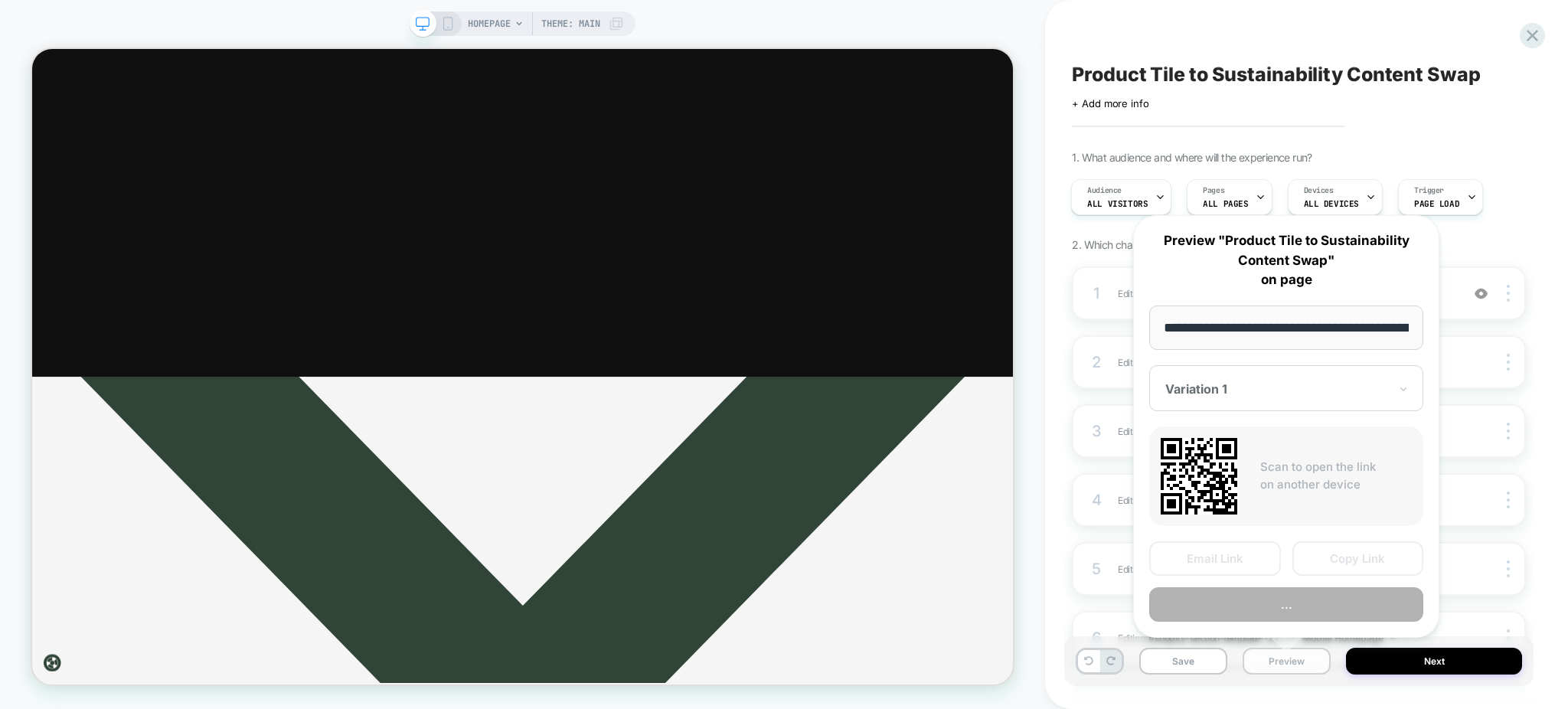
scroll to position [0, 83]
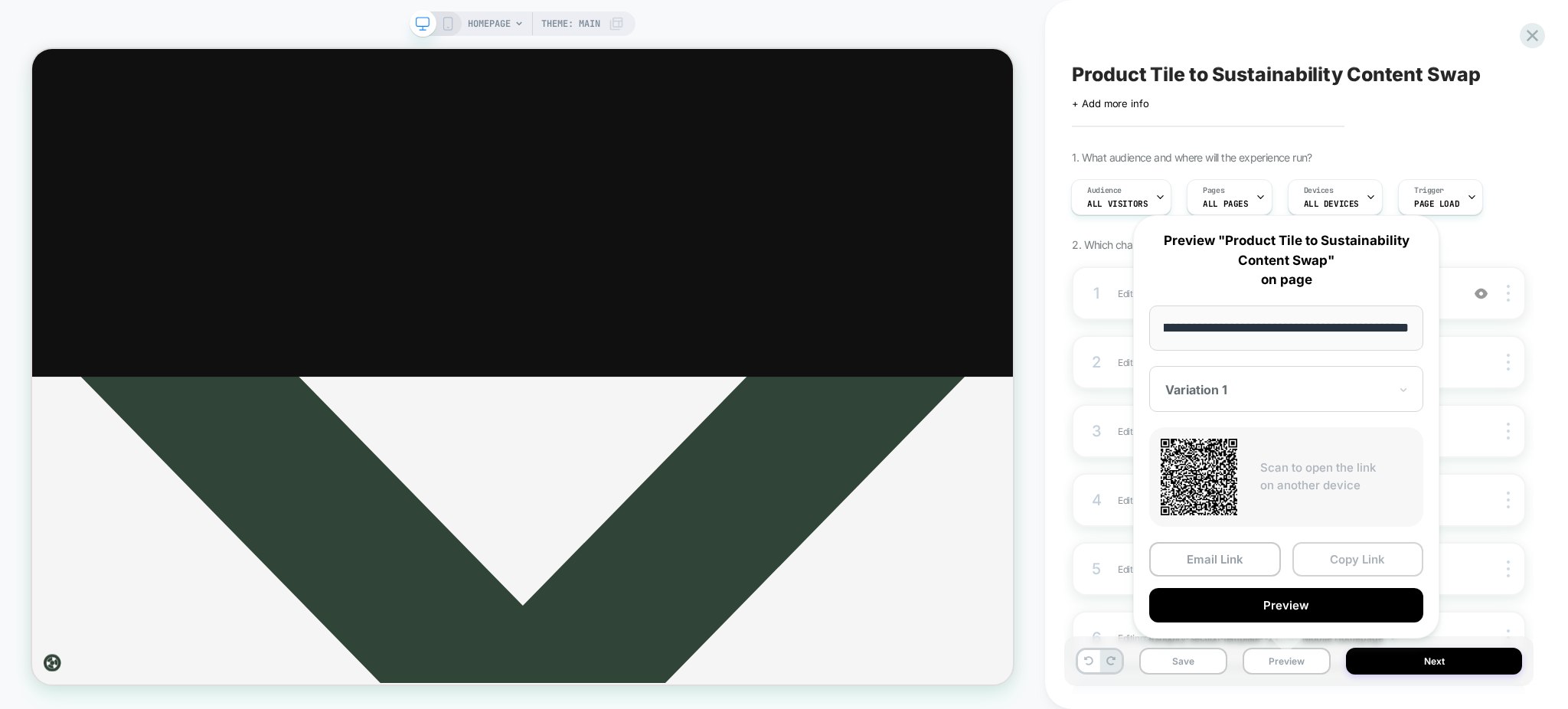
click at [1325, 559] on button "Copy Link" at bounding box center [1358, 559] width 132 height 34
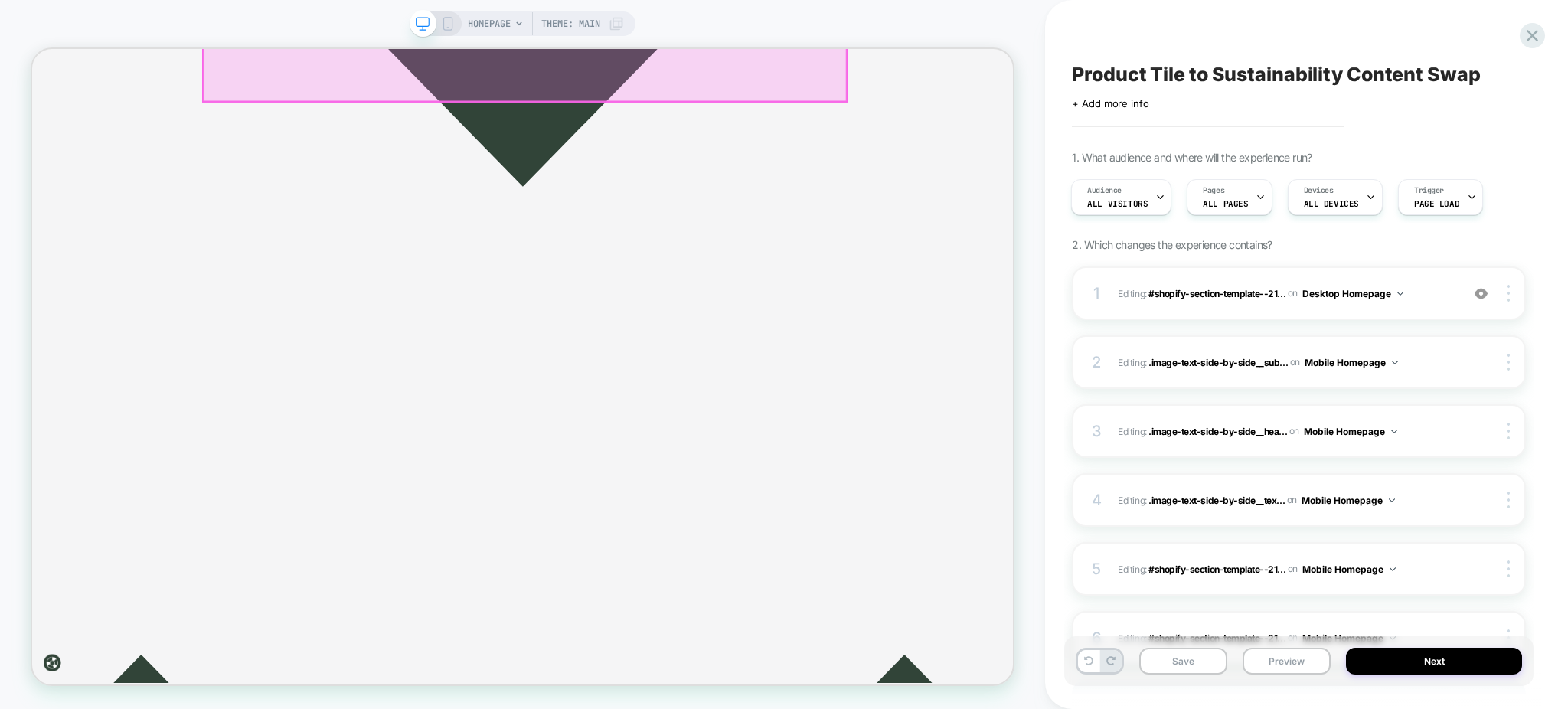
scroll to position [2553, 0]
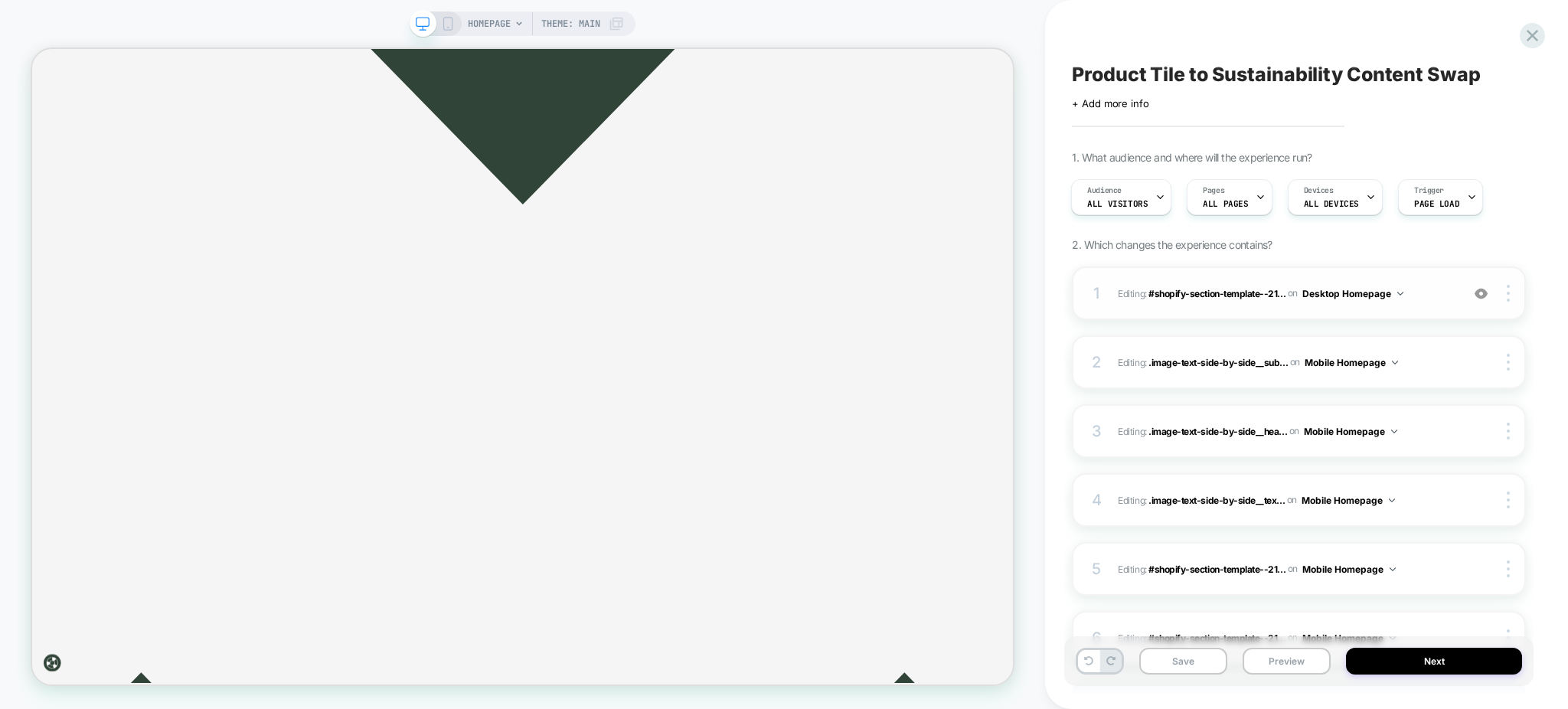
click at [1478, 297] on img at bounding box center [1481, 294] width 13 height 13
click at [1453, 314] on div "1 Editing : #shopify-section-template--21... #shopify-section-template--2123871…" at bounding box center [1298, 293] width 454 height 53
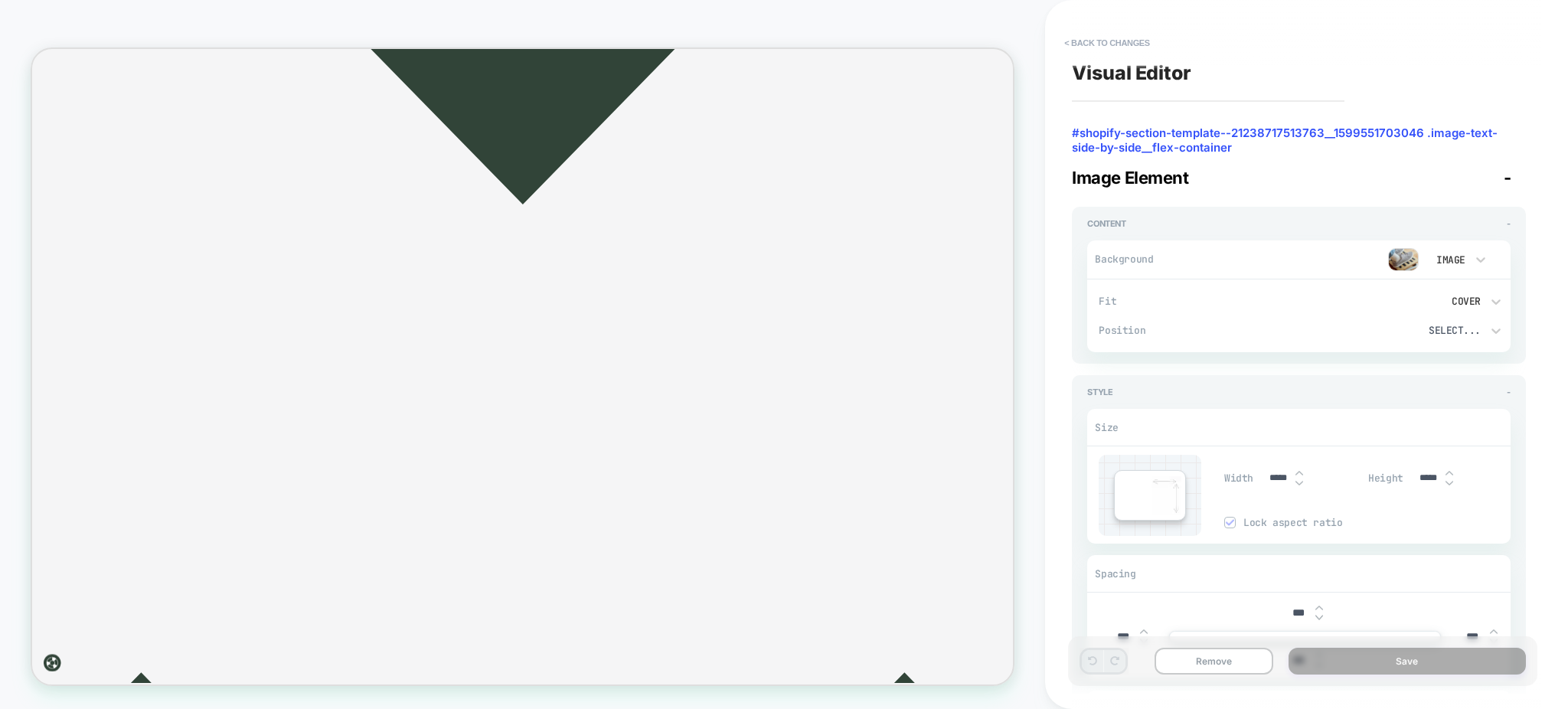
scroll to position [2537, 0]
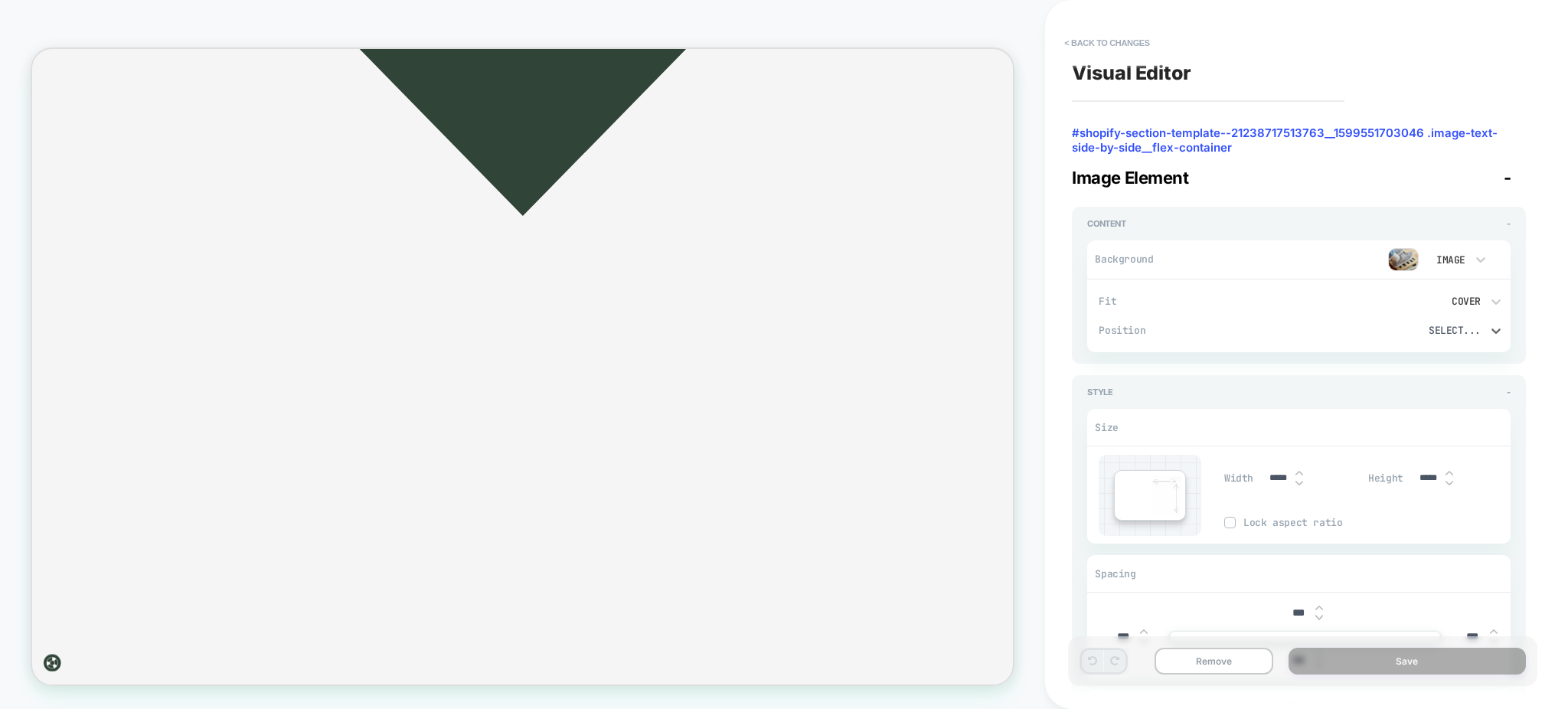
click at [1421, 330] on div "Select..." at bounding box center [1399, 330] width 161 height 13
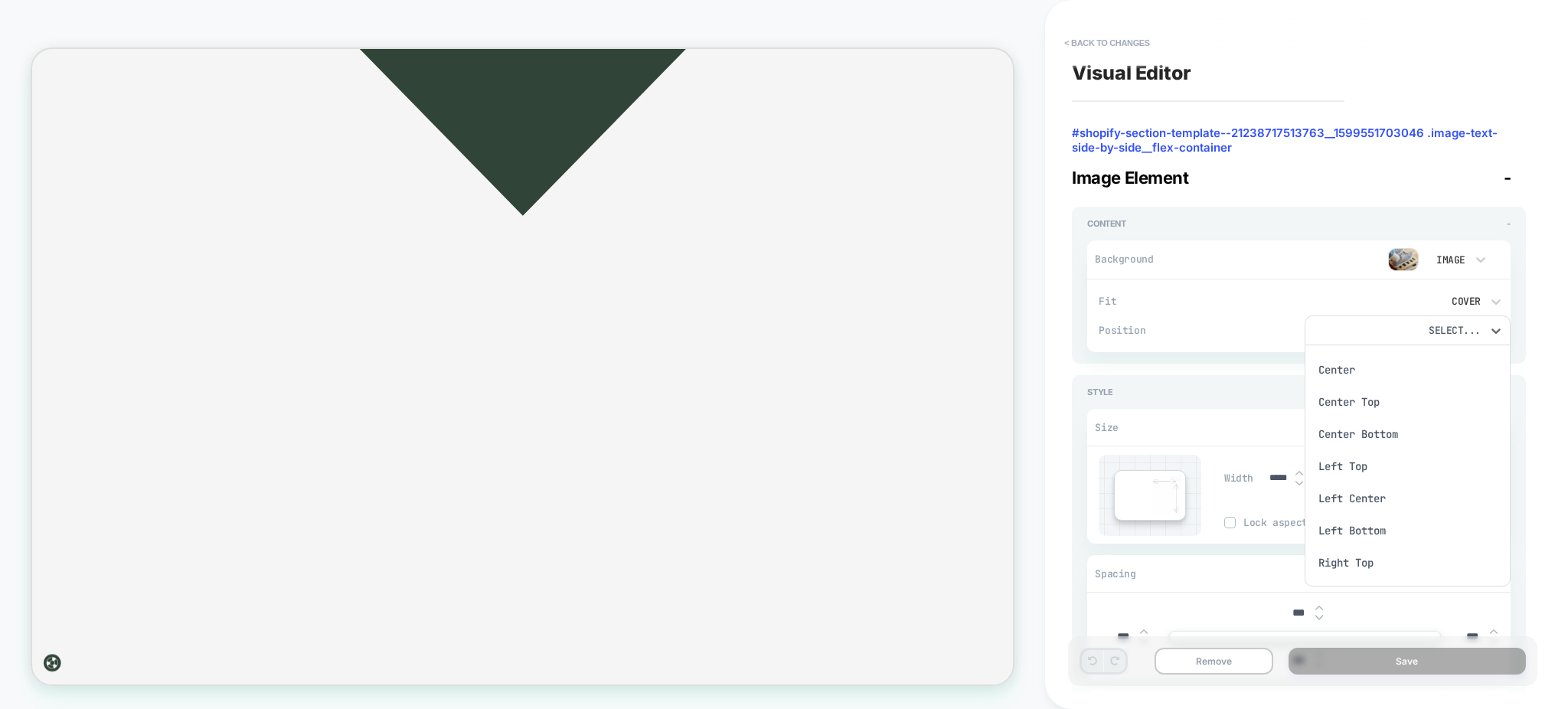
click at [1219, 285] on div at bounding box center [784, 354] width 1568 height 709
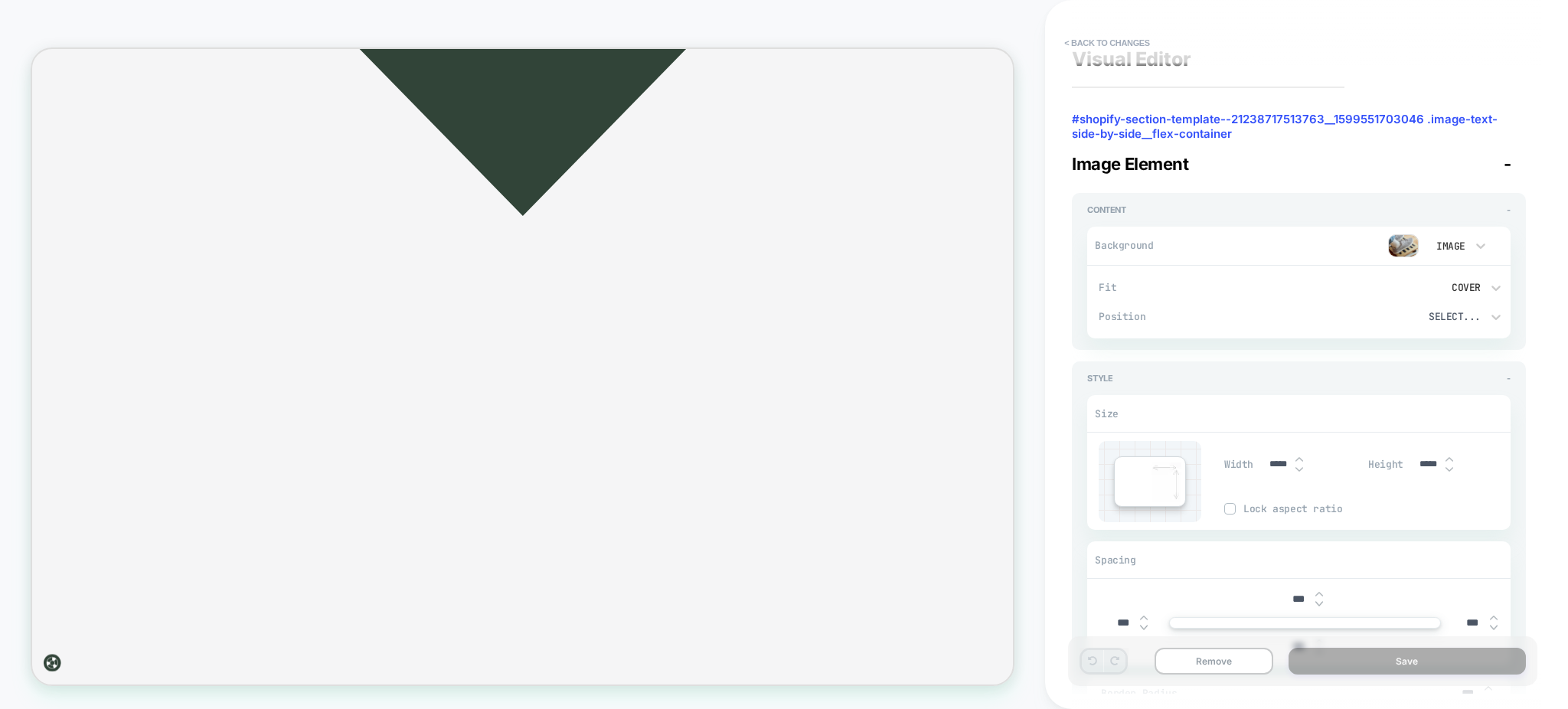
scroll to position [0, 0]
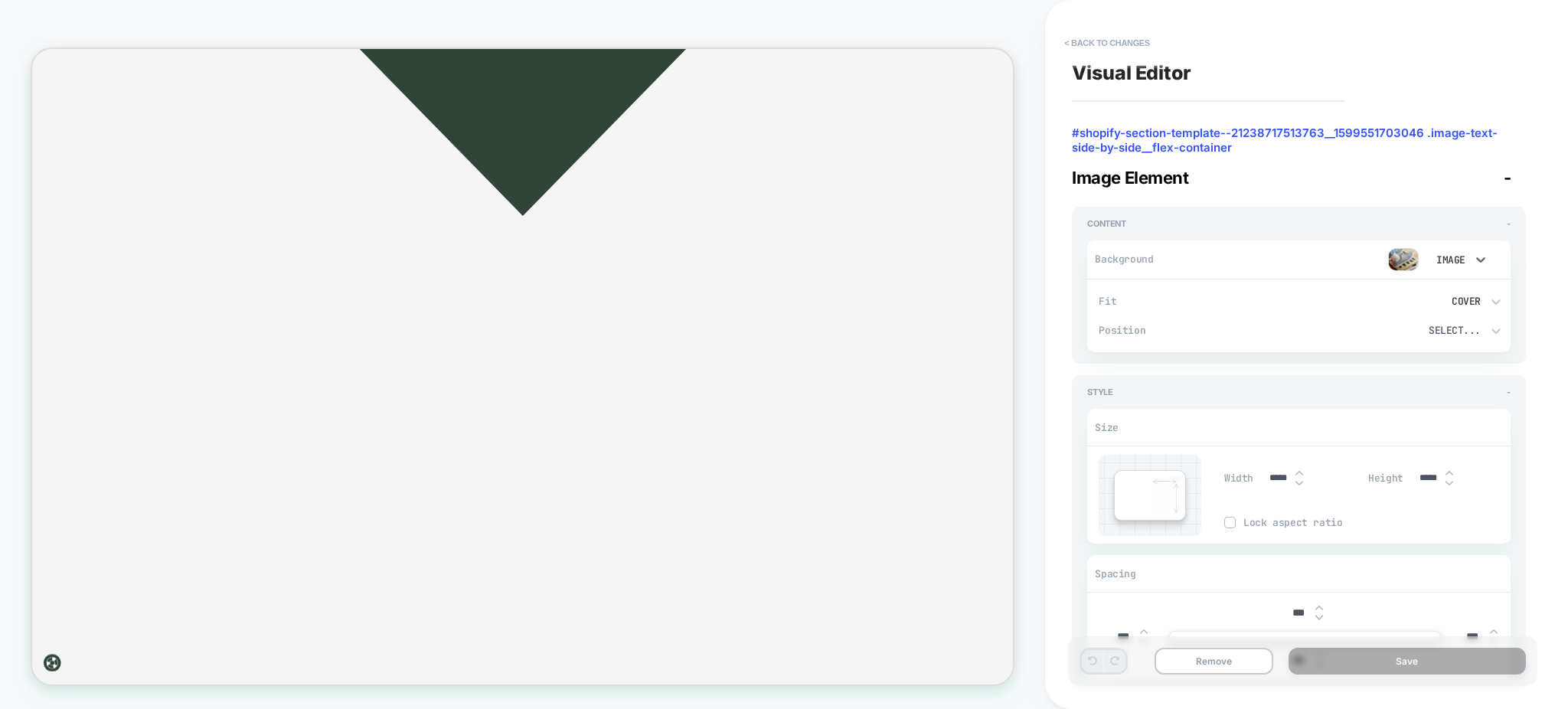
click at [1452, 258] on div "Image" at bounding box center [1449, 260] width 32 height 13
click at [1284, 300] on div at bounding box center [784, 354] width 1568 height 709
click at [1068, 40] on button "< Back to changes" at bounding box center [1107, 42] width 101 height 25
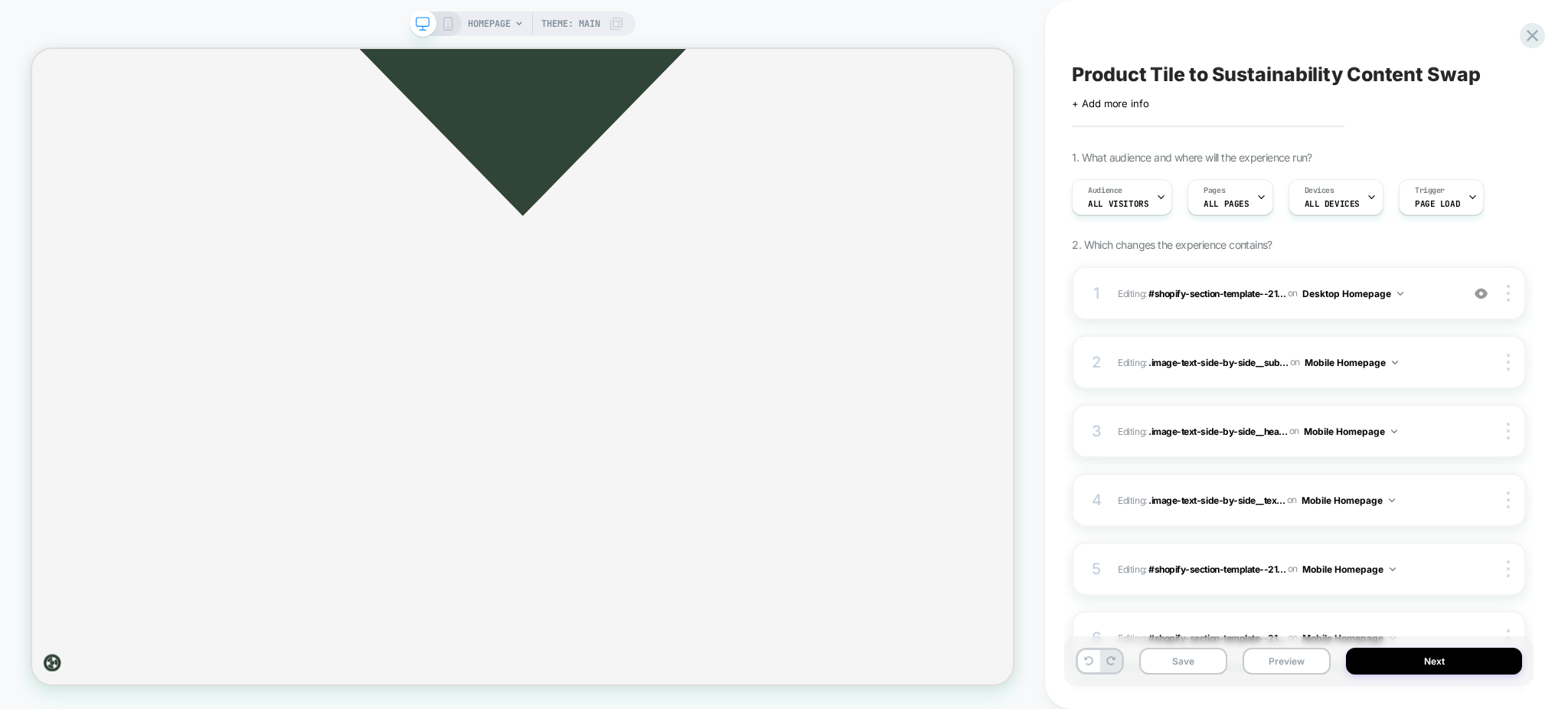
scroll to position [0, 1]
click at [1437, 305] on div "1 Editing : #shopify-section-template--21... #shopify-section-template--2123871…" at bounding box center [1298, 293] width 454 height 53
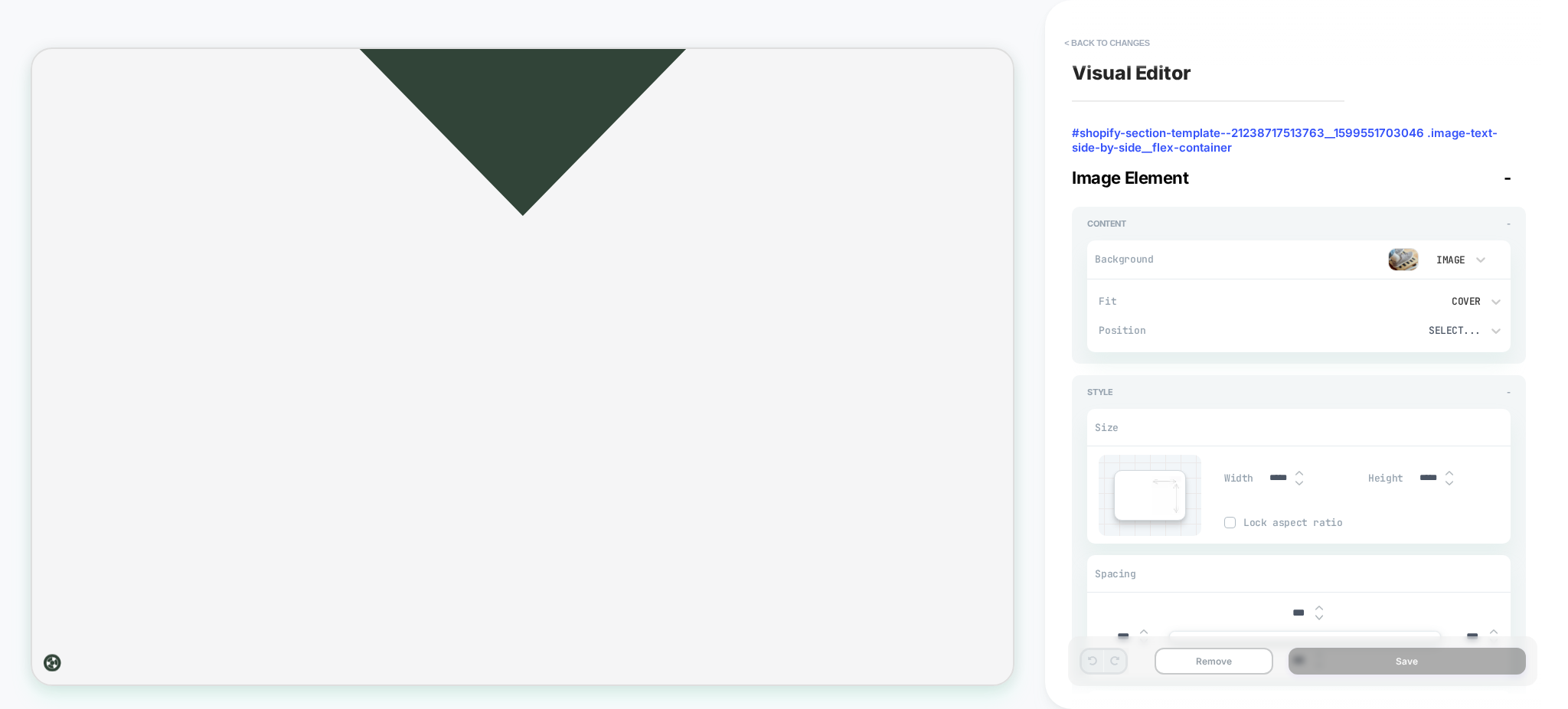
click at [1081, 43] on button "< Back to changes" at bounding box center [1107, 42] width 101 height 25
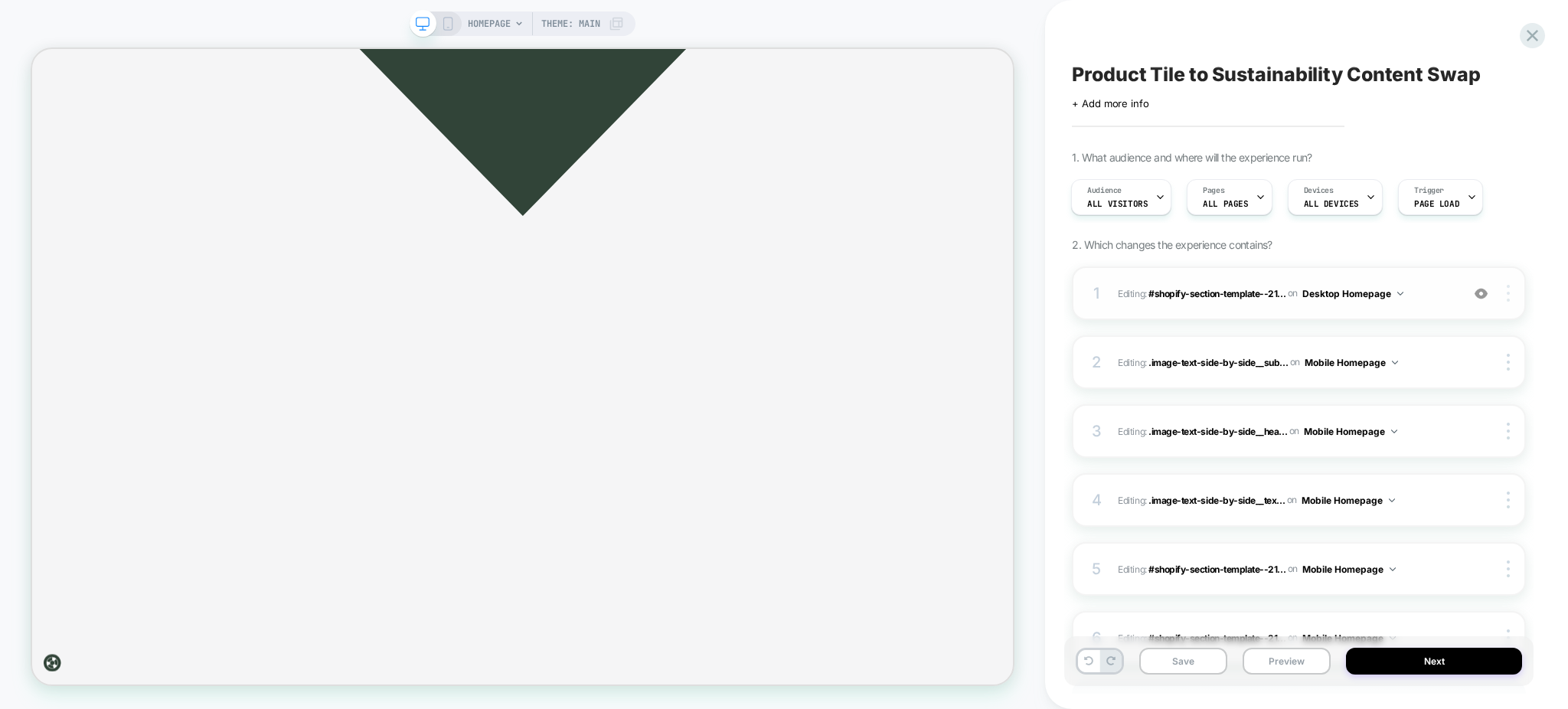
click at [1508, 295] on img at bounding box center [1508, 293] width 3 height 17
click at [1250, 303] on span "Editing : #shopify-section-template--21... #shopify-section-template--212387175…" at bounding box center [1286, 294] width 336 height 19
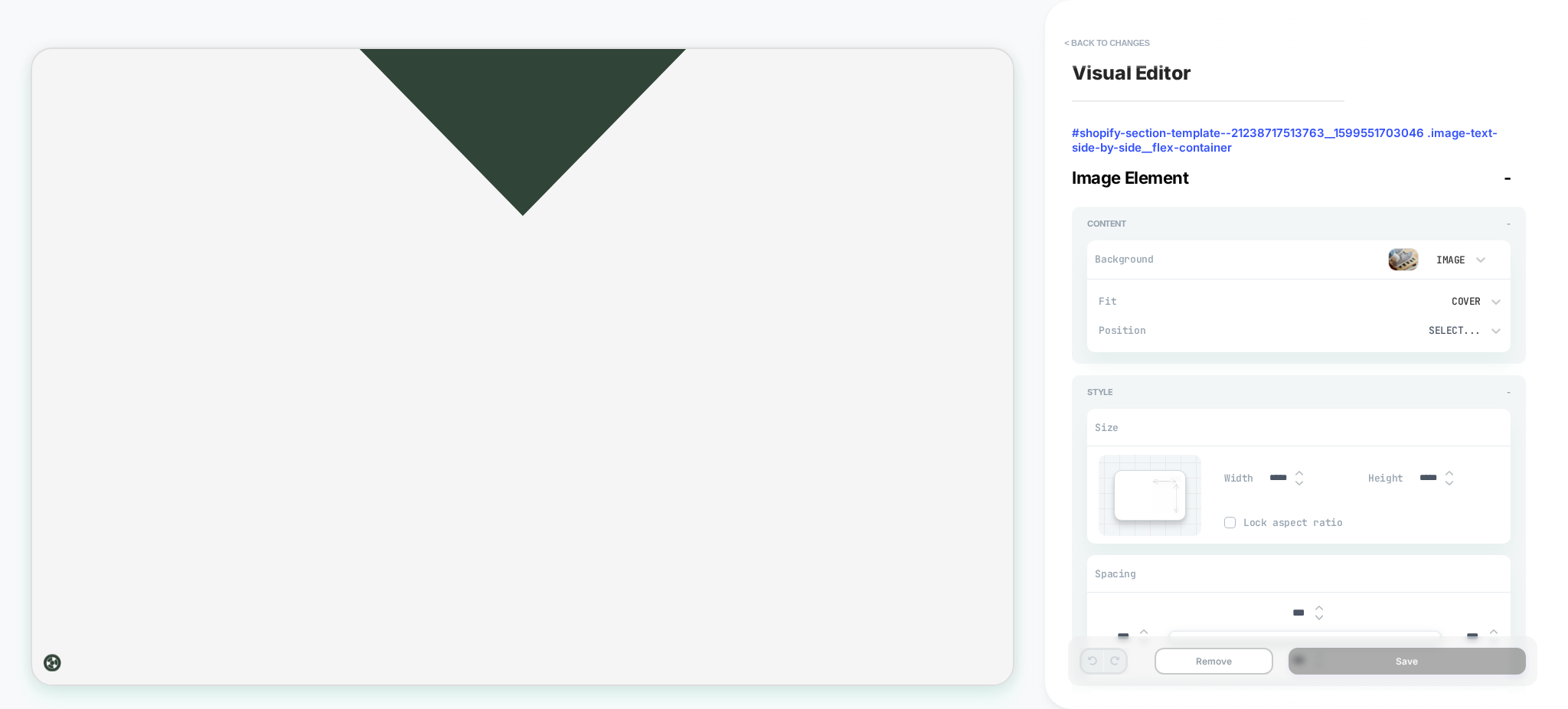
click at [1136, 139] on span "#shopify-section-template--21238717513763__1599551703046 .image-text-side-by-si…" at bounding box center [1298, 133] width 454 height 15
click at [1084, 38] on button "< Back to changes" at bounding box center [1107, 42] width 101 height 25
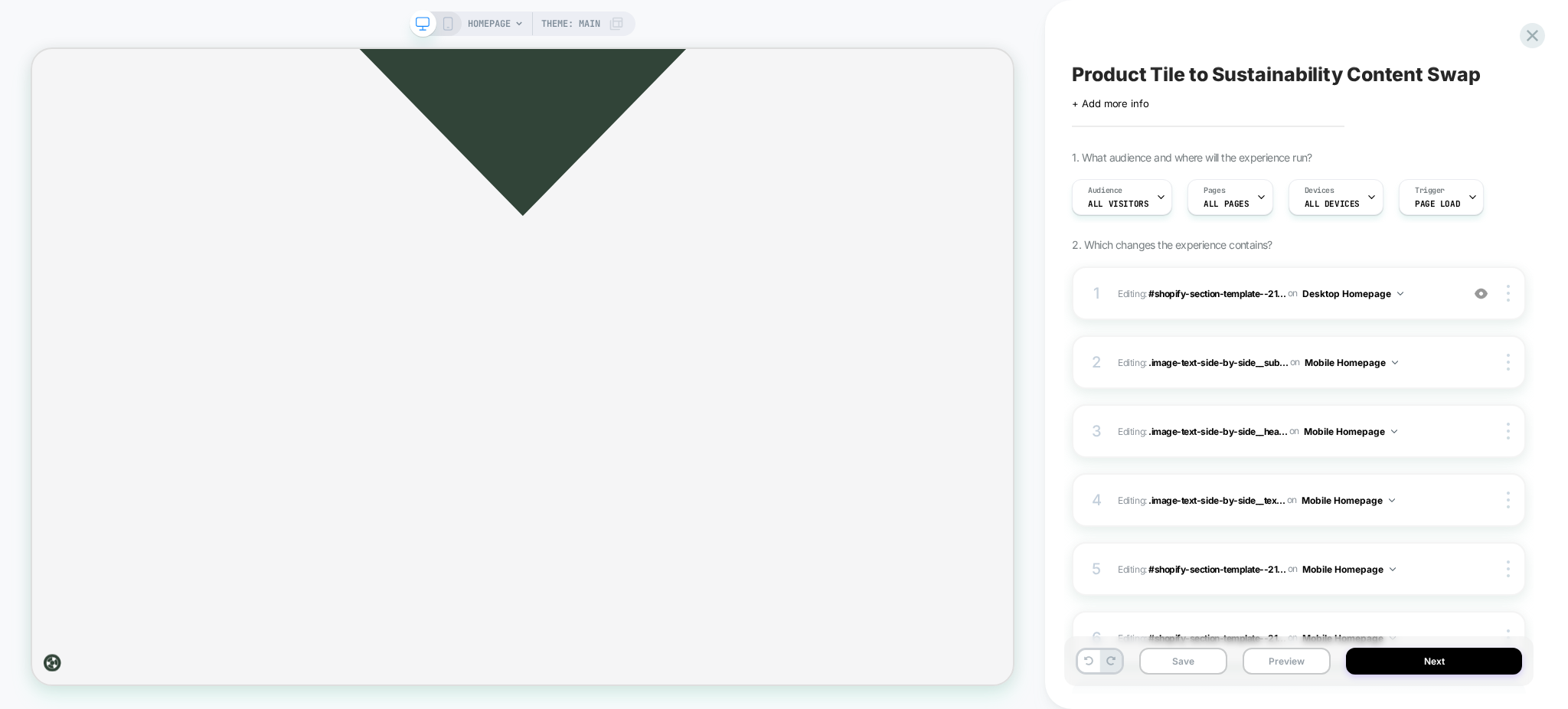
click at [1084, 38] on div "Product Tile to Sustainability Content Swap Click to edit experience details + …" at bounding box center [1299, 354] width 469 height 679
click at [1434, 298] on span "Editing : #shopify-section-template--21... #shopify-section-template--212387175…" at bounding box center [1286, 294] width 336 height 19
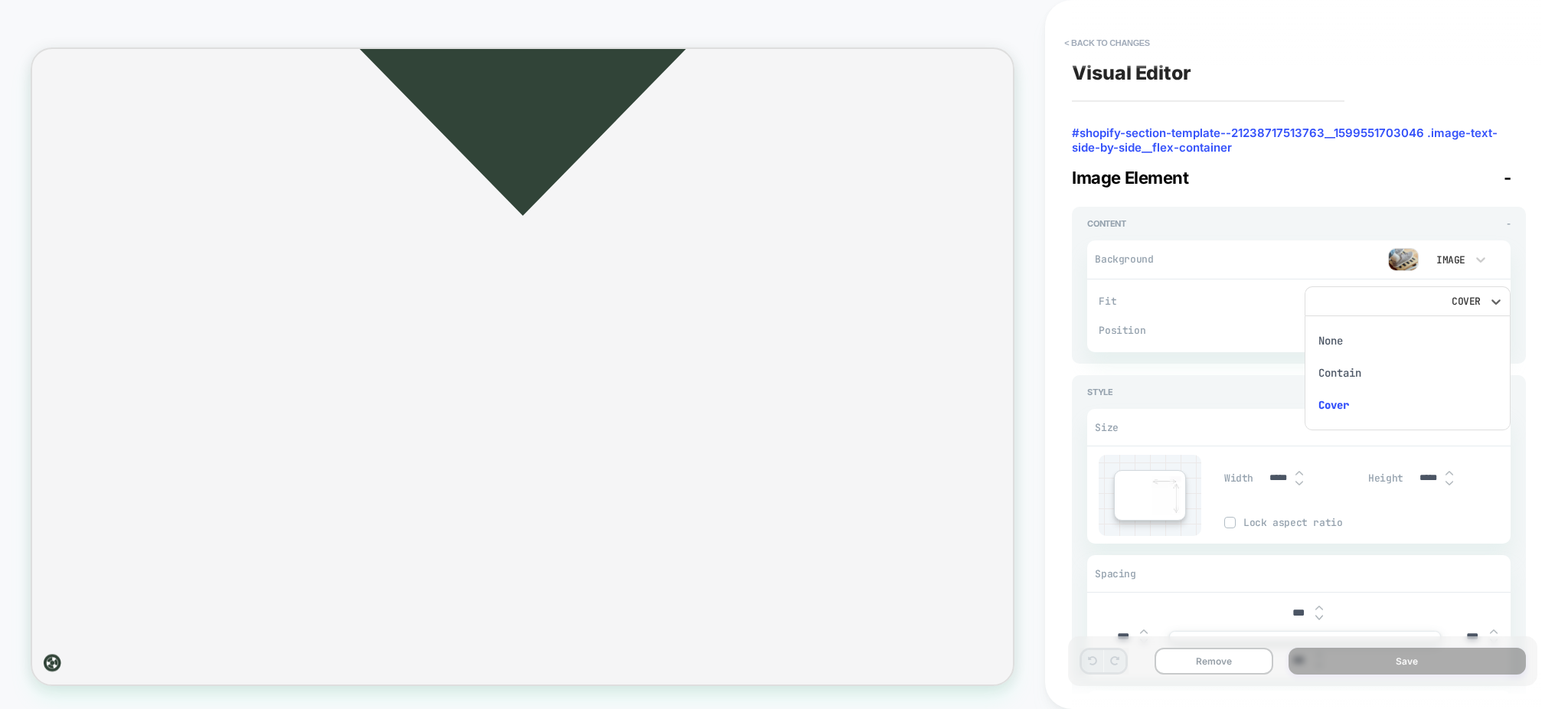
click at [1260, 201] on div at bounding box center [784, 354] width 1568 height 709
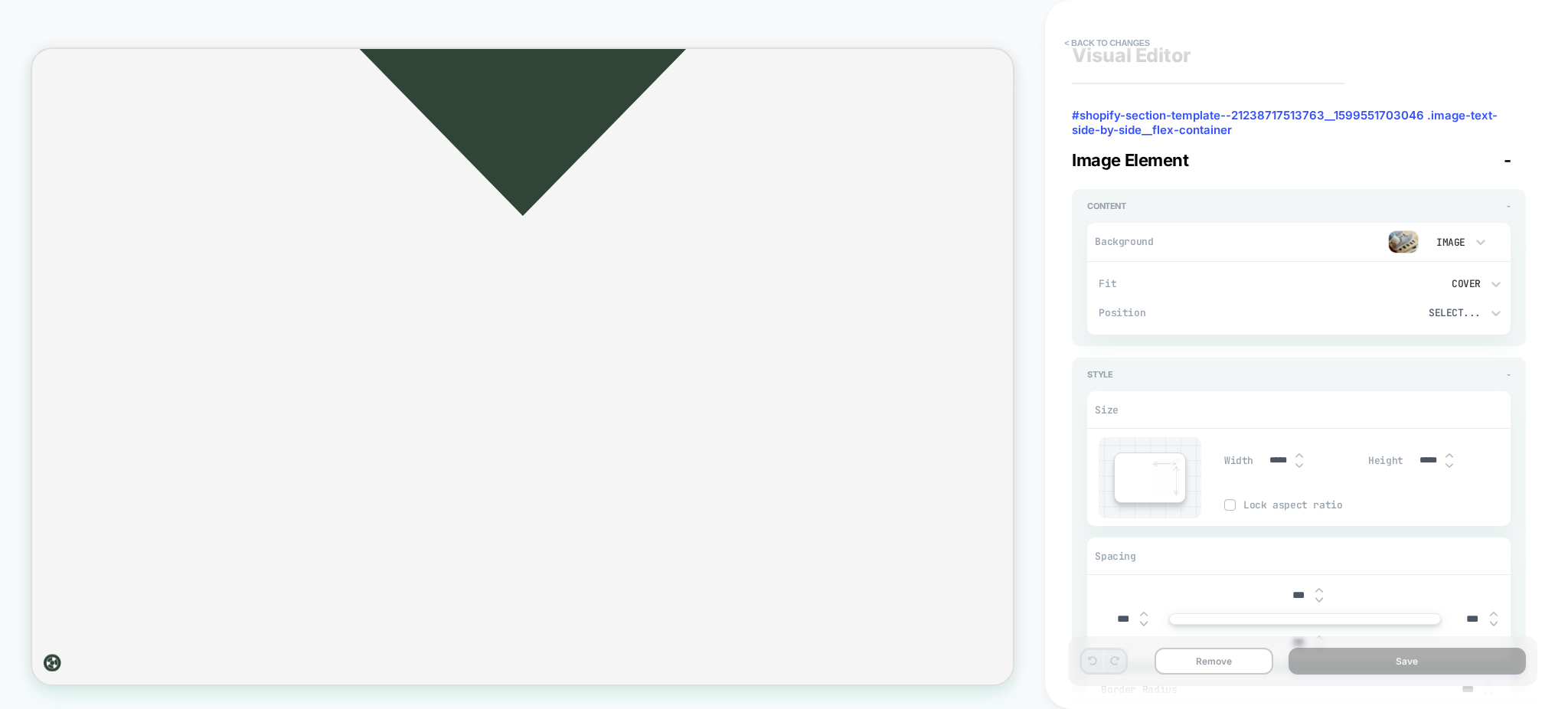
scroll to position [0, 0]
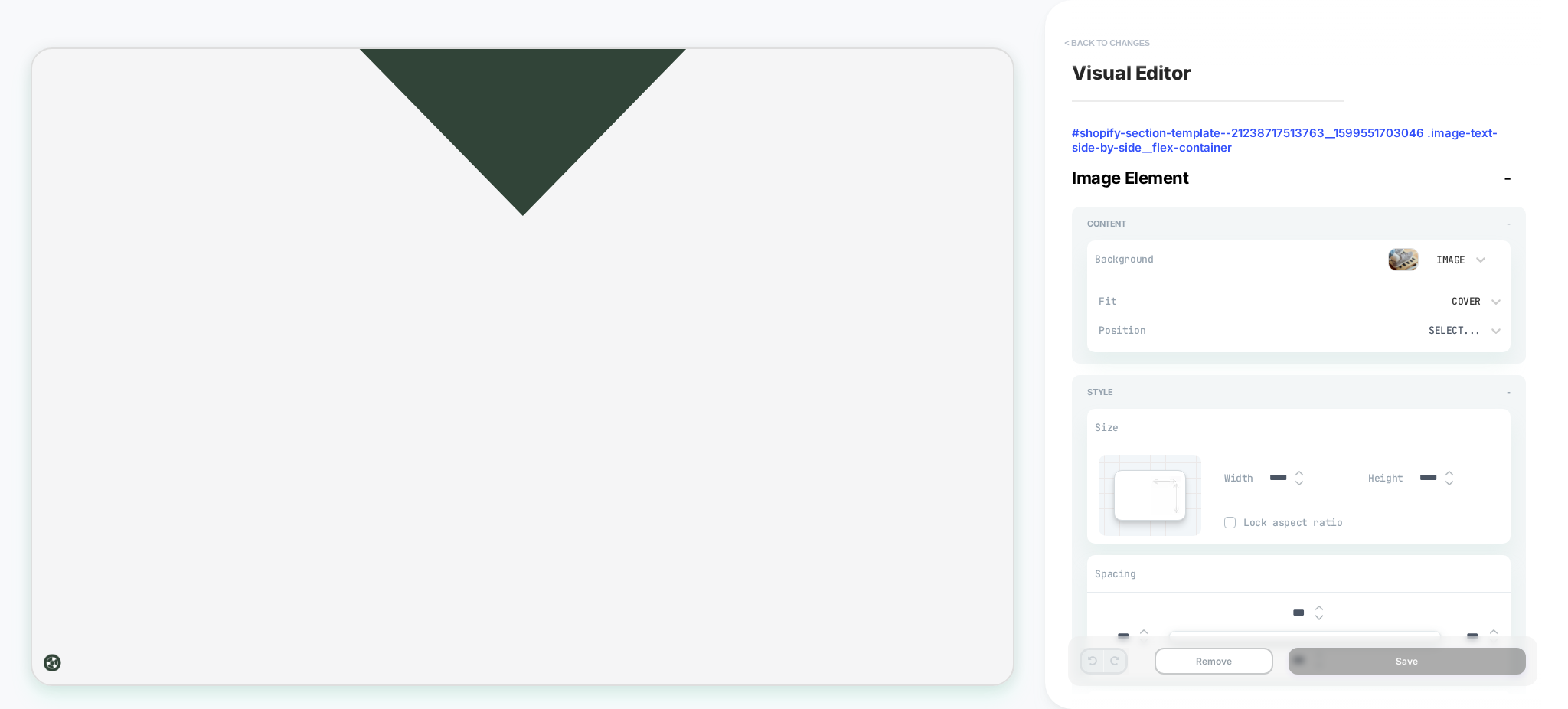
click at [1072, 46] on button "< Back to changes" at bounding box center [1107, 42] width 101 height 25
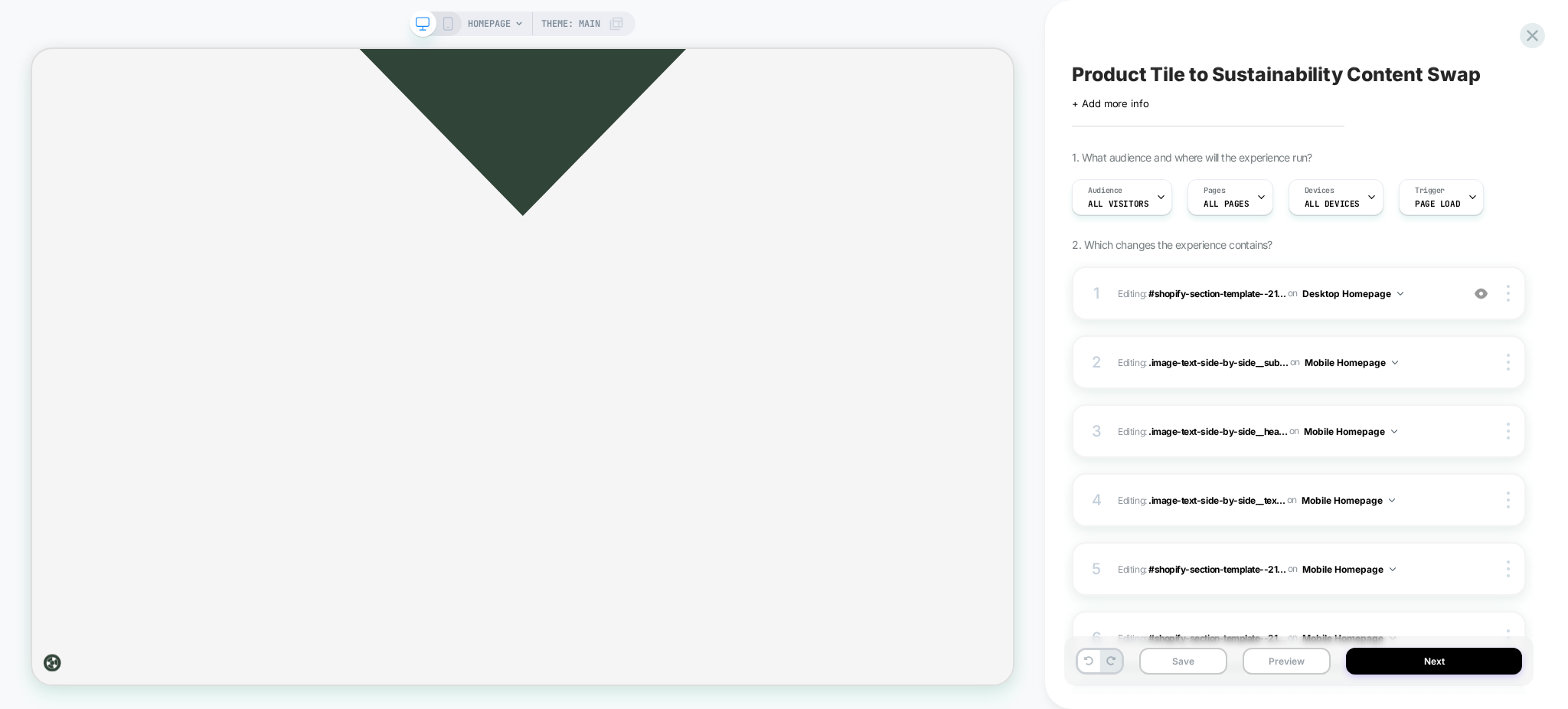
scroll to position [0, 1]
click at [1422, 372] on span "Editing : .image-text-side-by-side__sub... .image-text-side-by-side__subtitle o…" at bounding box center [1286, 363] width 336 height 19
click at [1400, 360] on span "Editing : .image-text-side-by-side__sub... .image-text-side-by-side__subtitle o…" at bounding box center [1286, 363] width 336 height 19
click at [441, 18] on icon at bounding box center [447, 23] width 14 height 14
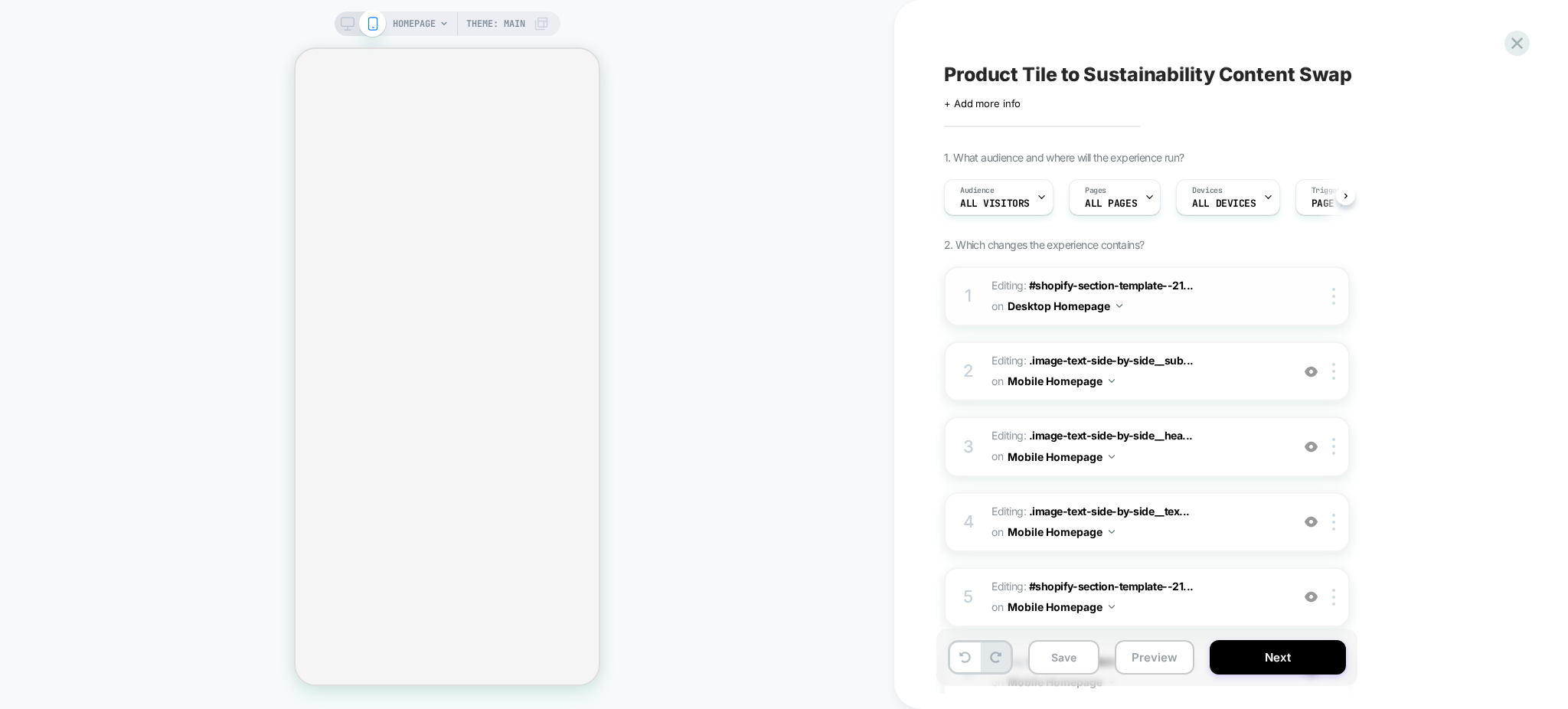
scroll to position [0, 1]
click at [1219, 374] on span "Editing : .image-text-side-by-side__sub... .image-text-side-by-side__subtitle o…" at bounding box center [1137, 372] width 292 height 41
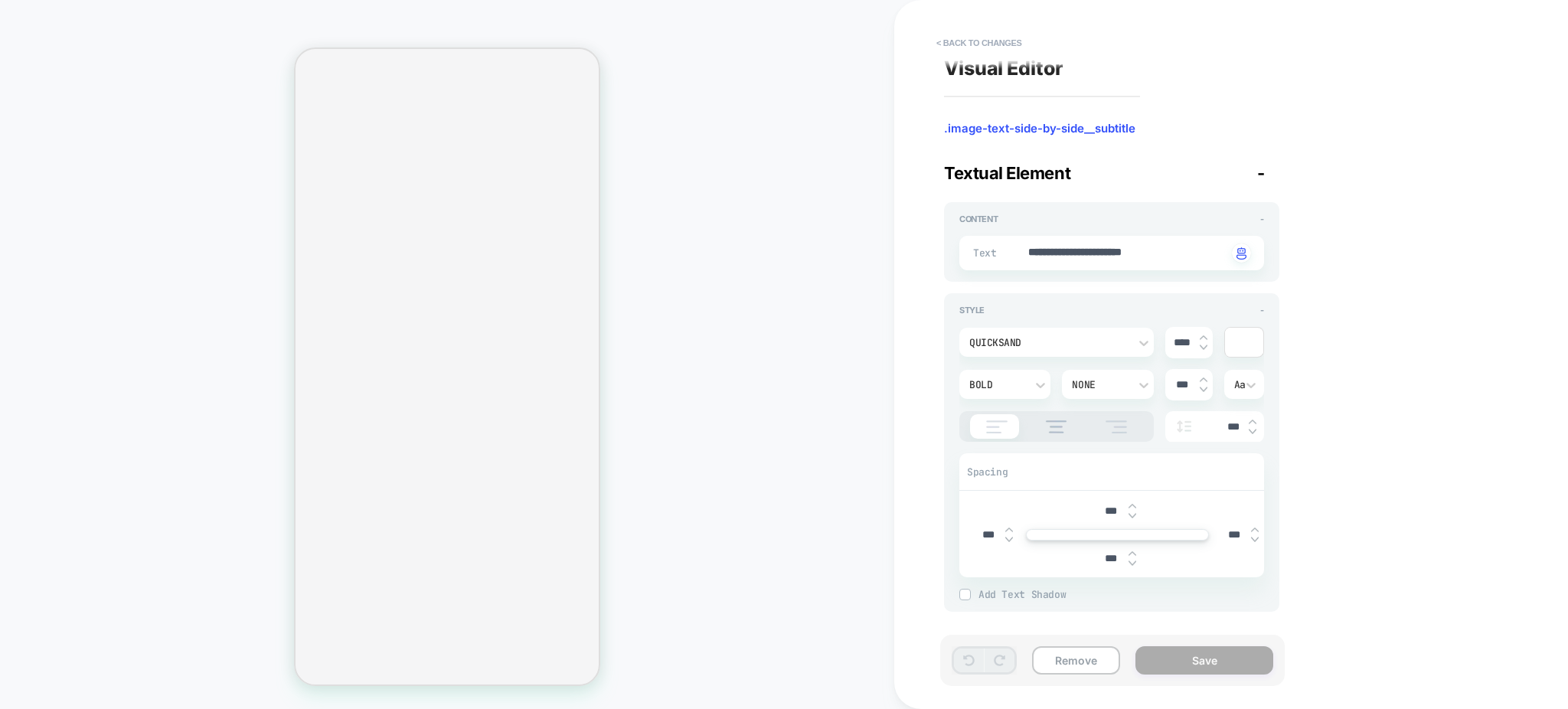
scroll to position [0, 0]
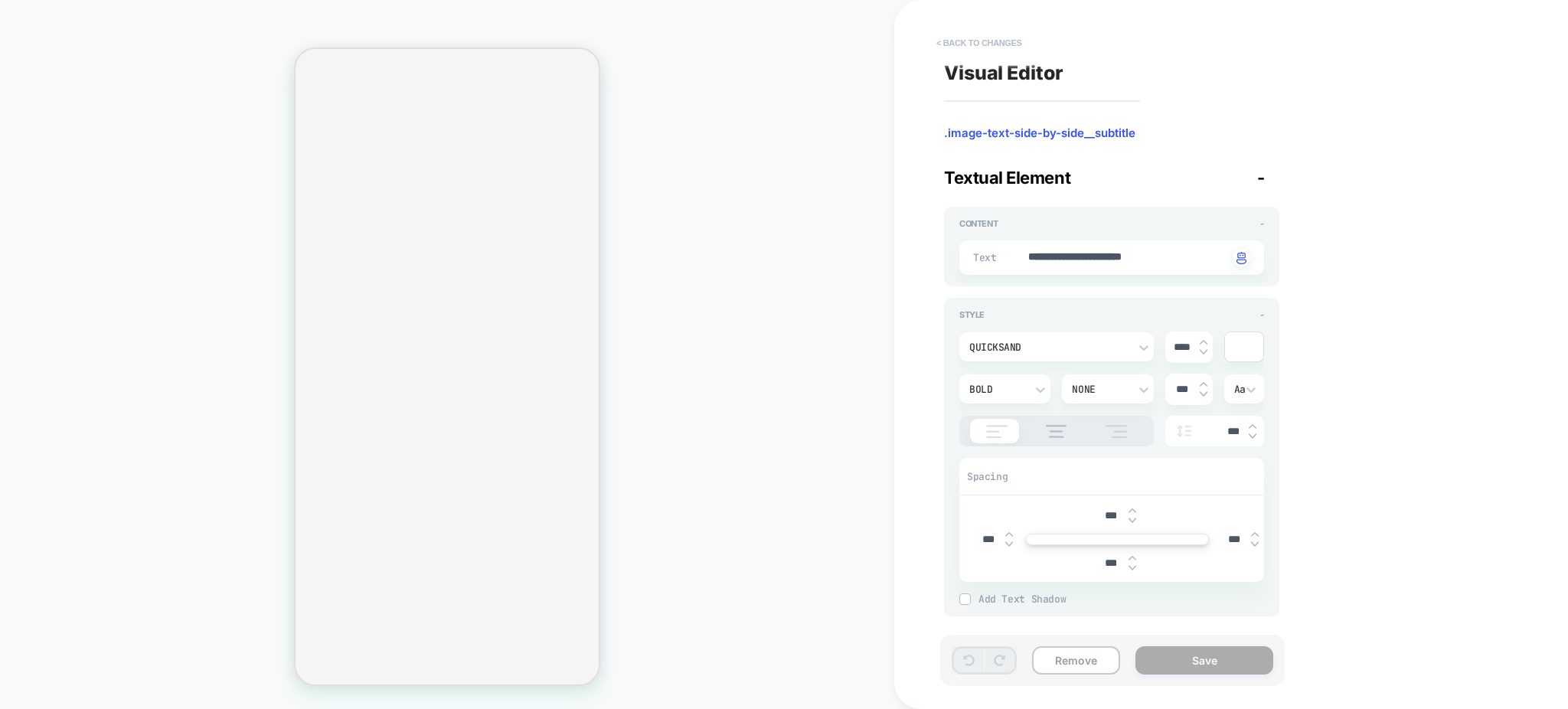
click at [944, 37] on button "< Back to changes" at bounding box center [979, 42] width 101 height 25
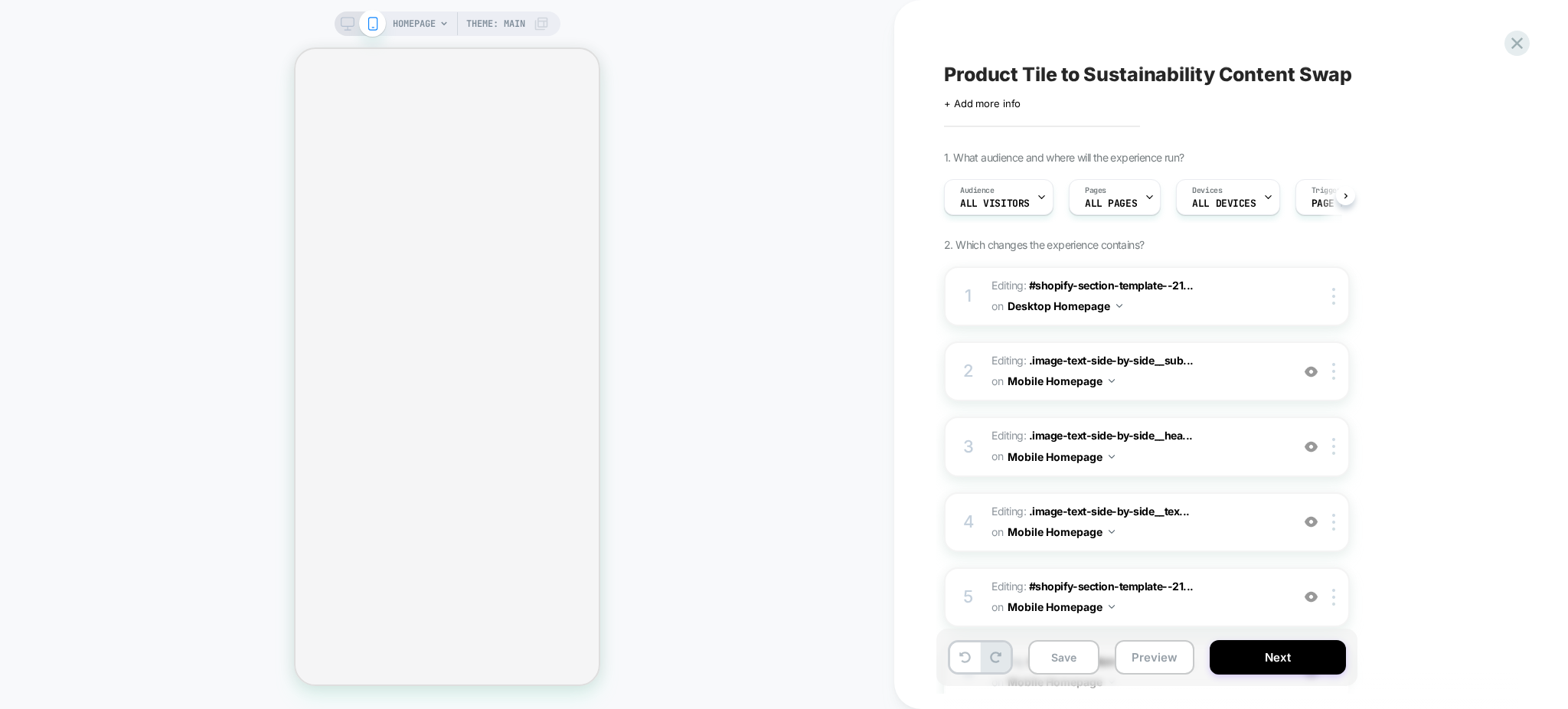
scroll to position [0, 1]
click at [1238, 444] on span "Editing : .image-text-side-by-side__hea... .image-text-side-by-side__heading:nt…" at bounding box center [1137, 446] width 292 height 41
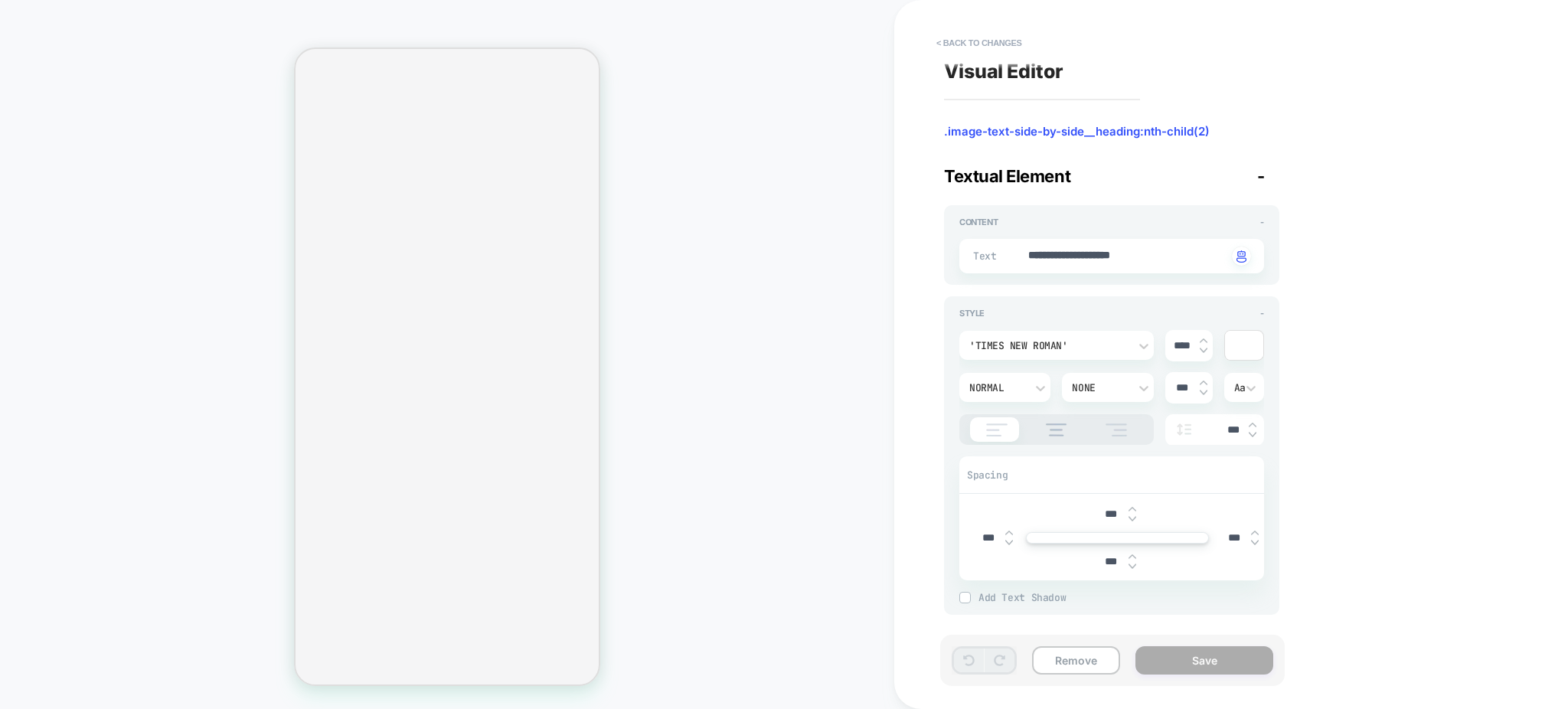
scroll to position [0, 0]
click at [954, 41] on button "< Back to changes" at bounding box center [979, 42] width 101 height 25
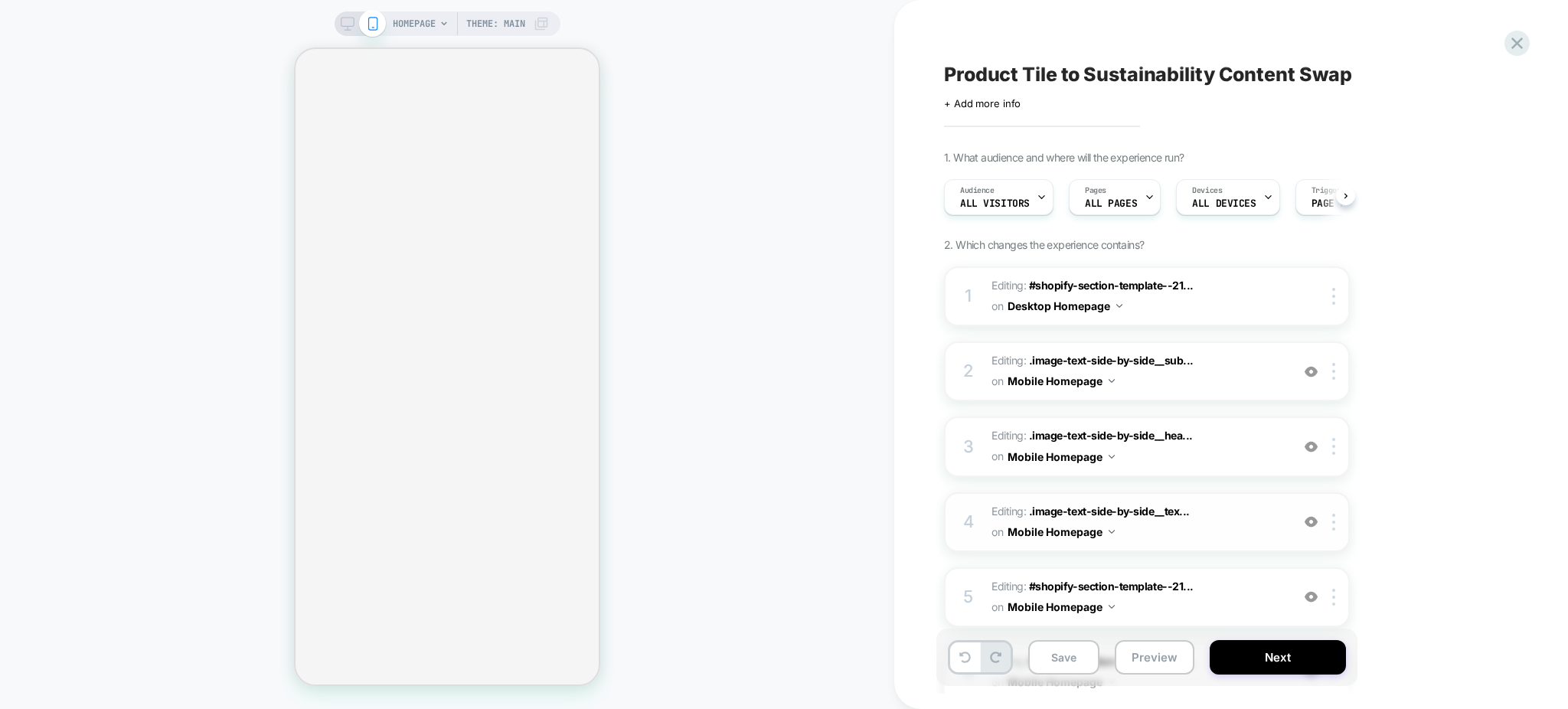
scroll to position [0, 1]
click at [1230, 518] on span "Editing : .image-text-side-by-side__tex... .image-text-side-by-side__text:nth-c…" at bounding box center [1137, 522] width 292 height 41
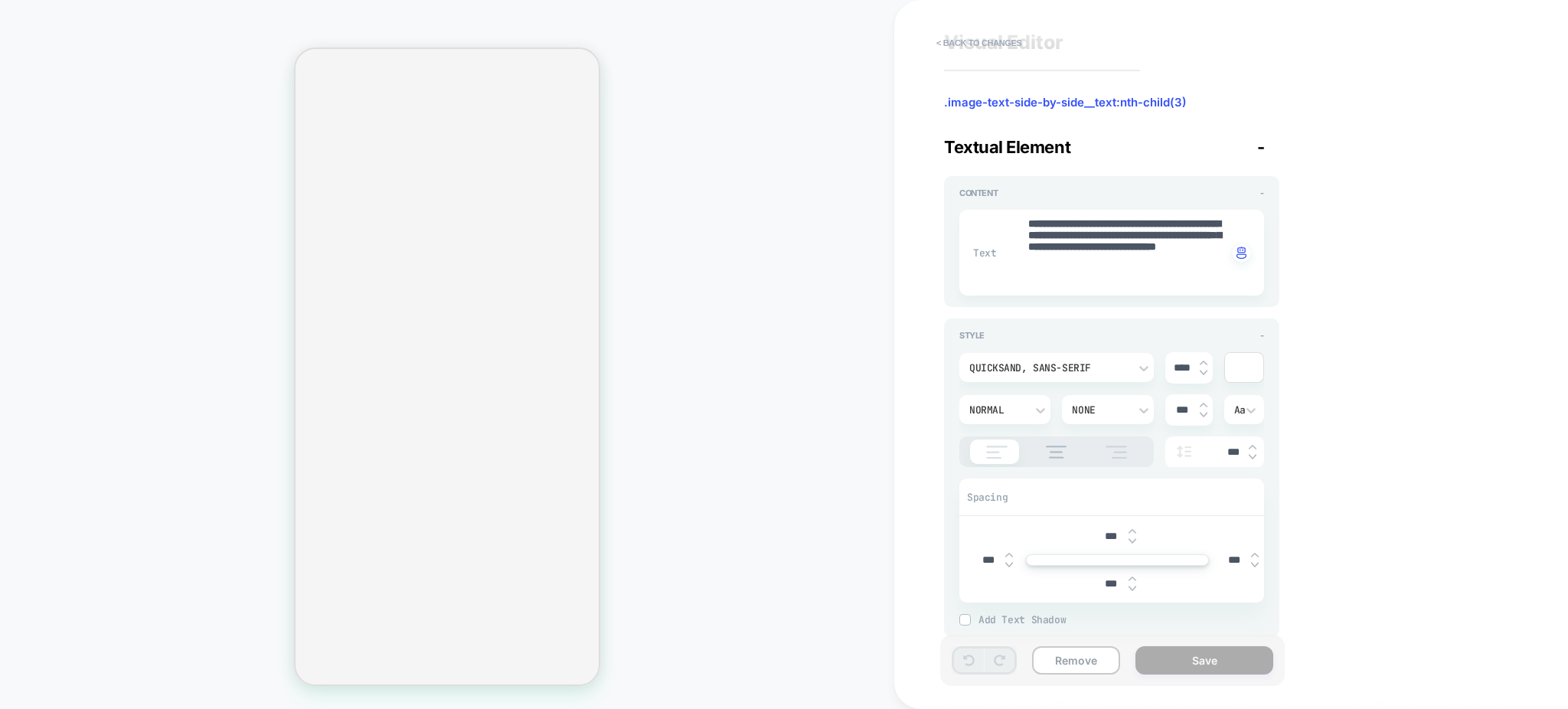
scroll to position [0, 0]
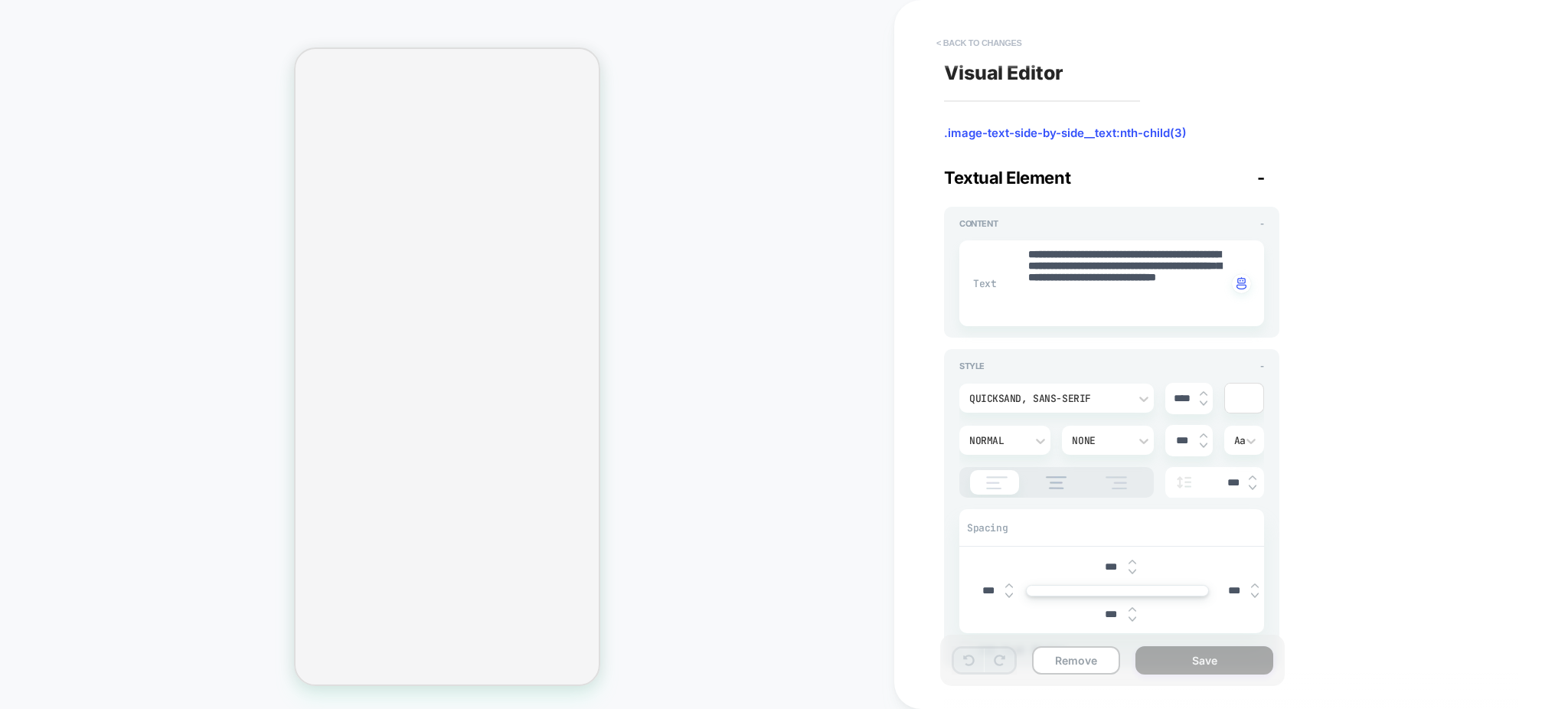
click at [935, 43] on button "< Back to changes" at bounding box center [979, 42] width 101 height 25
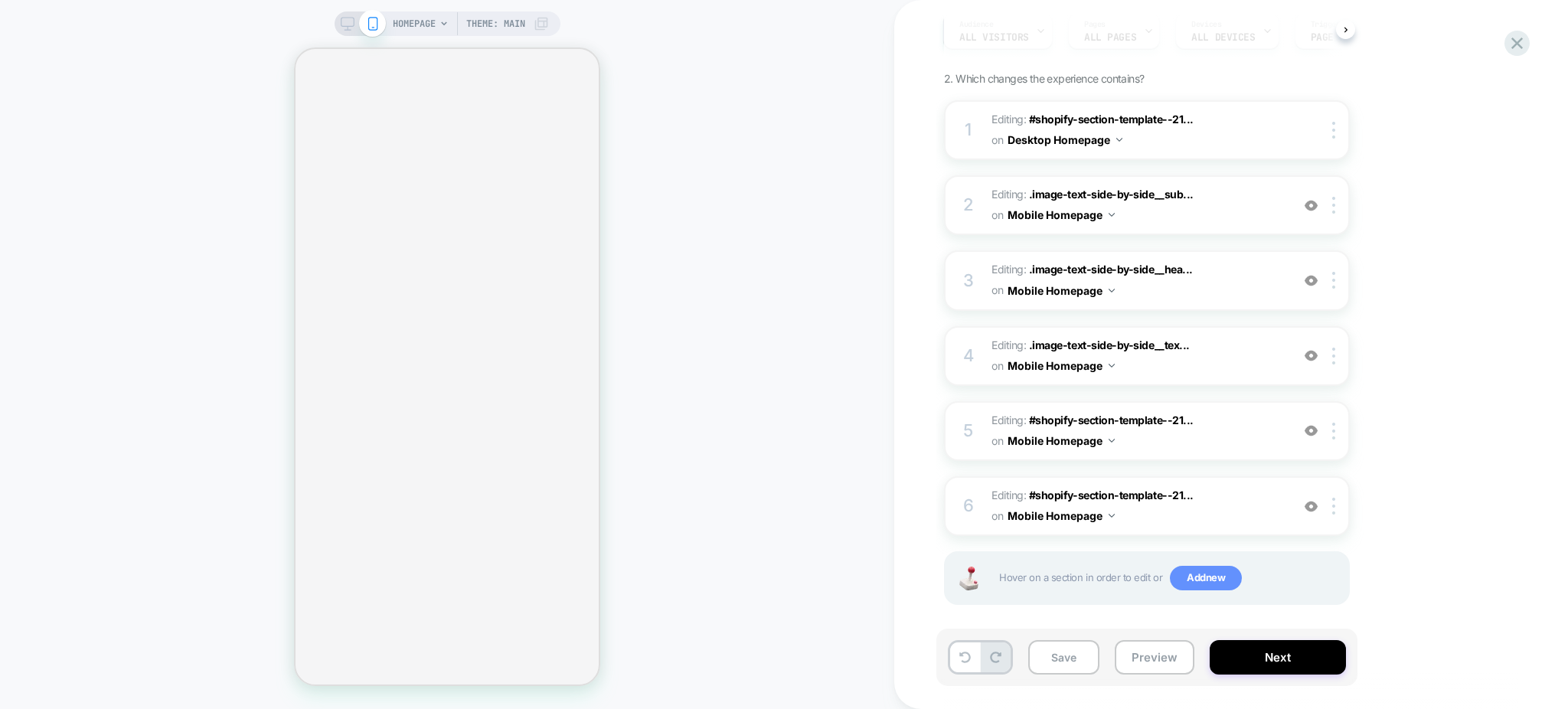
scroll to position [168, 0]
click at [1240, 399] on div "5 Editing : #shopify-section-template--21... #shopify-section-template--2123871…" at bounding box center [1147, 429] width 406 height 60
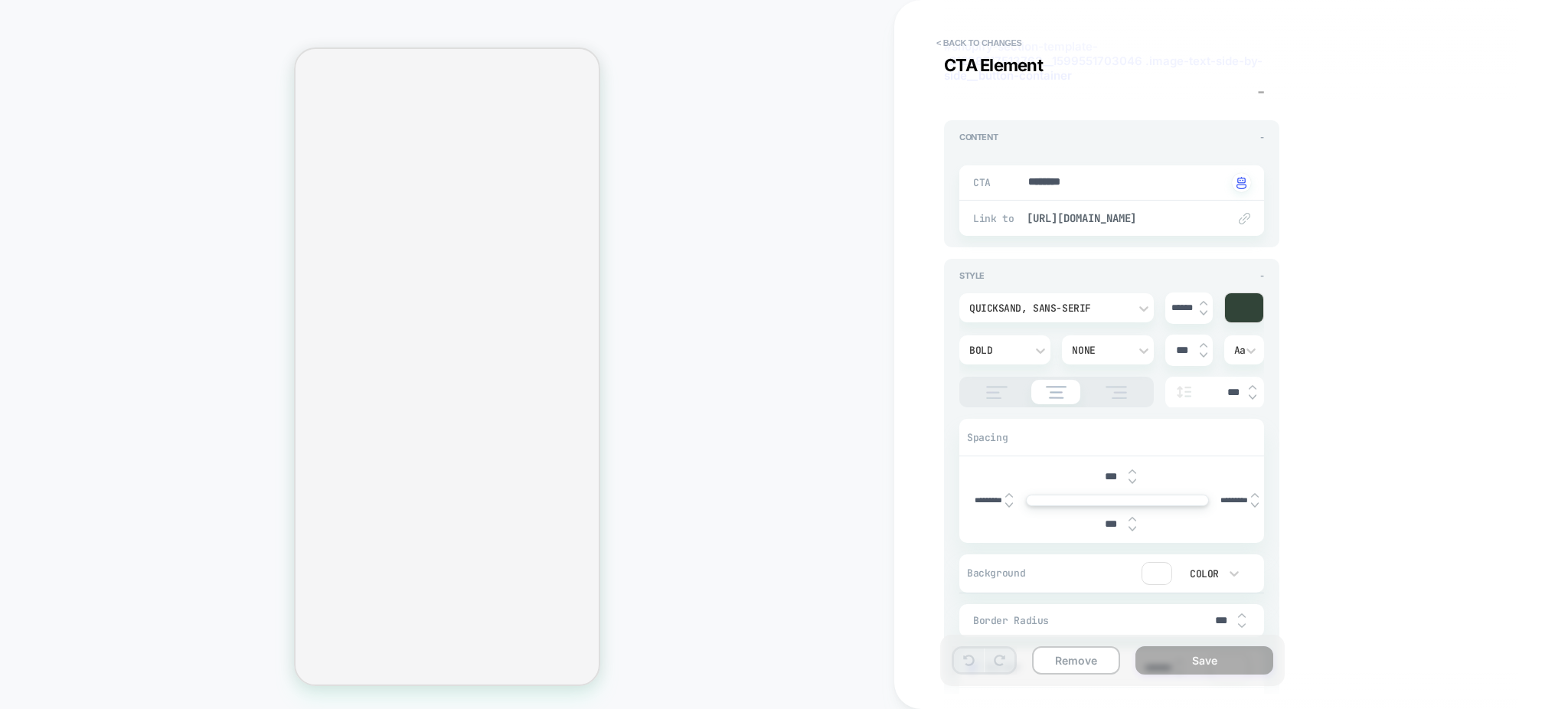
scroll to position [0, 0]
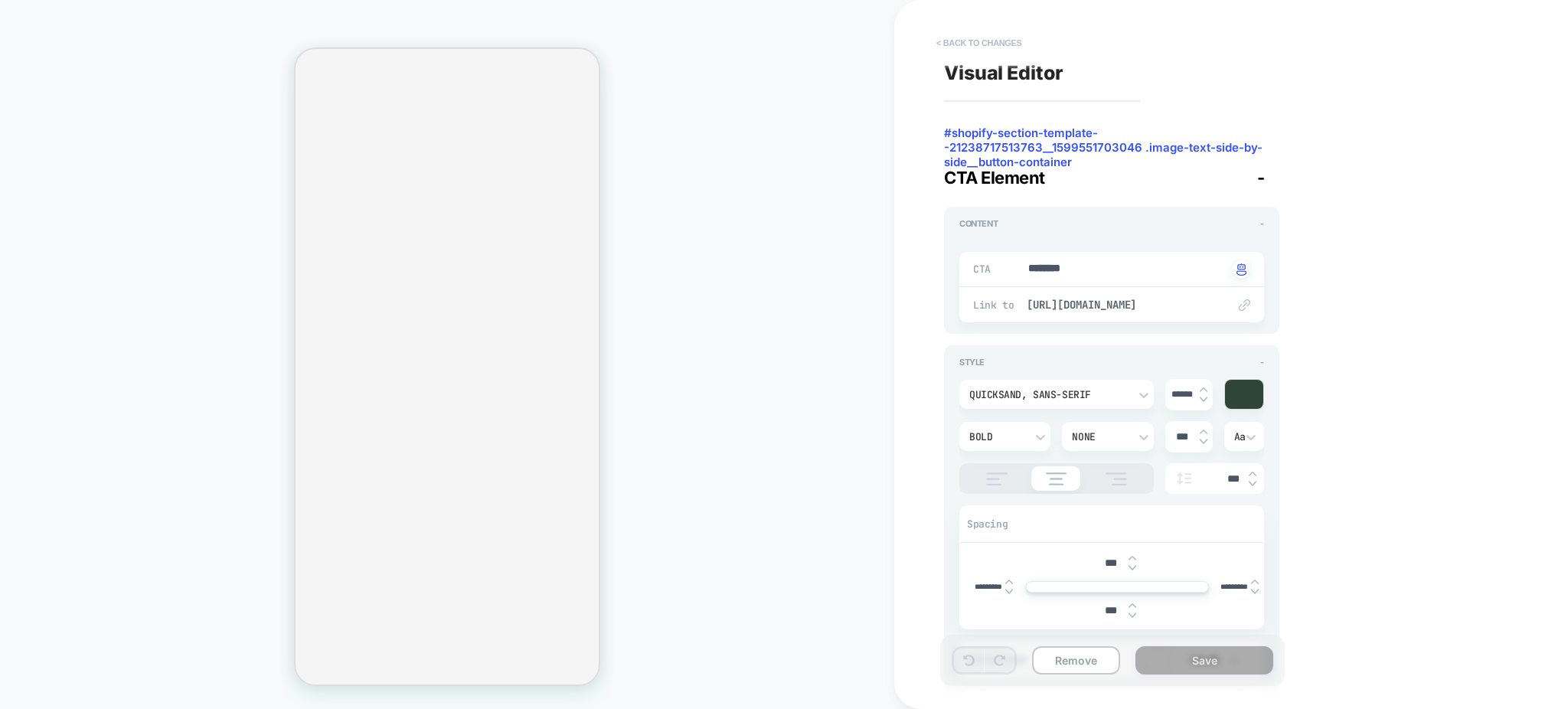
click at [945, 41] on button "< Back to changes" at bounding box center [979, 42] width 101 height 25
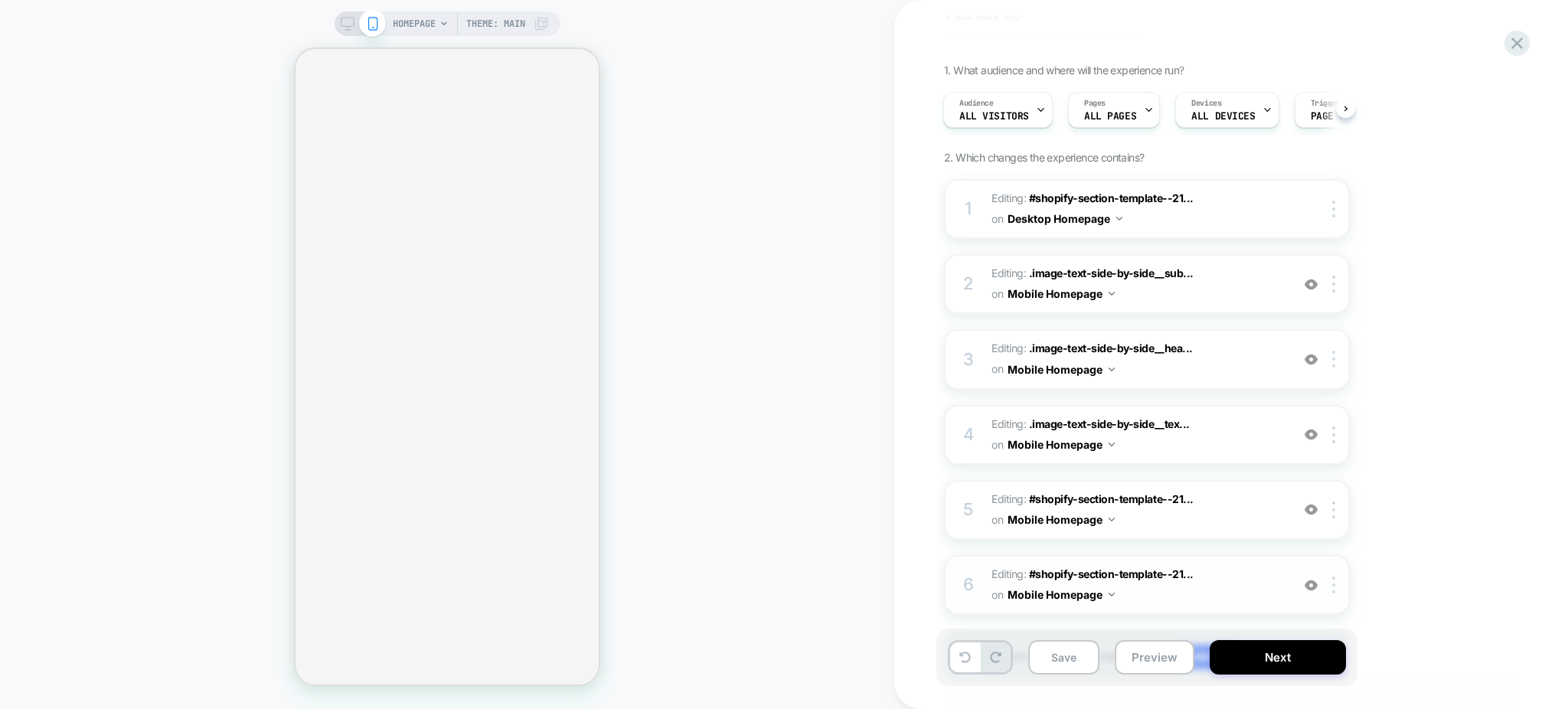
scroll to position [168, 0]
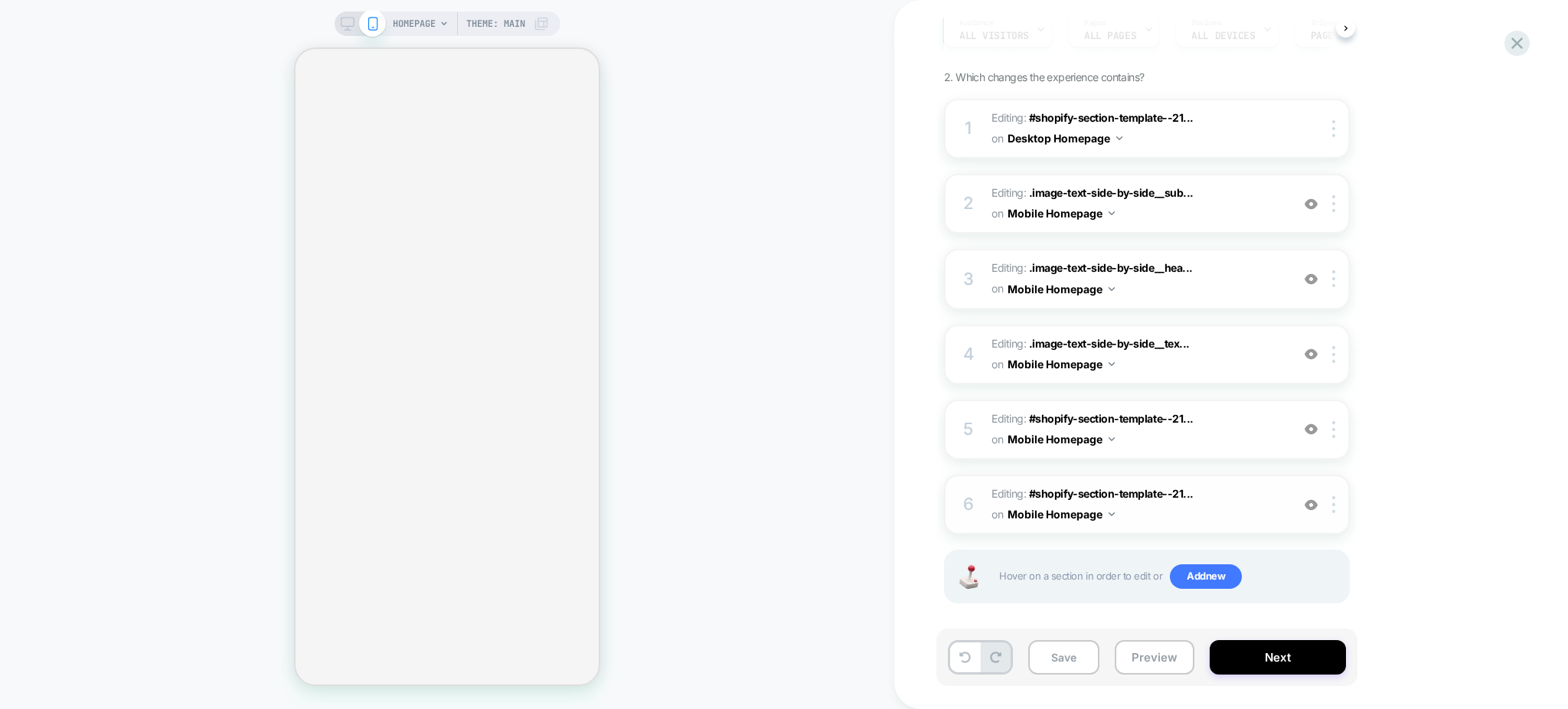
click at [1251, 487] on span "Editing : #shopify-section-template--21... #shopify-section-template--212387175…" at bounding box center [1137, 504] width 292 height 41
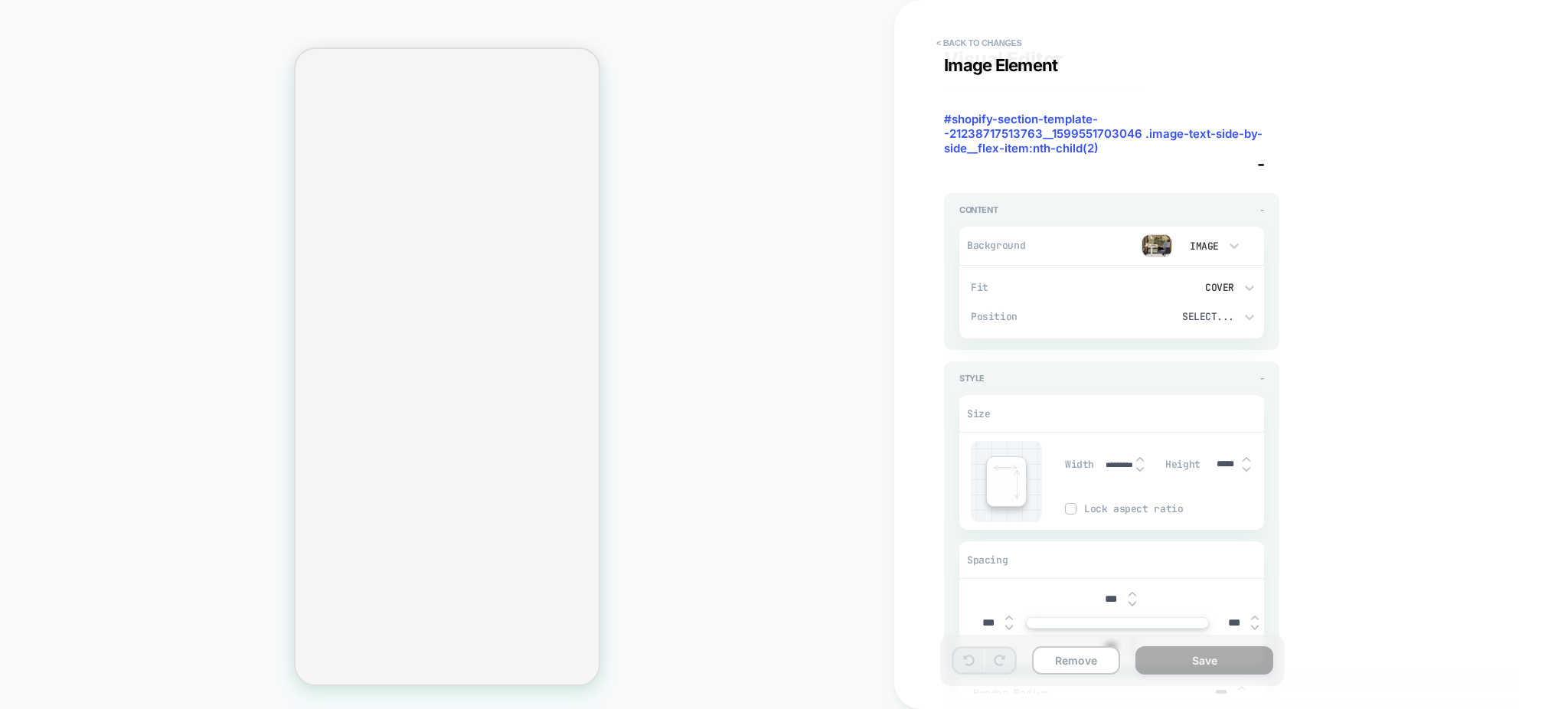
scroll to position [0, 0]
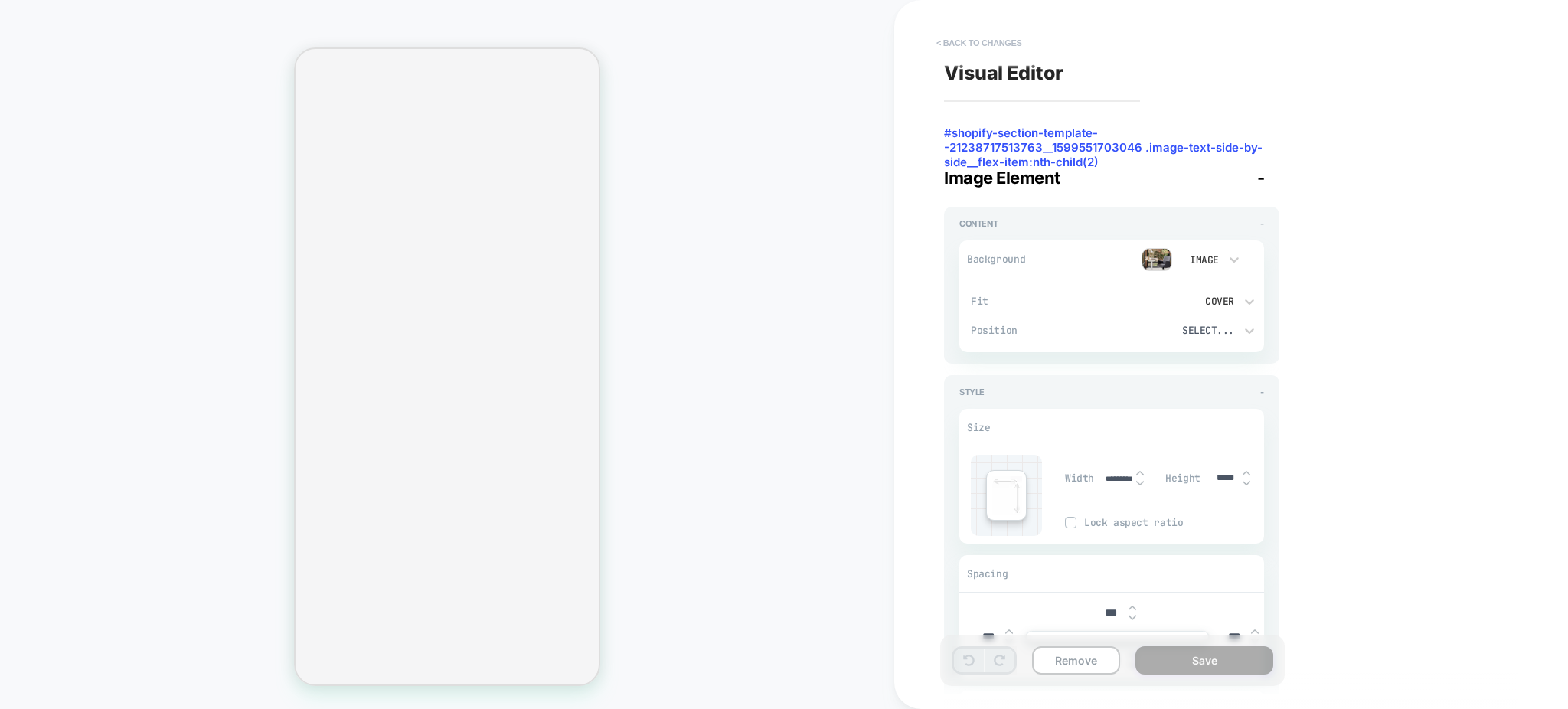
click at [951, 41] on button "< Back to changes" at bounding box center [979, 42] width 101 height 25
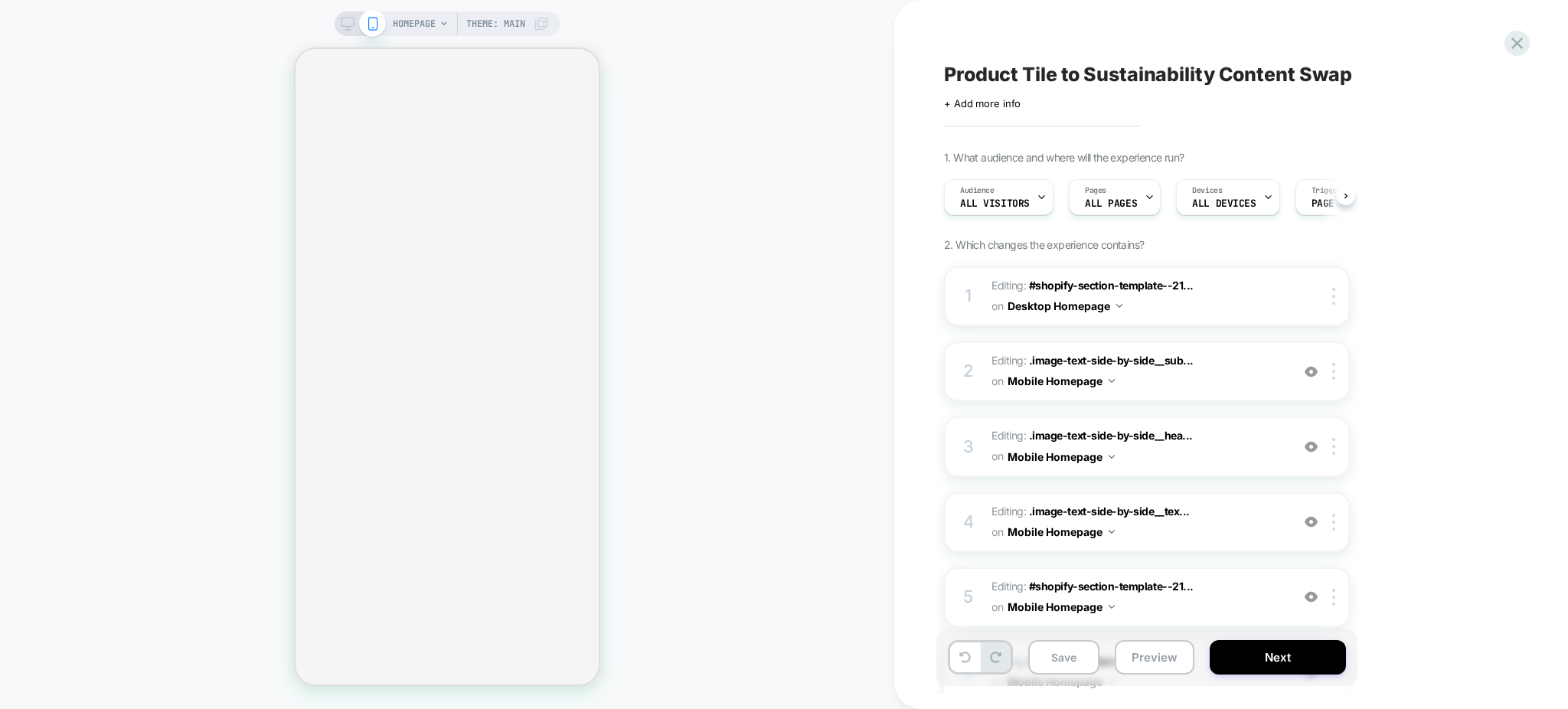
scroll to position [0, 1]
click at [351, 23] on icon at bounding box center [347, 23] width 14 height 14
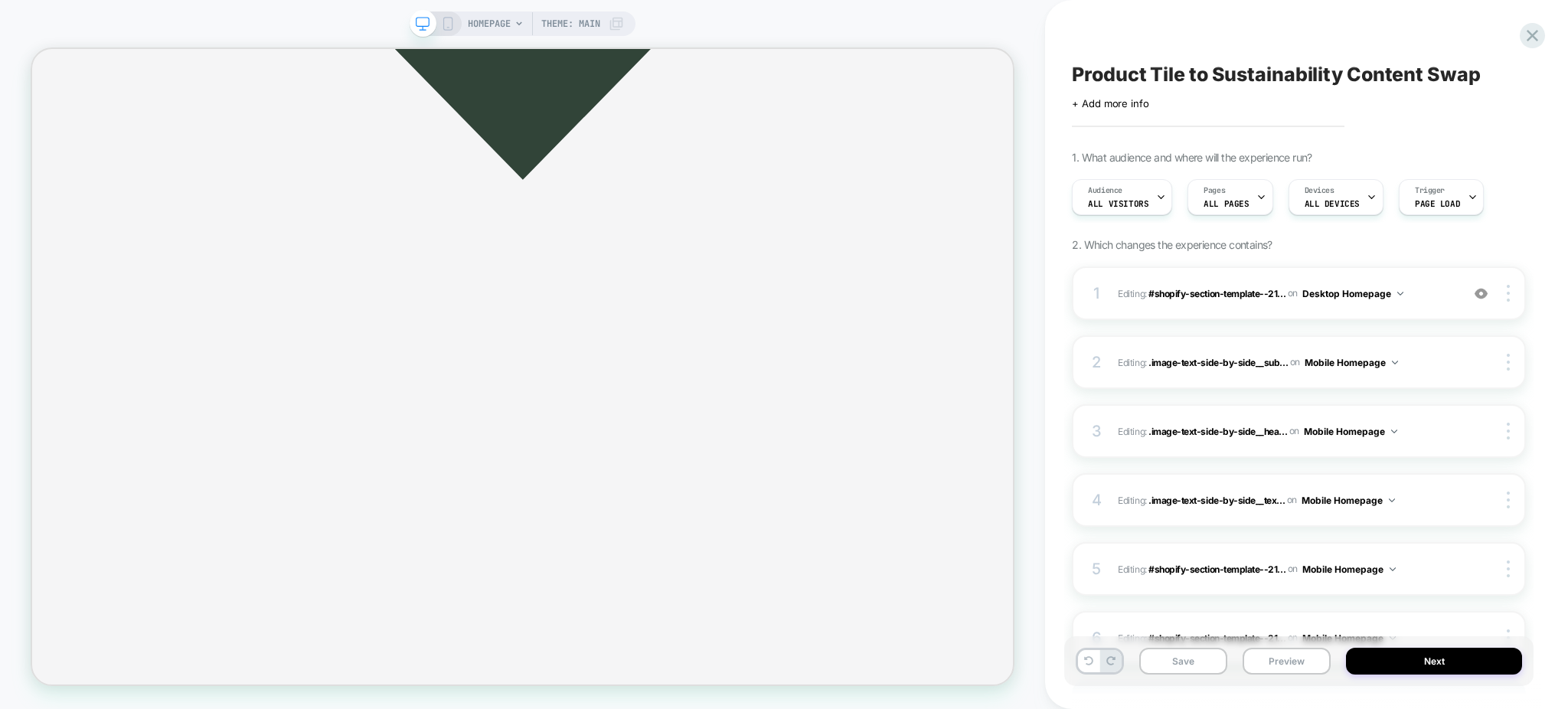
scroll to position [0, 1]
click at [1426, 300] on span "Editing : #shopify-section-template--21... #shopify-section-template--212387175…" at bounding box center [1286, 294] width 336 height 19
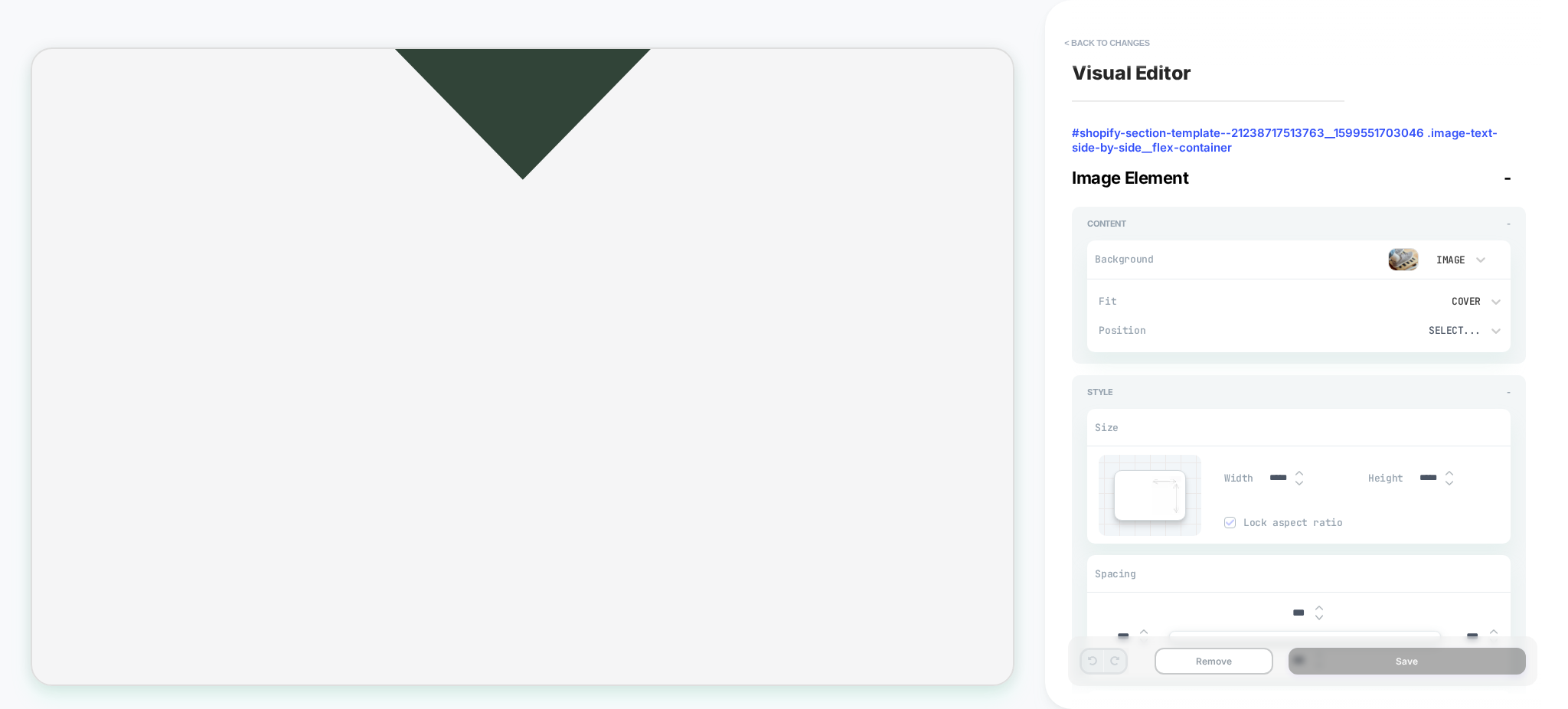
type textarea "*"
click at [1067, 40] on button "< Back to changes" at bounding box center [1107, 42] width 101 height 25
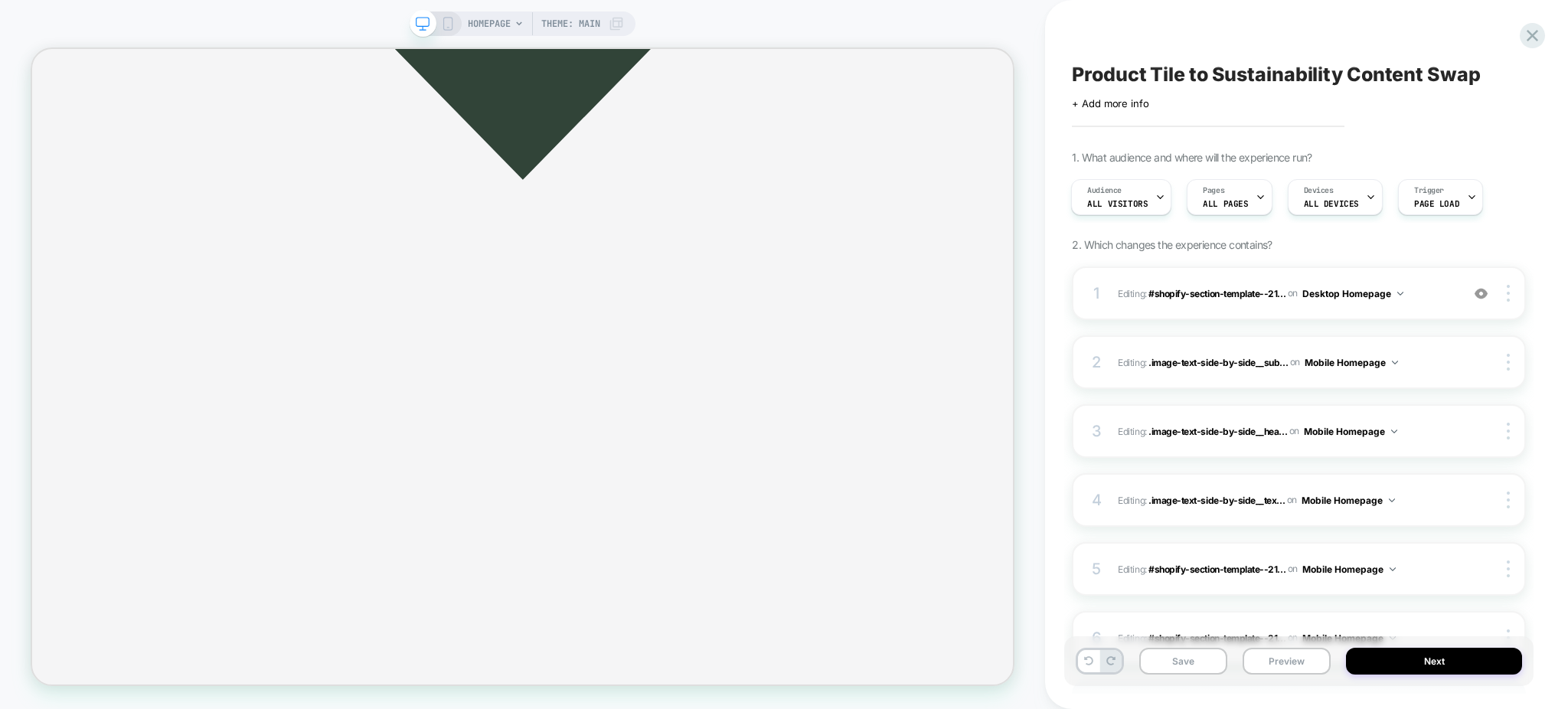
drag, startPoint x: 45, startPoint y: 240, endPoint x: 1025, endPoint y: 362, distance: 987.6
click at [1026, 361] on div "HOMEPAGE Theme: MAIN" at bounding box center [523, 354] width 1045 height 679
drag, startPoint x: 115, startPoint y: 232, endPoint x: 1566, endPoint y: 620, distance: 1502.0
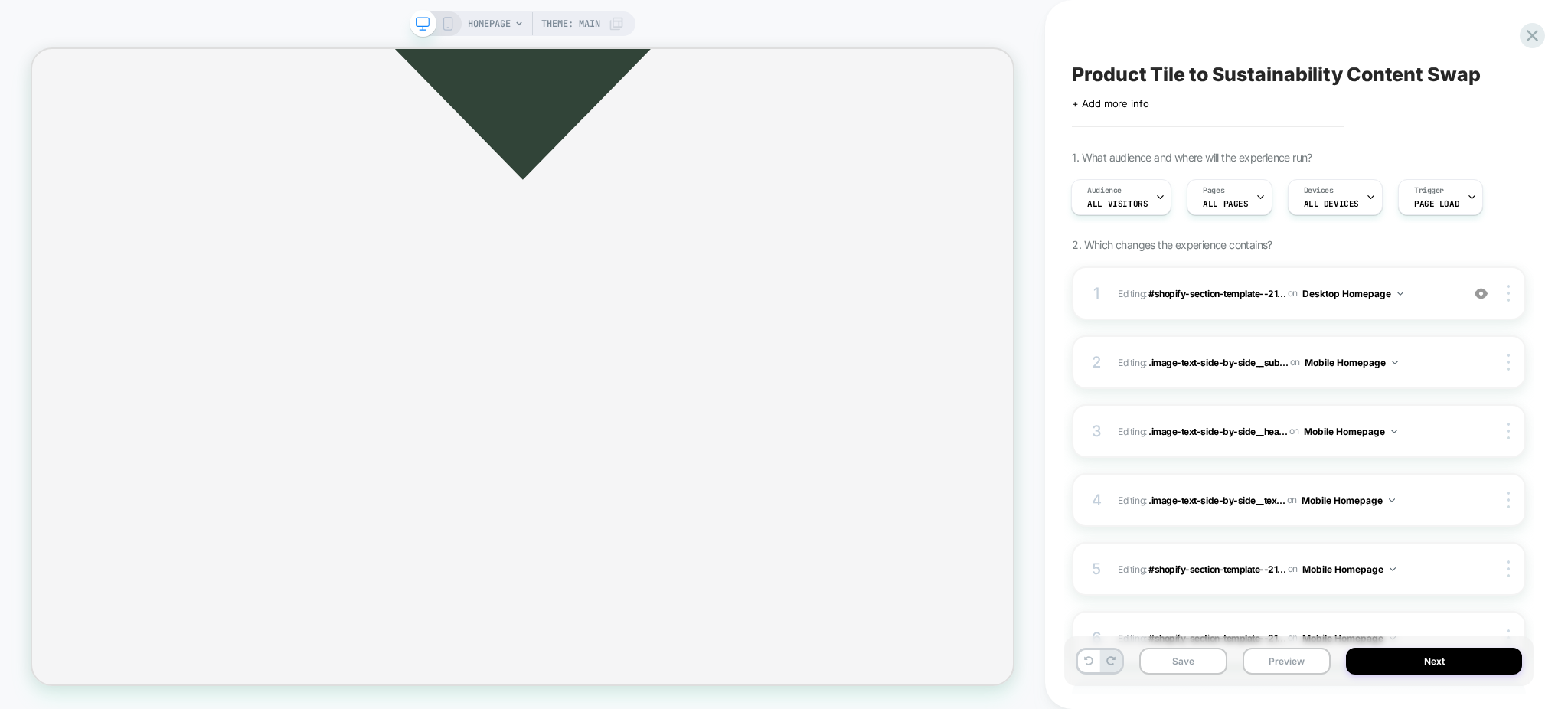
drag, startPoint x: 1566, startPoint y: 620, endPoint x: 1566, endPoint y: 631, distance: 11.0
click at [1566, 631] on div "Product Tile to Sustainability Content Swap Click to edit experience details + …" at bounding box center [1306, 354] width 523 height 709
